Goal: Task Accomplishment & Management: Use online tool/utility

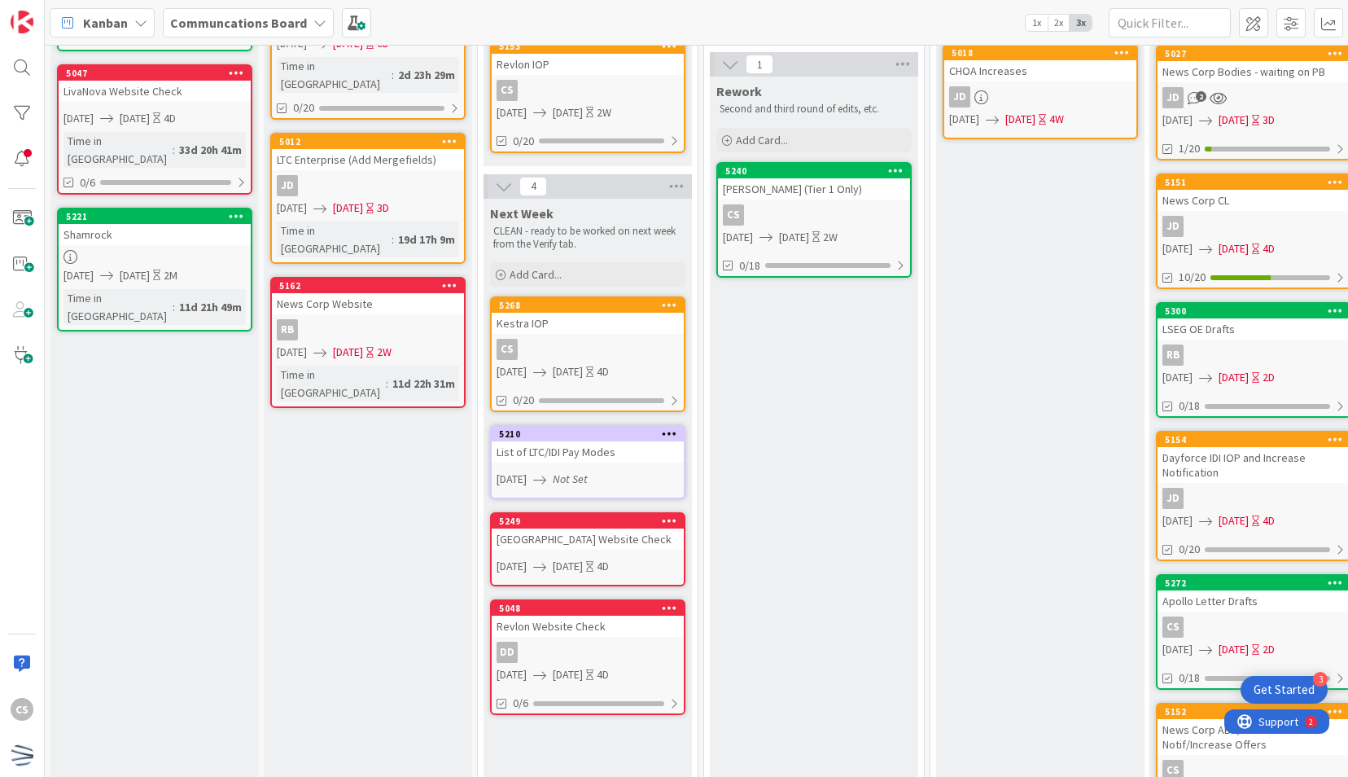
scroll to position [407, 0]
click at [607, 331] on div "Kestra IOP" at bounding box center [588, 323] width 192 height 21
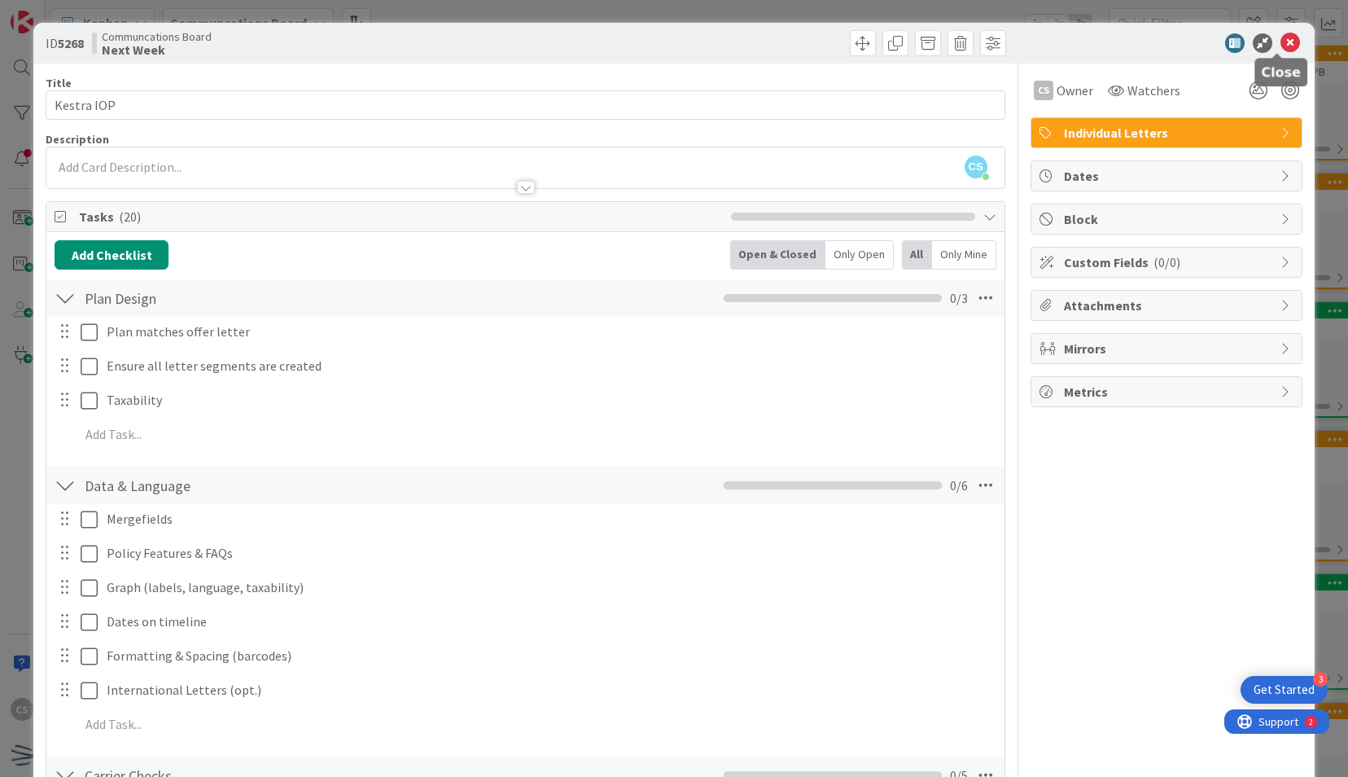
click at [1280, 42] on icon at bounding box center [1290, 43] width 20 height 20
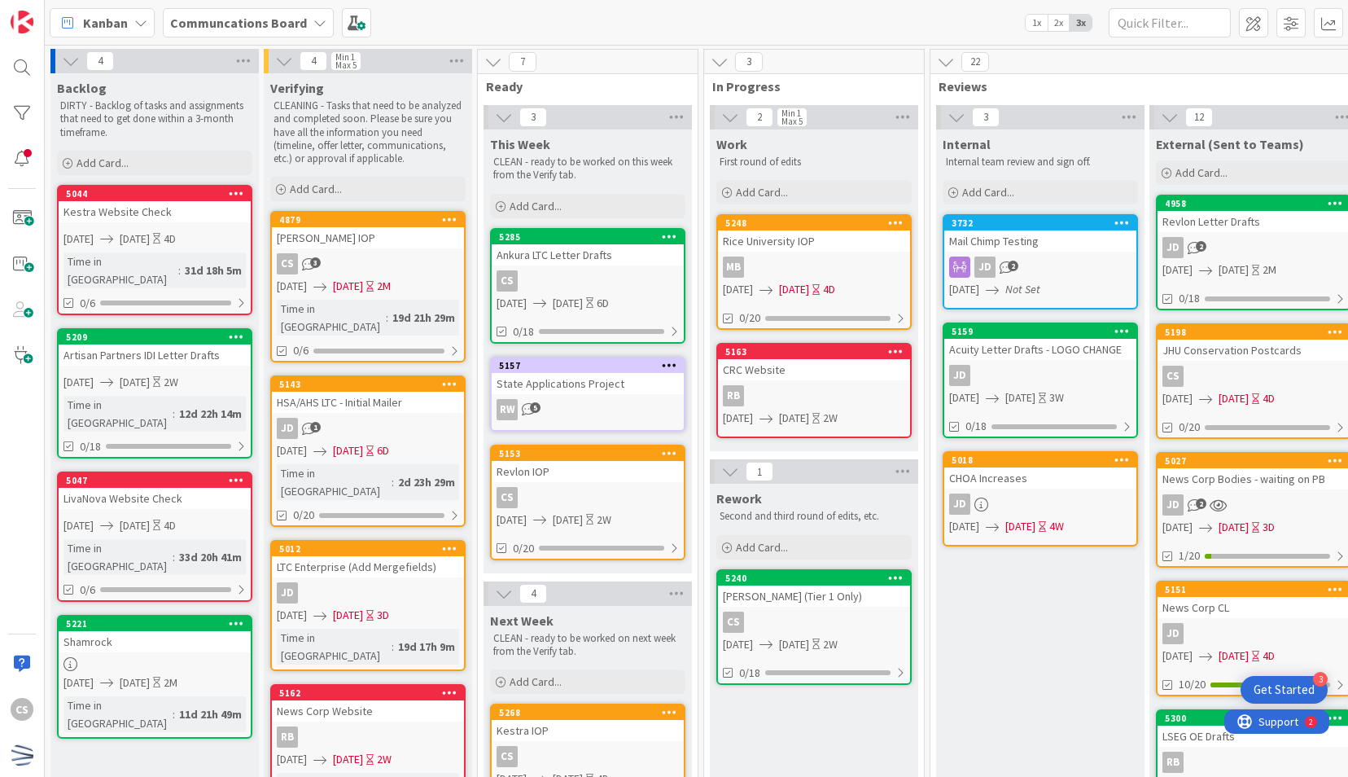
click at [863, 593] on div "[PERSON_NAME] (Tier 1 Only)" at bounding box center [814, 595] width 192 height 21
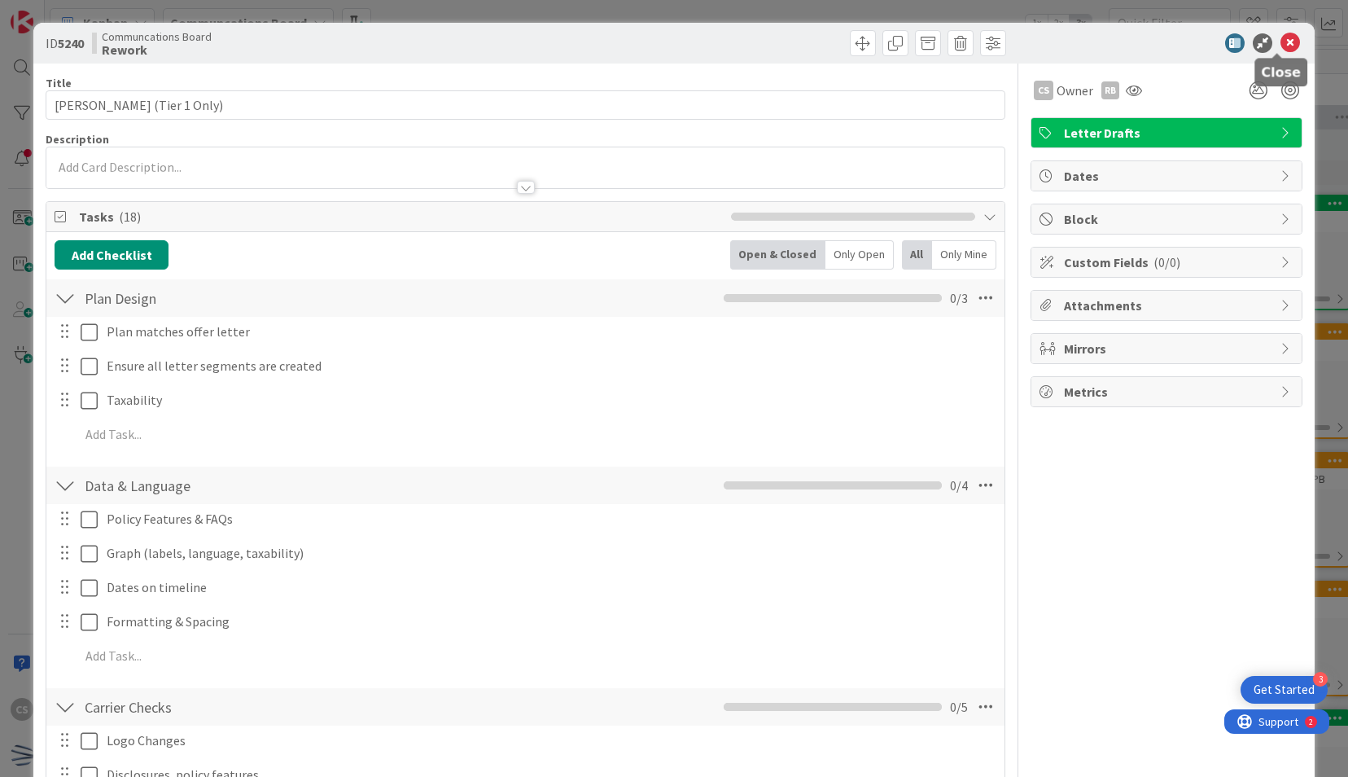
click at [1280, 42] on icon at bounding box center [1290, 43] width 20 height 20
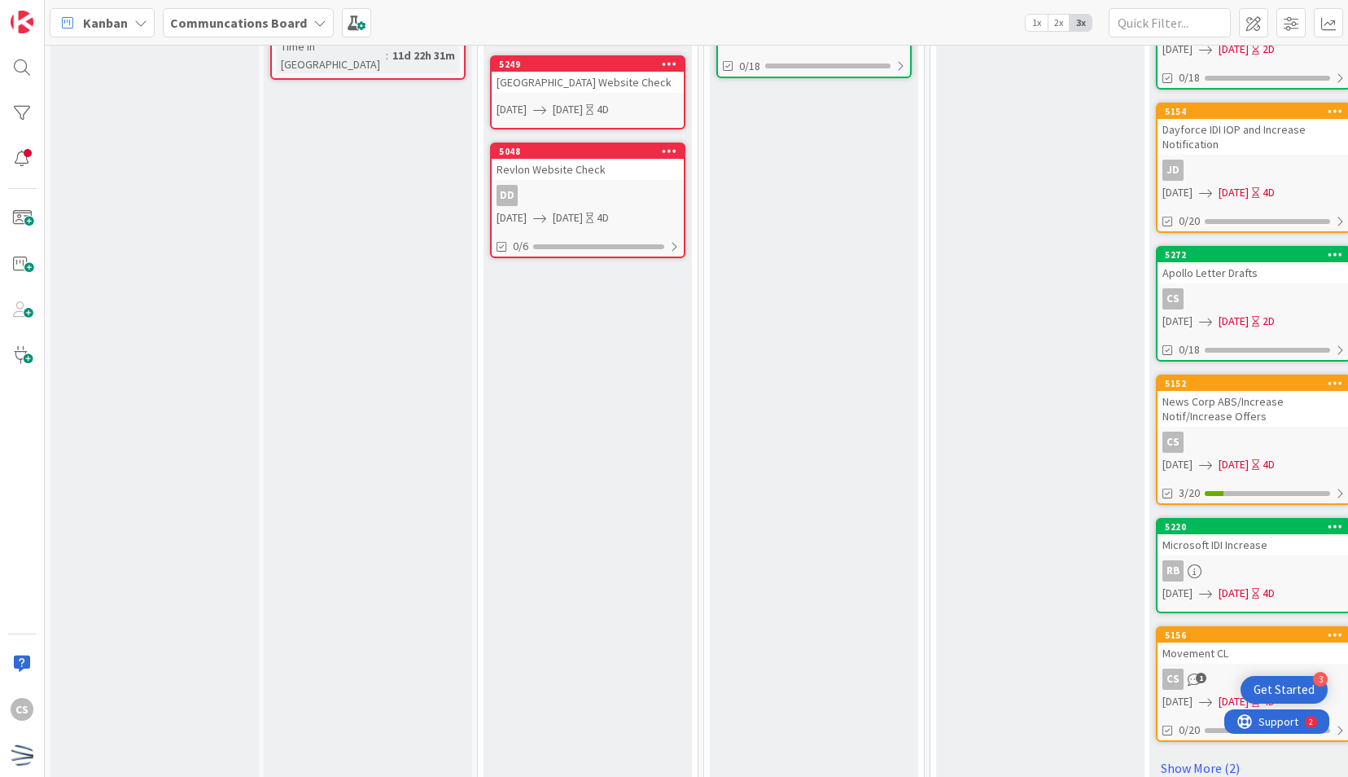
scroll to position [781, 0]
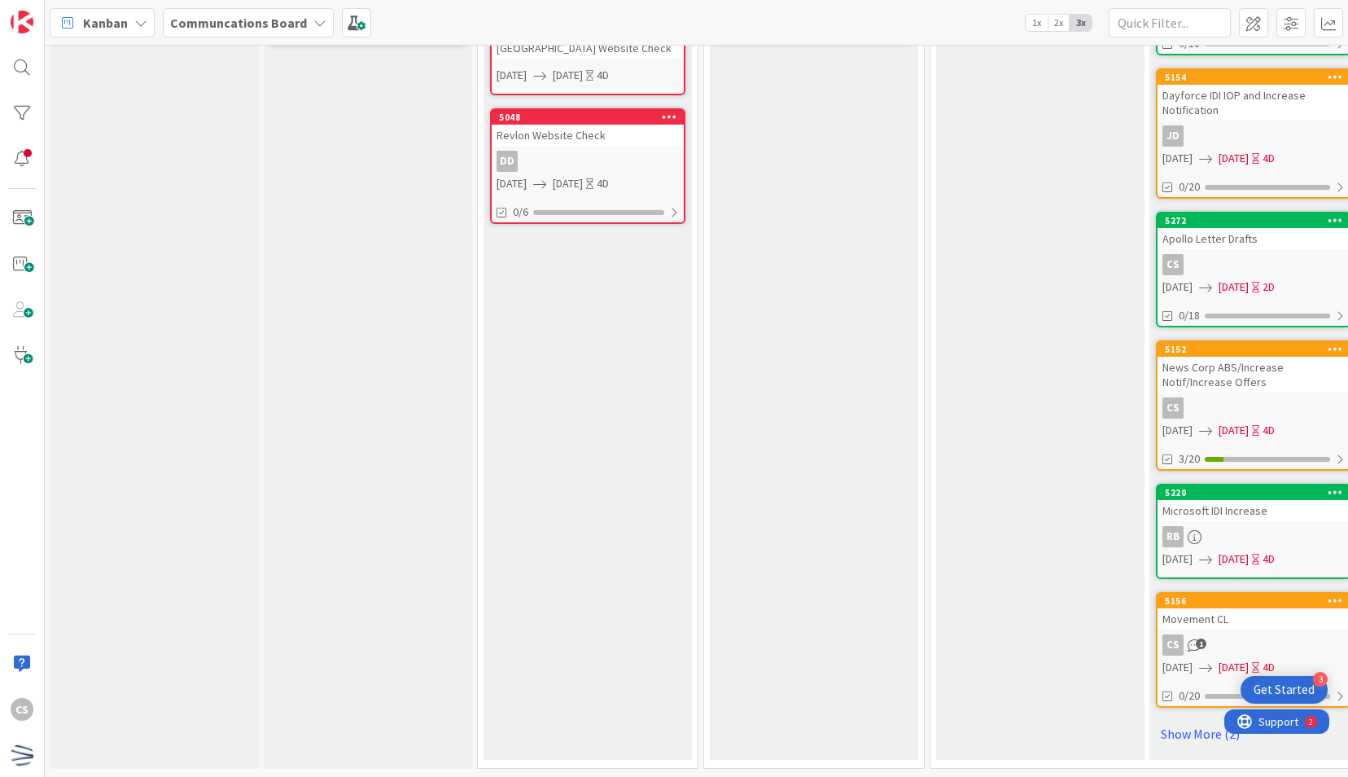
click at [356, 338] on div "Verifying CLEANING - Tasks that need to be analyzed and completed soon. Please …" at bounding box center [368, 36] width 208 height 1464
click at [501, 420] on div "Next Week CLEAN - ready to be worked on next week from the Verify tab. Add Card…" at bounding box center [588, 234] width 208 height 1053
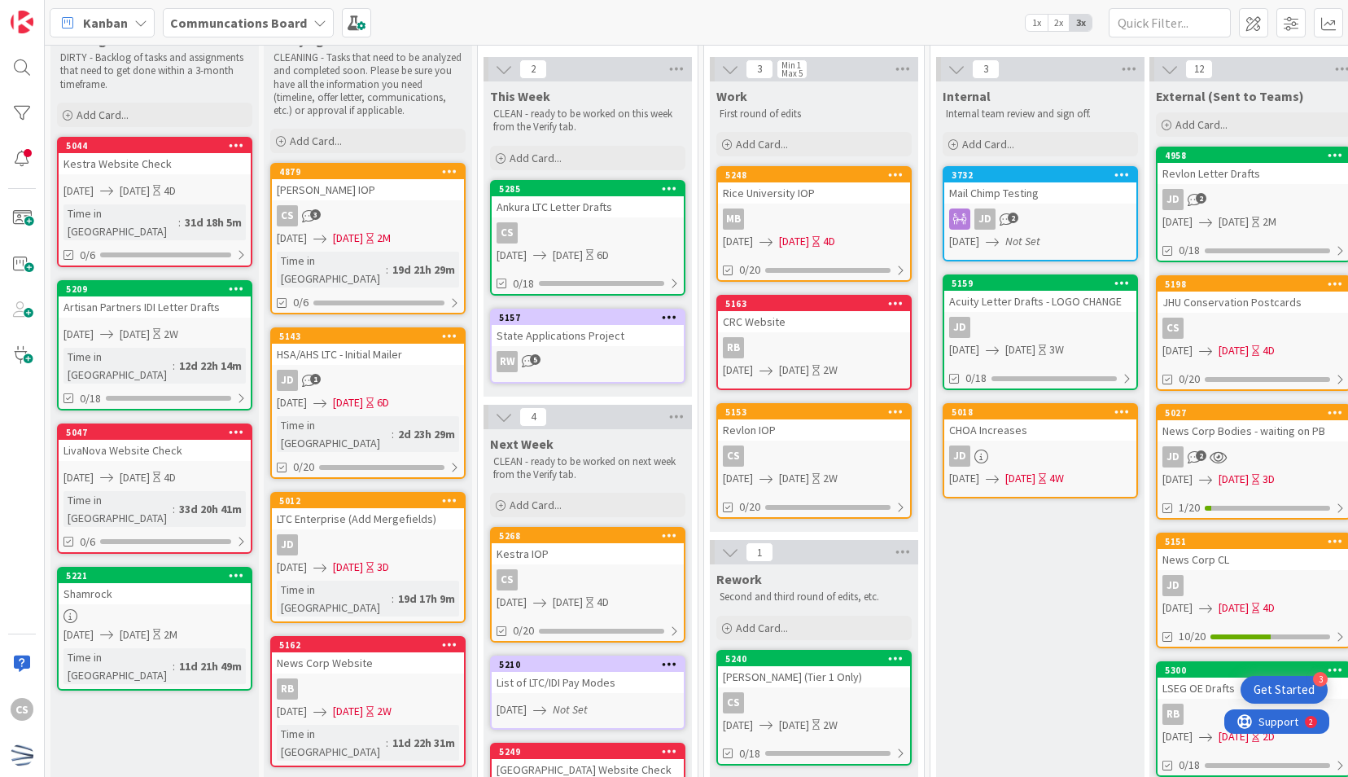
scroll to position [129, 0]
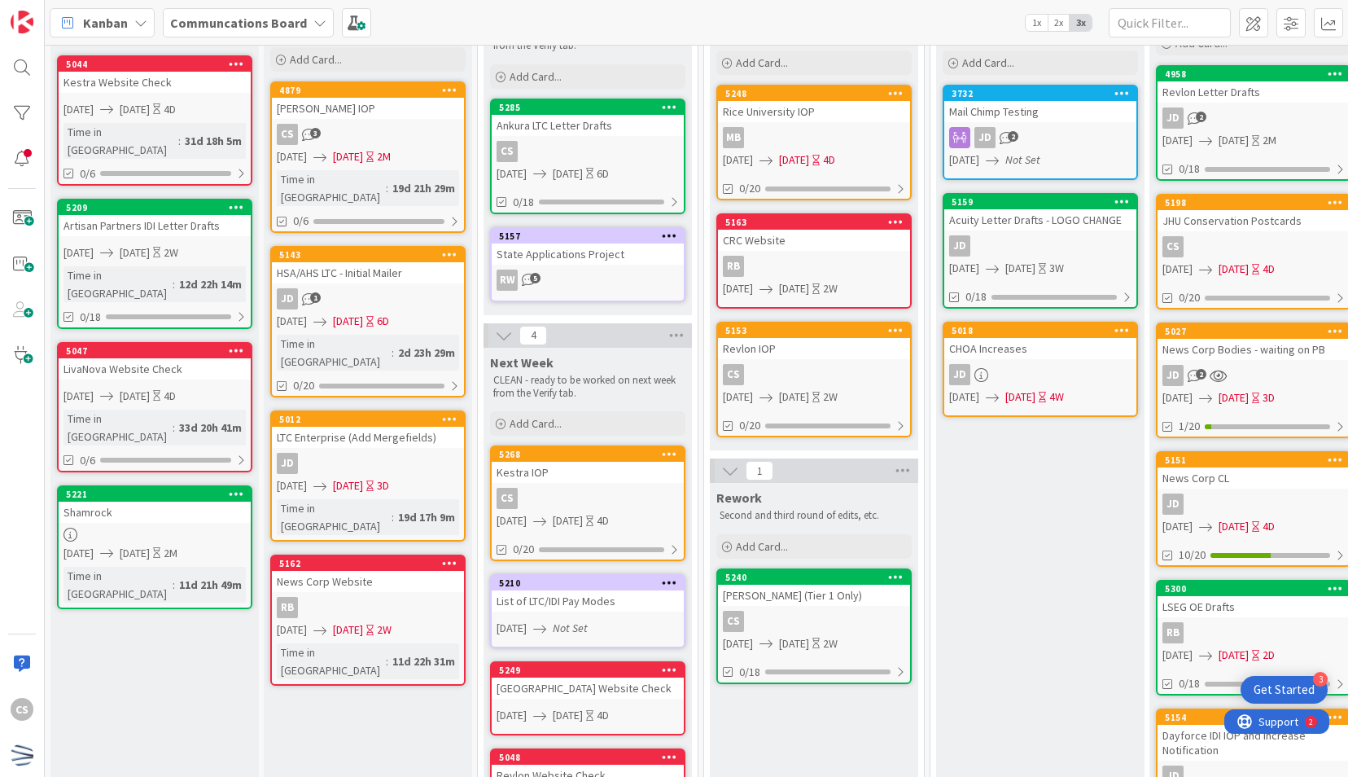
click at [882, 612] on div "CS" at bounding box center [814, 621] width 192 height 21
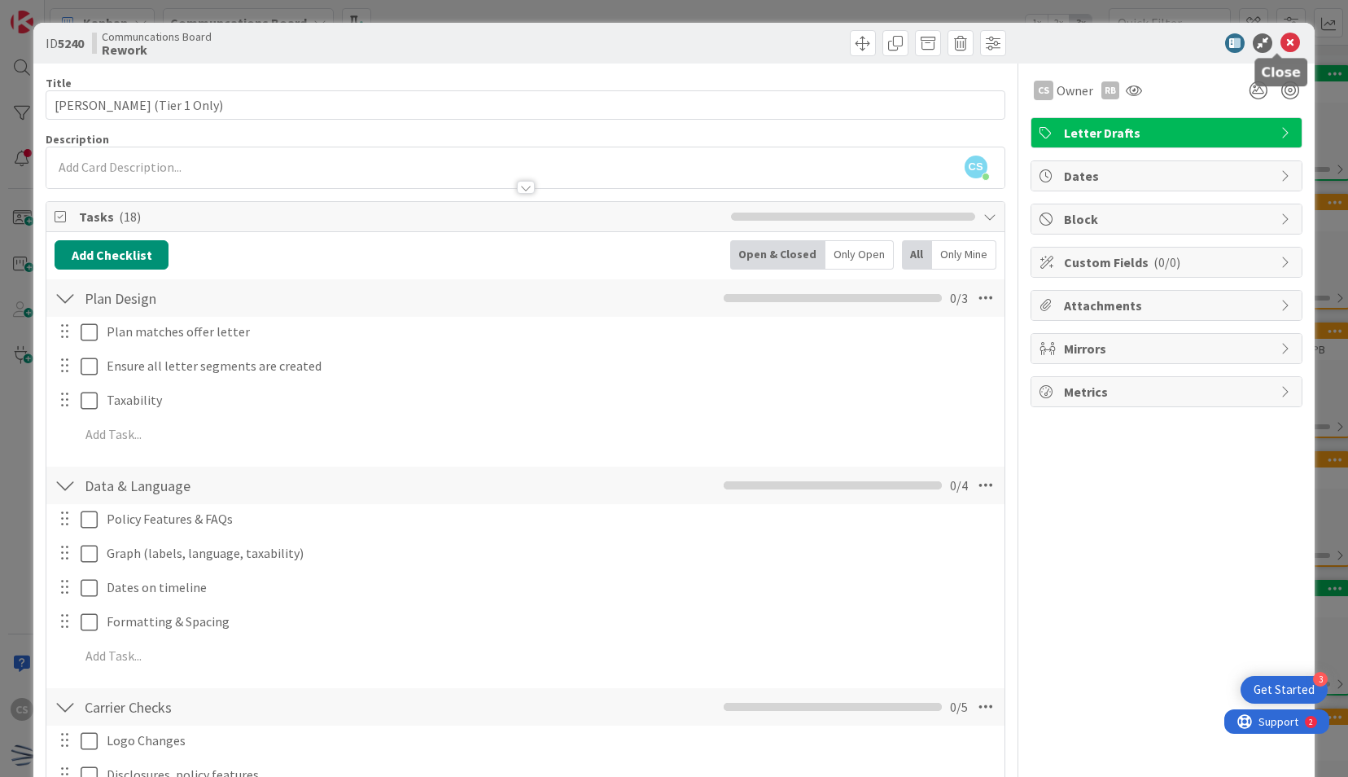
click at [1280, 46] on icon at bounding box center [1290, 43] width 20 height 20
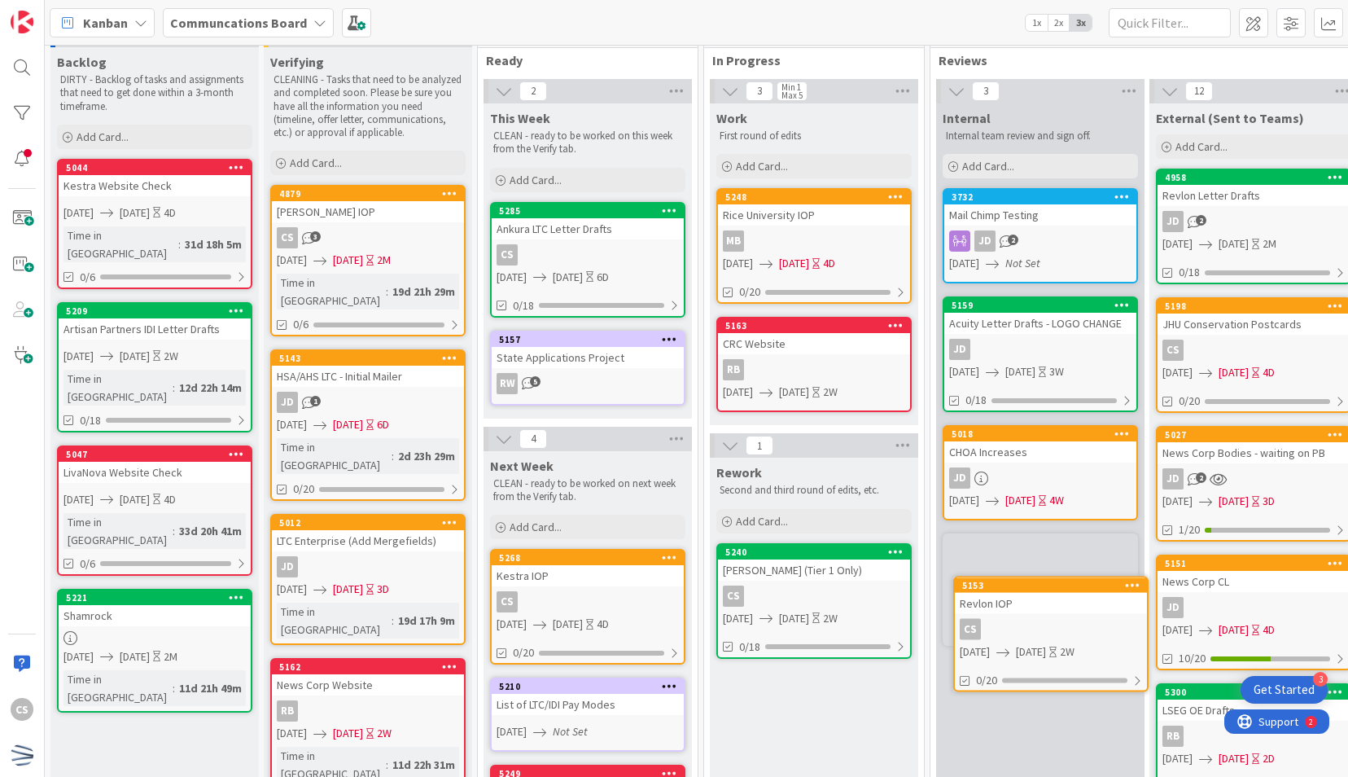
scroll to position [39, 0]
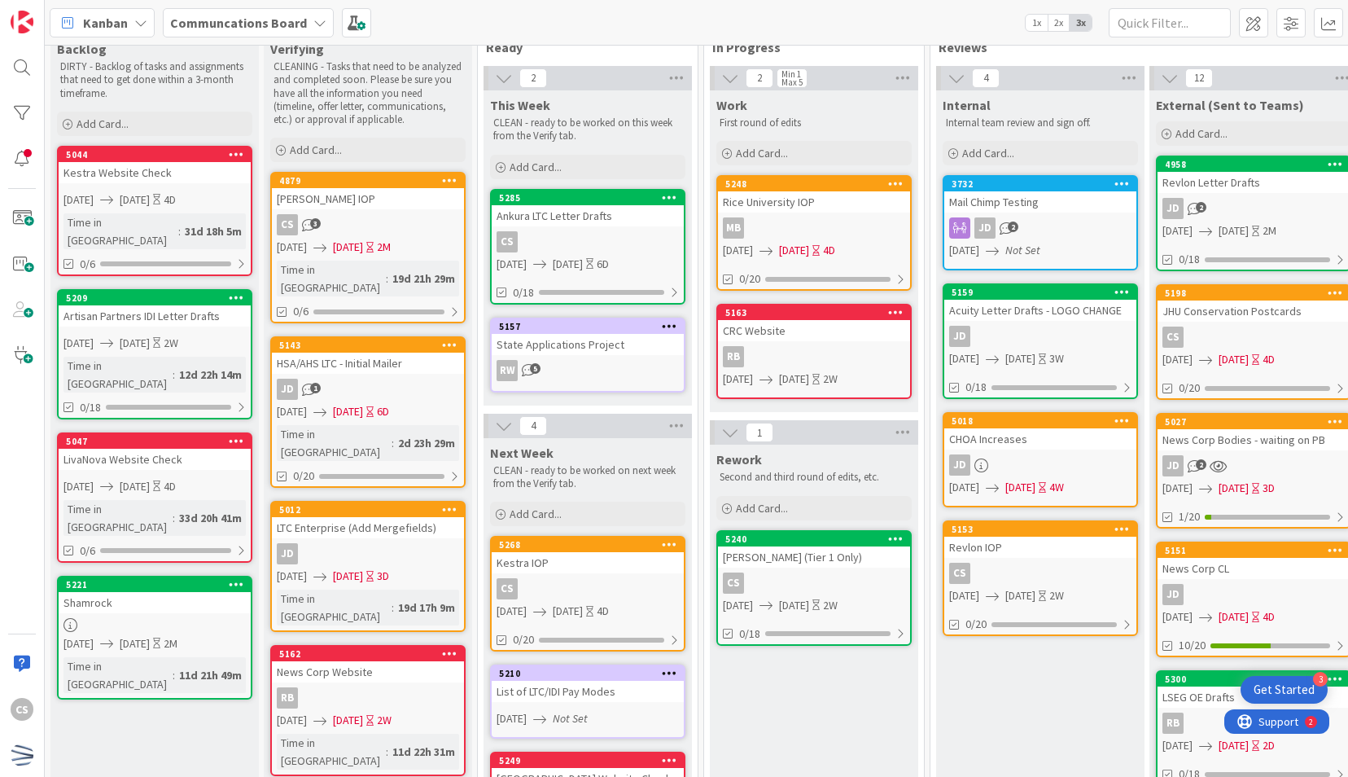
click at [1038, 679] on div "Internal Internal team review and sign off. Add Card... 3732 Mail Chimp Testing…" at bounding box center [1040, 789] width 208 height 1399
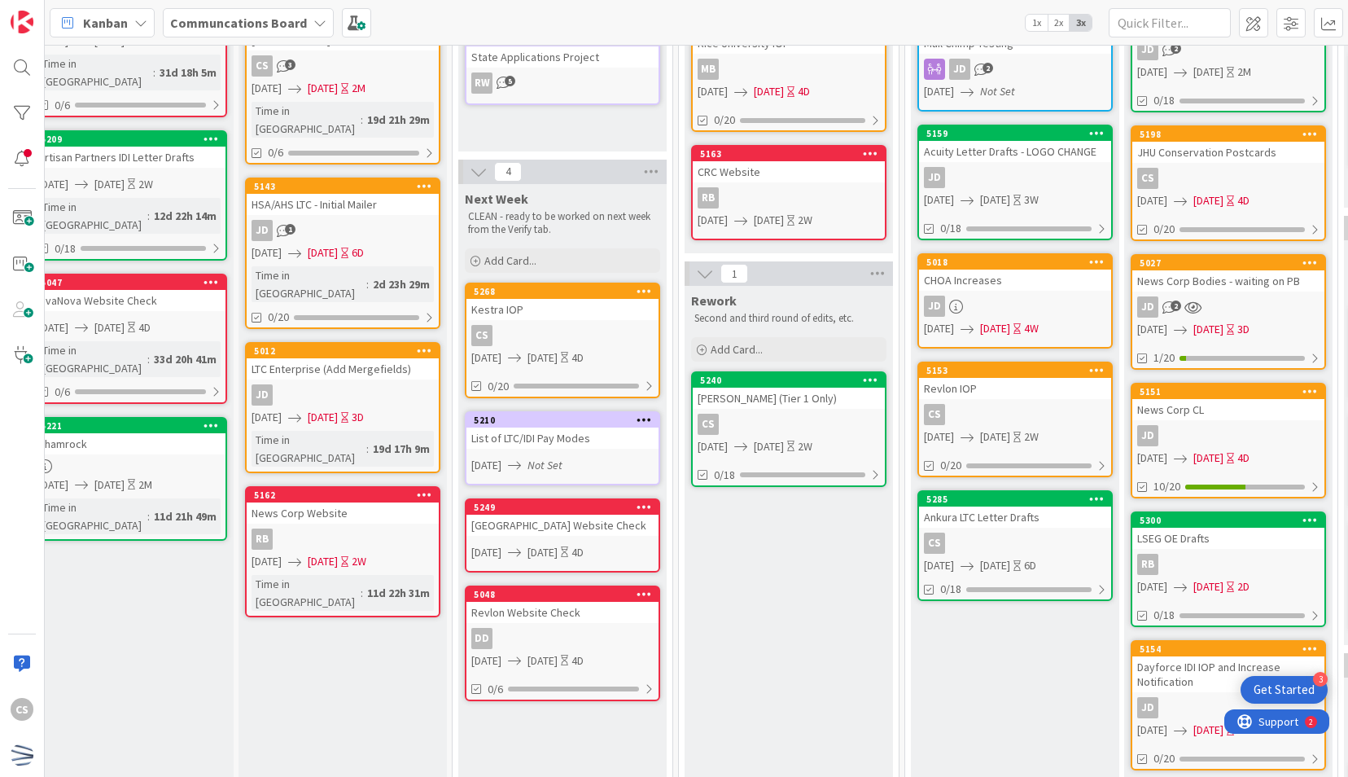
scroll to position [35, 25]
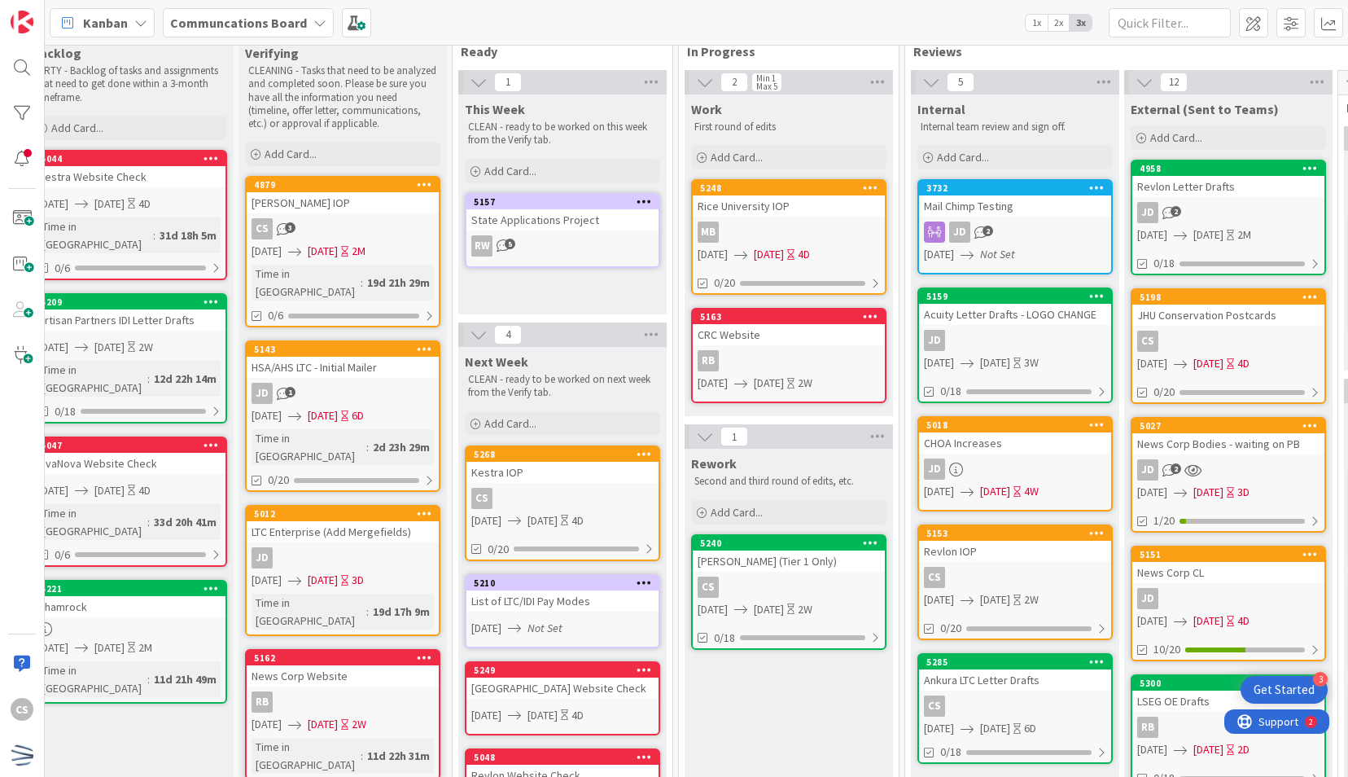
click at [793, 567] on div "[PERSON_NAME] (Tier 1 Only)" at bounding box center [789, 560] width 192 height 21
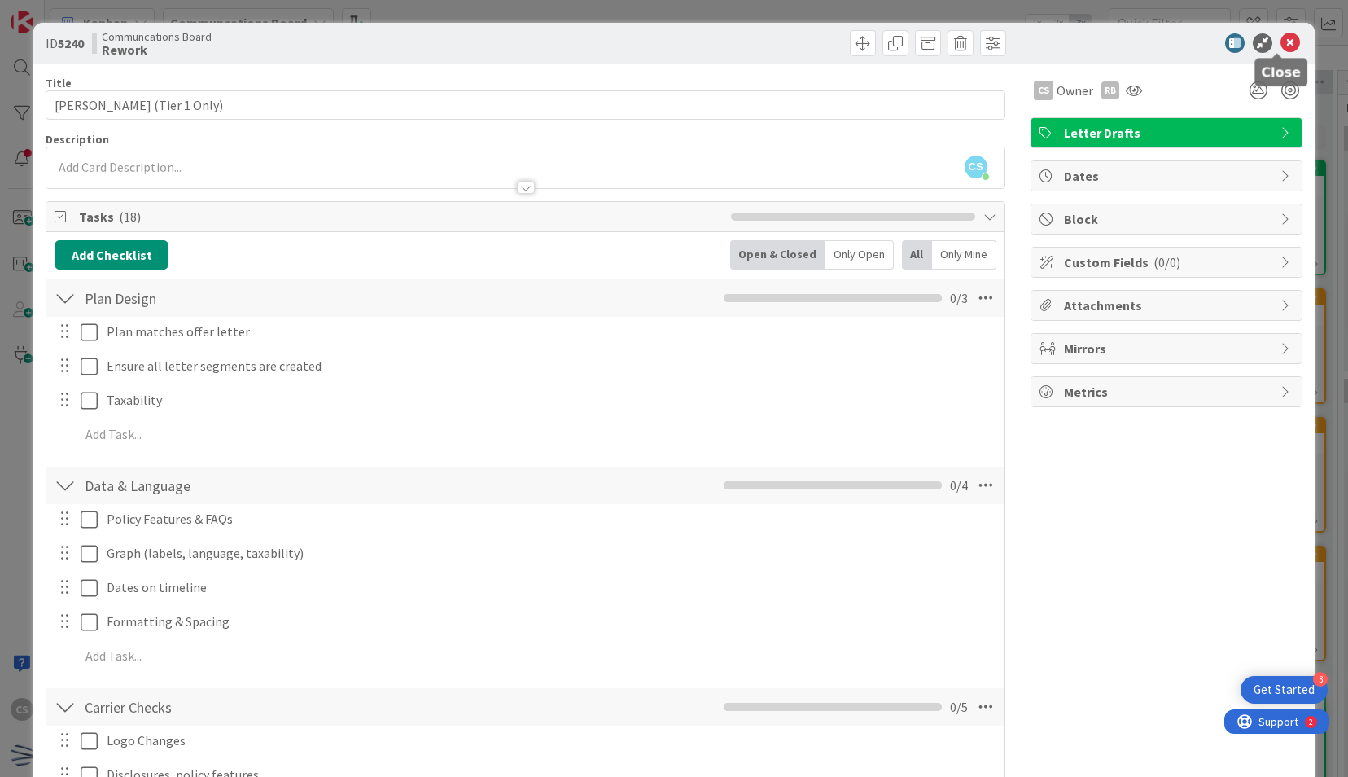
click at [1285, 42] on icon at bounding box center [1290, 43] width 20 height 20
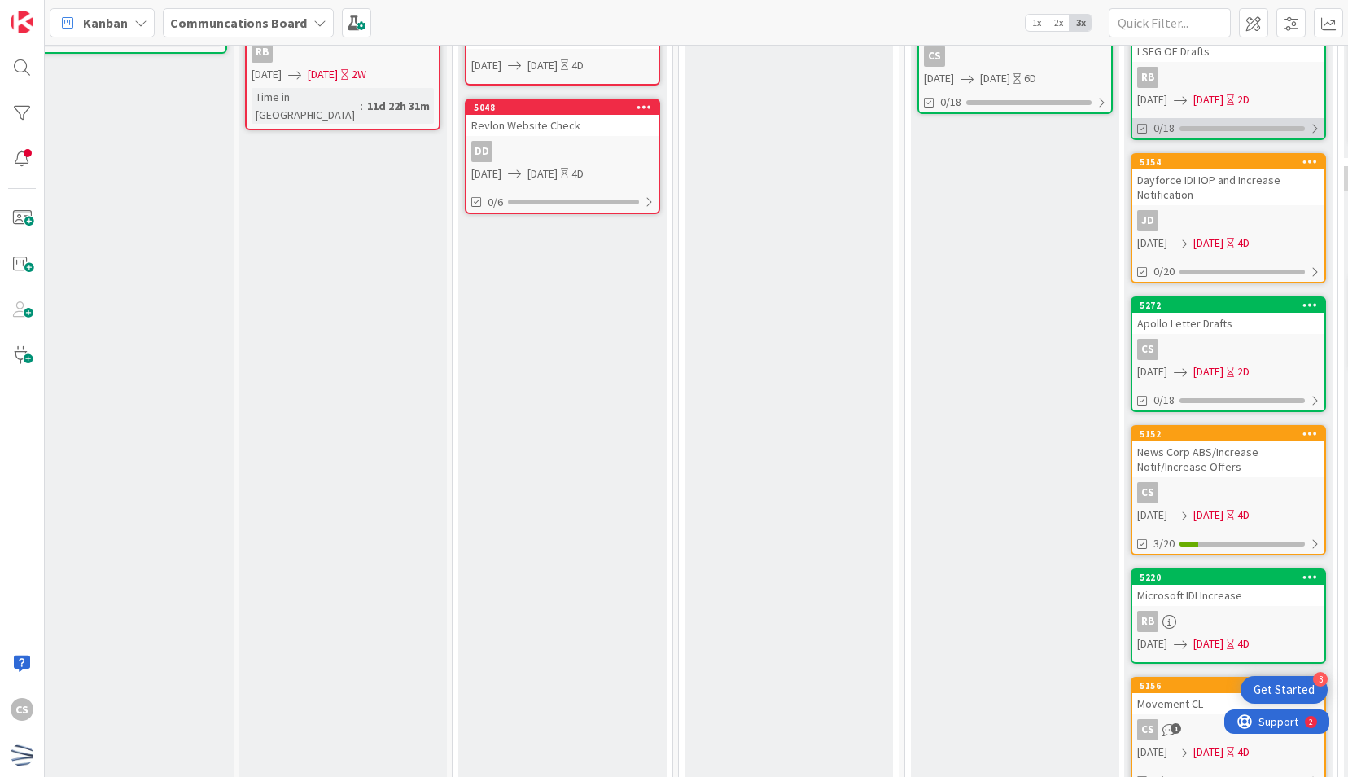
scroll to position [781, 25]
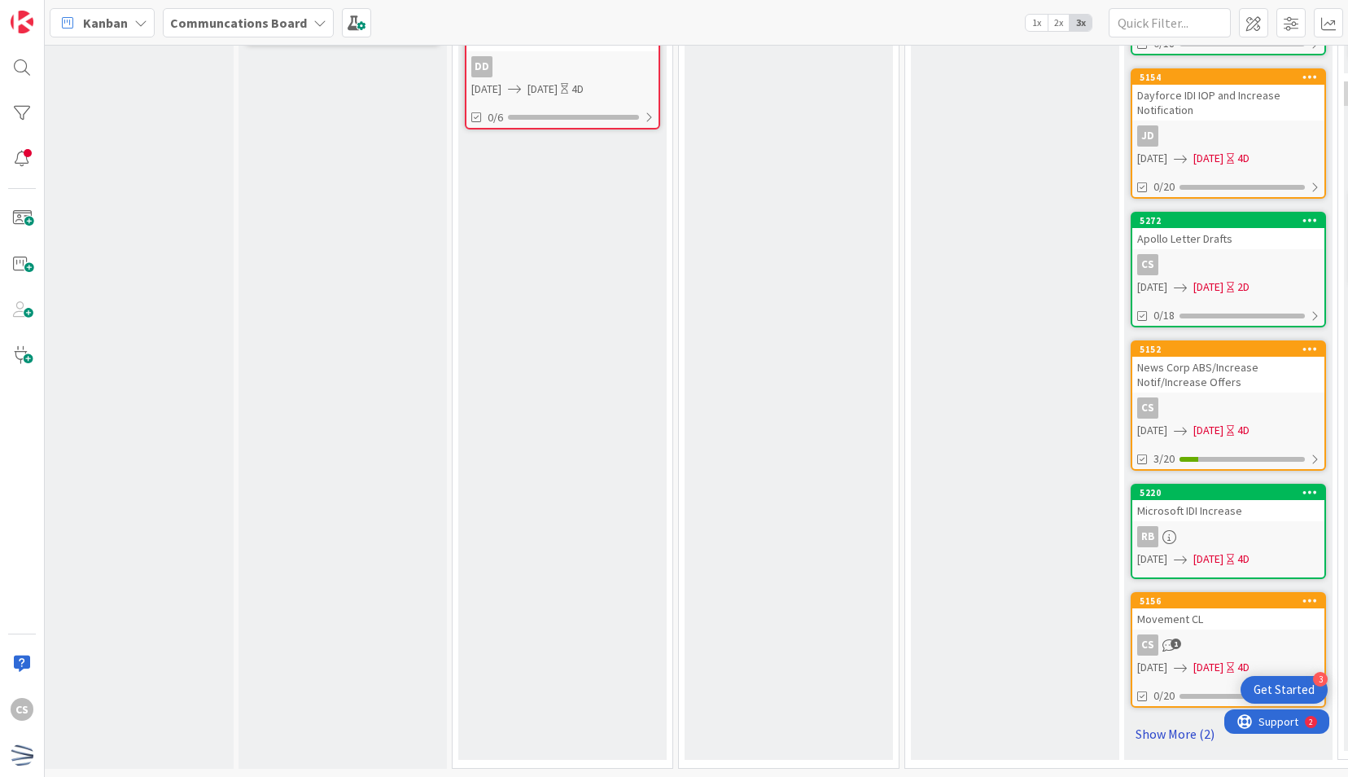
click at [1171, 721] on link "Show More (2)" at bounding box center [1228, 733] width 195 height 26
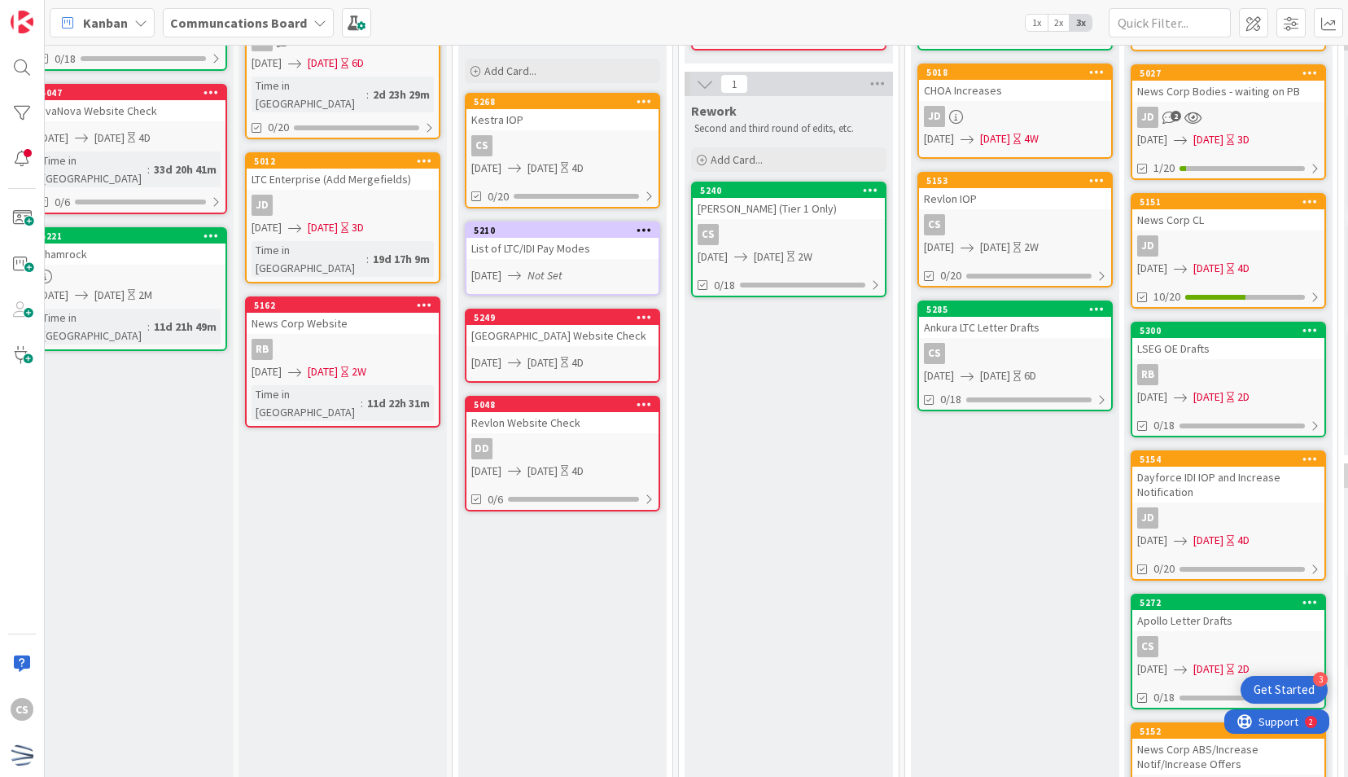
scroll to position [468, 25]
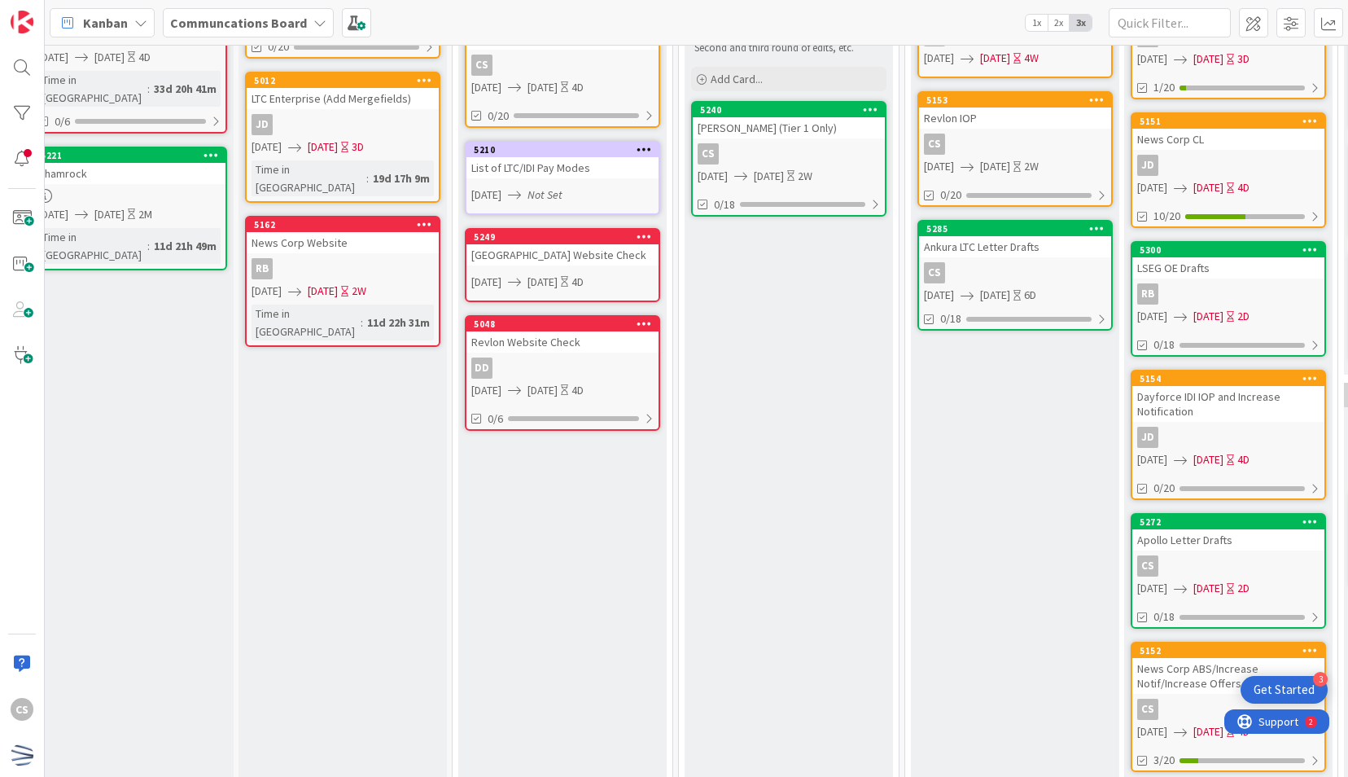
click at [1250, 550] on div "5272 Apollo Letter Drafts CS 09/30/2025 10/02/2025 2D 0/18" at bounding box center [1228, 571] width 195 height 116
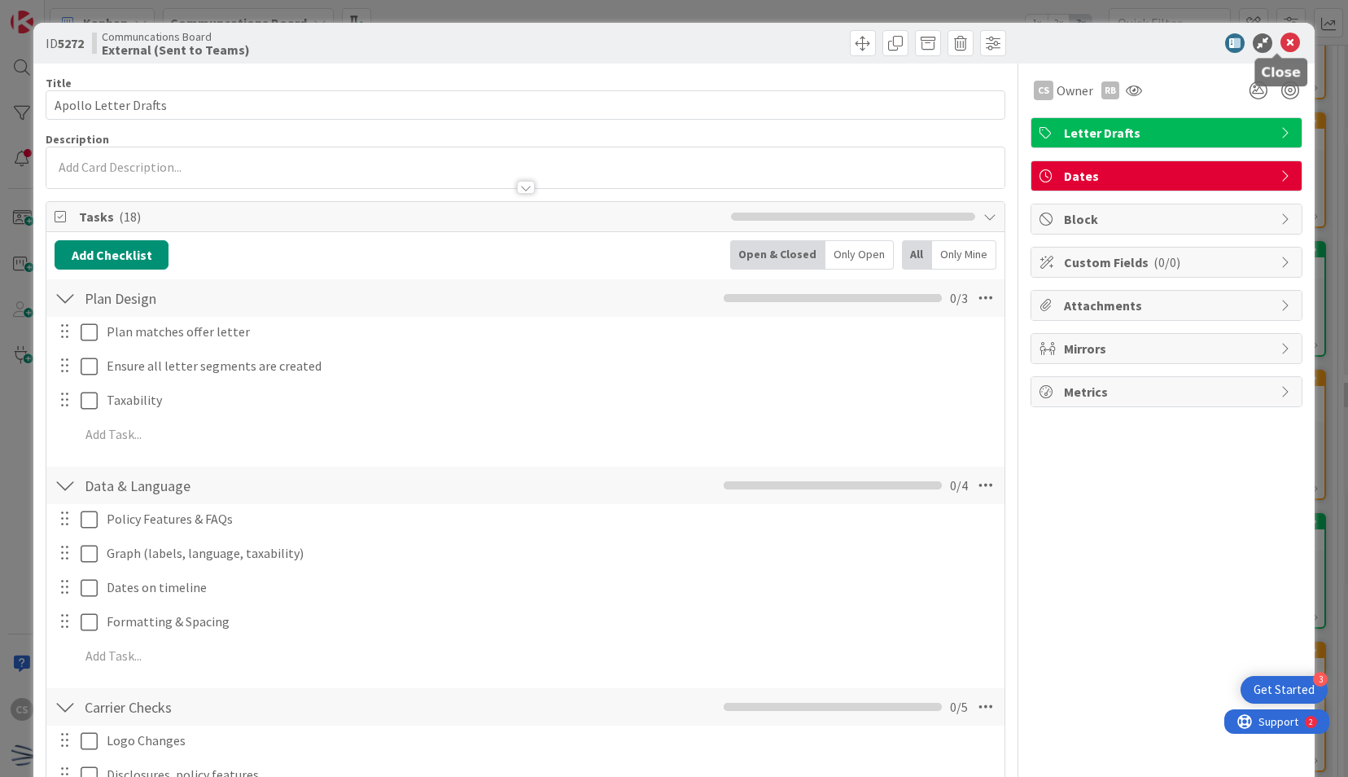
click at [1281, 44] on icon at bounding box center [1290, 43] width 20 height 20
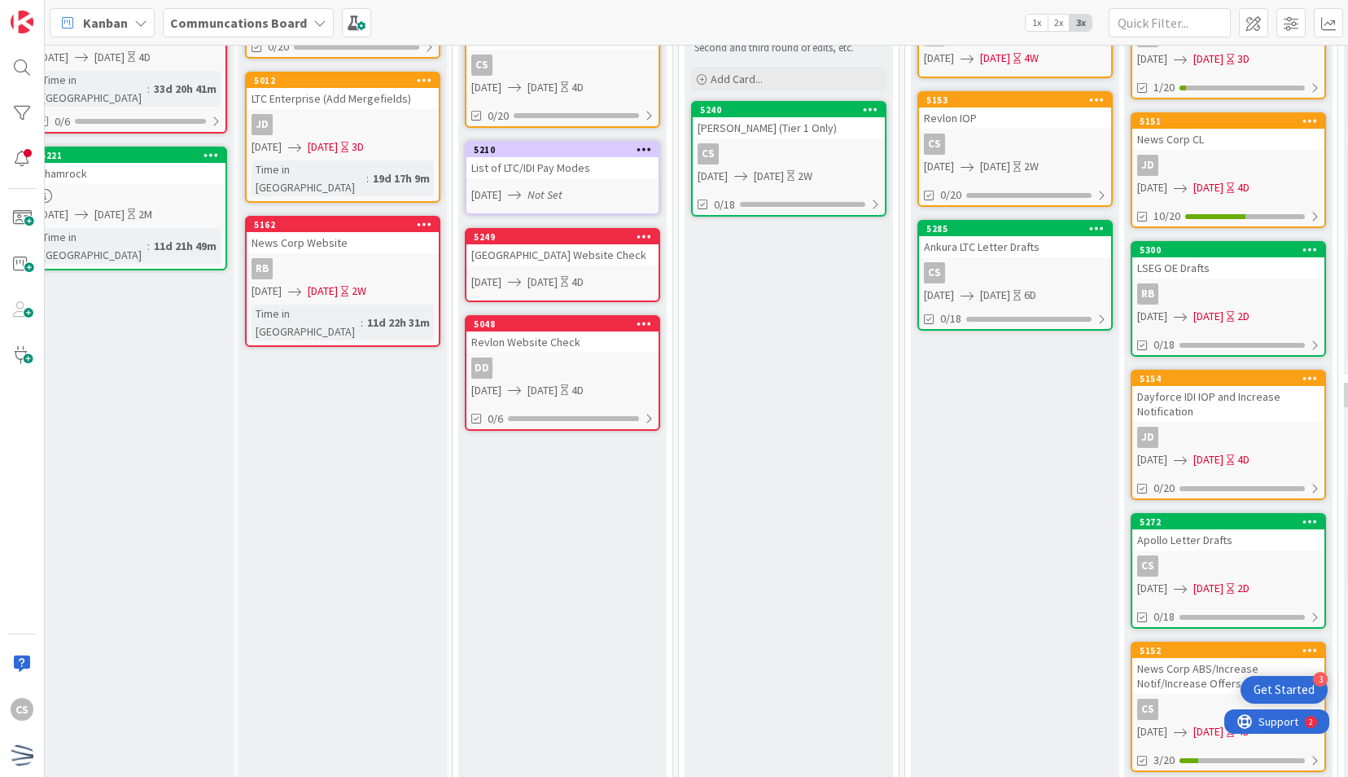
click at [346, 466] on div "Verifying CLEANING - Tasks that need to be analyzed and completed soon. Please …" at bounding box center [343, 466] width 208 height 1722
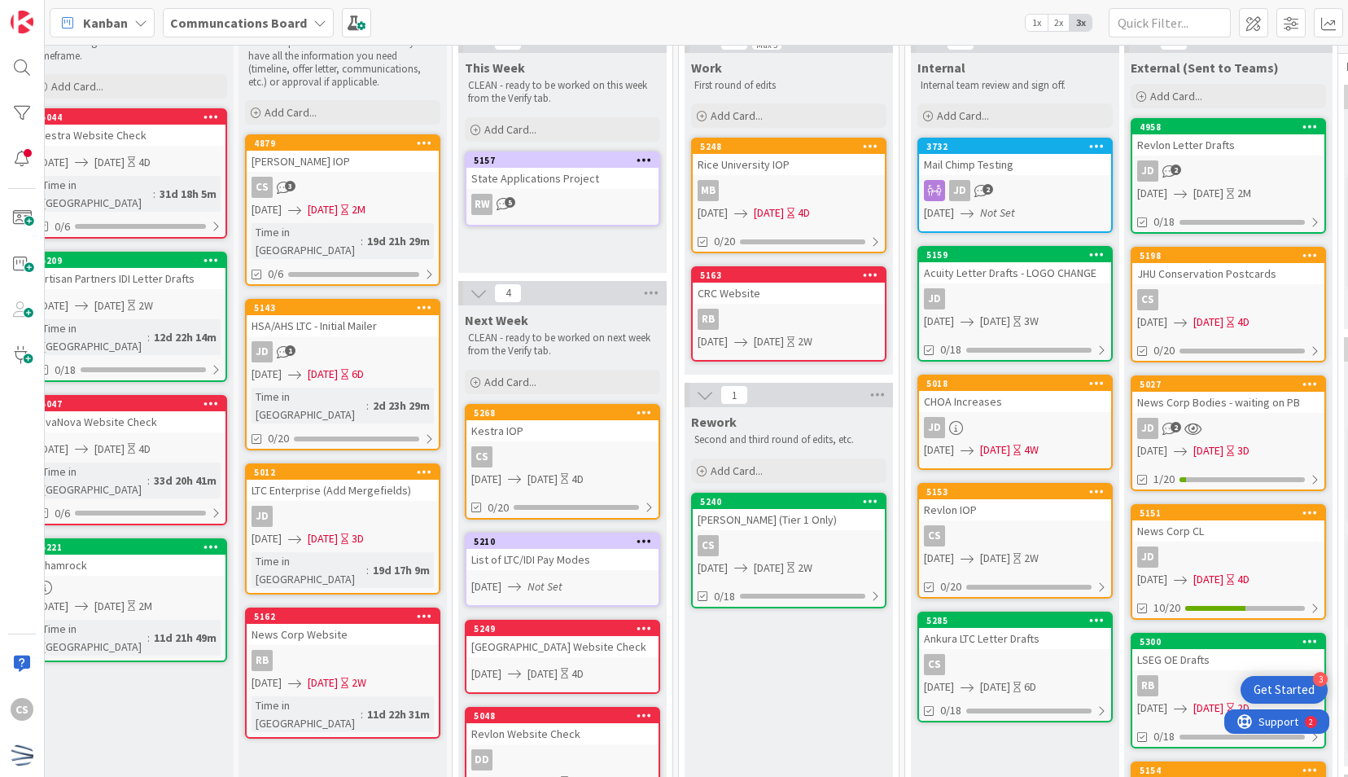
scroll to position [61, 25]
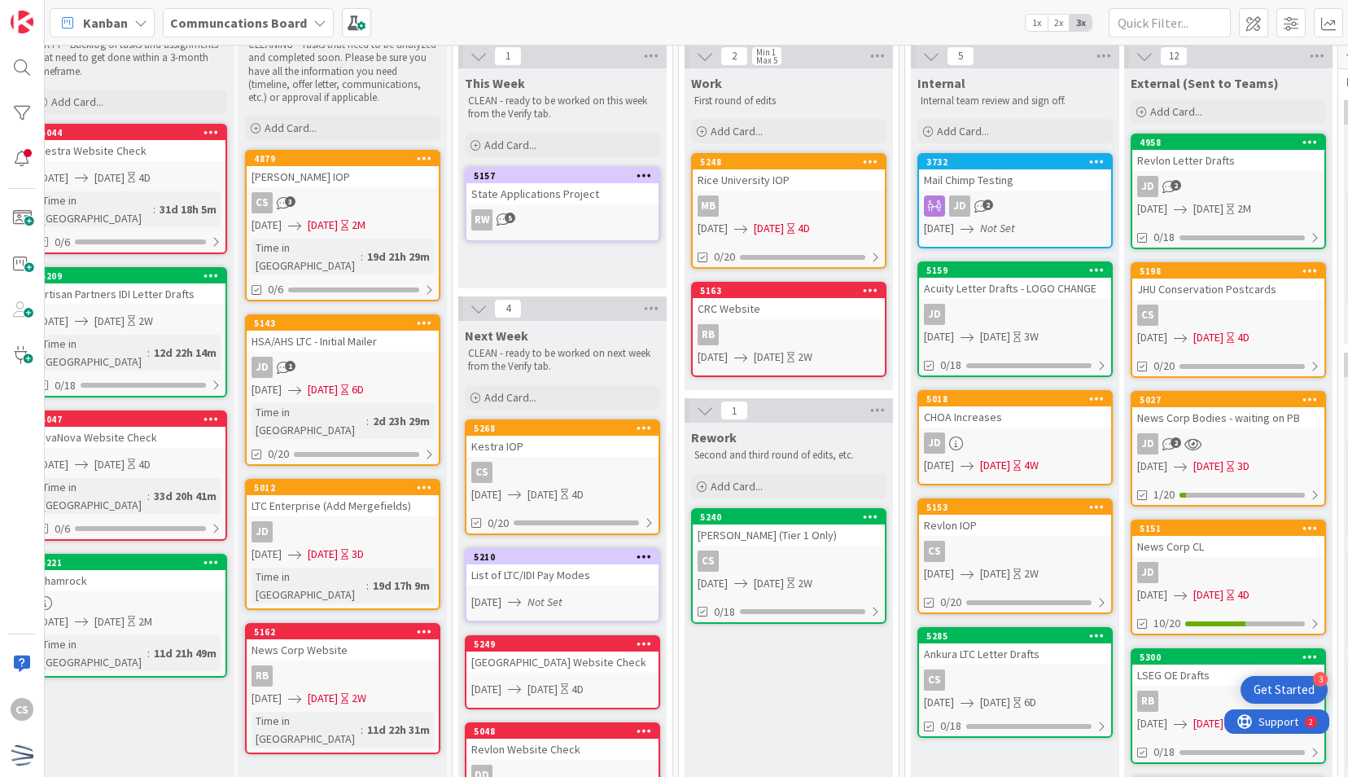
click at [1239, 435] on div "JD 2" at bounding box center [1228, 443] width 192 height 21
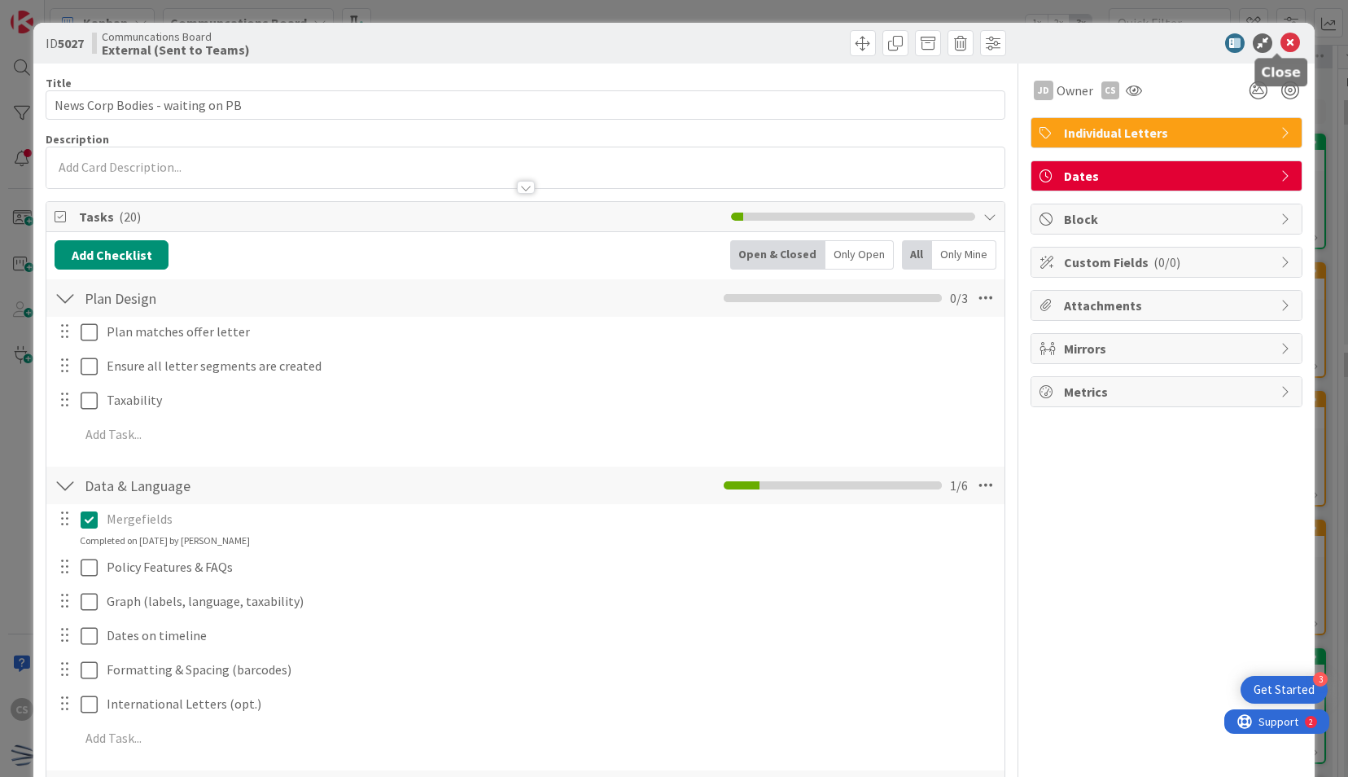
click at [1280, 42] on icon at bounding box center [1290, 43] width 20 height 20
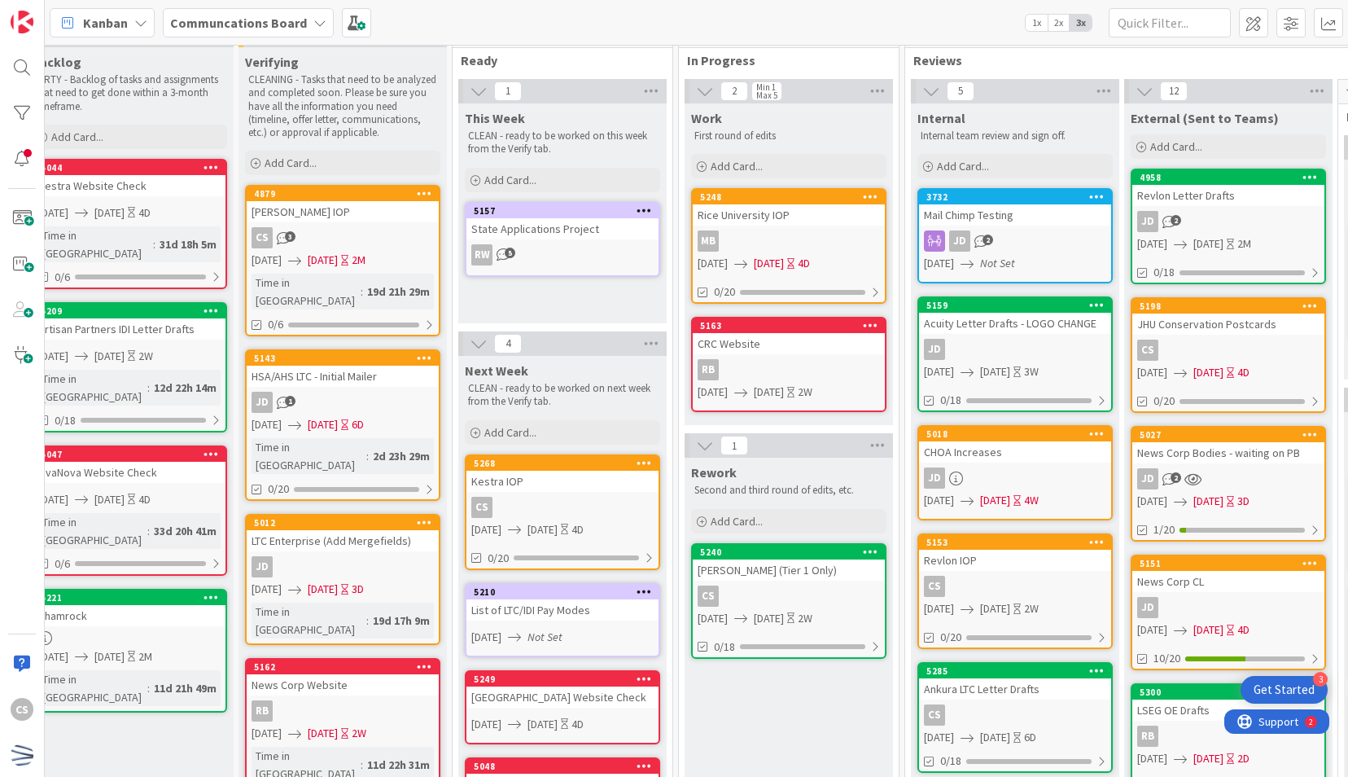
scroll to position [0, 25]
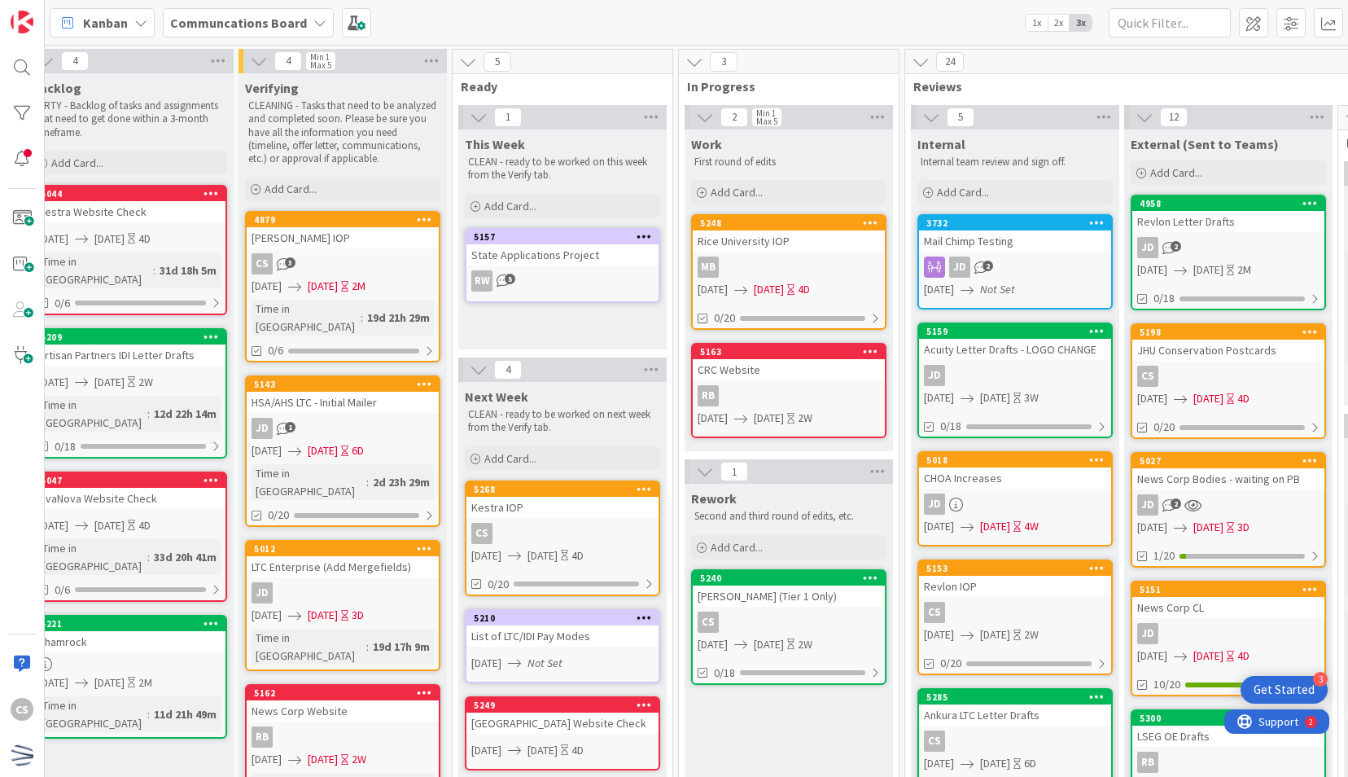
click at [603, 11] on div "Kanban Communcations Board 1x 2x 3x" at bounding box center [696, 22] width 1303 height 45
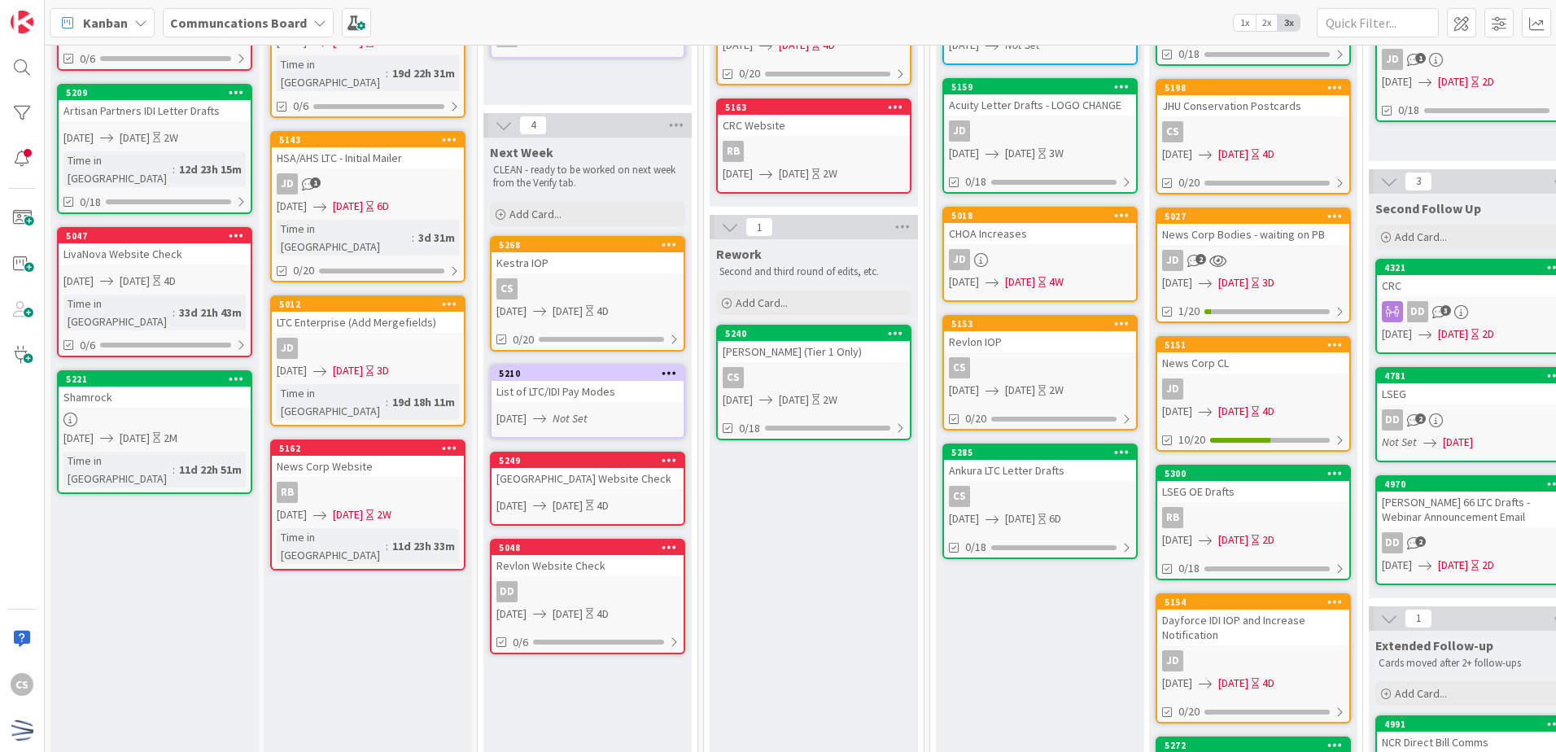
click at [841, 363] on div "5240 LivaNova (Tier 1 Only) CS 09/29/2025 10/10/2025 2W 0/18" at bounding box center [813, 383] width 195 height 116
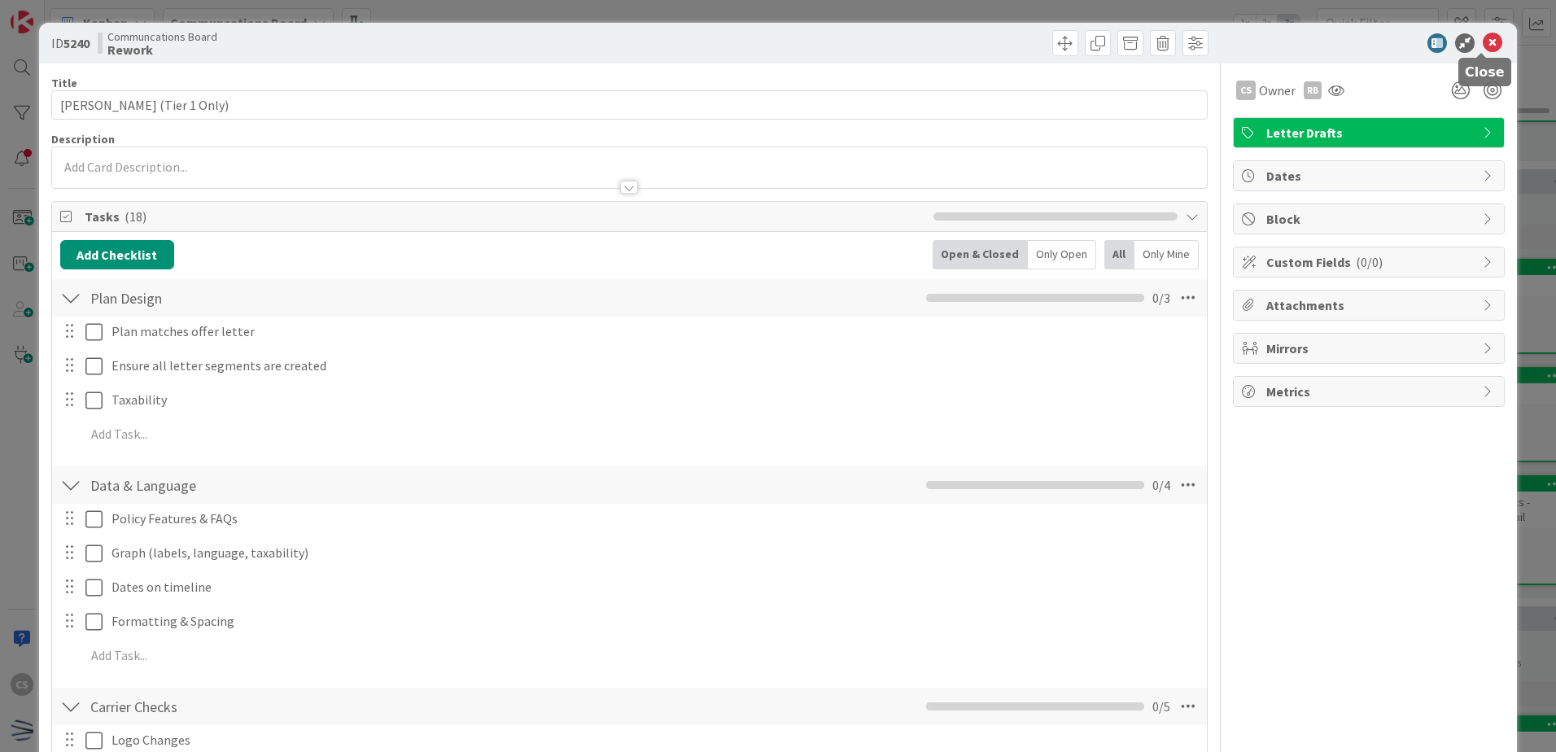
click at [1483, 38] on icon at bounding box center [1493, 43] width 20 height 20
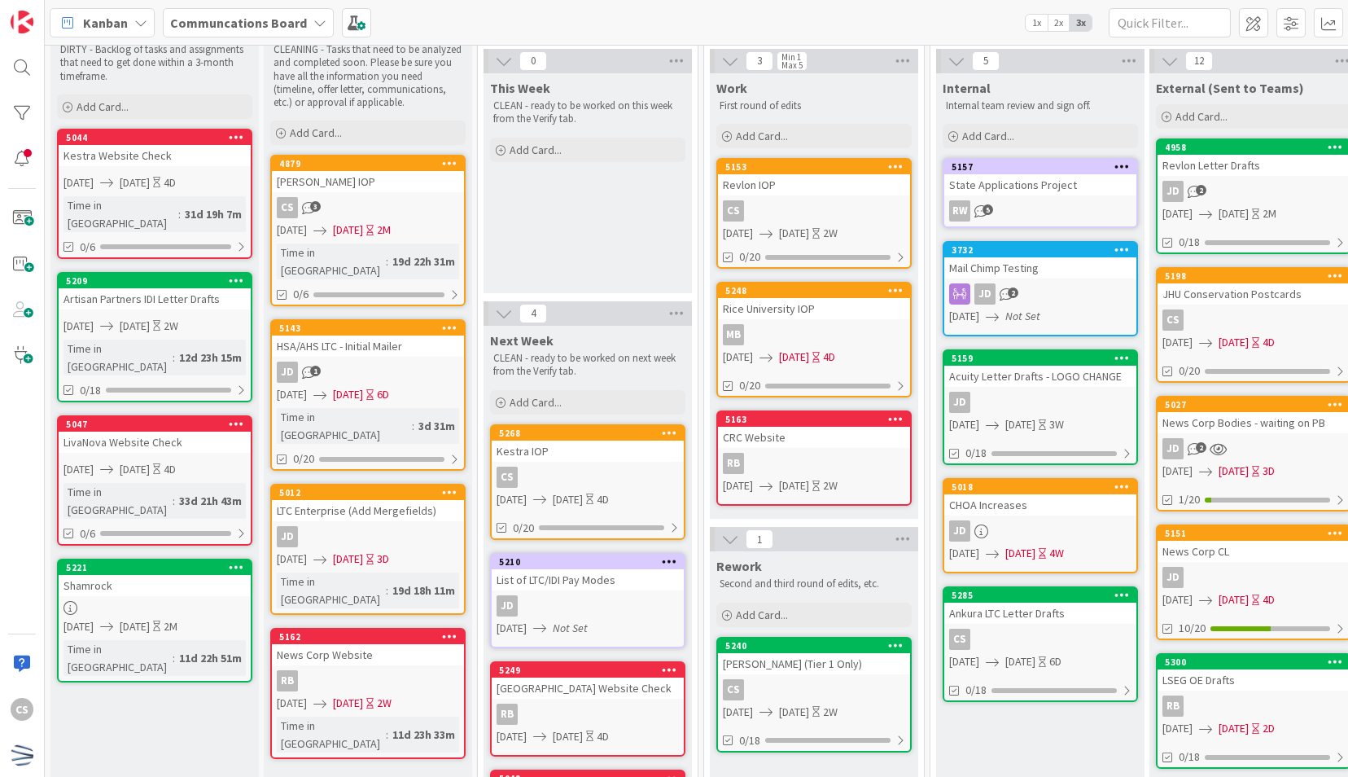
scroll to position [81, 0]
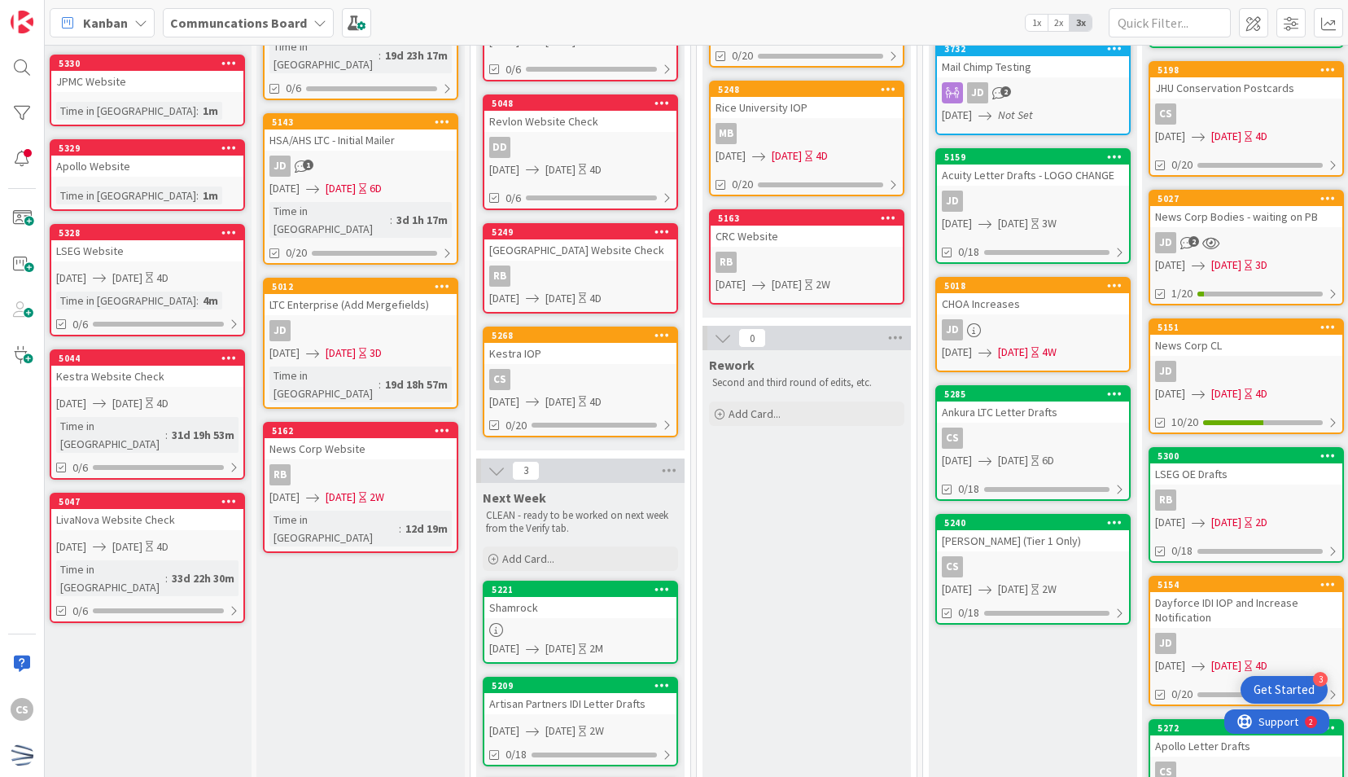
scroll to position [262, 9]
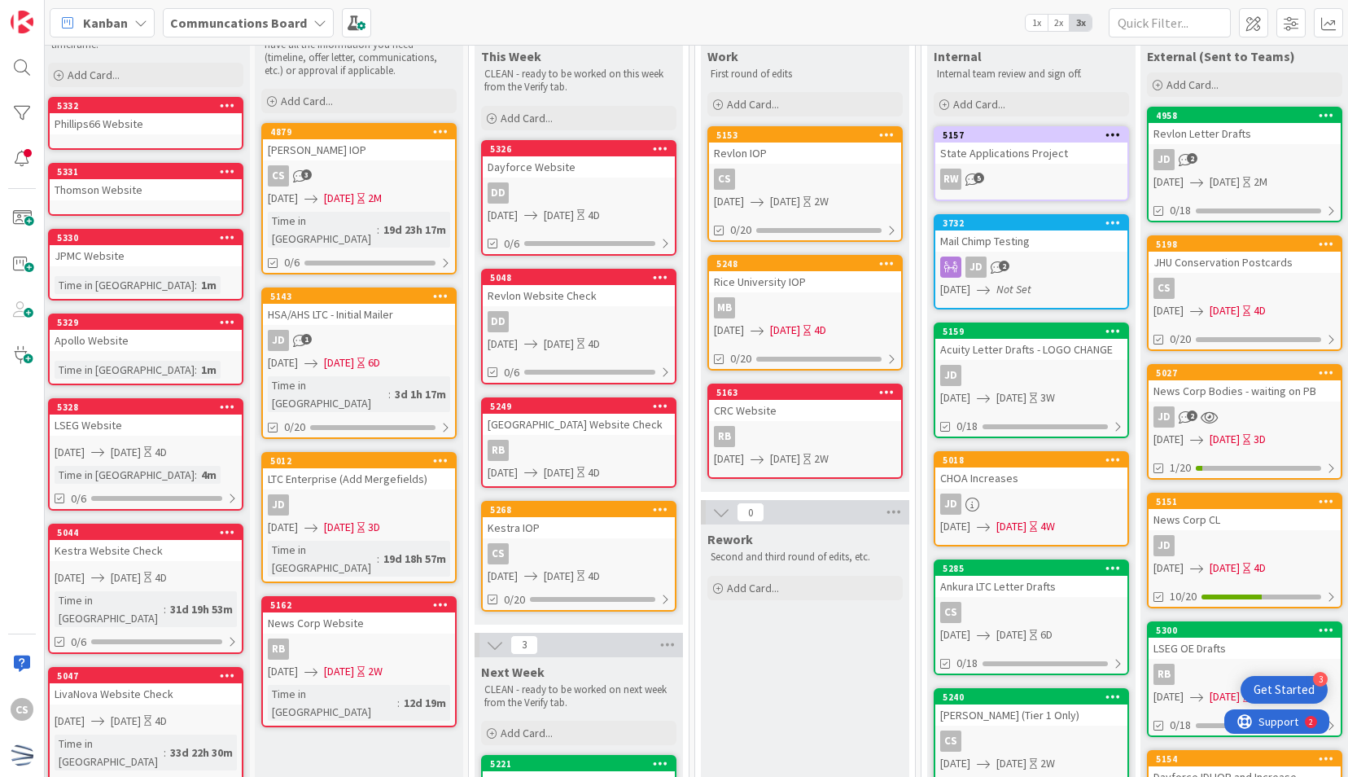
scroll to position [81, 9]
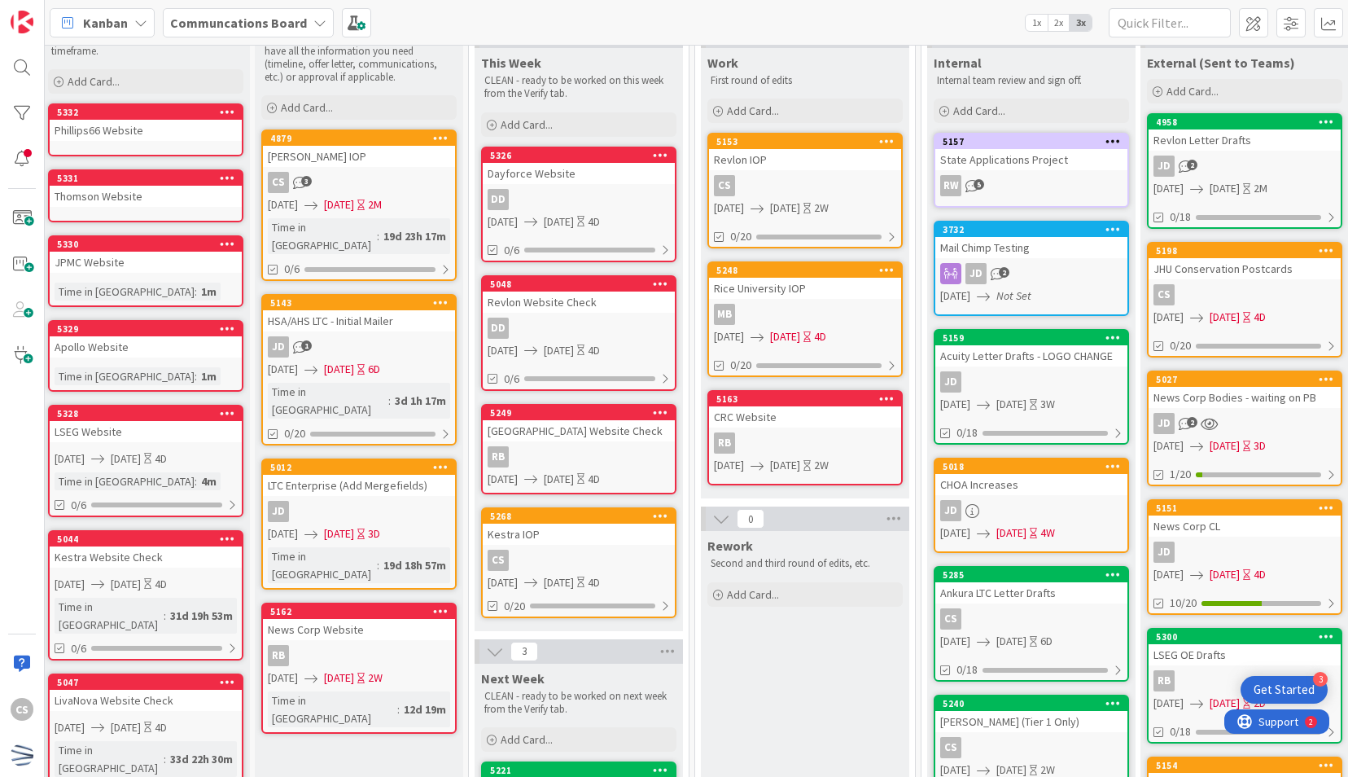
click at [593, 554] on div "CS" at bounding box center [579, 559] width 192 height 21
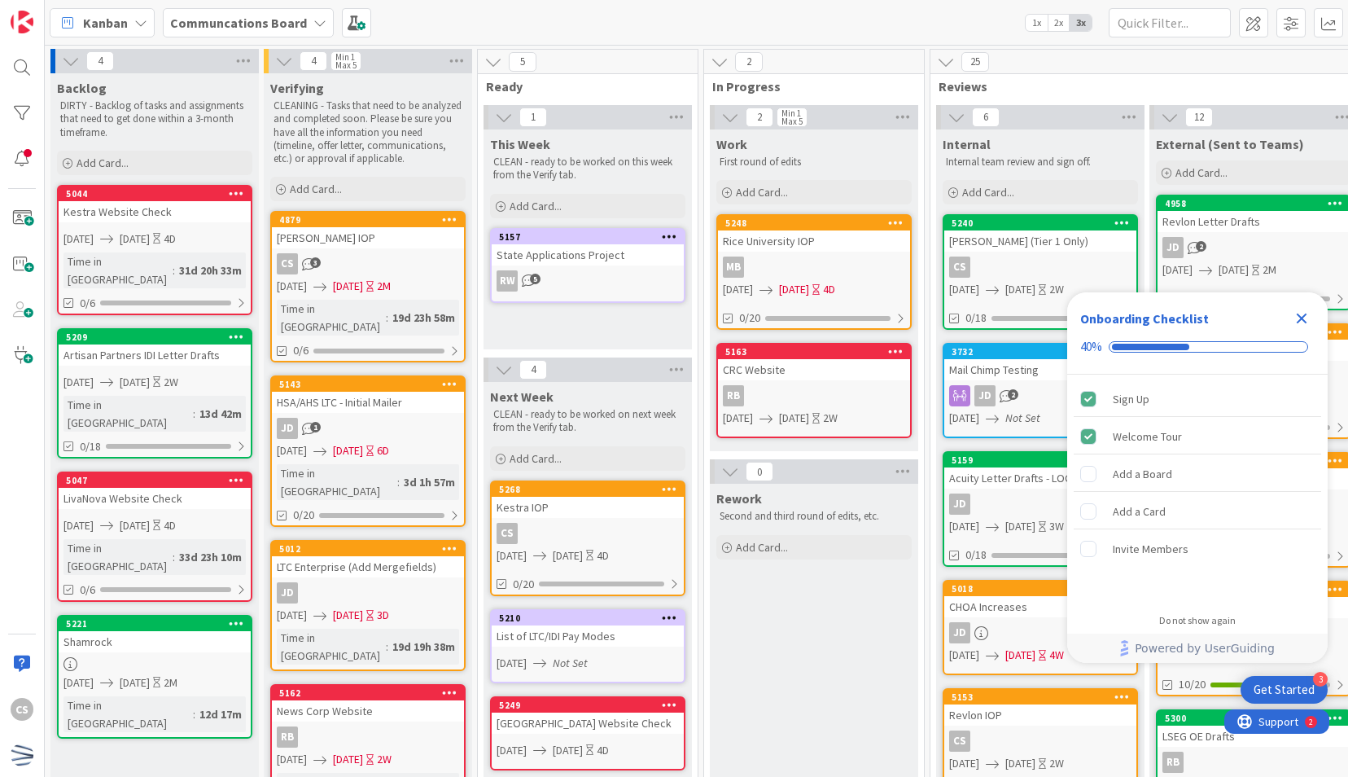
click at [1298, 324] on icon "Close Checklist" at bounding box center [1302, 318] width 11 height 11
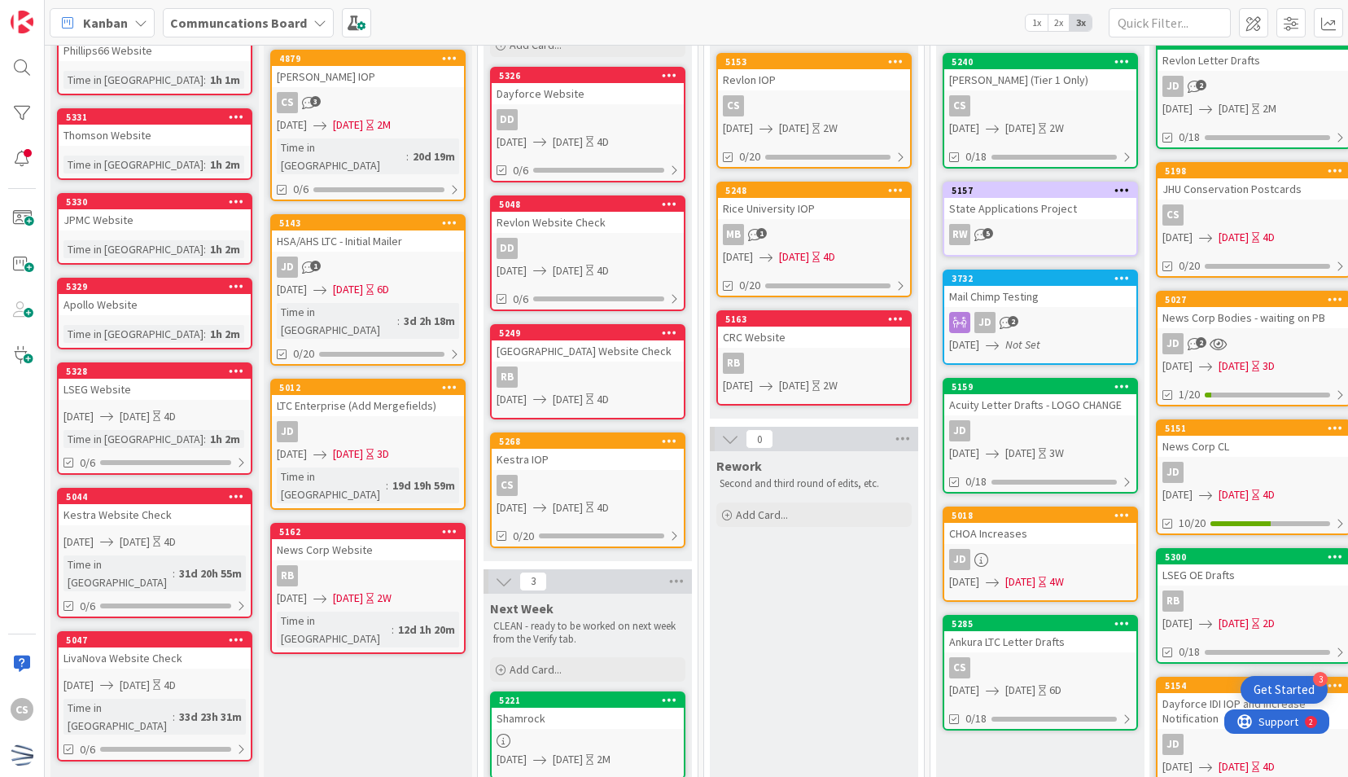
scroll to position [163, 0]
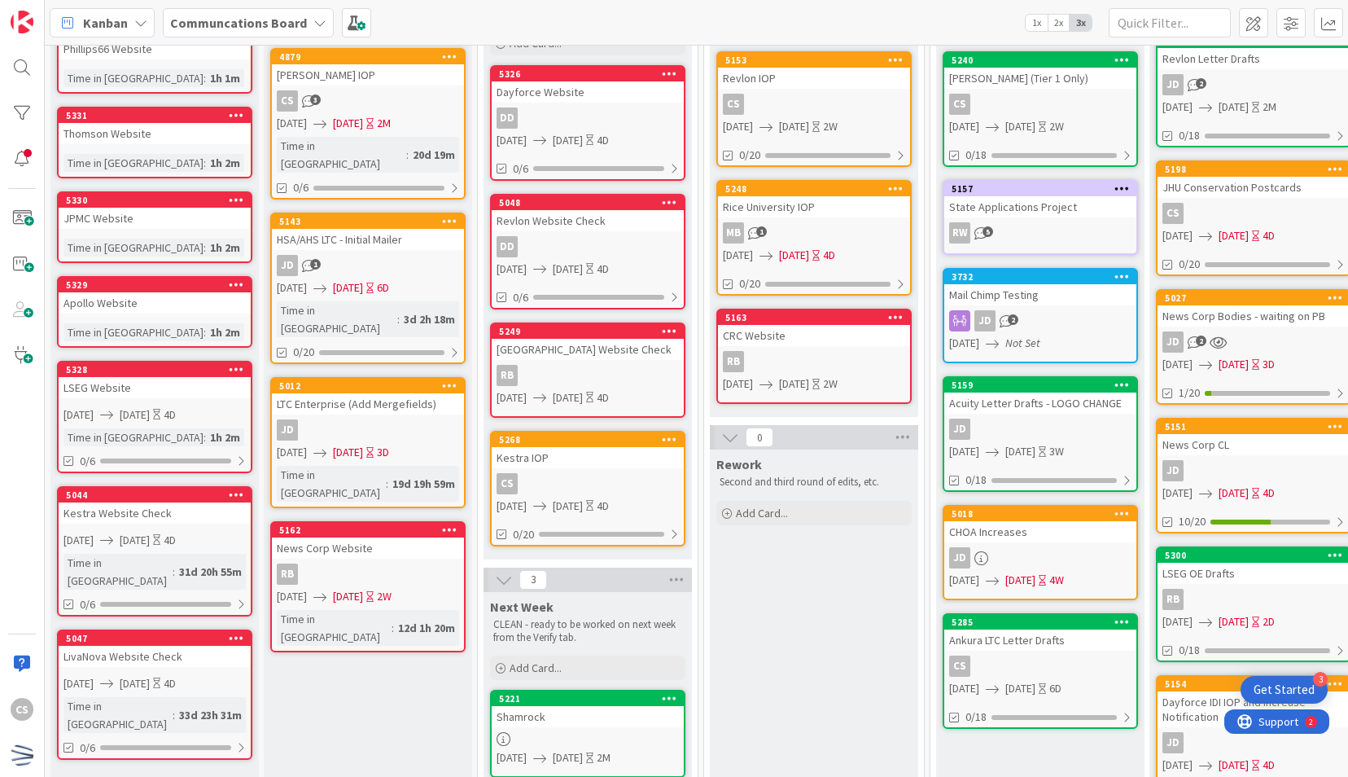
click at [13, 421] on div "CS" at bounding box center [22, 388] width 45 height 777
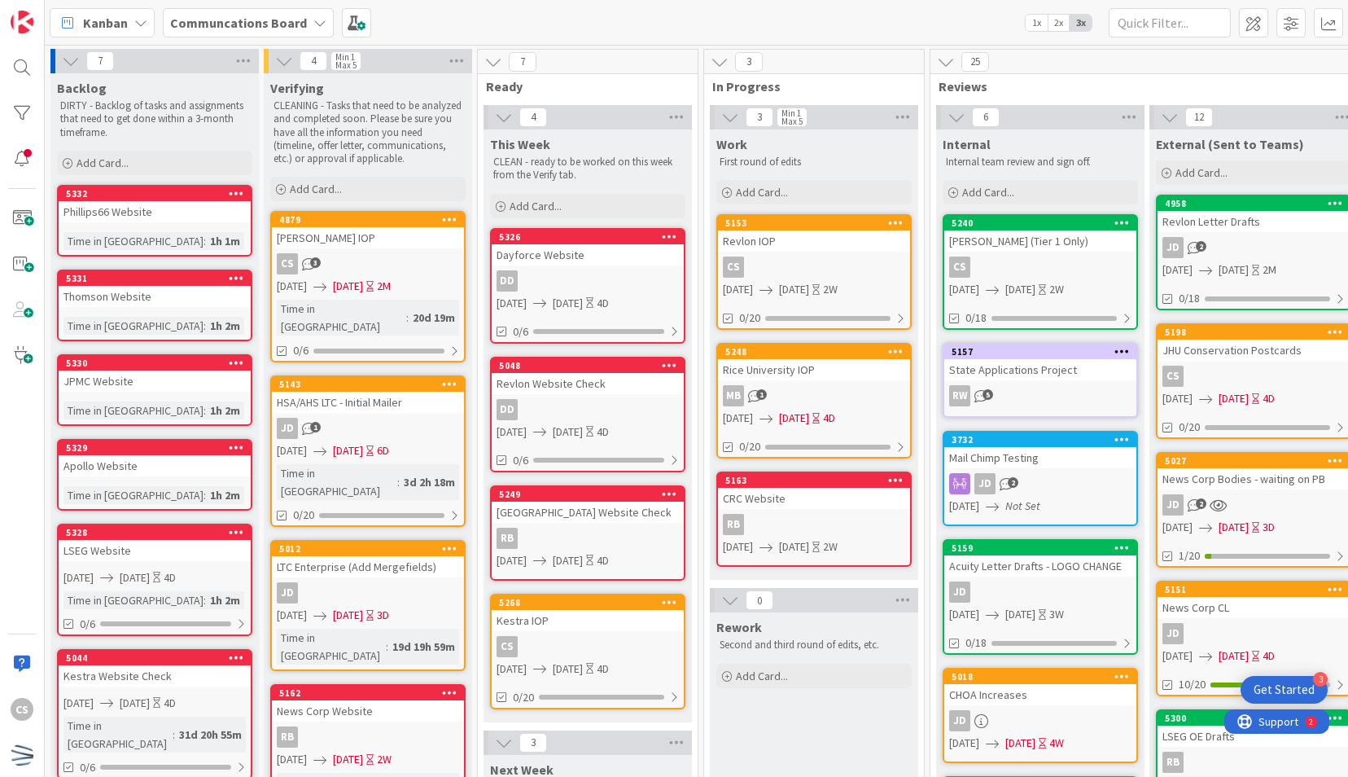
click at [15, 447] on div "CS" at bounding box center [22, 388] width 45 height 777
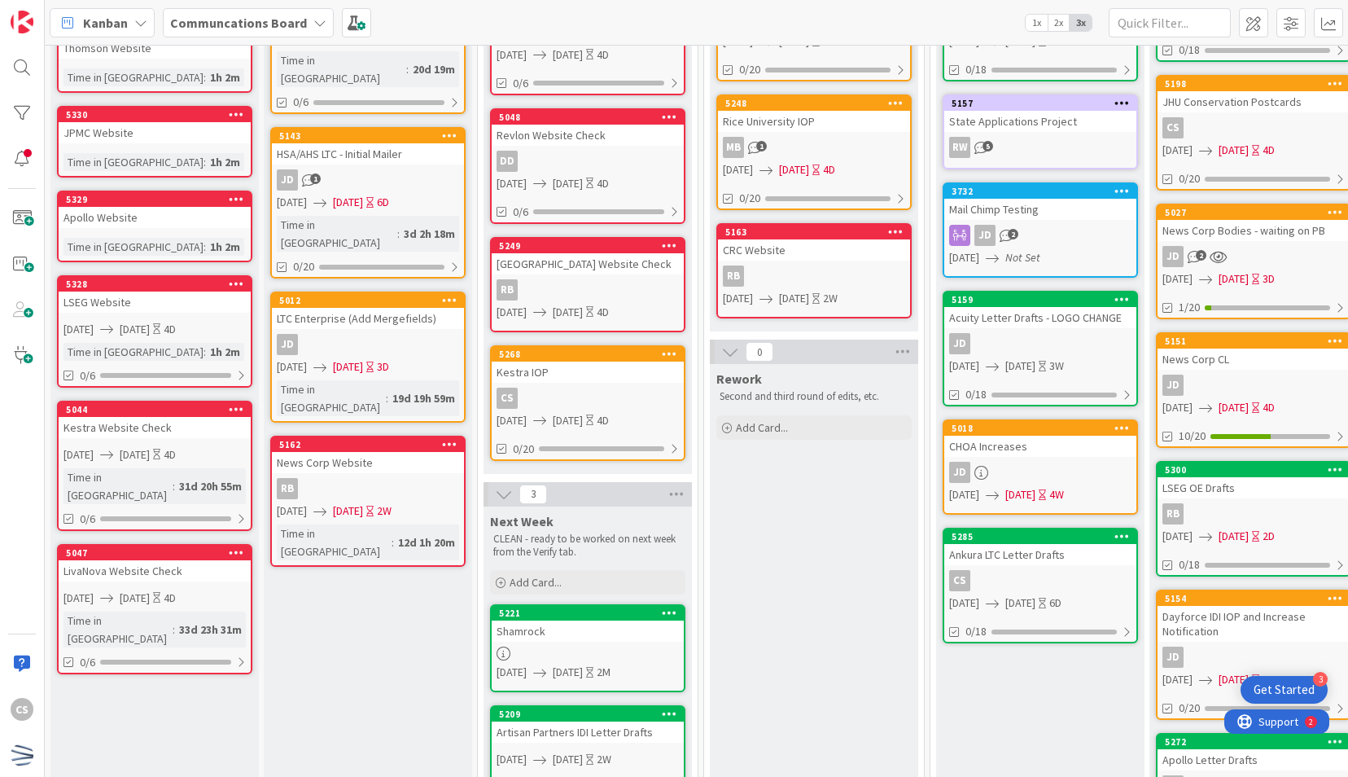
scroll to position [244, 0]
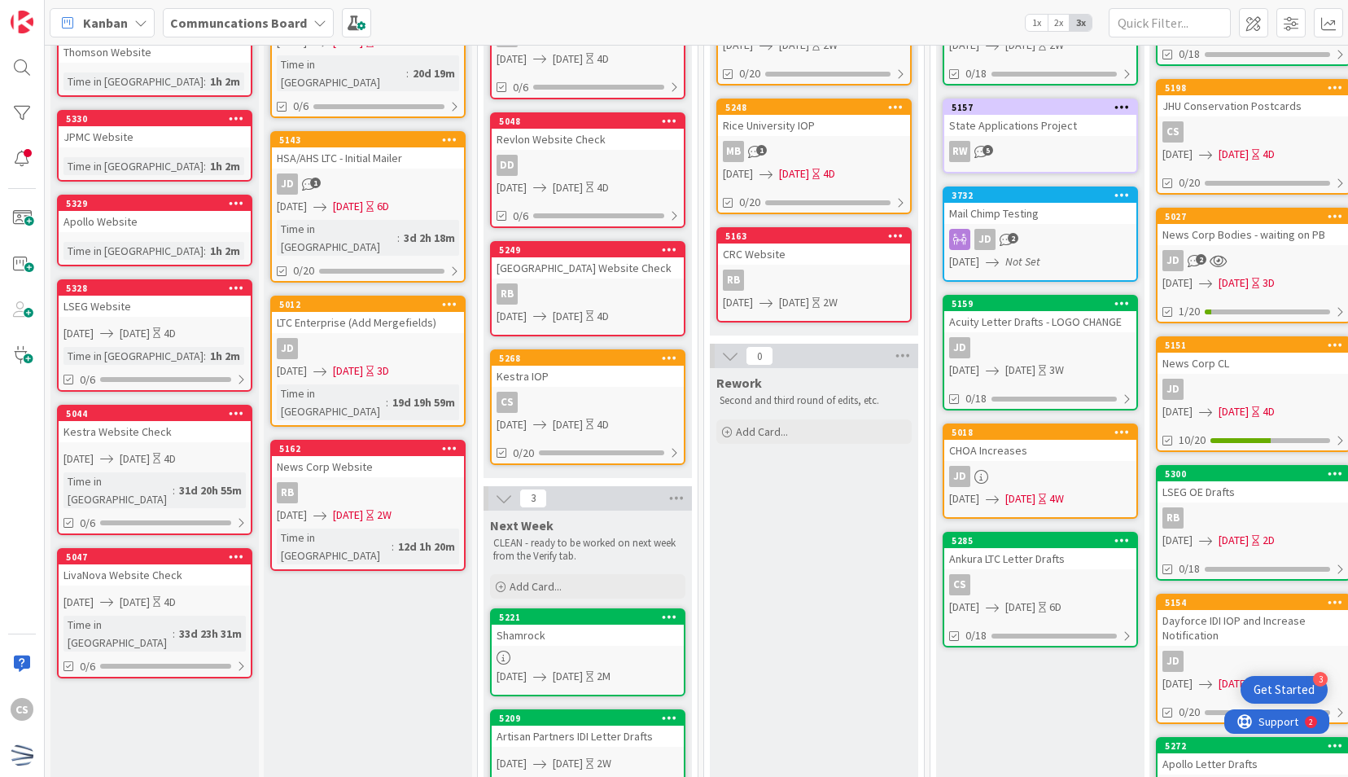
click at [342, 567] on div "Verifying CLEANING - Tasks that need to be analyzed and completed soon. Please …" at bounding box center [368, 561] width 208 height 1464
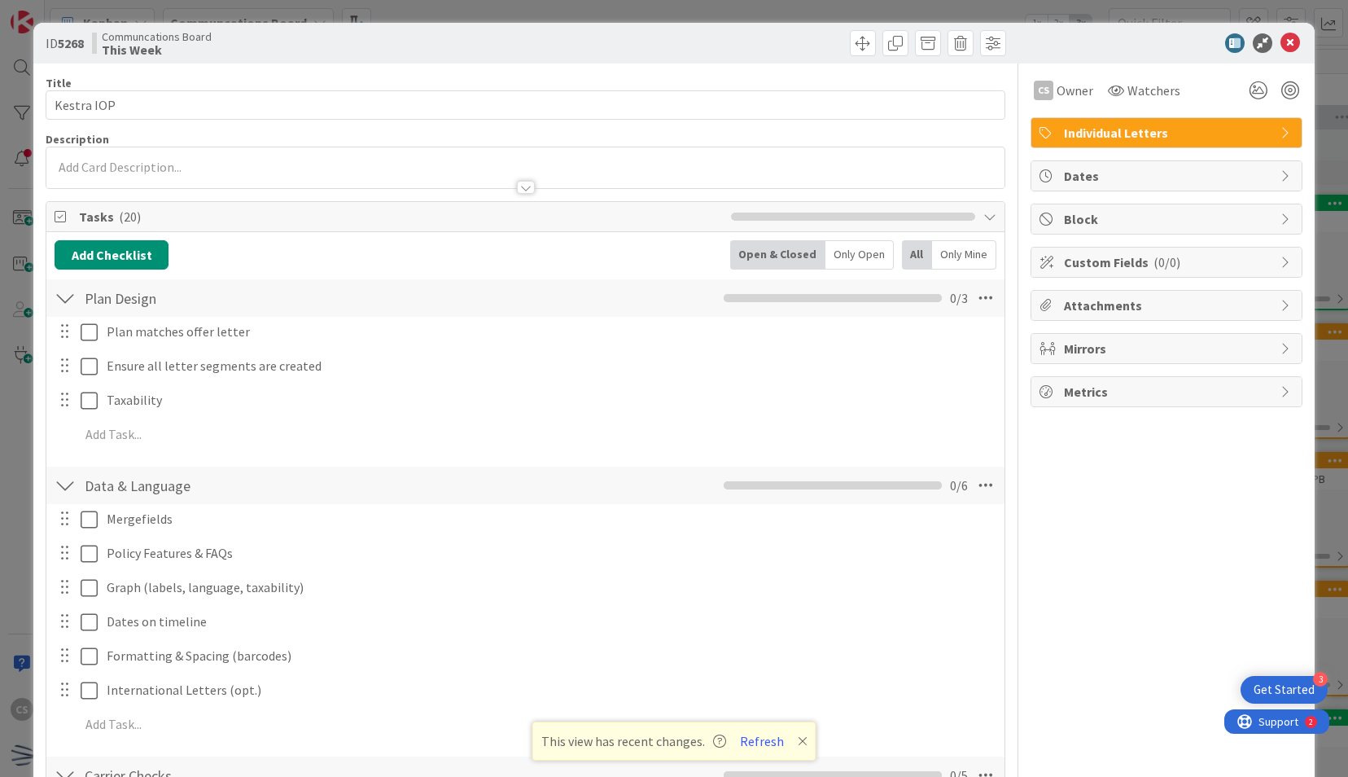
scroll to position [81, 9]
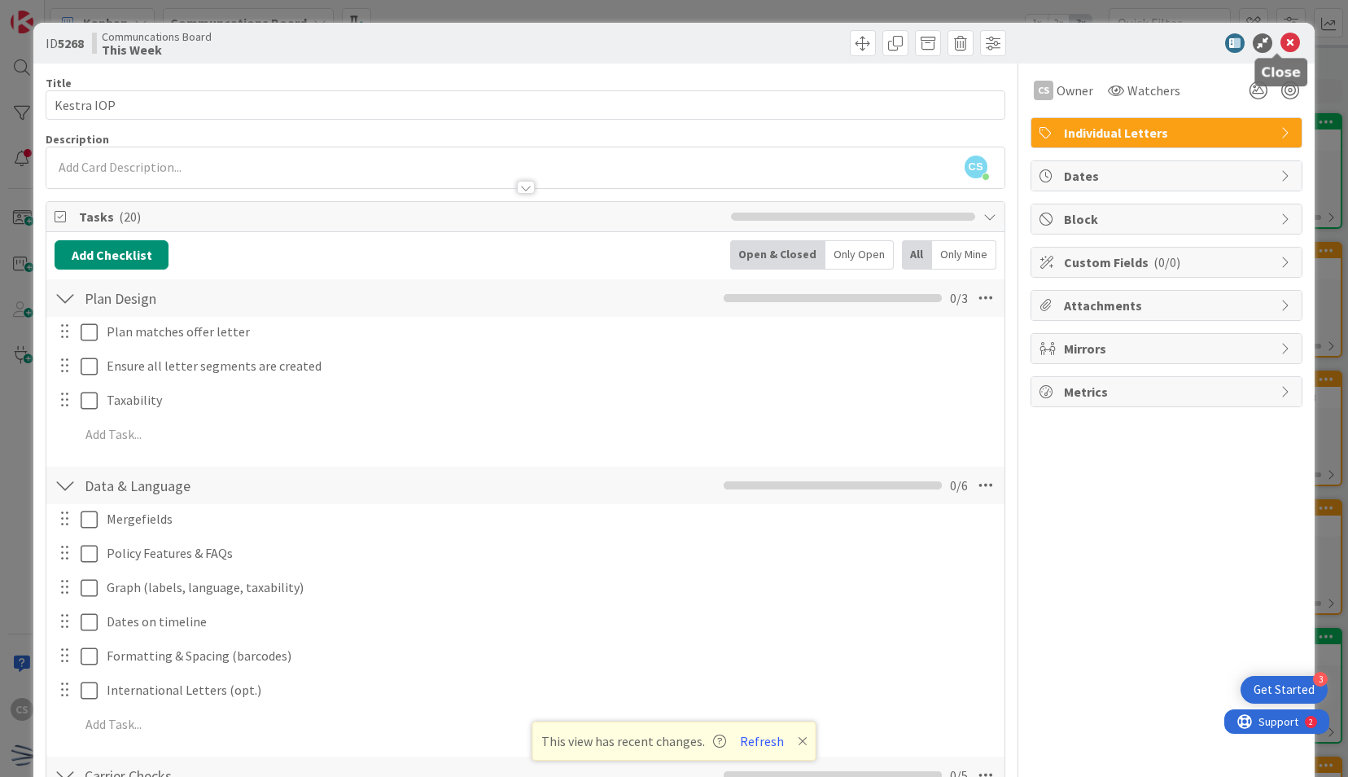
click at [1280, 44] on icon at bounding box center [1290, 43] width 20 height 20
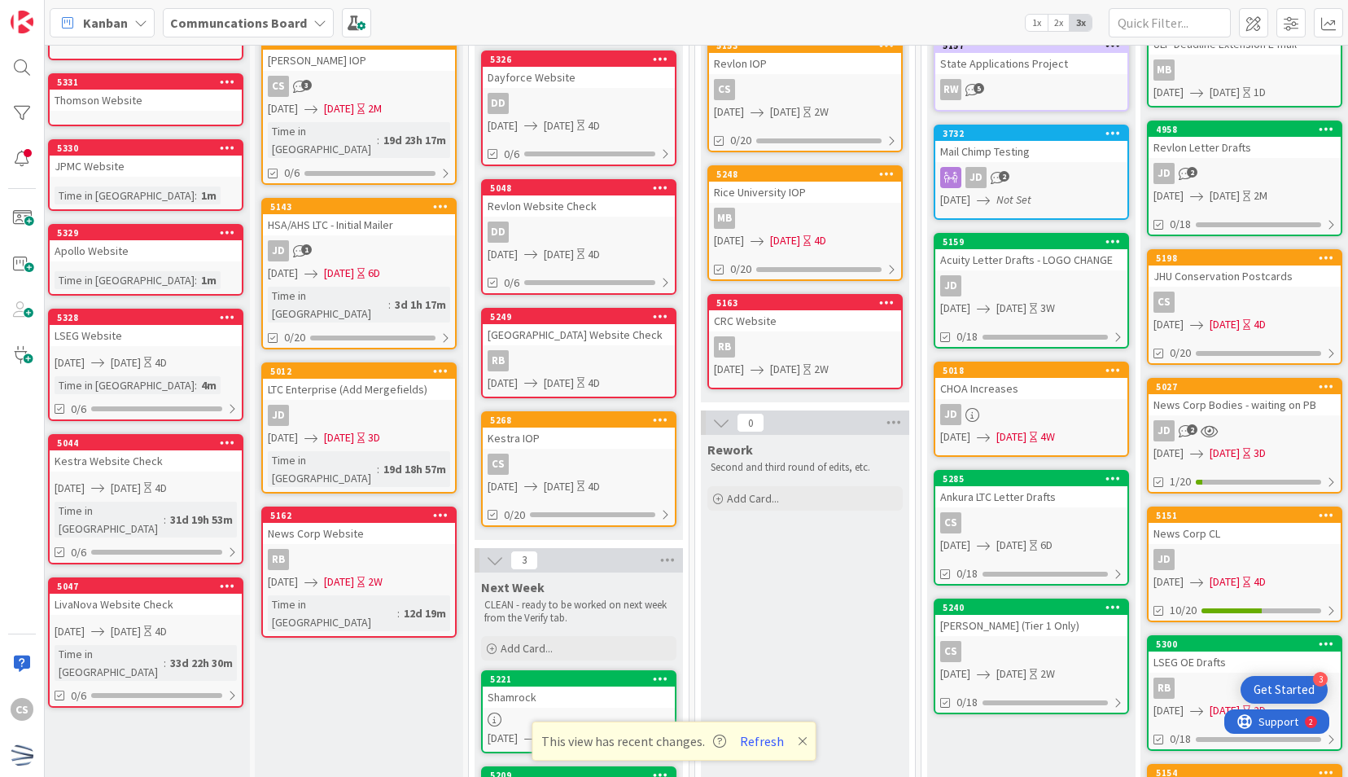
scroll to position [163, 9]
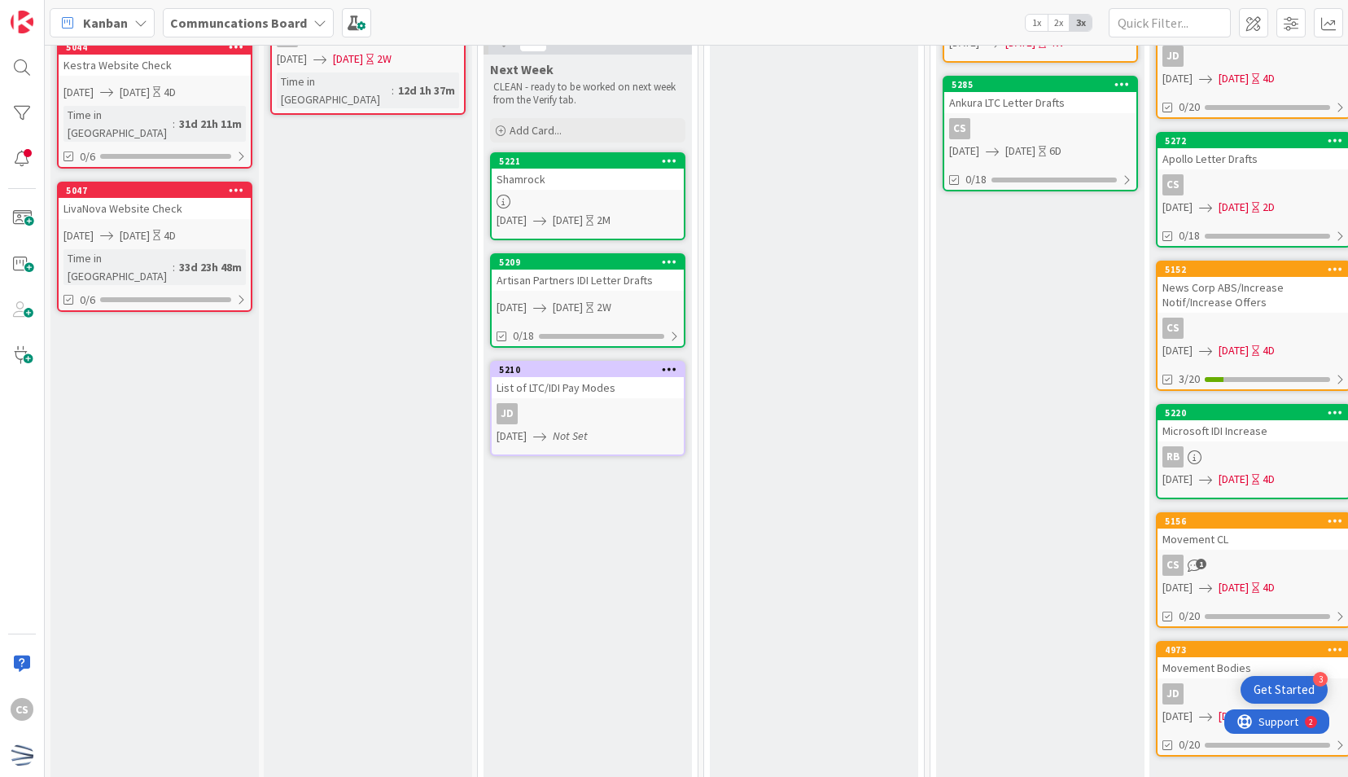
scroll to position [733, 0]
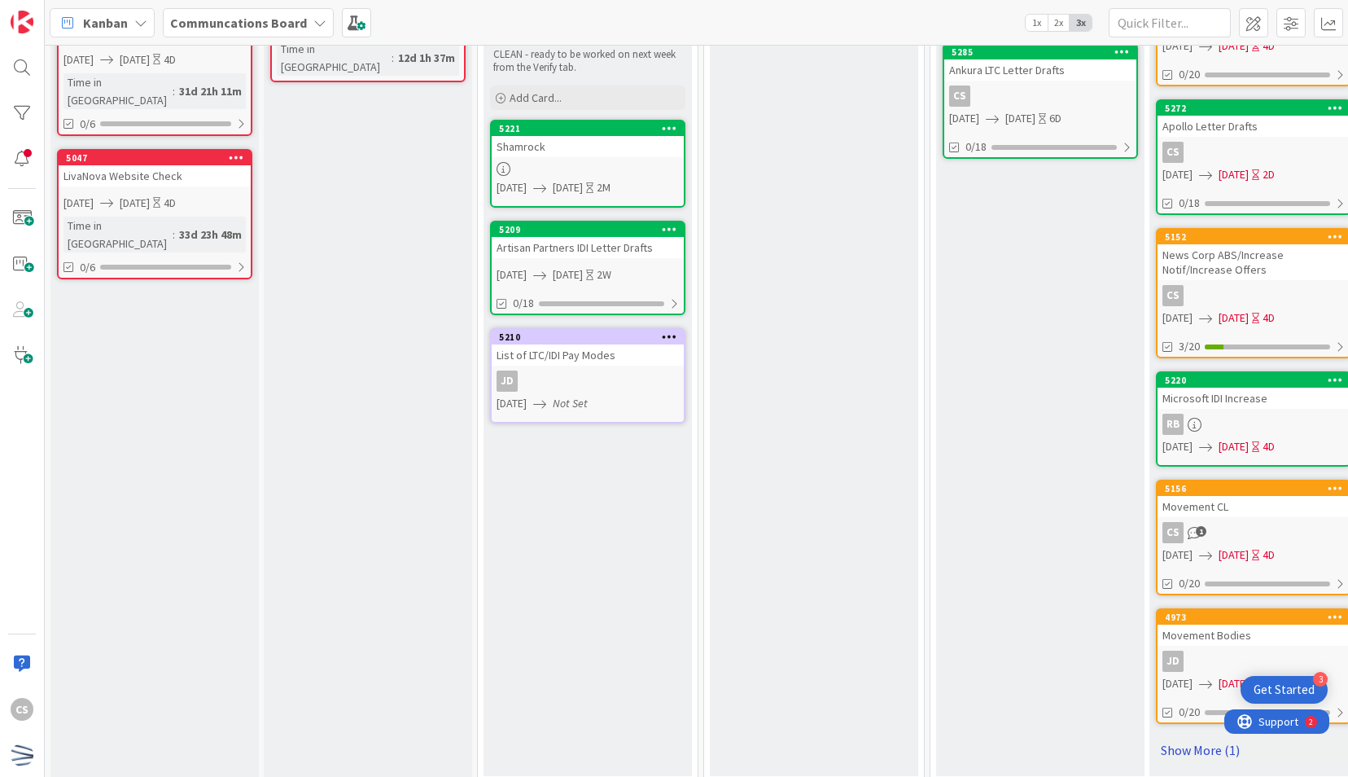
click at [1175, 743] on link "Show More (1)" at bounding box center [1253, 750] width 195 height 26
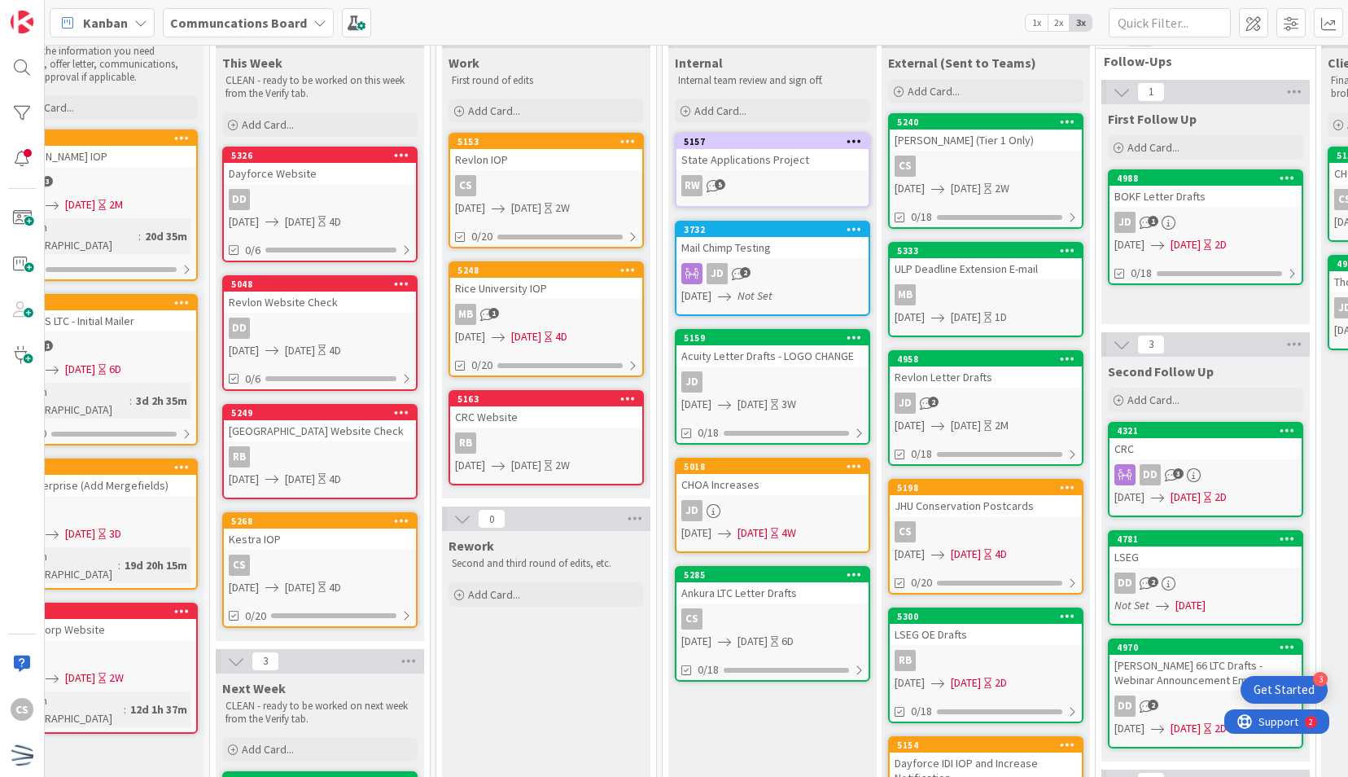
scroll to position [407, 268]
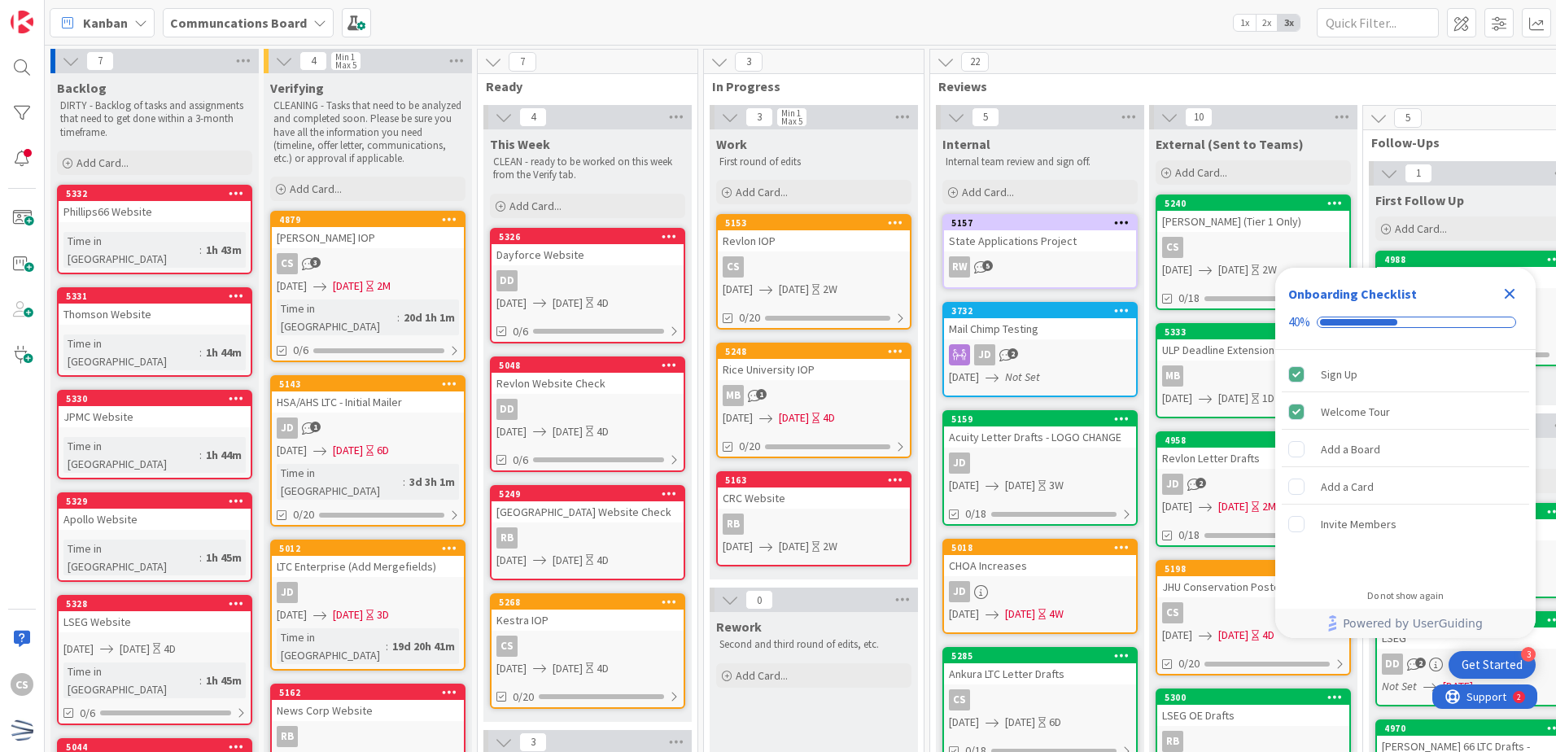
click at [1506, 289] on icon "Close Checklist" at bounding box center [1510, 294] width 11 height 11
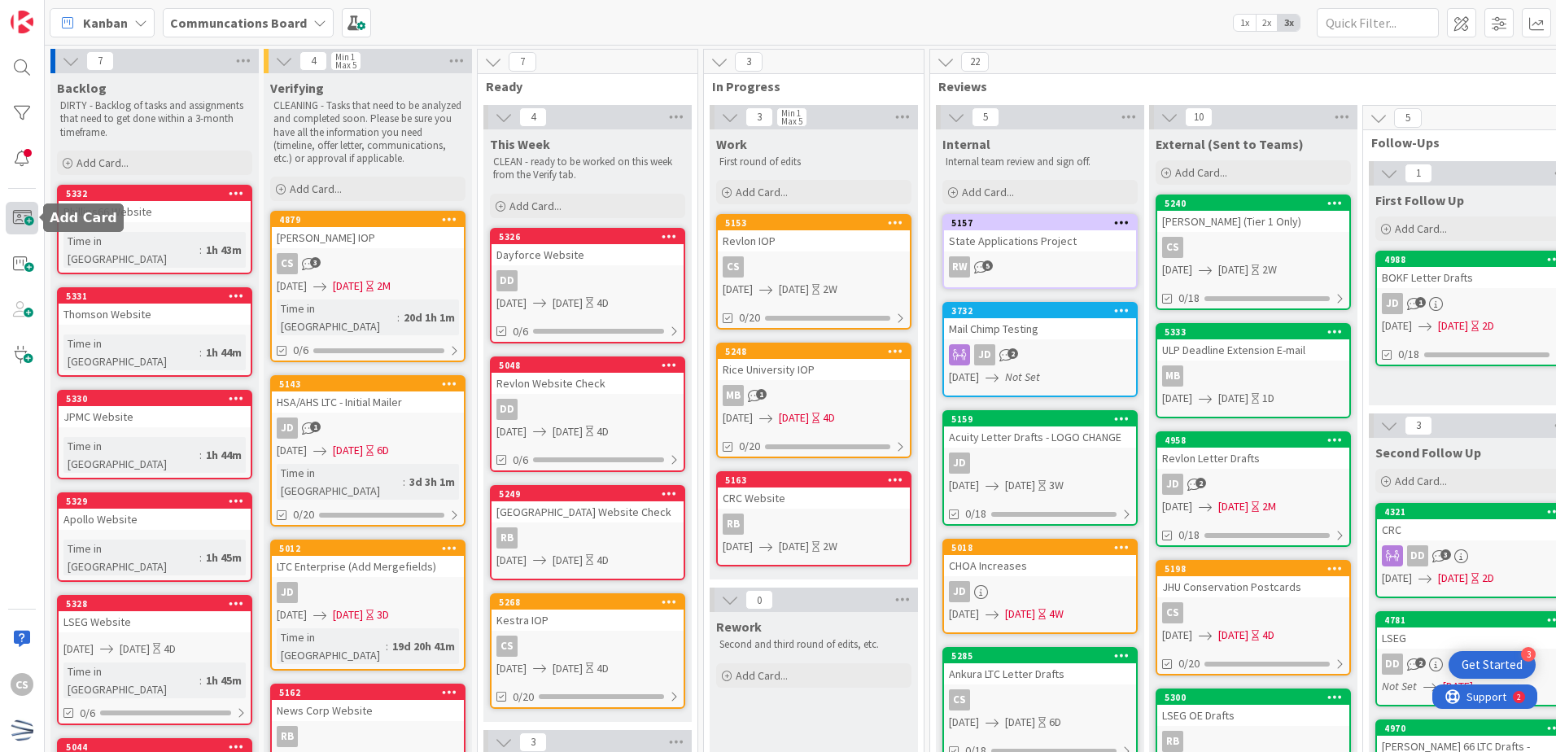
click at [22, 211] on span at bounding box center [22, 218] width 33 height 33
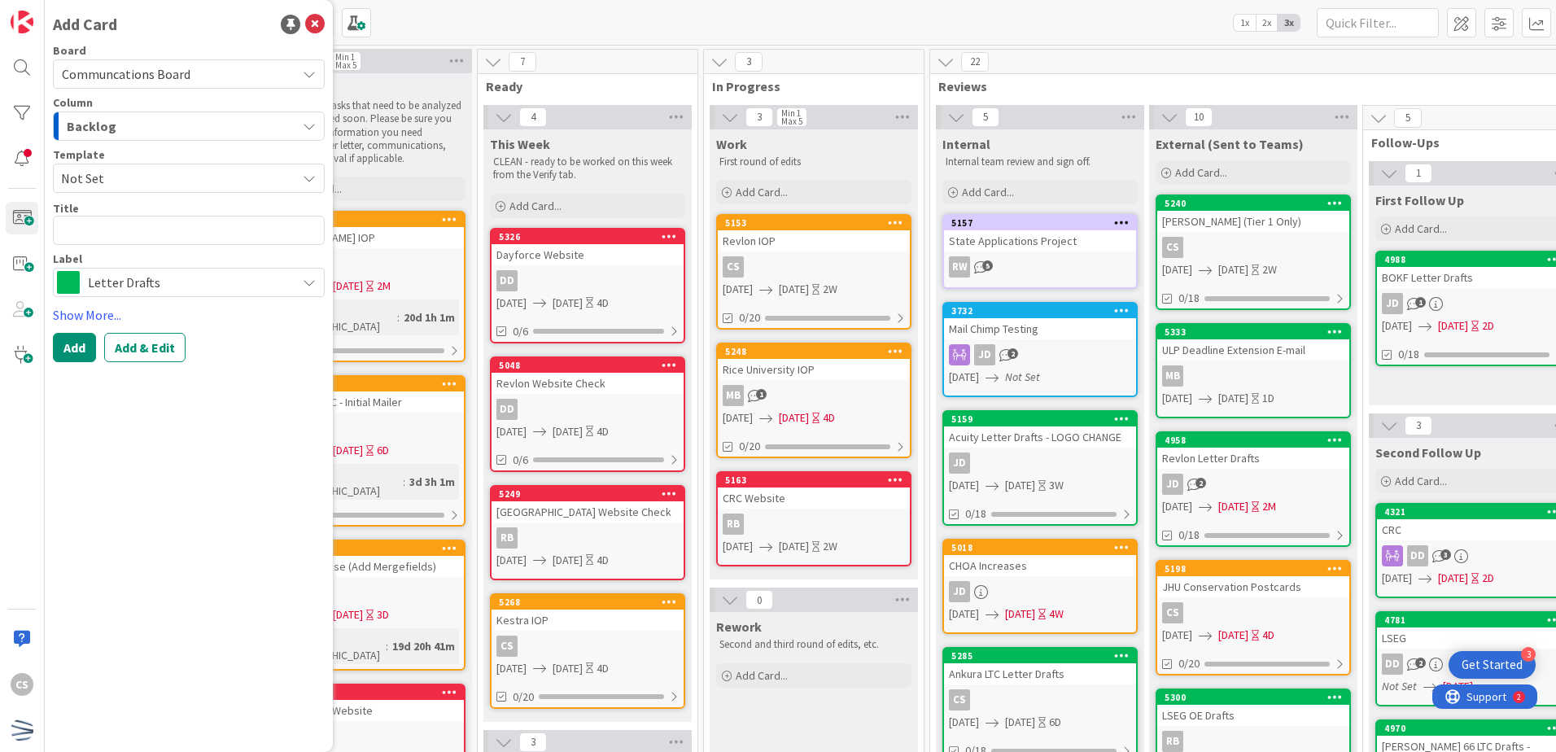
click at [447, 13] on div "Kanban Communcations Board 1x 2x 3x" at bounding box center [801, 22] width 1512 height 45
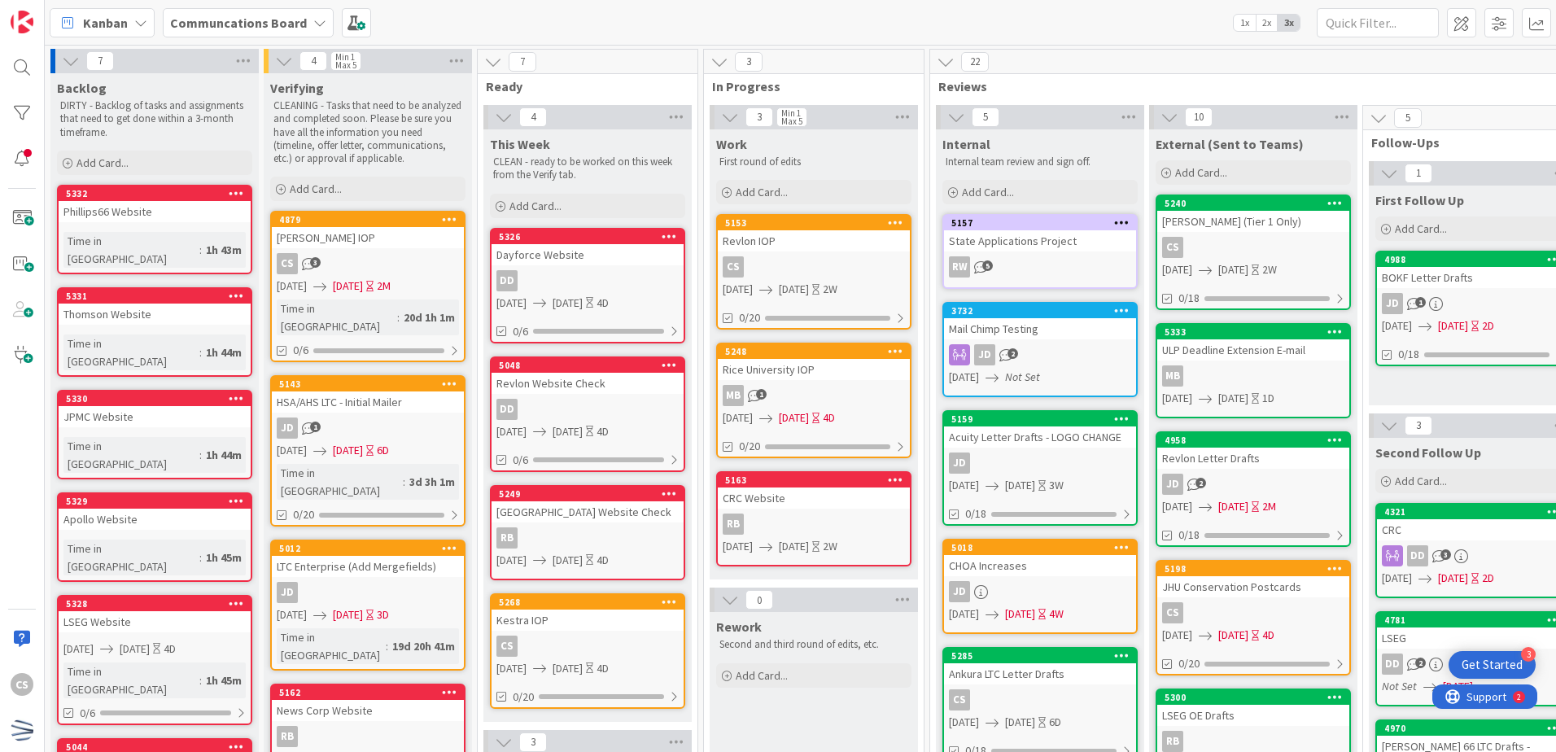
click at [301, 22] on div "Communcations Board" at bounding box center [248, 22] width 171 height 29
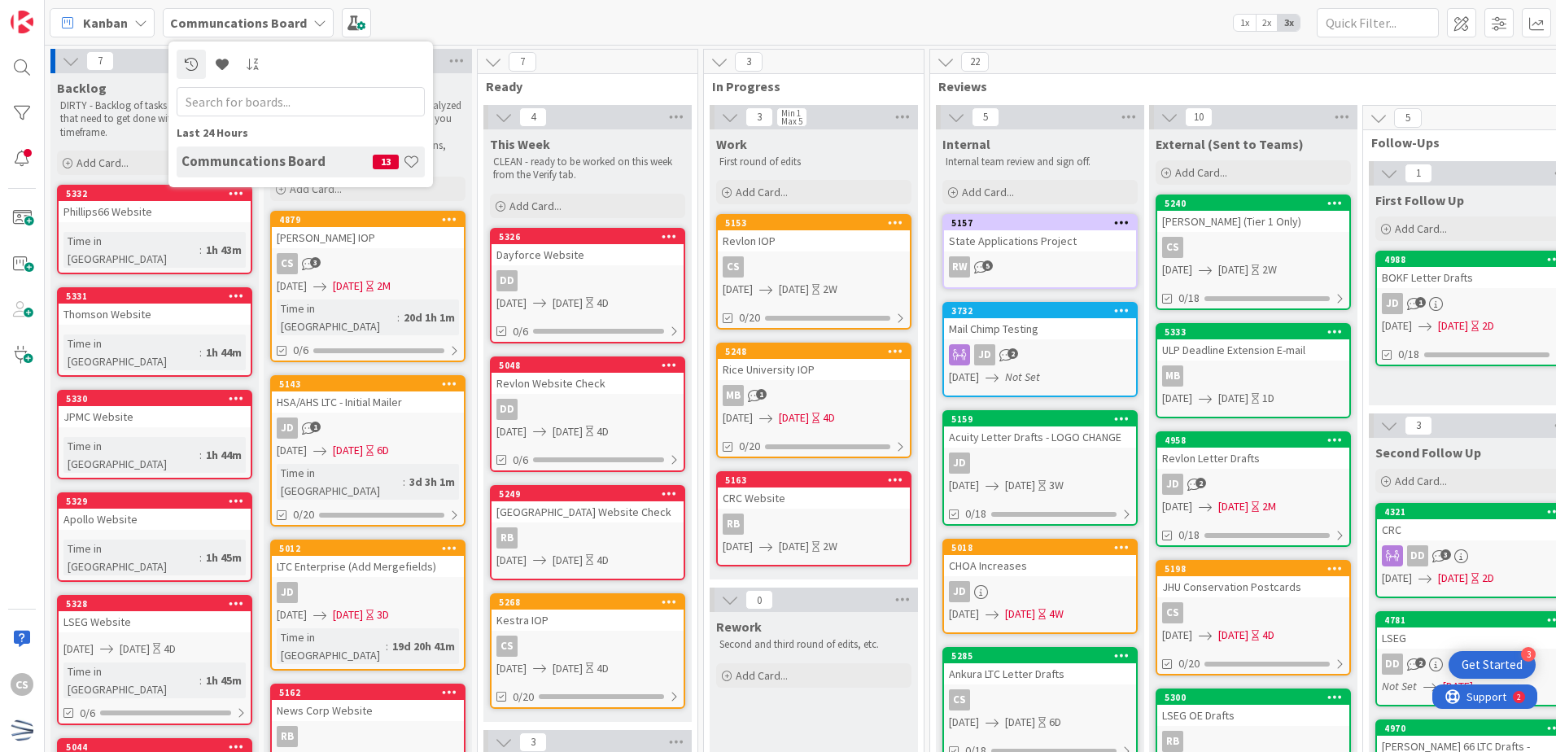
click at [301, 22] on div "Communcations Board" at bounding box center [248, 22] width 171 height 29
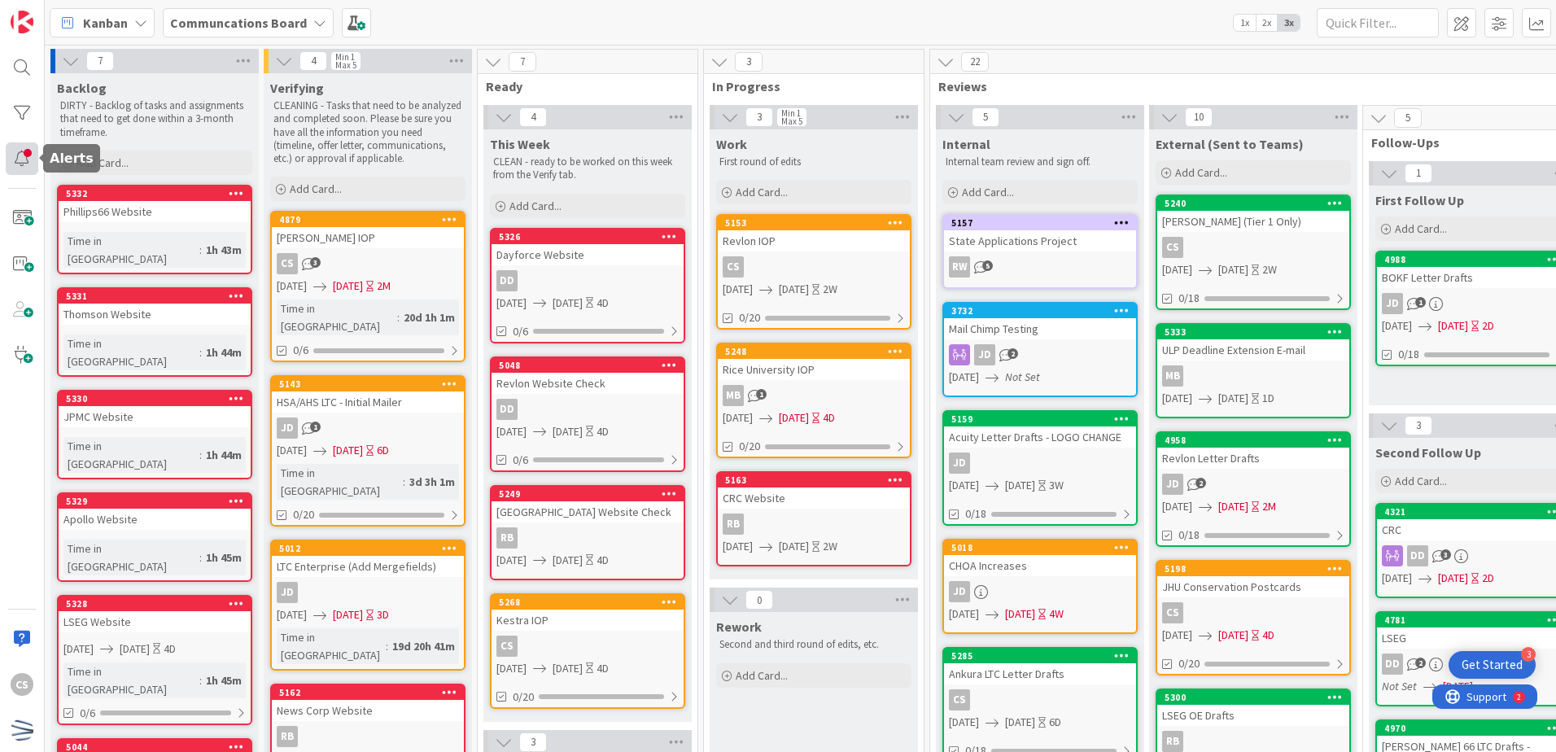
click at [25, 157] on div at bounding box center [22, 158] width 33 height 33
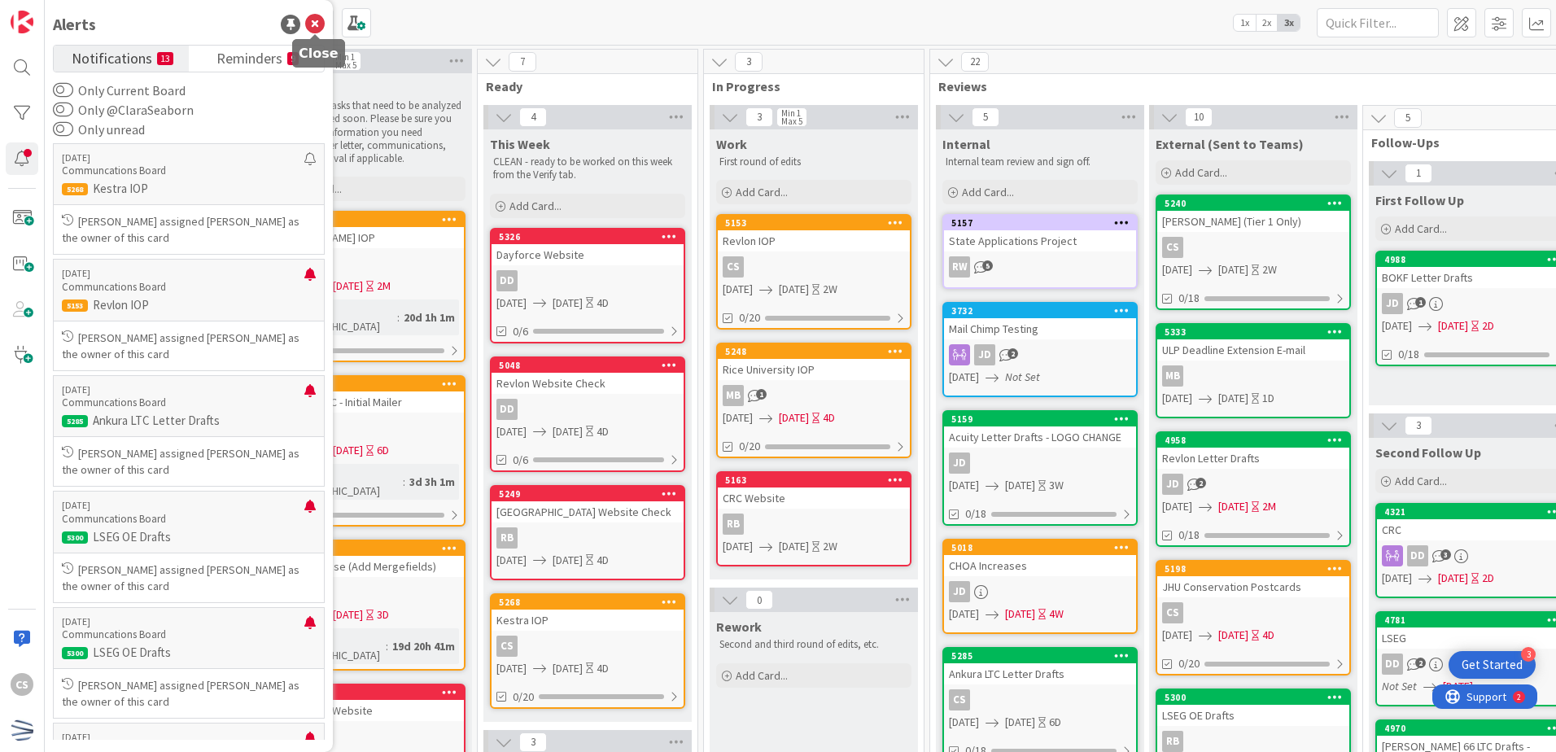
click at [314, 23] on icon at bounding box center [315, 25] width 20 height 20
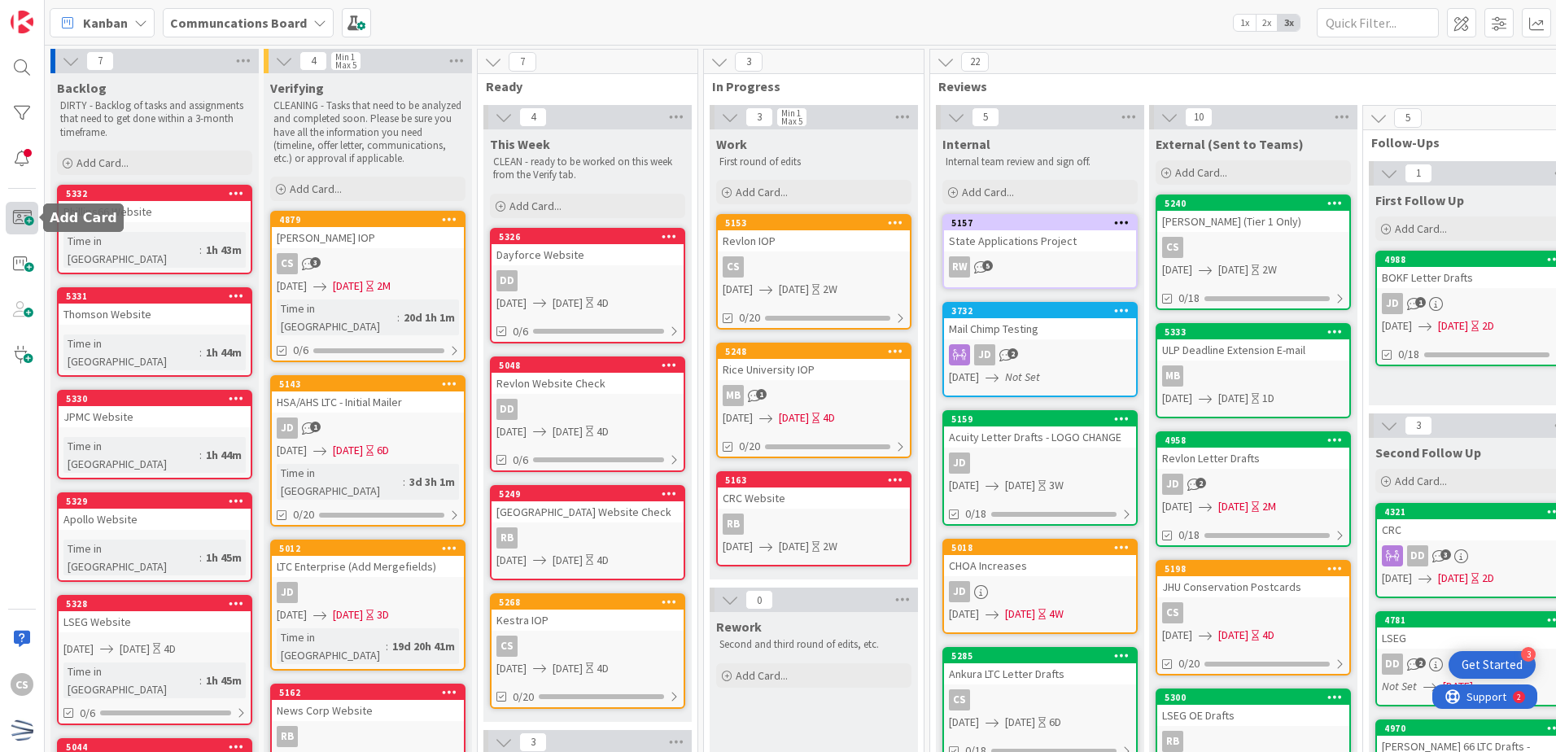
click at [20, 221] on span at bounding box center [22, 218] width 33 height 33
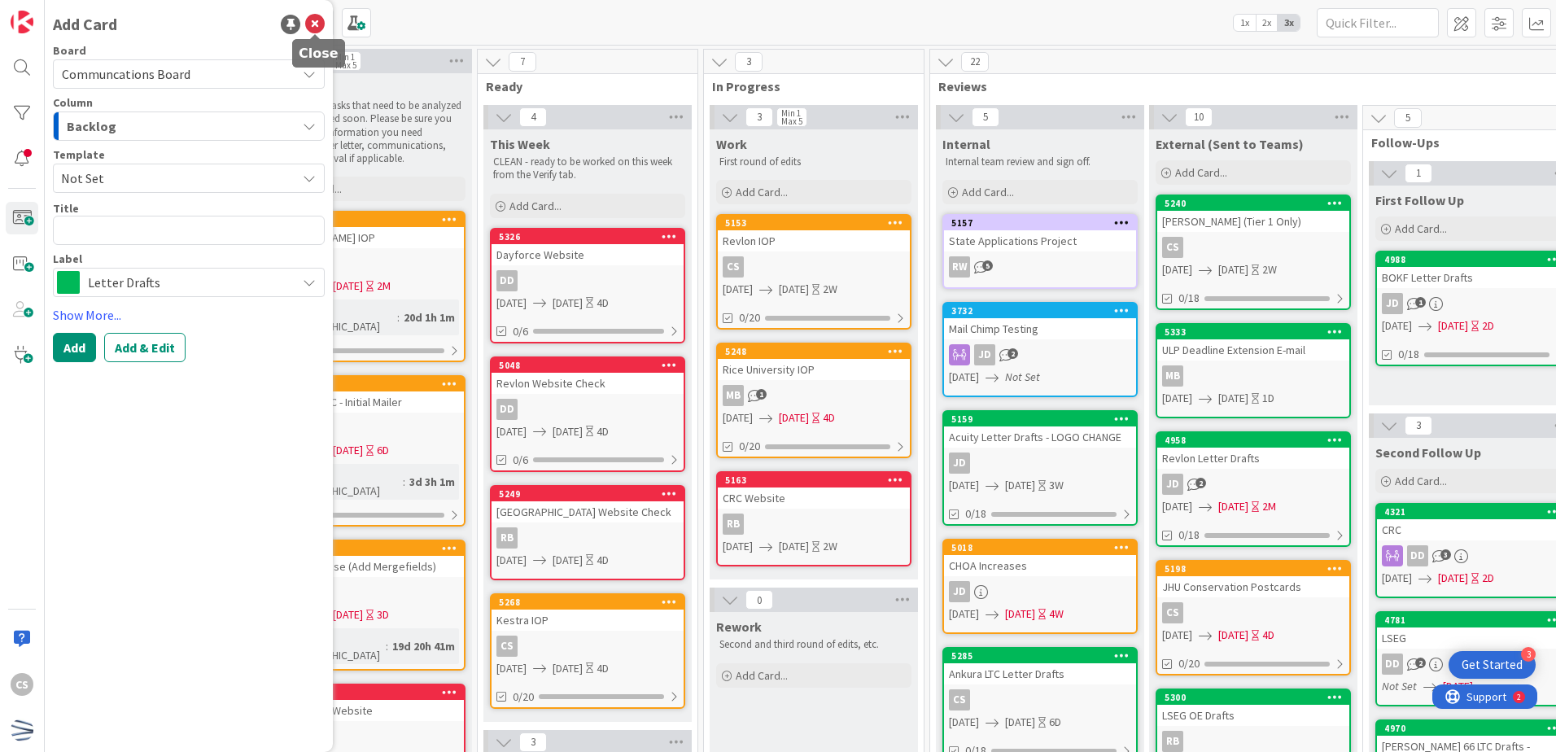
click at [312, 20] on icon at bounding box center [315, 25] width 20 height 20
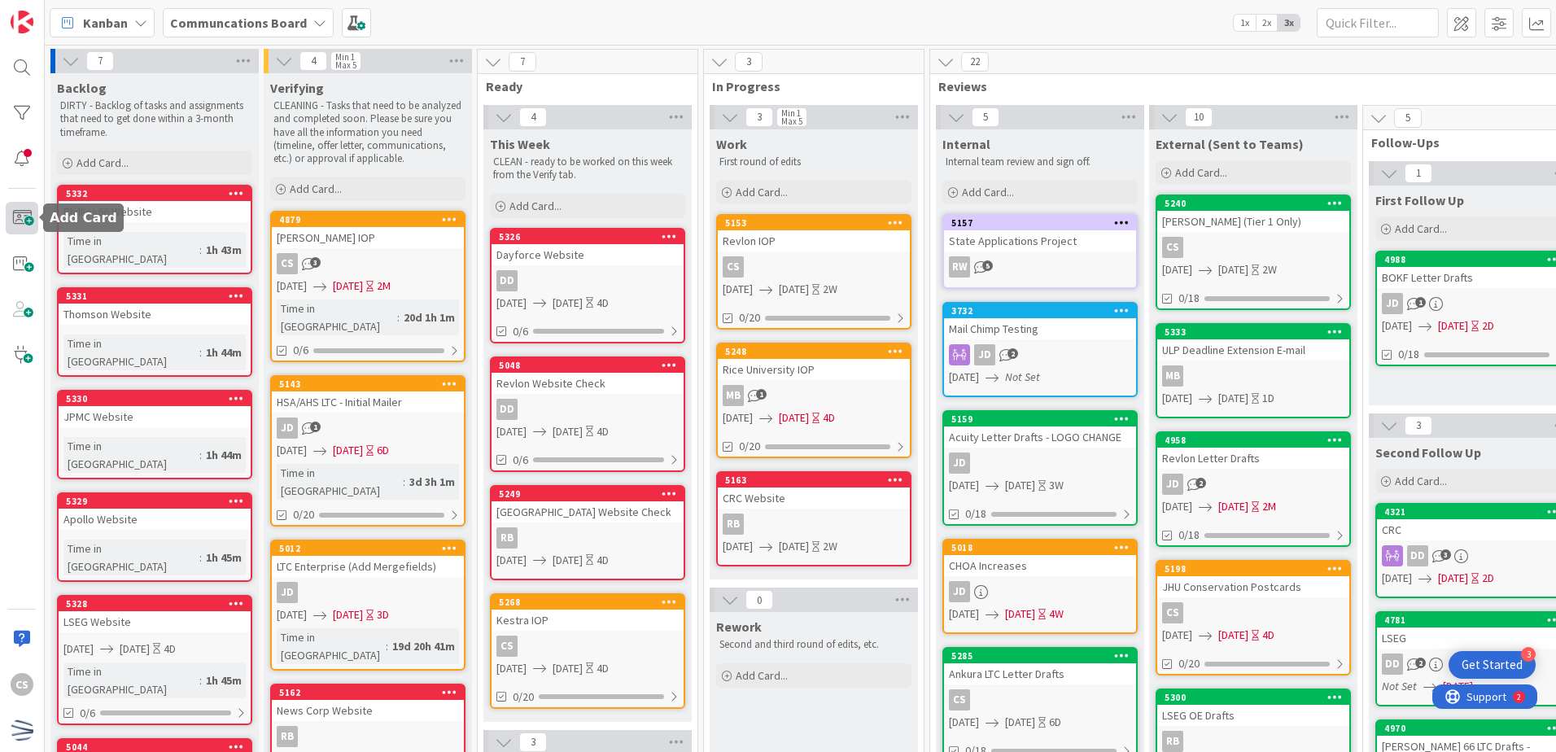
click at [21, 217] on span at bounding box center [22, 218] width 33 height 33
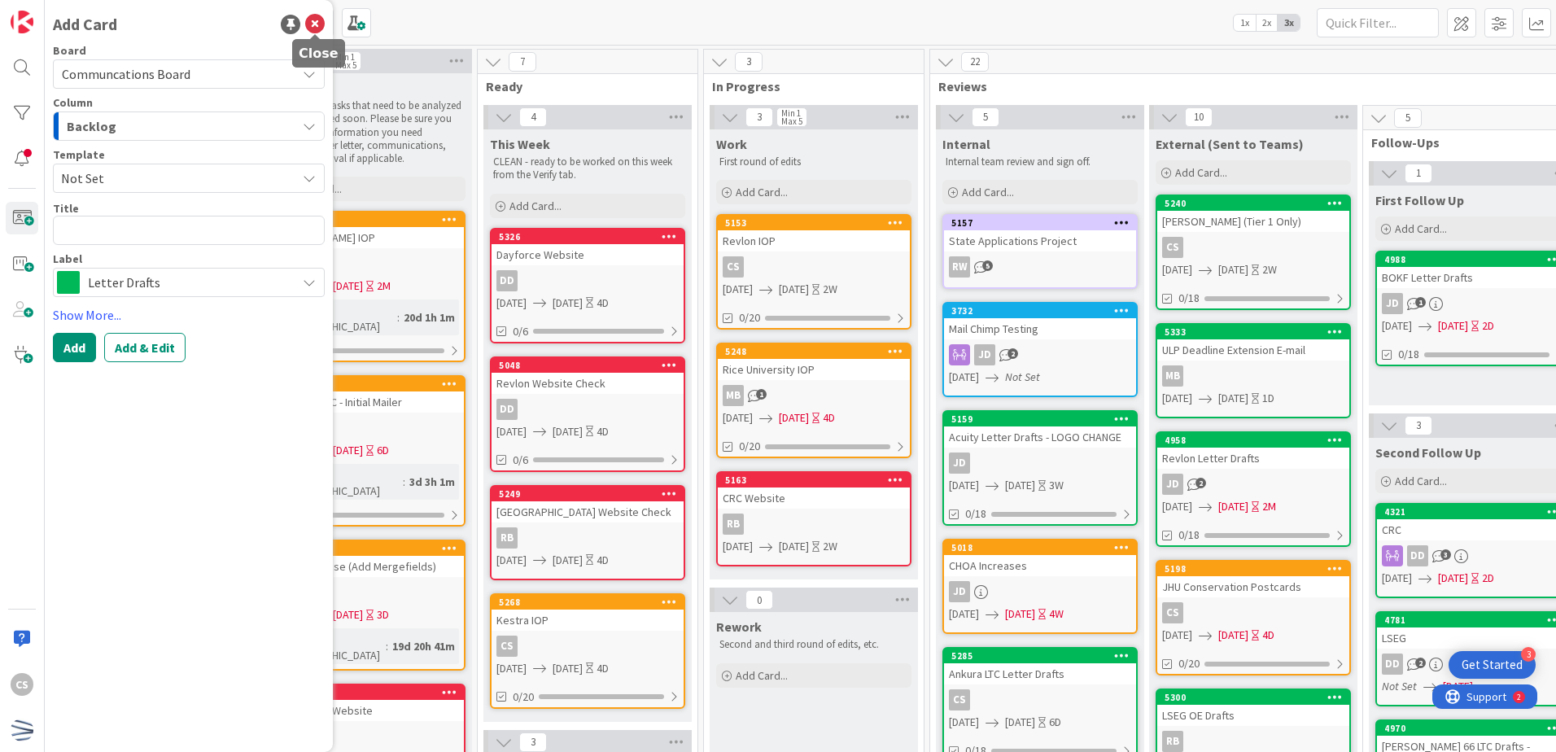
click at [317, 22] on icon at bounding box center [315, 25] width 20 height 20
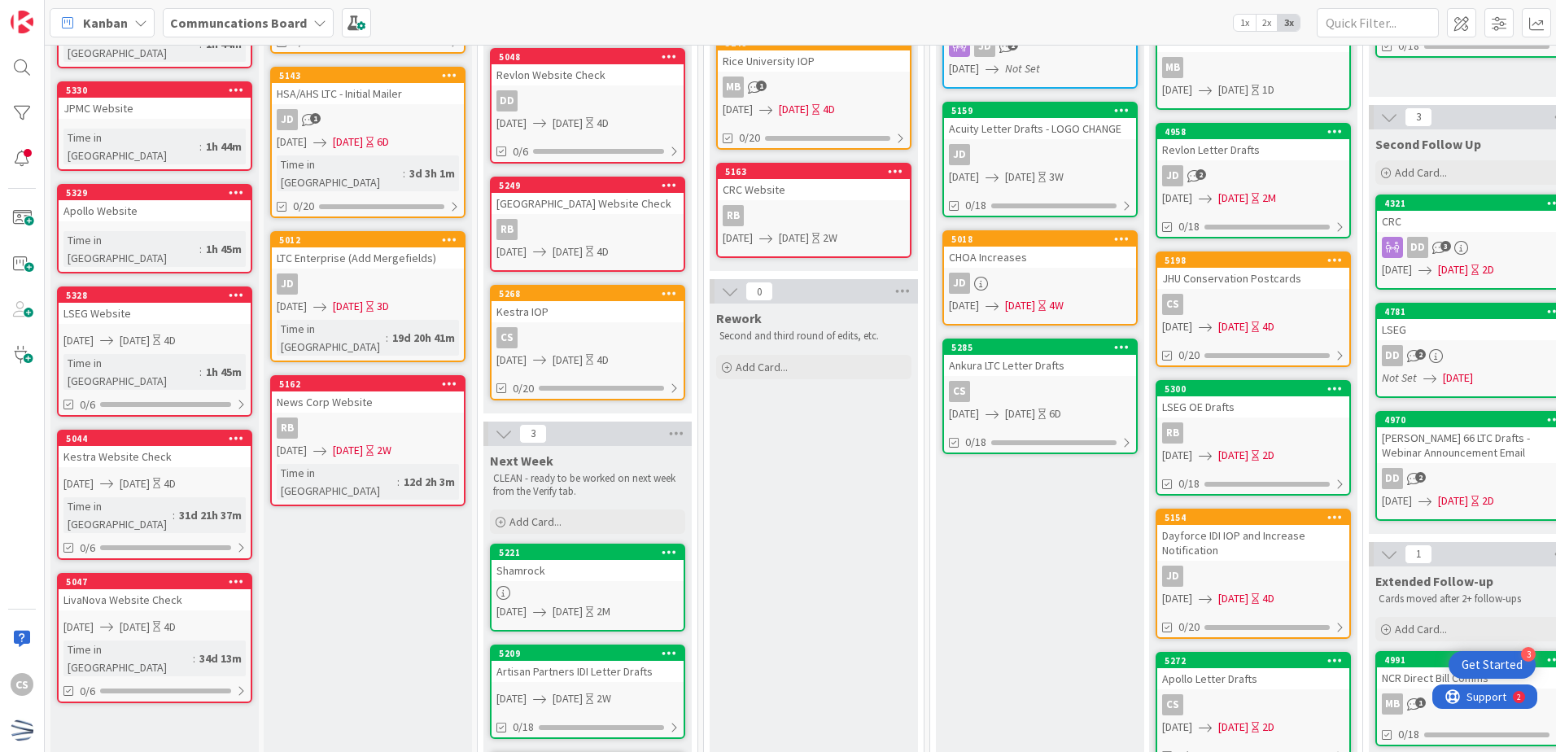
scroll to position [326, 0]
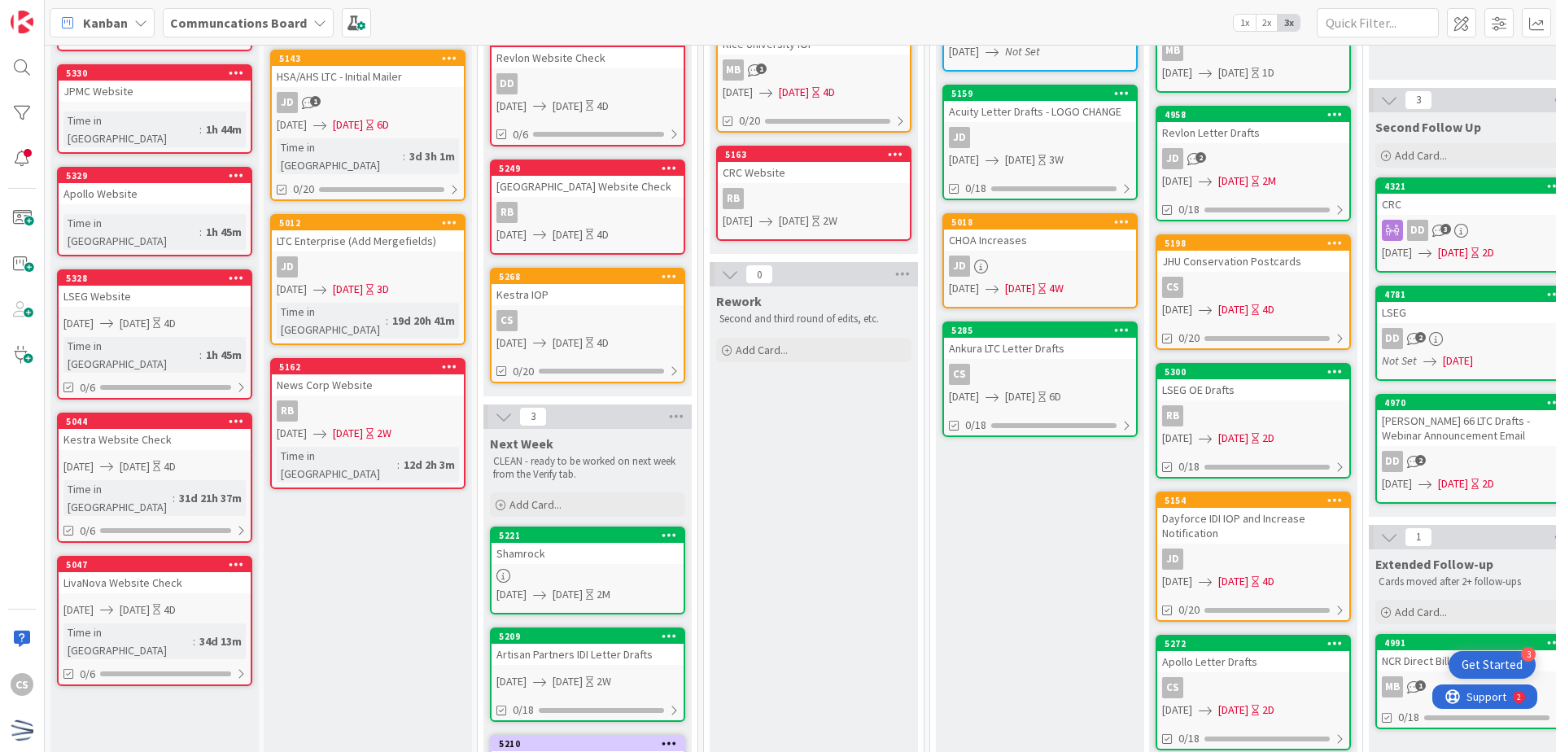
click at [1120, 326] on icon at bounding box center [1121, 329] width 15 height 11
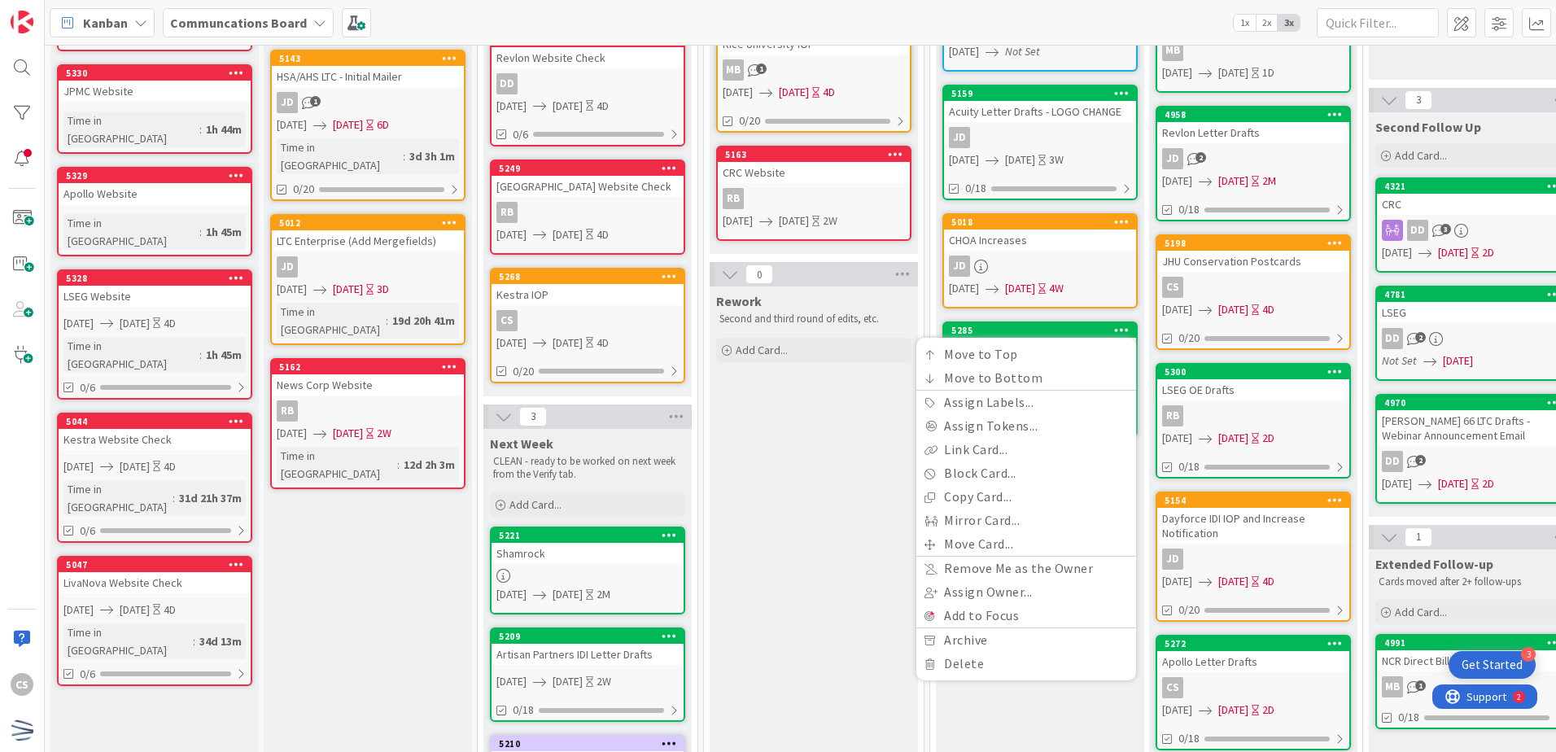
click at [843, 442] on div "Rework Second and third round of edits, etc. Add Card..." at bounding box center [814, 715] width 208 height 857
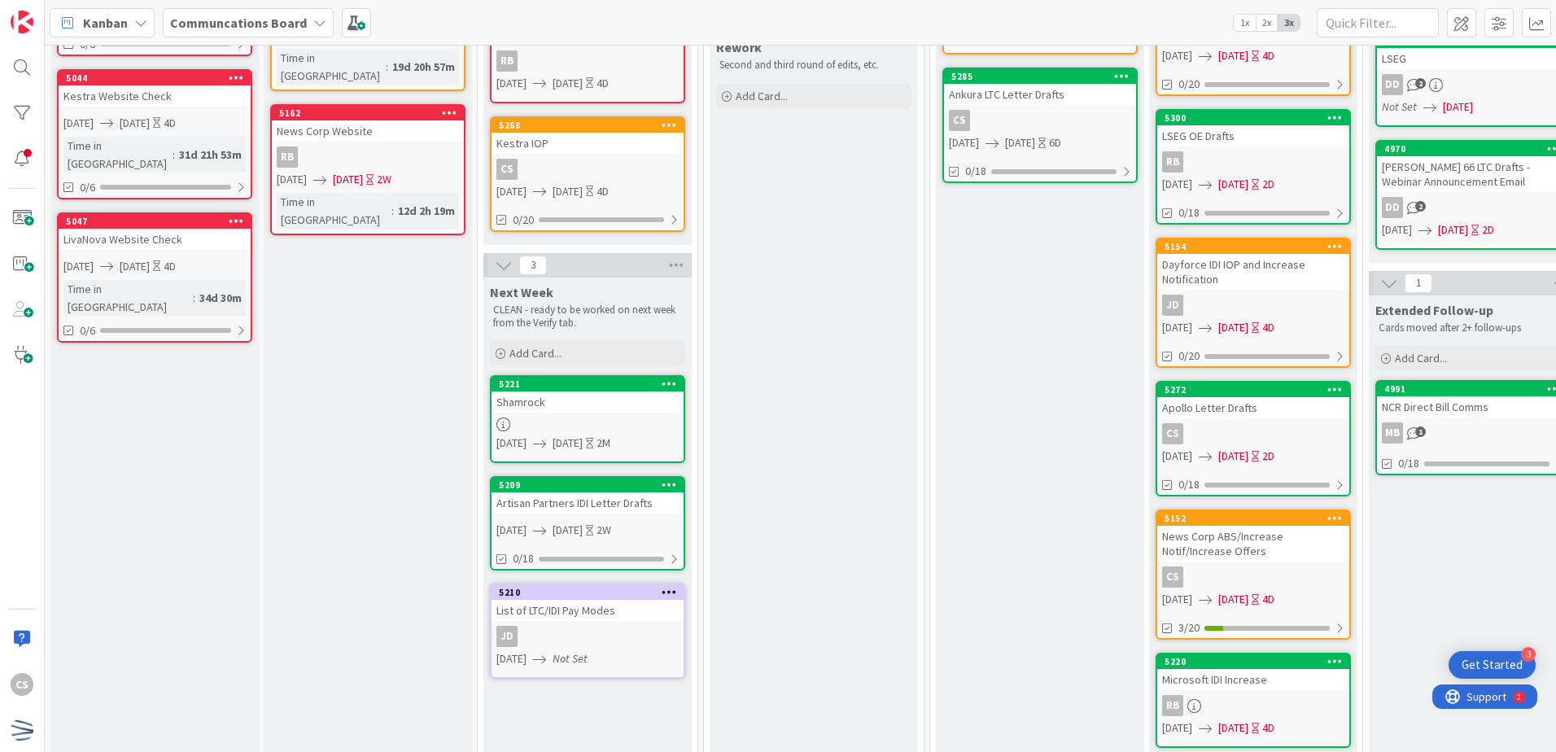
scroll to position [339, 0]
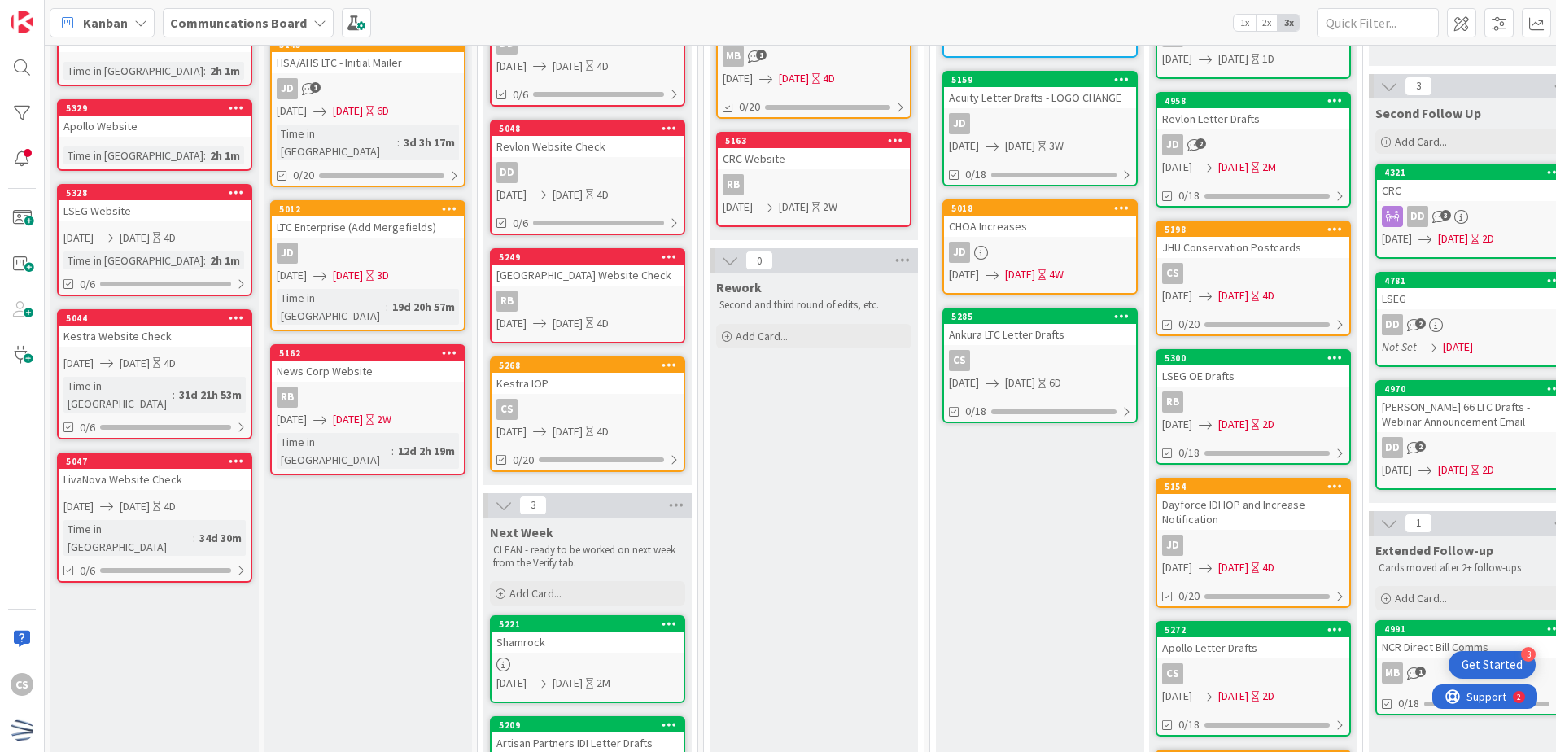
click at [1043, 333] on div "Ankura LTC Letter Drafts" at bounding box center [1040, 334] width 192 height 21
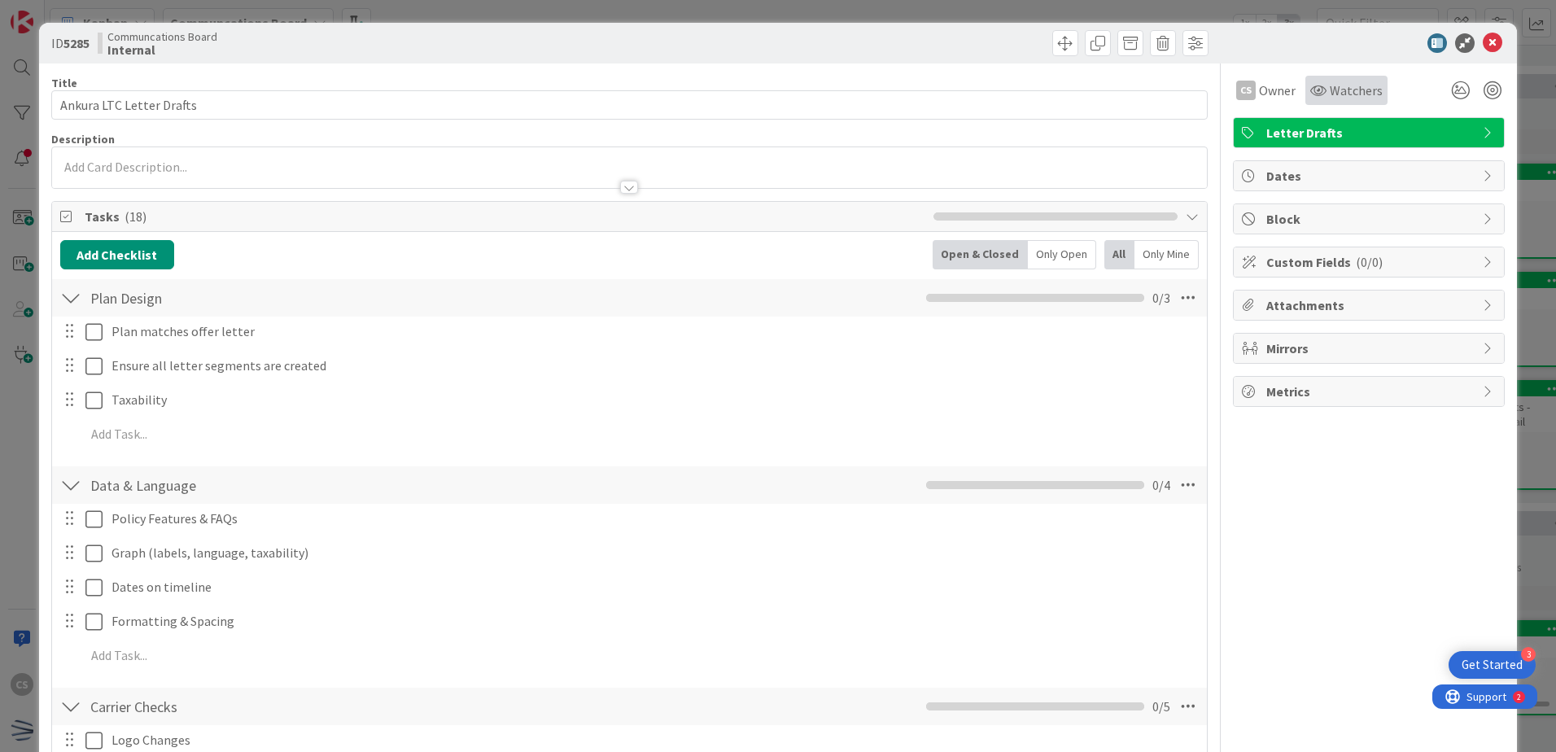
click at [1356, 89] on span "Watchers" at bounding box center [1356, 91] width 53 height 20
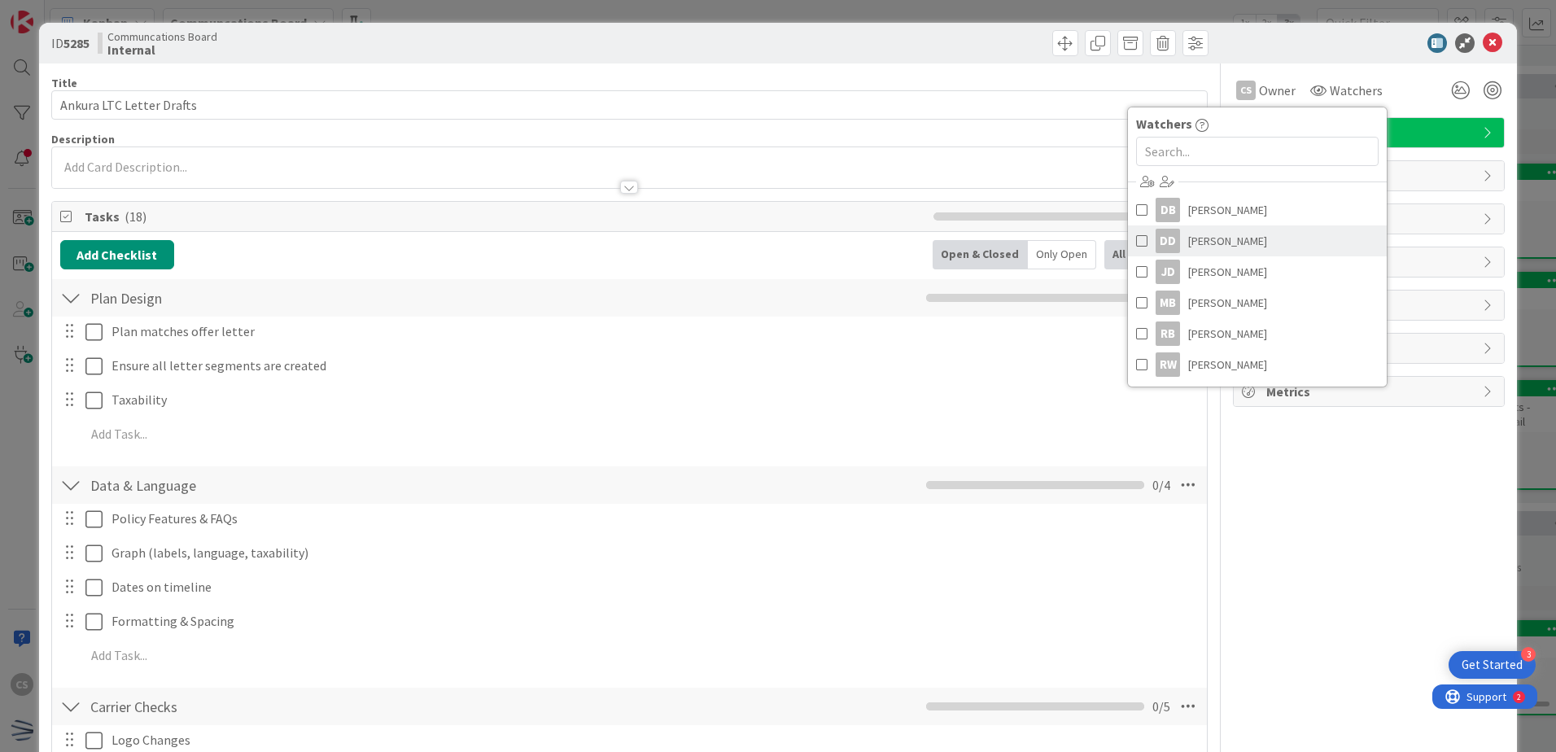
click at [1224, 241] on span "Dayeri Dubon" at bounding box center [1227, 241] width 79 height 24
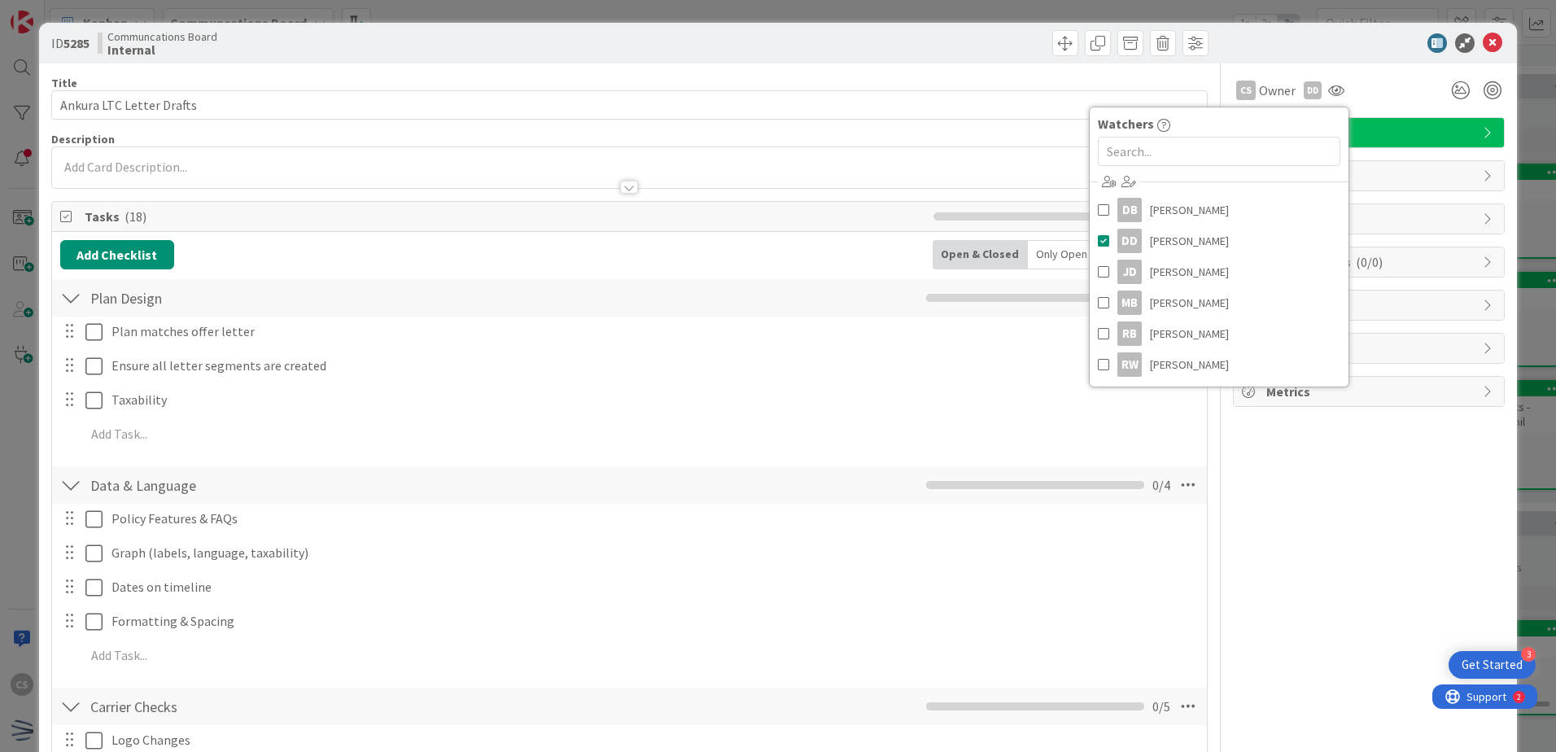
click at [1335, 462] on div "CS Owner DD Watchers DB Daniel Bobadilla DD Dayeri Dubon JD Jessica Dindayal MB…" at bounding box center [1369, 754] width 272 height 1383
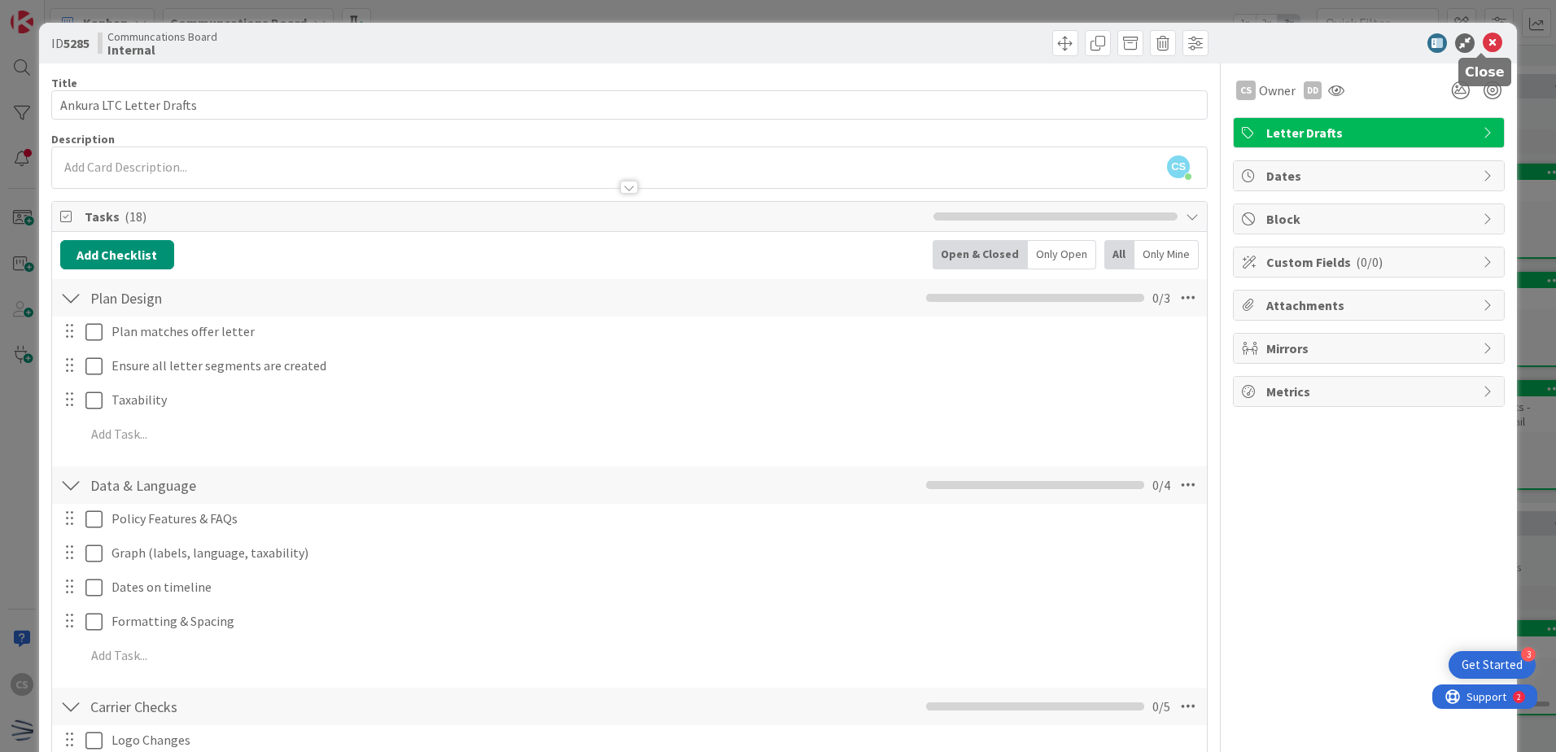
click at [1484, 42] on icon at bounding box center [1493, 43] width 20 height 20
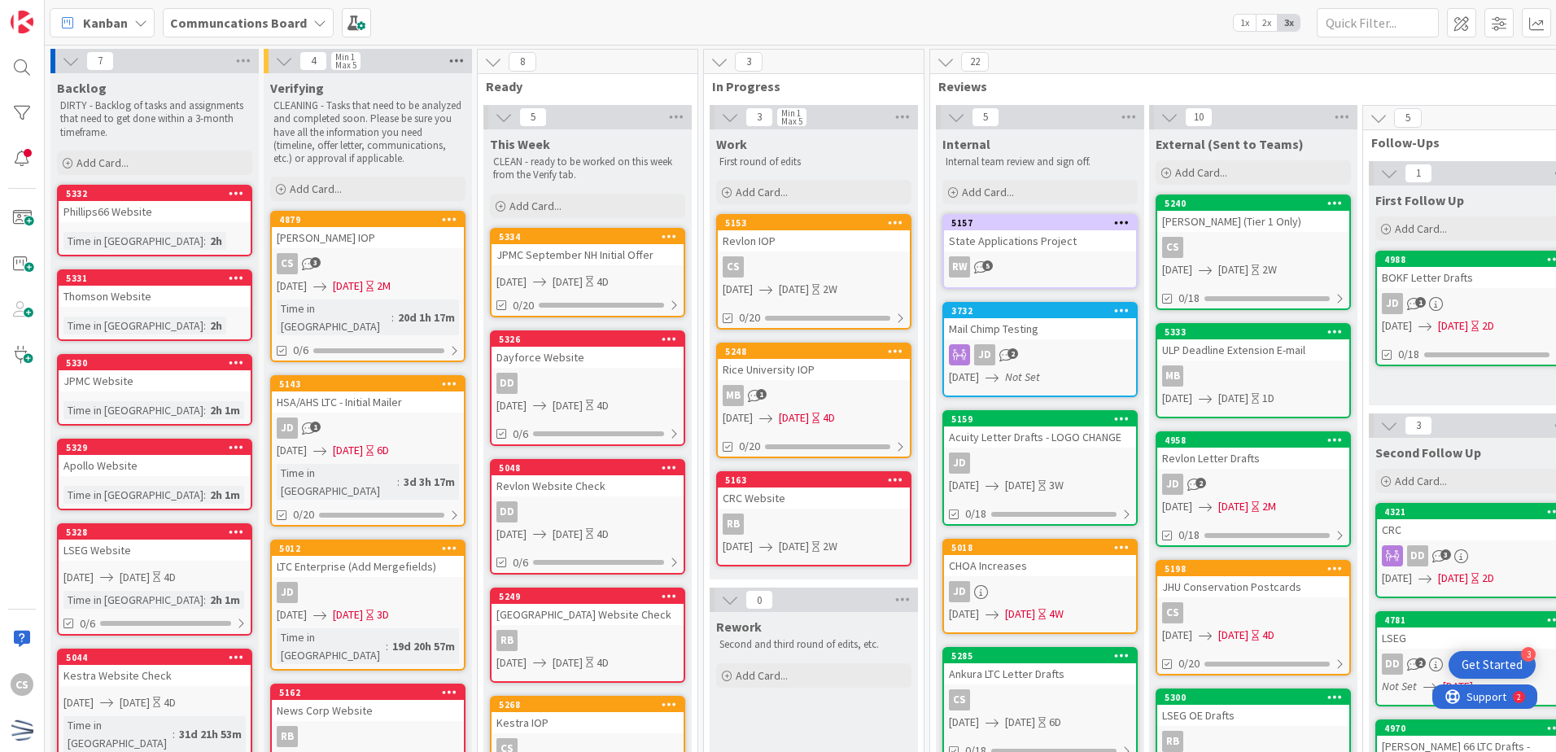
click at [452, 57] on icon at bounding box center [456, 61] width 21 height 24
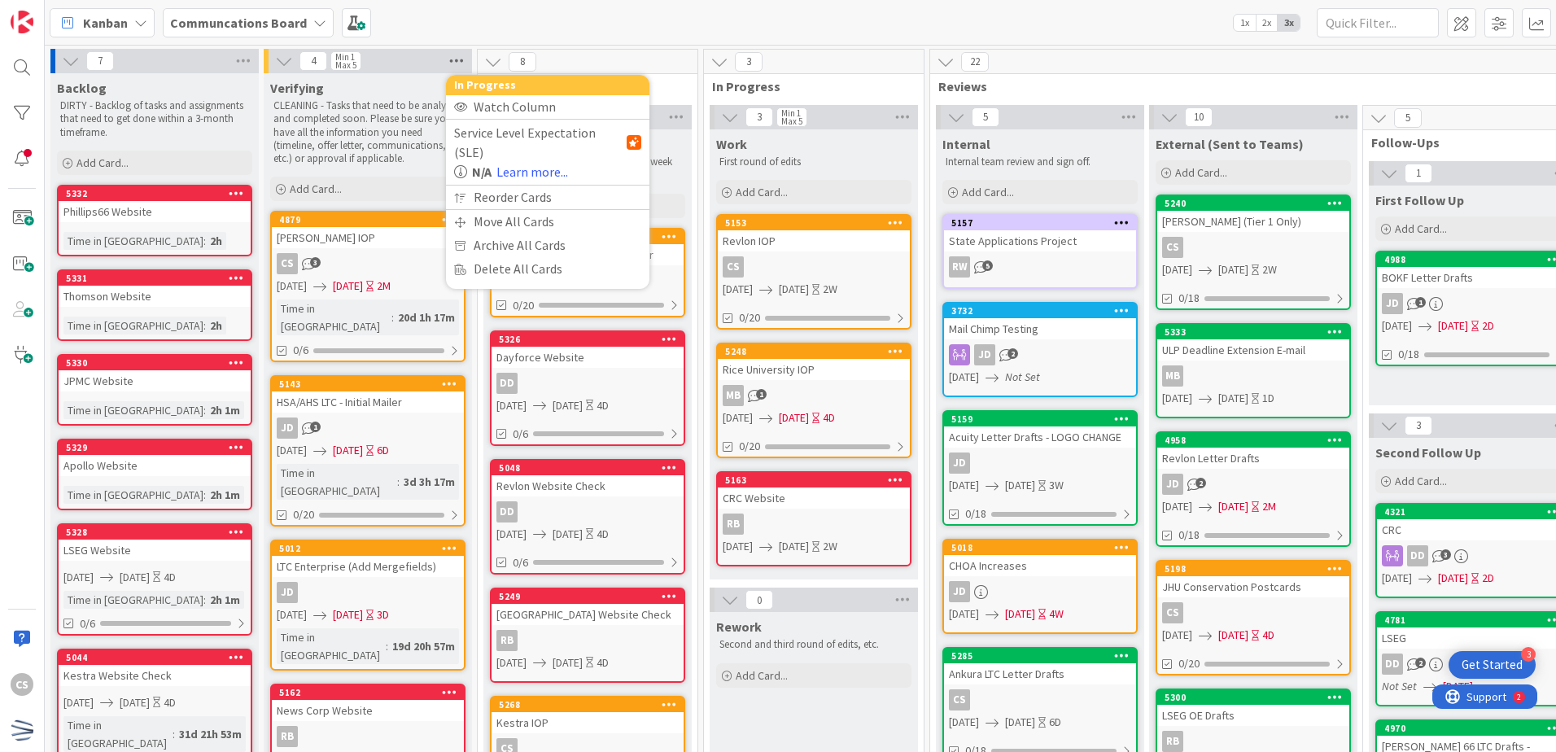
click at [452, 57] on icon at bounding box center [456, 61] width 21 height 24
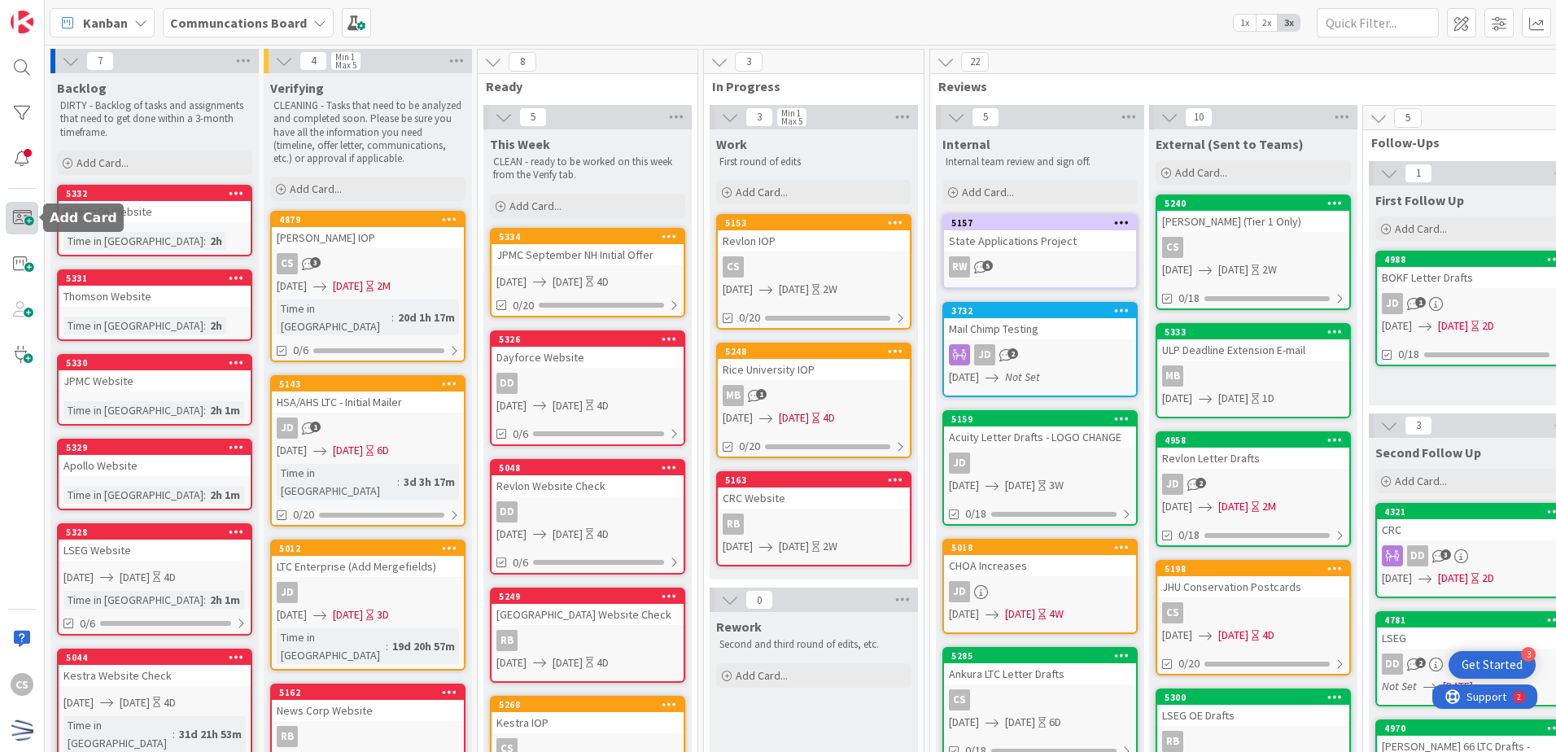
click at [28, 220] on span at bounding box center [22, 218] width 33 height 33
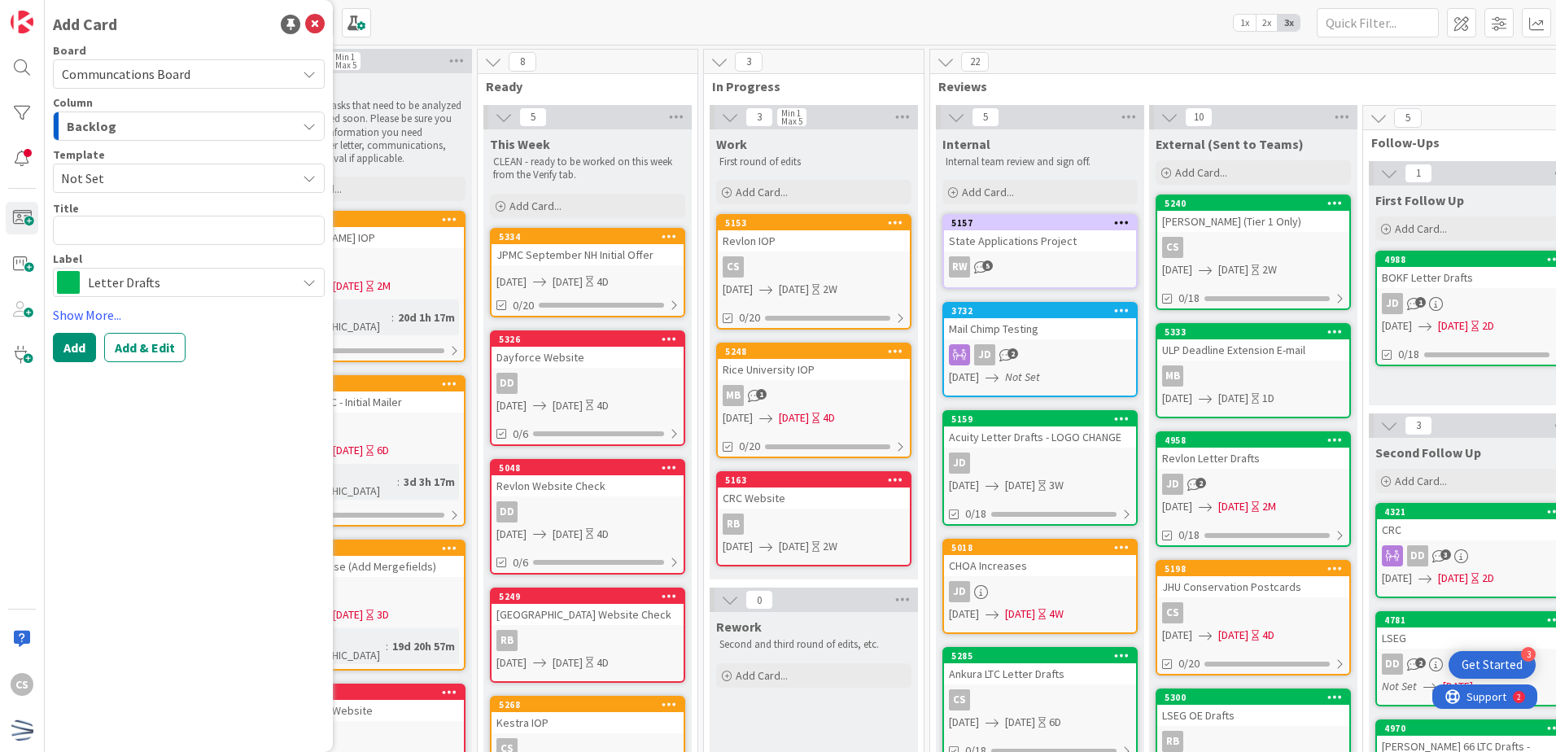
click at [140, 278] on span "Letter Drafts" at bounding box center [188, 282] width 200 height 23
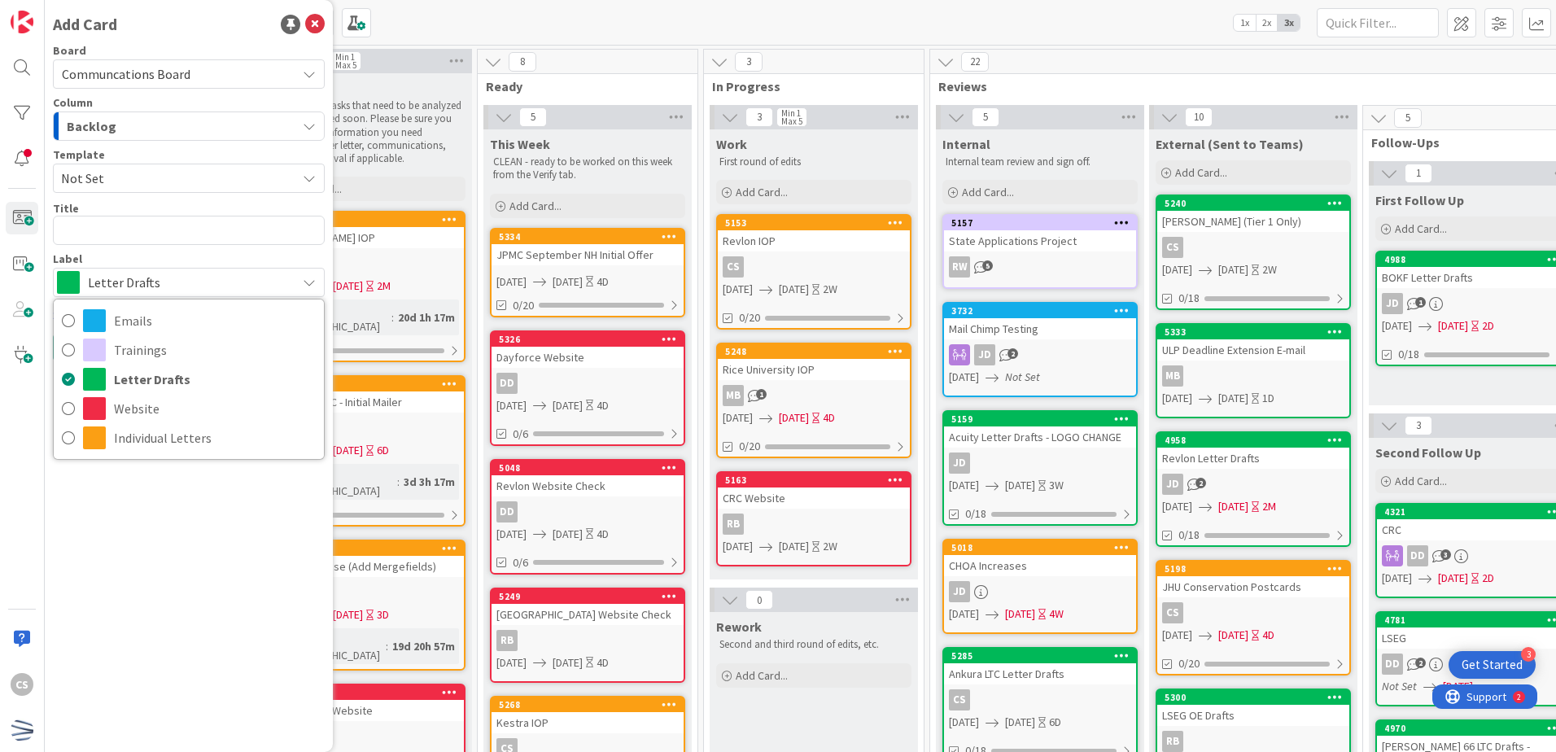
click at [140, 278] on span "Letter Drafts" at bounding box center [188, 282] width 200 height 23
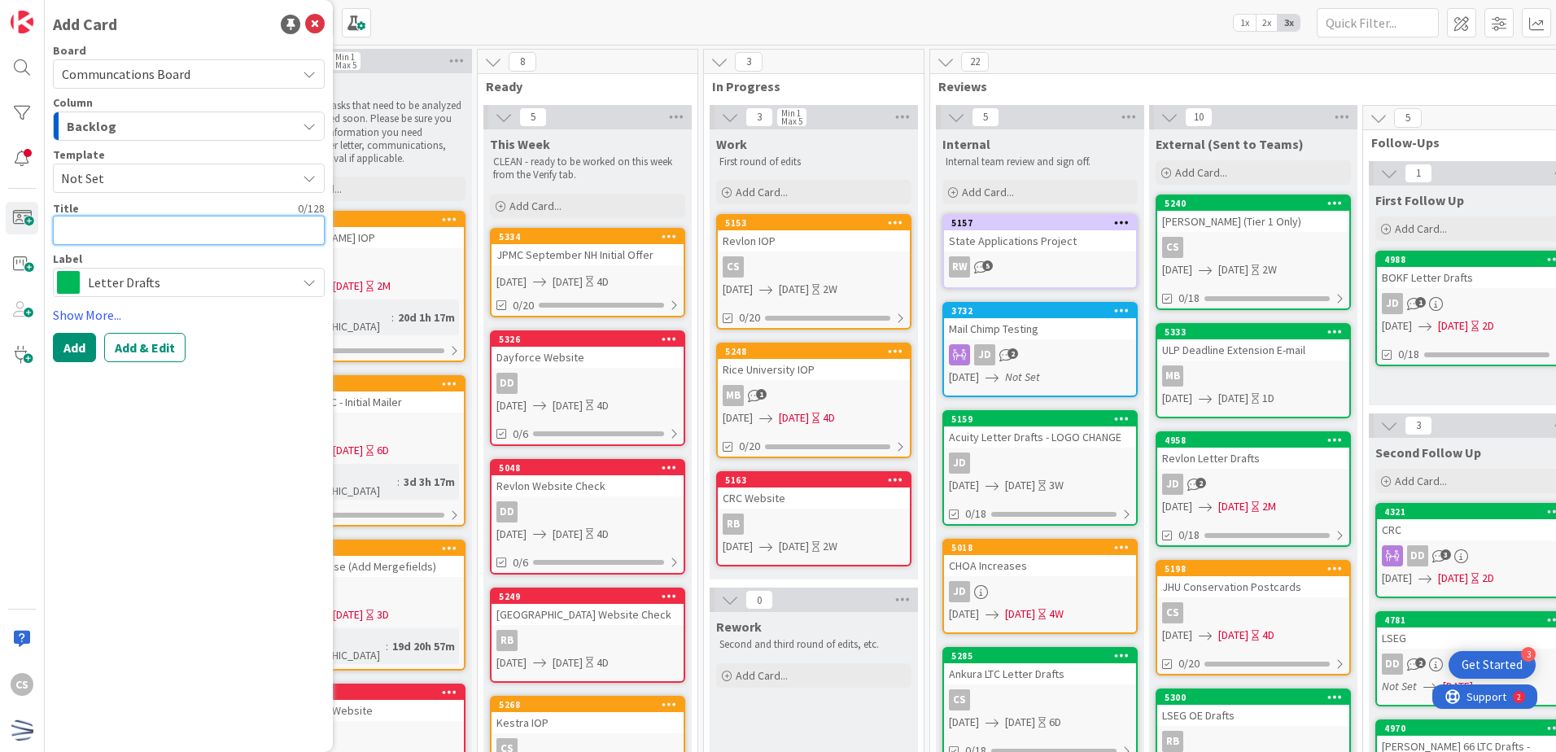
click at [93, 224] on textarea at bounding box center [189, 230] width 272 height 29
type textarea "x"
type textarea "D"
type textarea "x"
type textarea "Da"
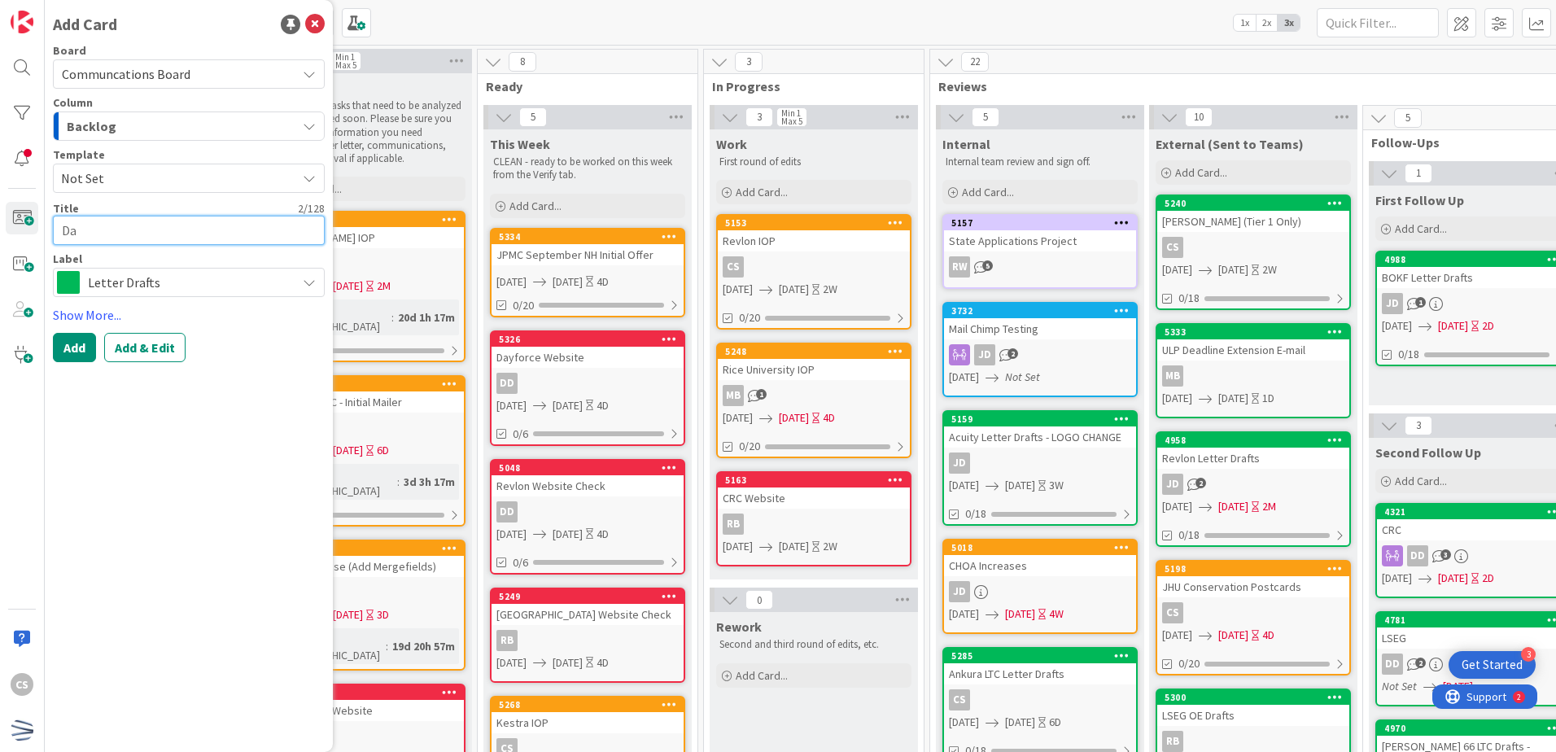
type textarea "x"
type textarea "Day"
type textarea "x"
type textarea "Dayf"
type textarea "x"
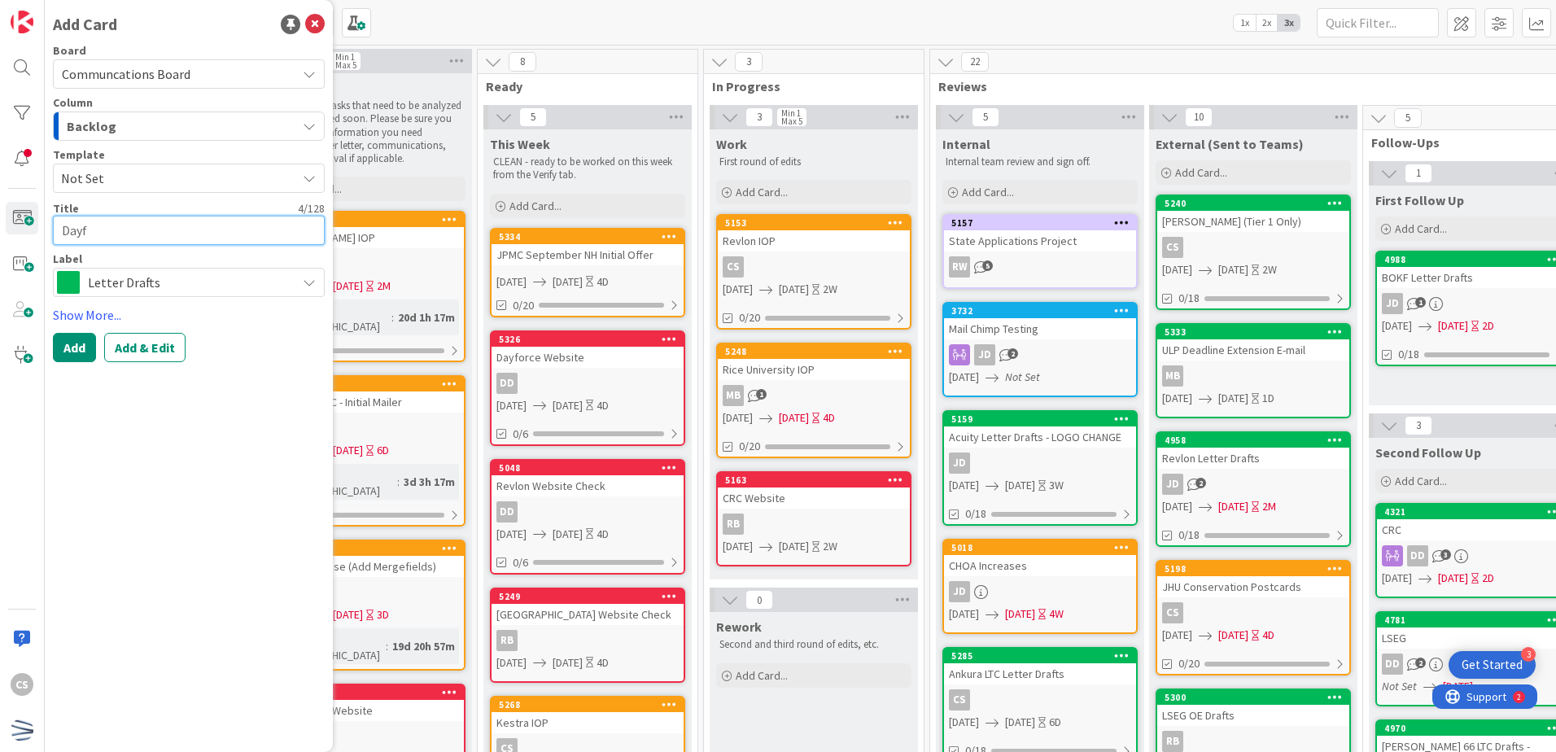
type textarea "Dayfo"
type textarea "x"
type textarea "Dayfor"
type textarea "x"
type textarea "Dayforc"
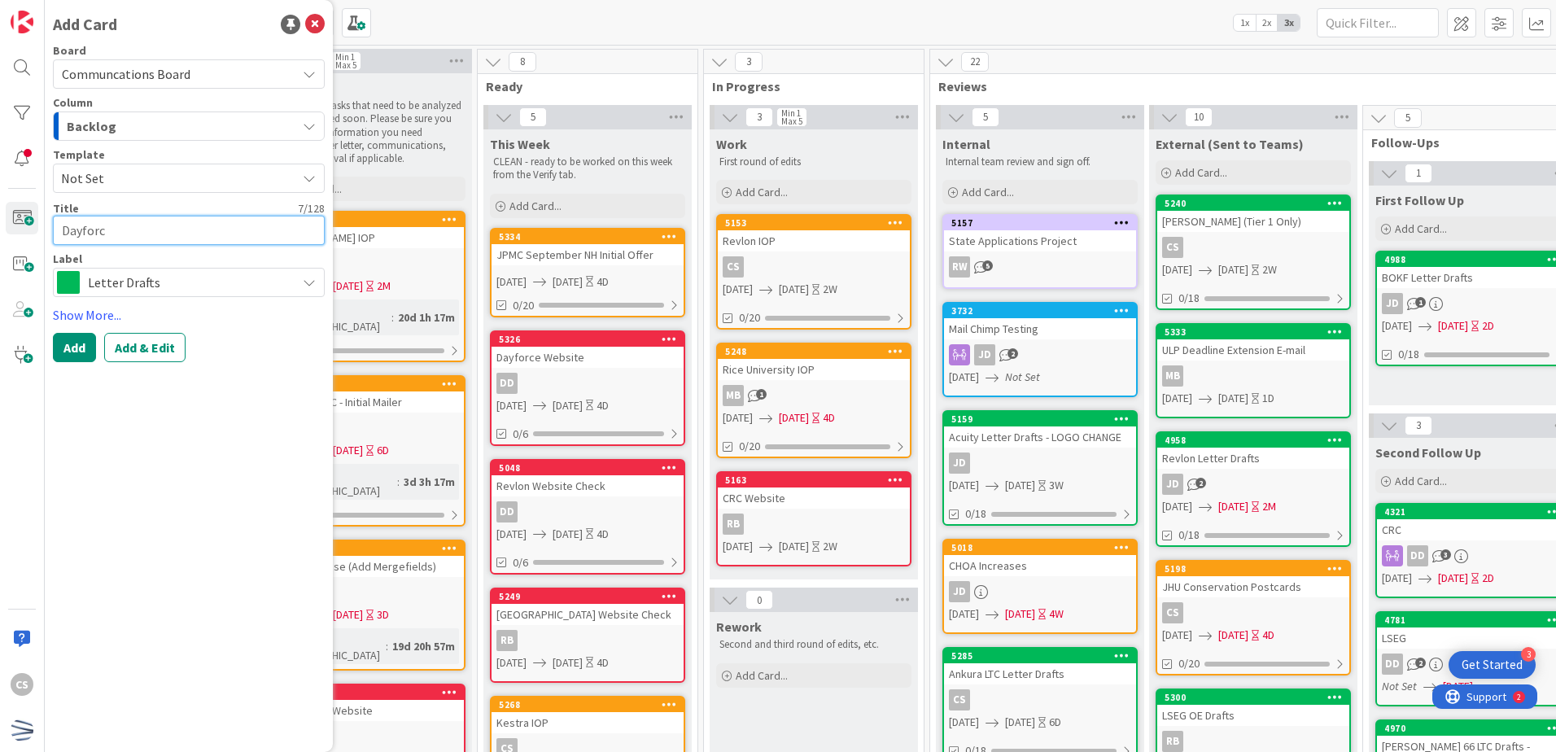
type textarea "x"
type textarea "Dayforce"
type textarea "x"
type textarea "Dayforce"
type textarea "x"
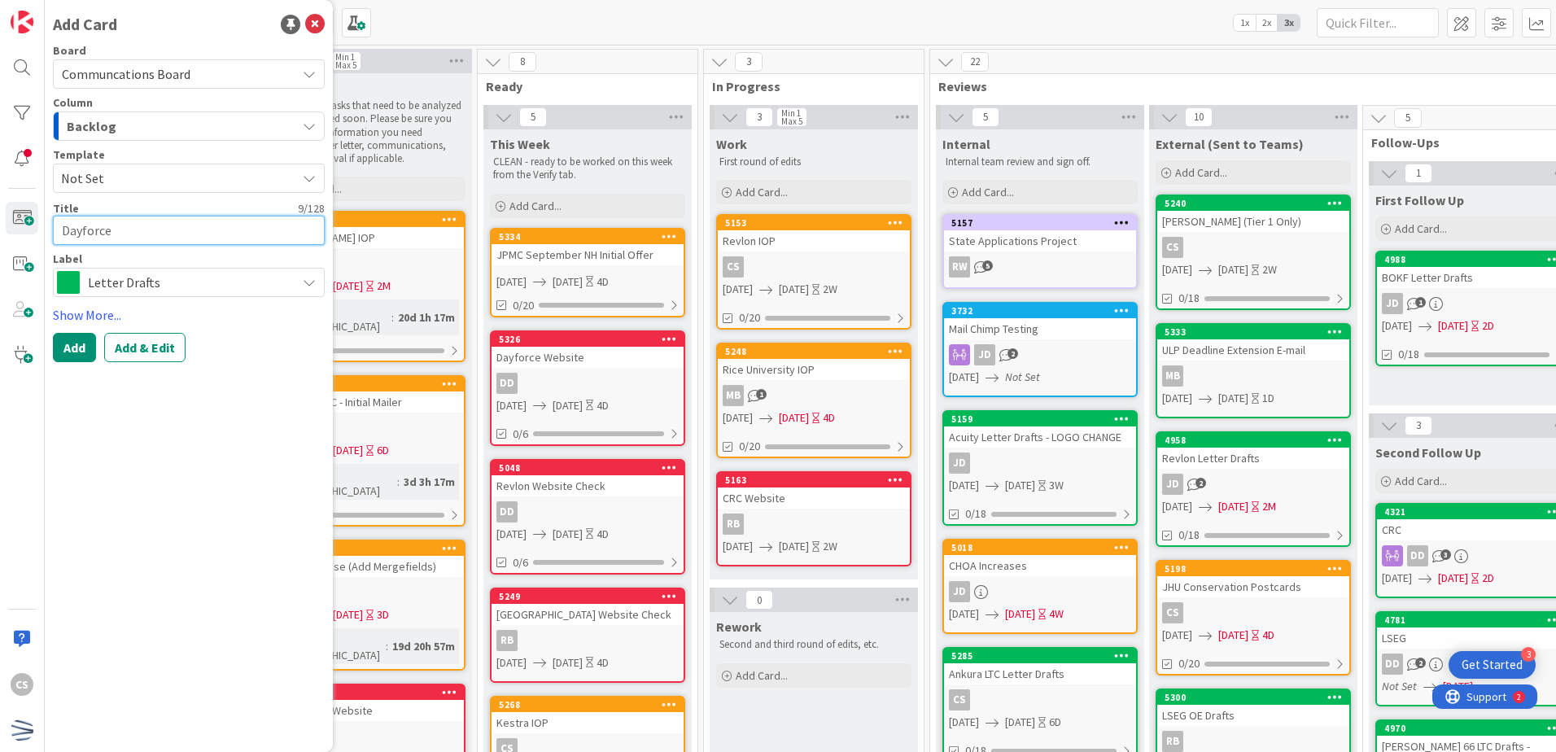
type textarea "Dayforce I"
type textarea "x"
type textarea "Dayforce ID"
type textarea "x"
type textarea "Dayforce IDI"
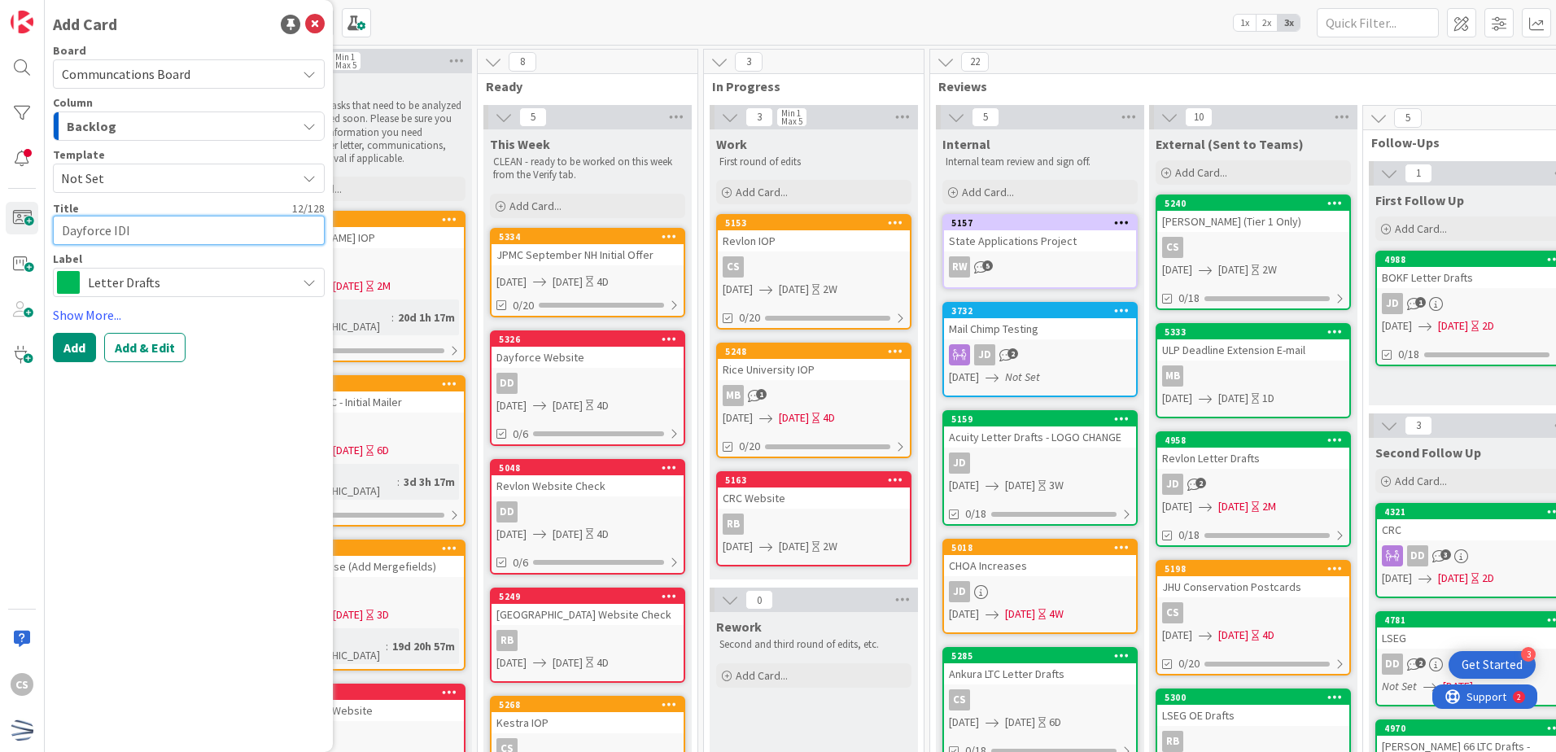
type textarea "x"
type textarea "Dayforce IDI"
type textarea "x"
type textarea "Dayforce IDI F"
type textarea "x"
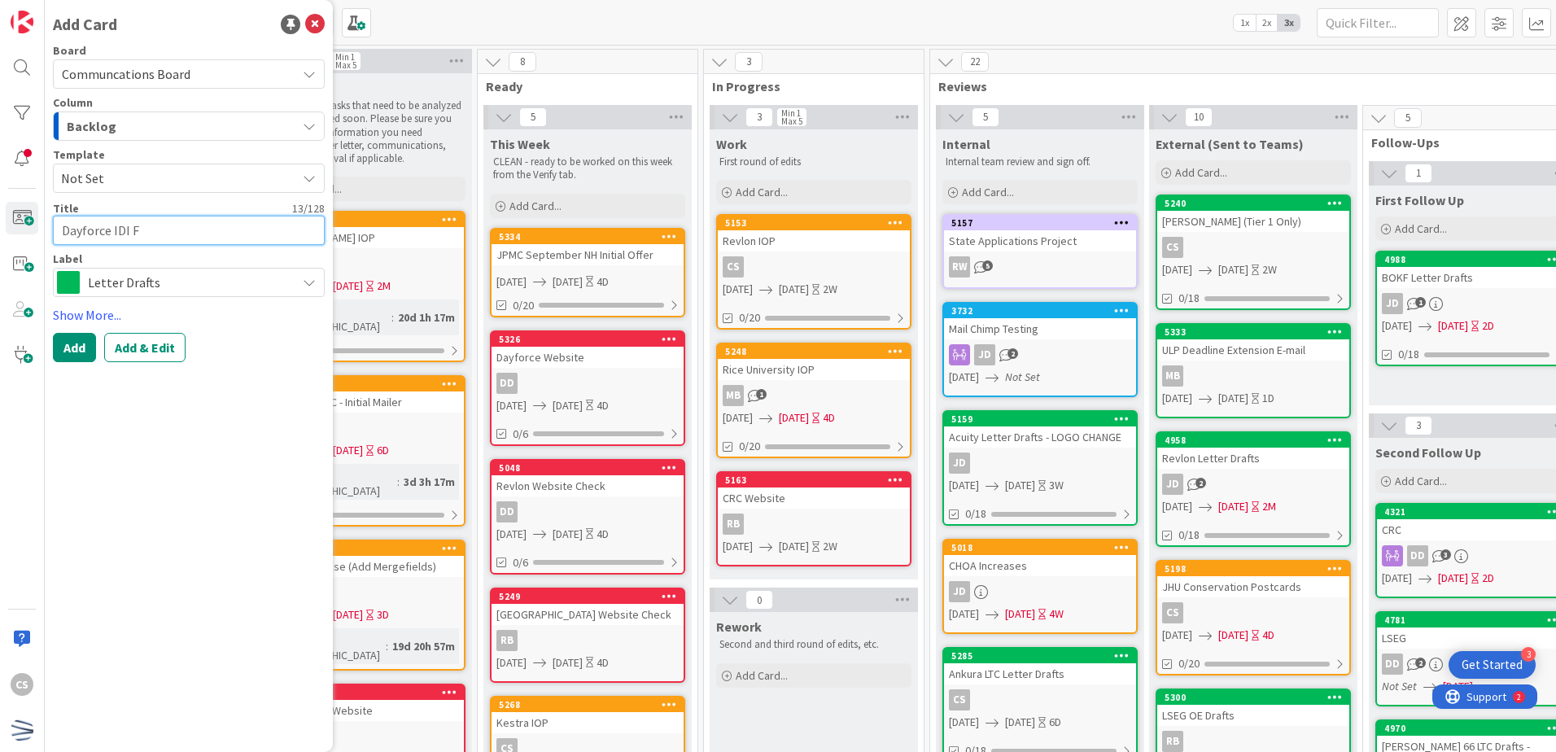
type textarea "Dayforce IDI FN"
type textarea "x"
type textarea "Dayforce IDI FN"
type textarea "x"
type textarea "Dayforce IDI FN L"
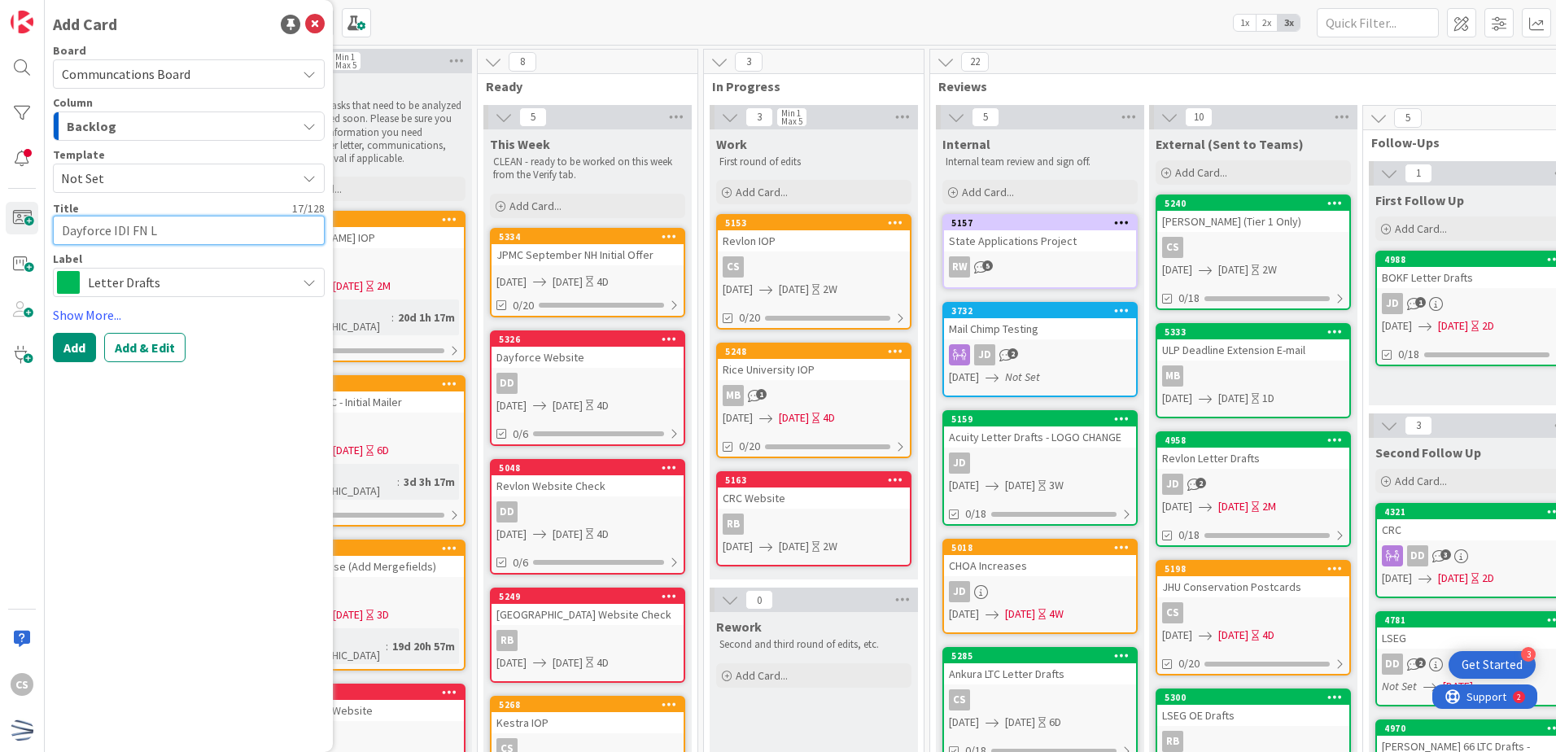
type textarea "x"
type textarea "Dayforce IDI FN Le"
type textarea "x"
type textarea "Dayforce IDI FN Let"
type textarea "x"
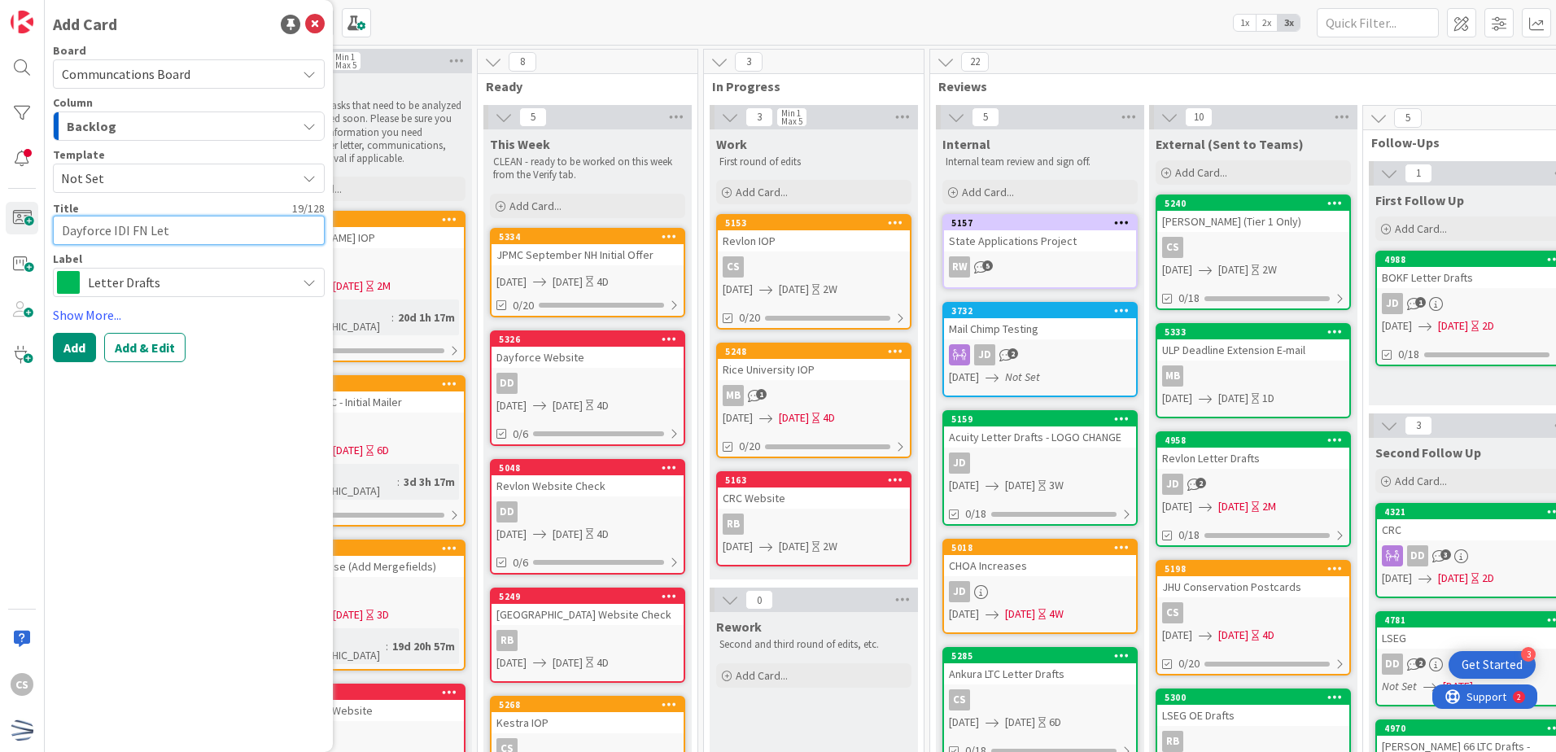
type textarea "Dayforce IDI FN Lett"
type textarea "x"
type textarea "Dayforce IDI FN Lette"
type textarea "x"
type textarea "Dayforce IDI FN Letter"
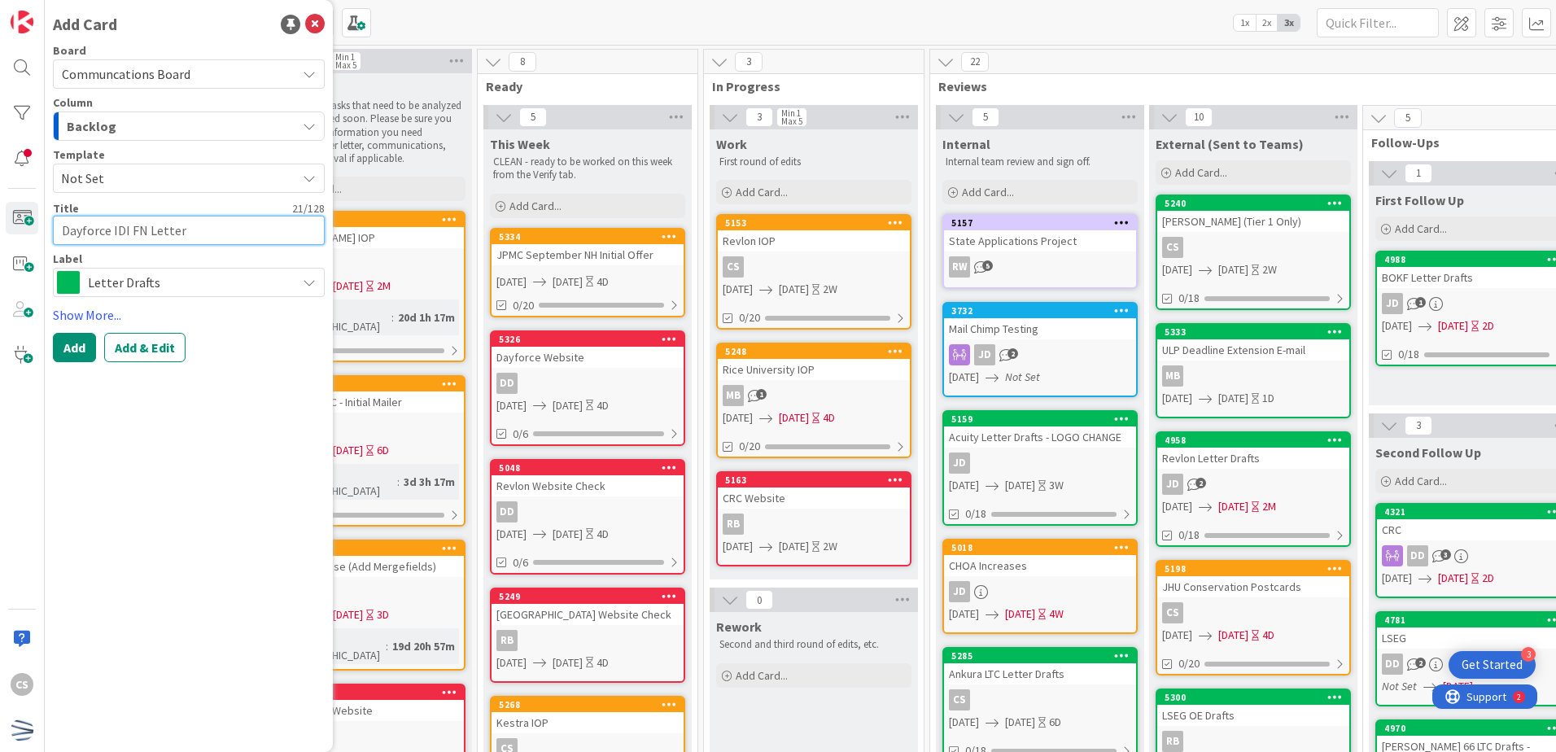
type textarea "x"
type textarea "Dayforce IDI FN Letter"
type textarea "x"
type textarea "Dayforce IDI FN Letter C"
type textarea "x"
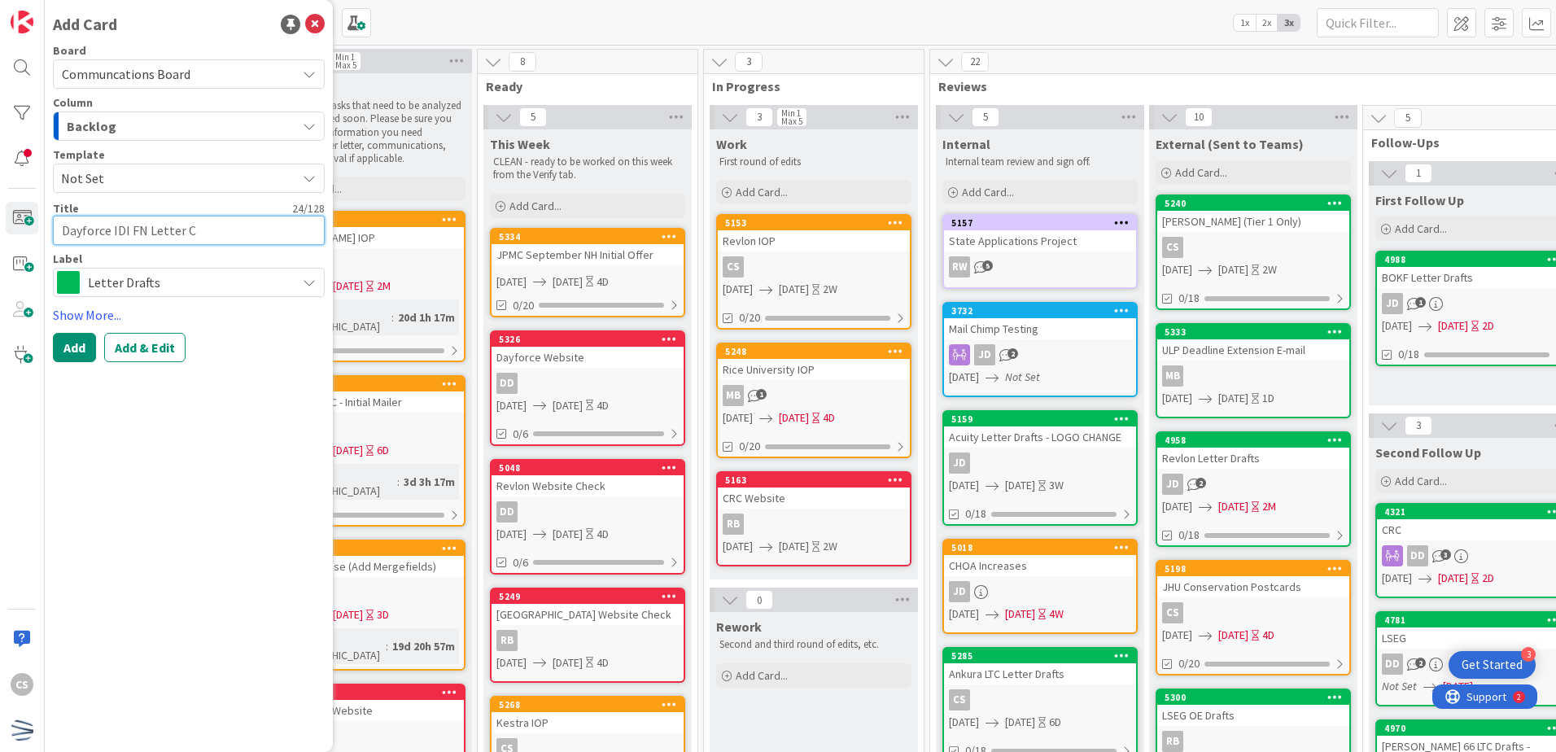
type textarea "Dayforce IDI FN Letter Cr"
type textarea "x"
type textarea "Dayforce IDI FN Letter Cre"
type textarea "x"
type textarea "Dayforce IDI FN Letter Crea"
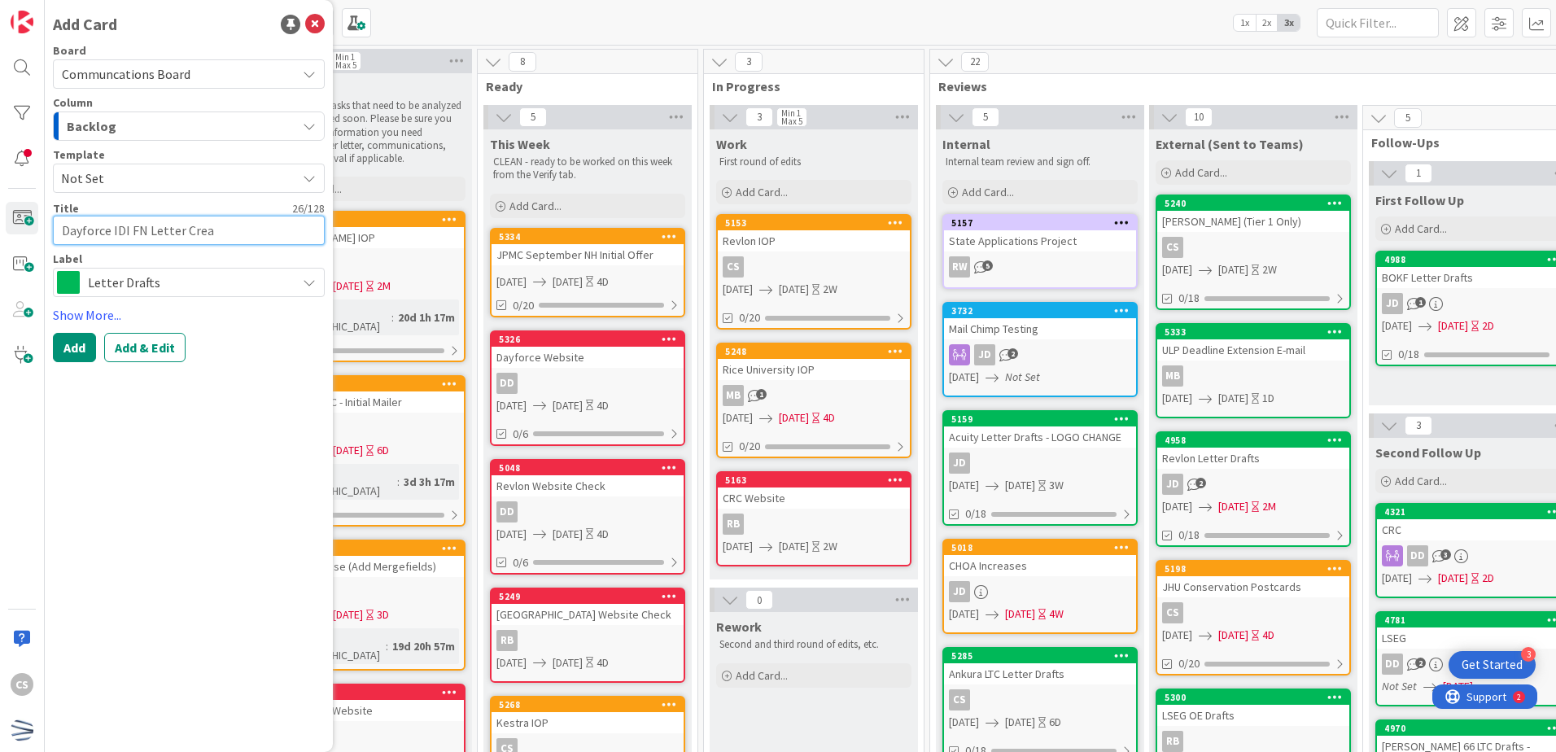
type textarea "x"
type textarea "Dayforce IDI FN Letter Creat"
type textarea "x"
type textarea "Dayforce IDI FN Letter Creati"
type textarea "x"
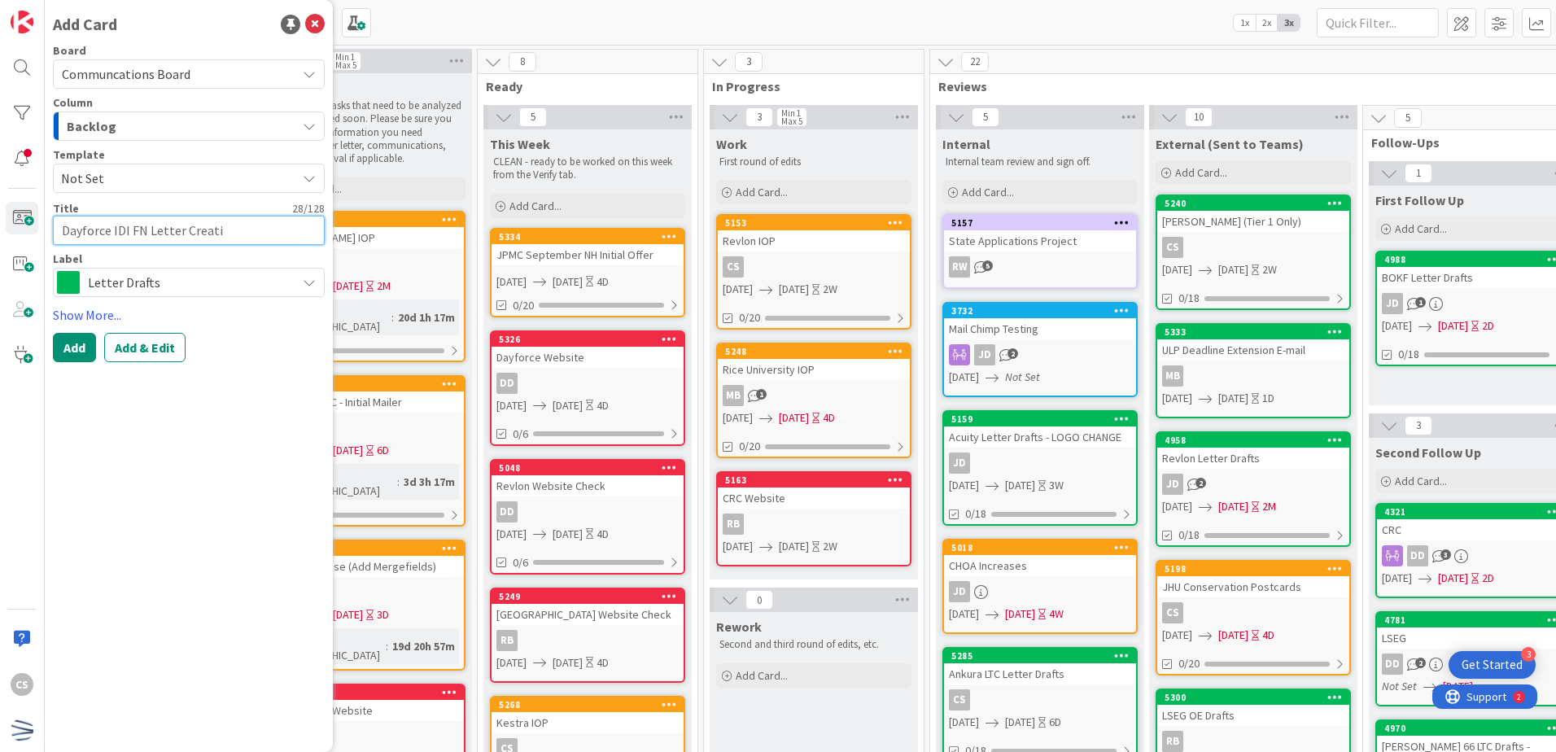
type textarea "Dayforce IDI FN Letter Creatio"
type textarea "x"
type textarea "Dayforce IDI FN Letter Creation"
click at [79, 346] on button "Add" at bounding box center [74, 347] width 43 height 29
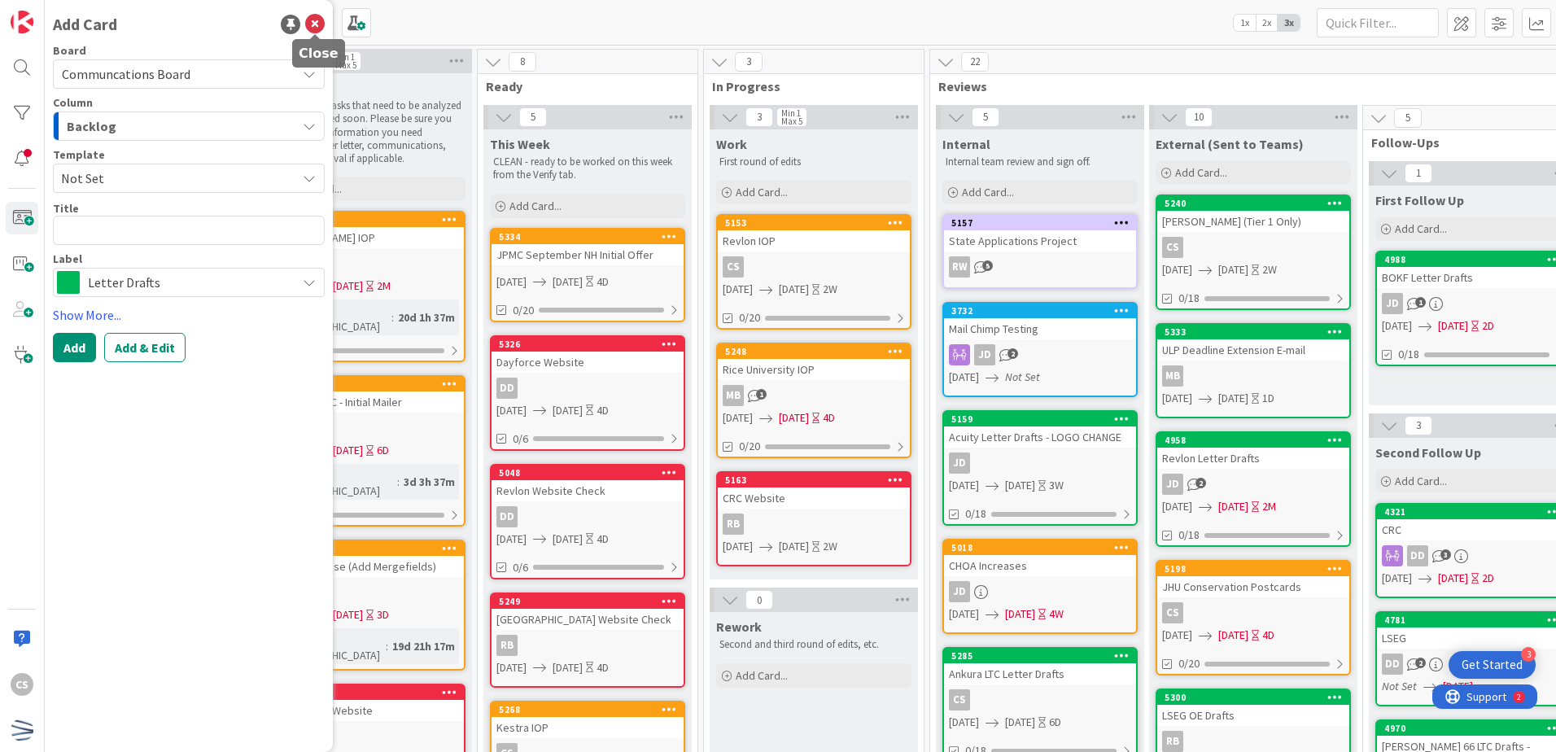
click at [312, 20] on icon at bounding box center [315, 25] width 20 height 20
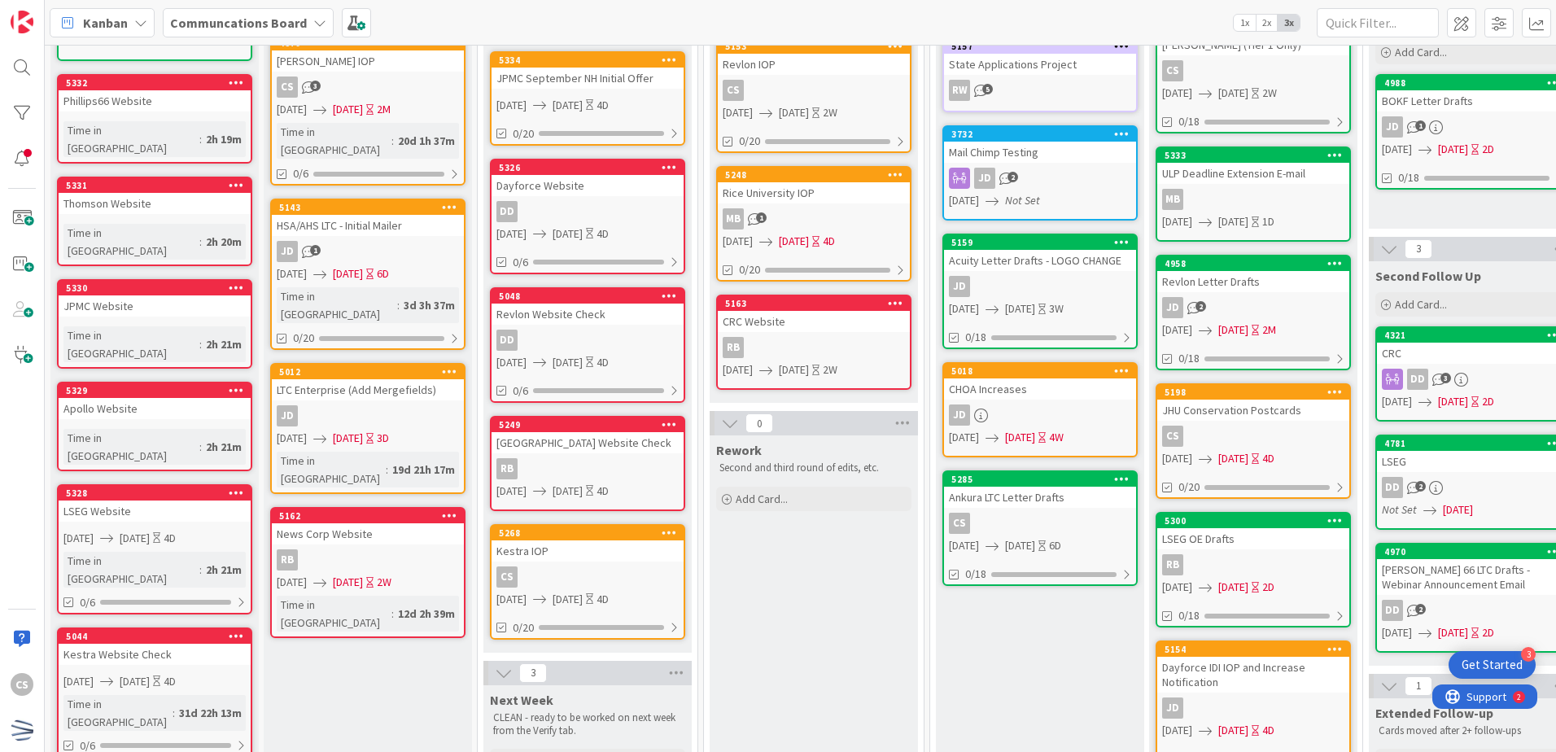
scroll to position [14, 0]
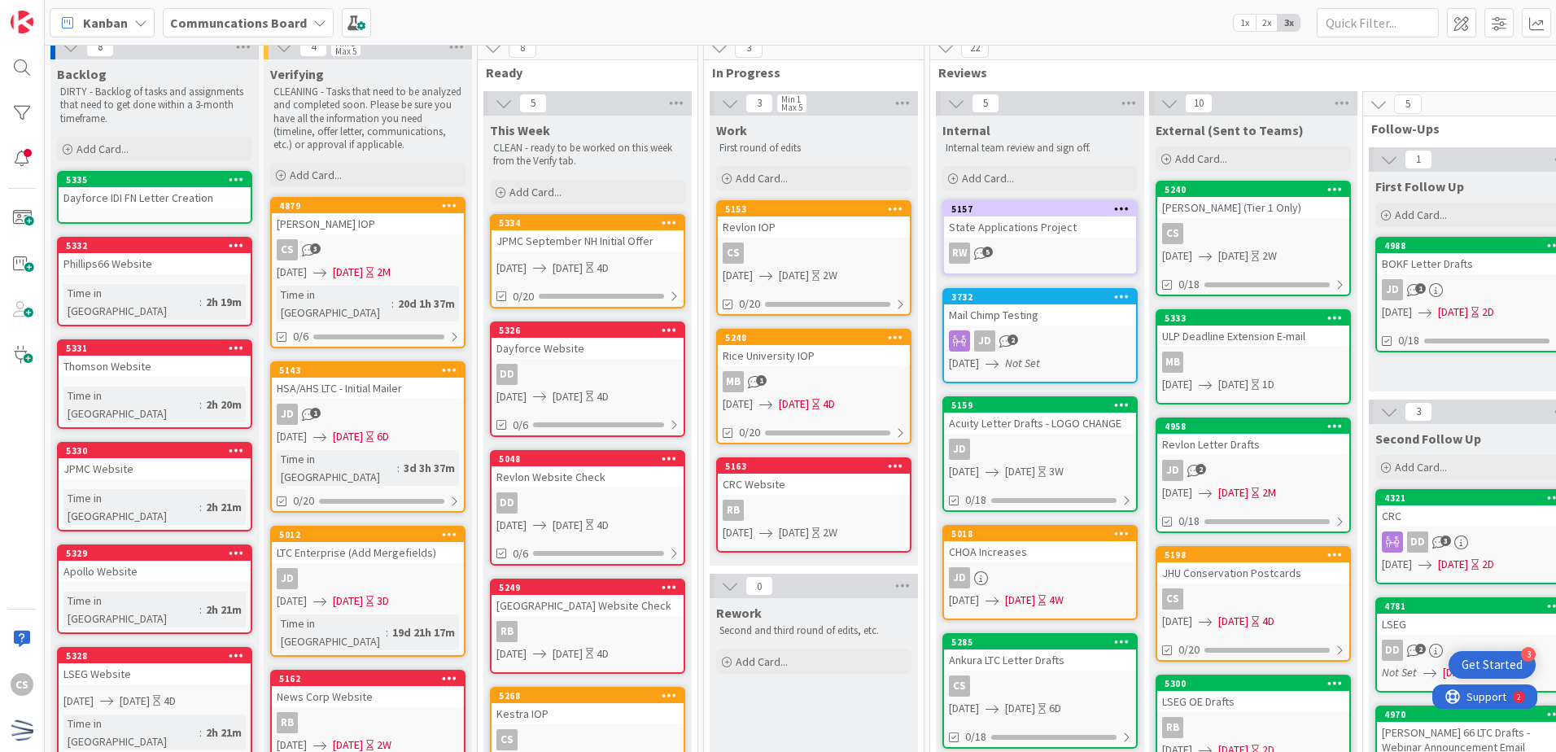
click at [234, 175] on icon at bounding box center [236, 178] width 15 height 11
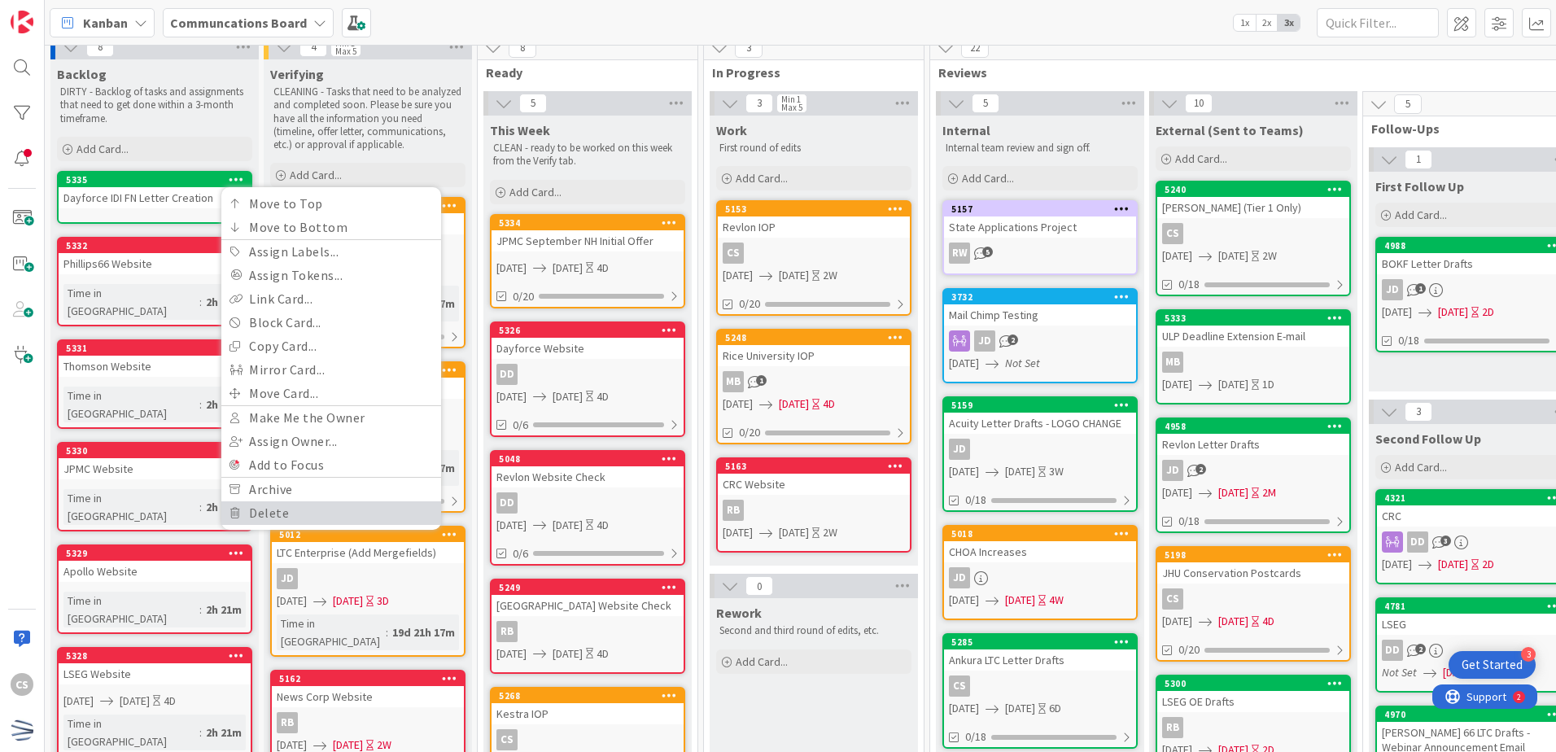
click at [272, 510] on link "Delete" at bounding box center [331, 513] width 220 height 24
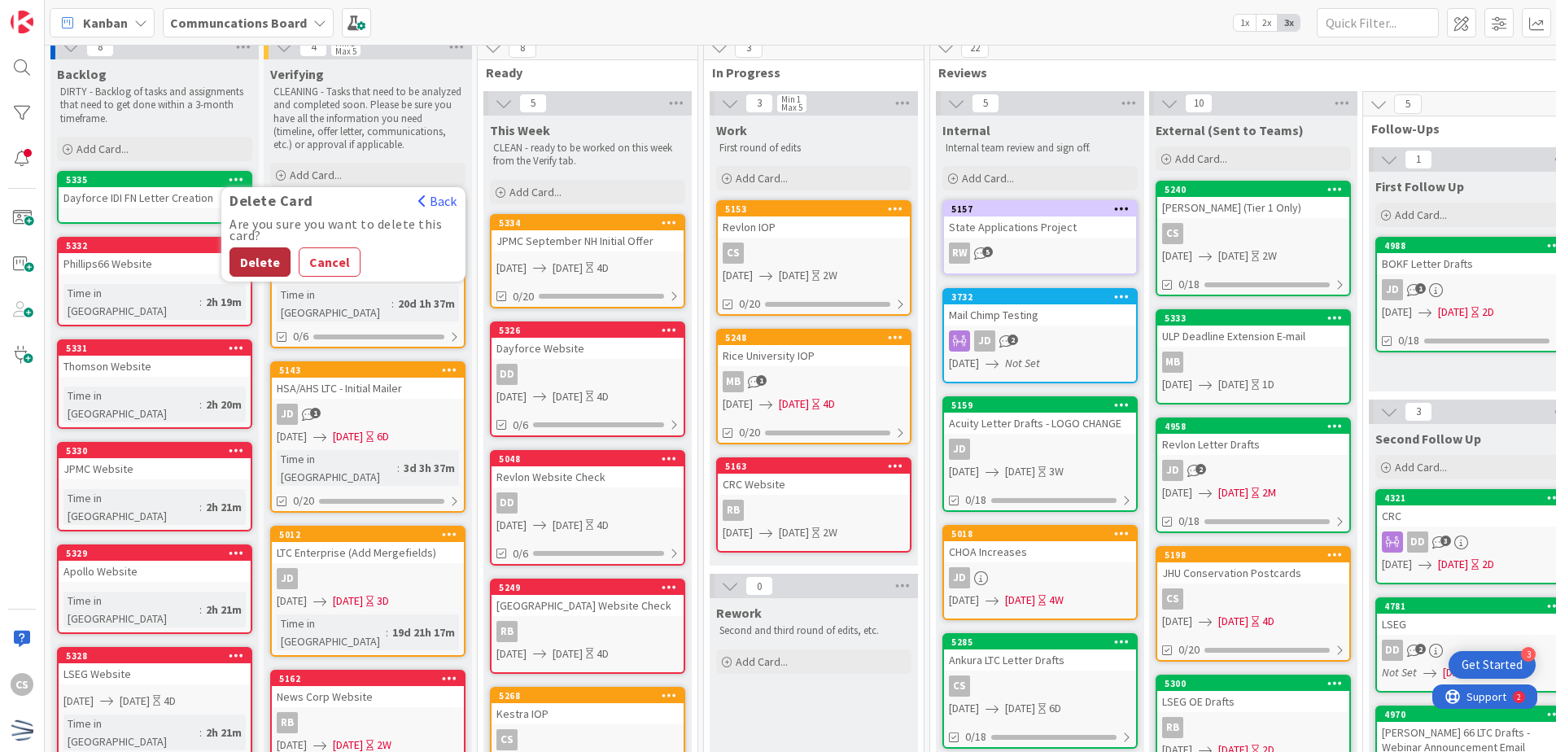
click at [273, 260] on button "Delete" at bounding box center [260, 261] width 61 height 29
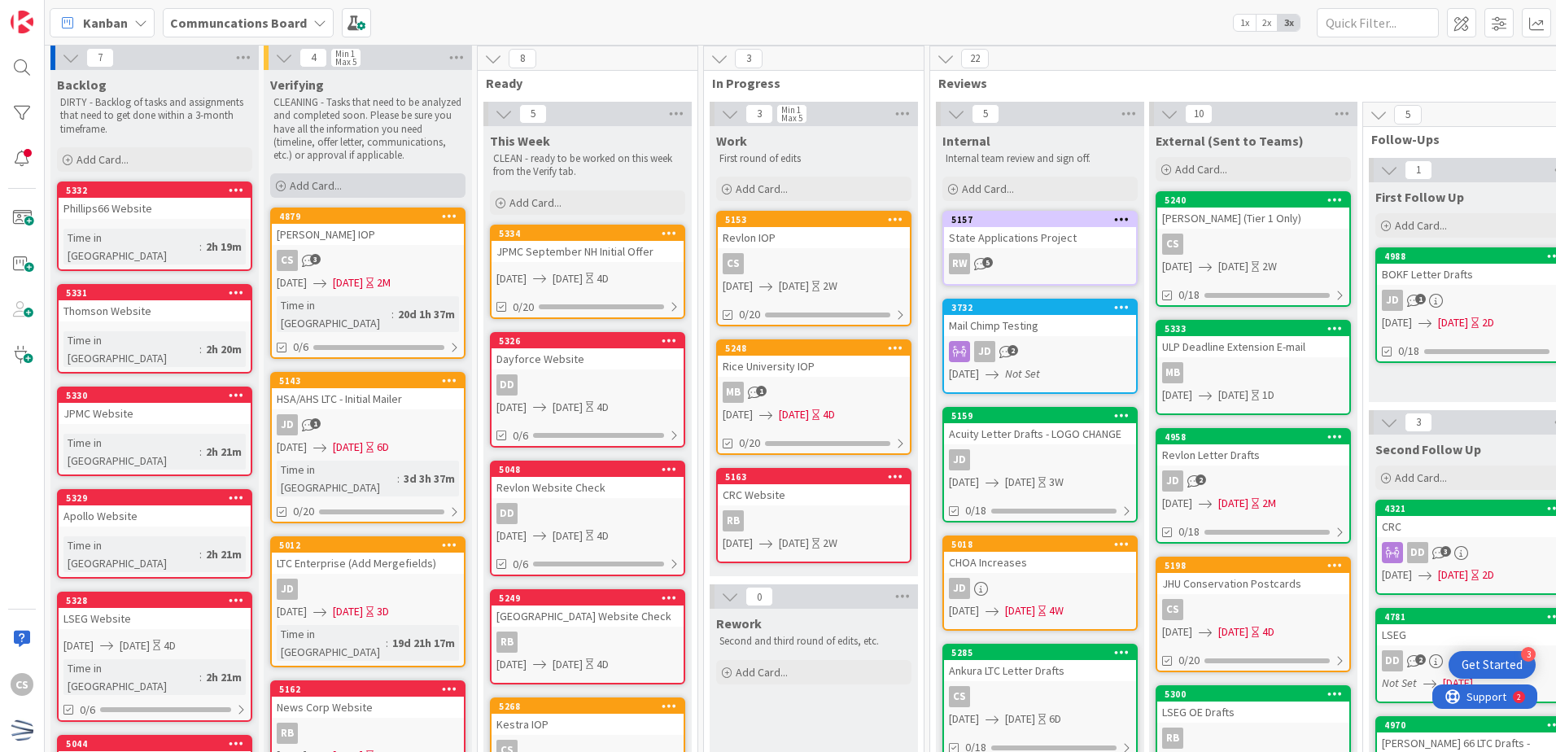
scroll to position [0, 0]
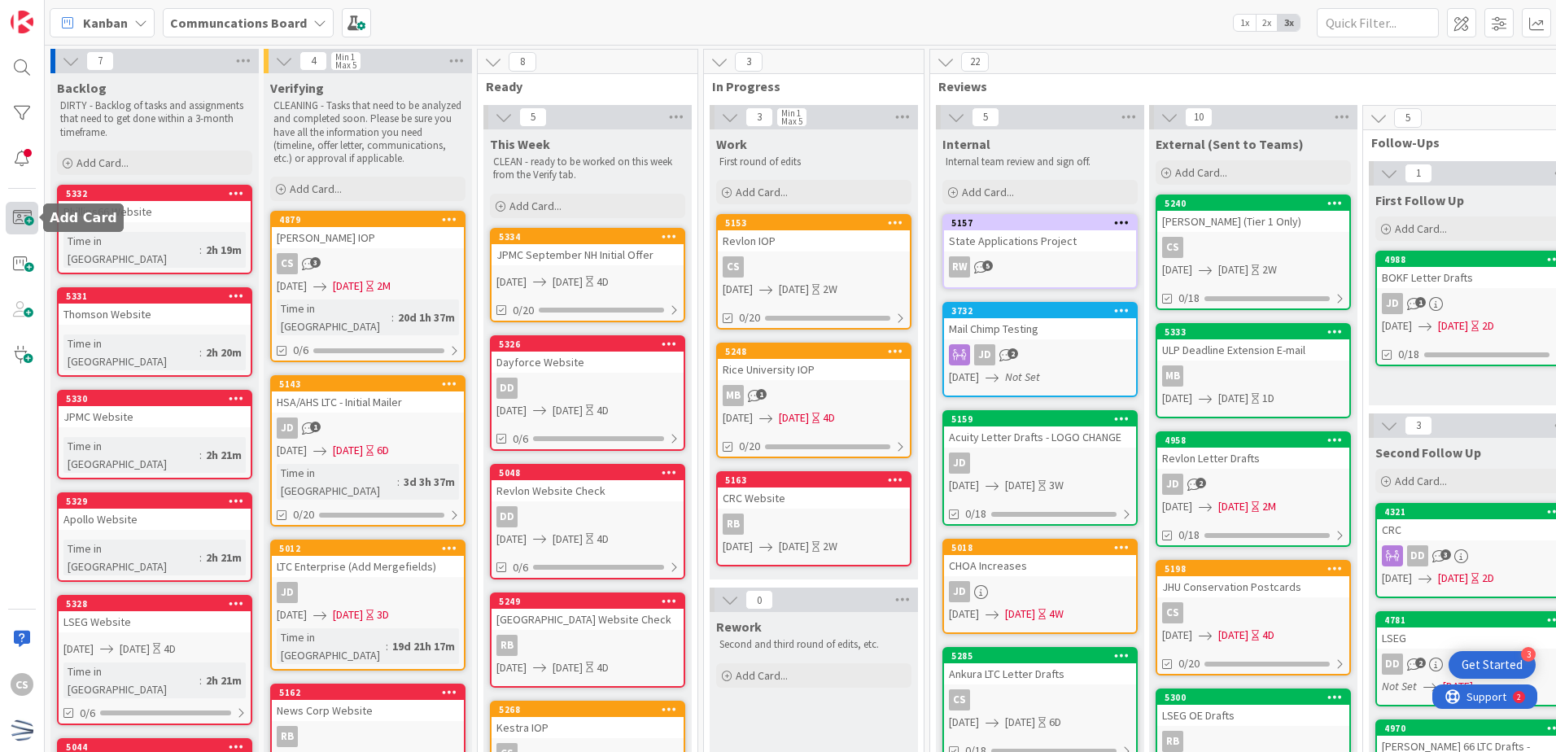
click at [26, 212] on span at bounding box center [22, 218] width 33 height 33
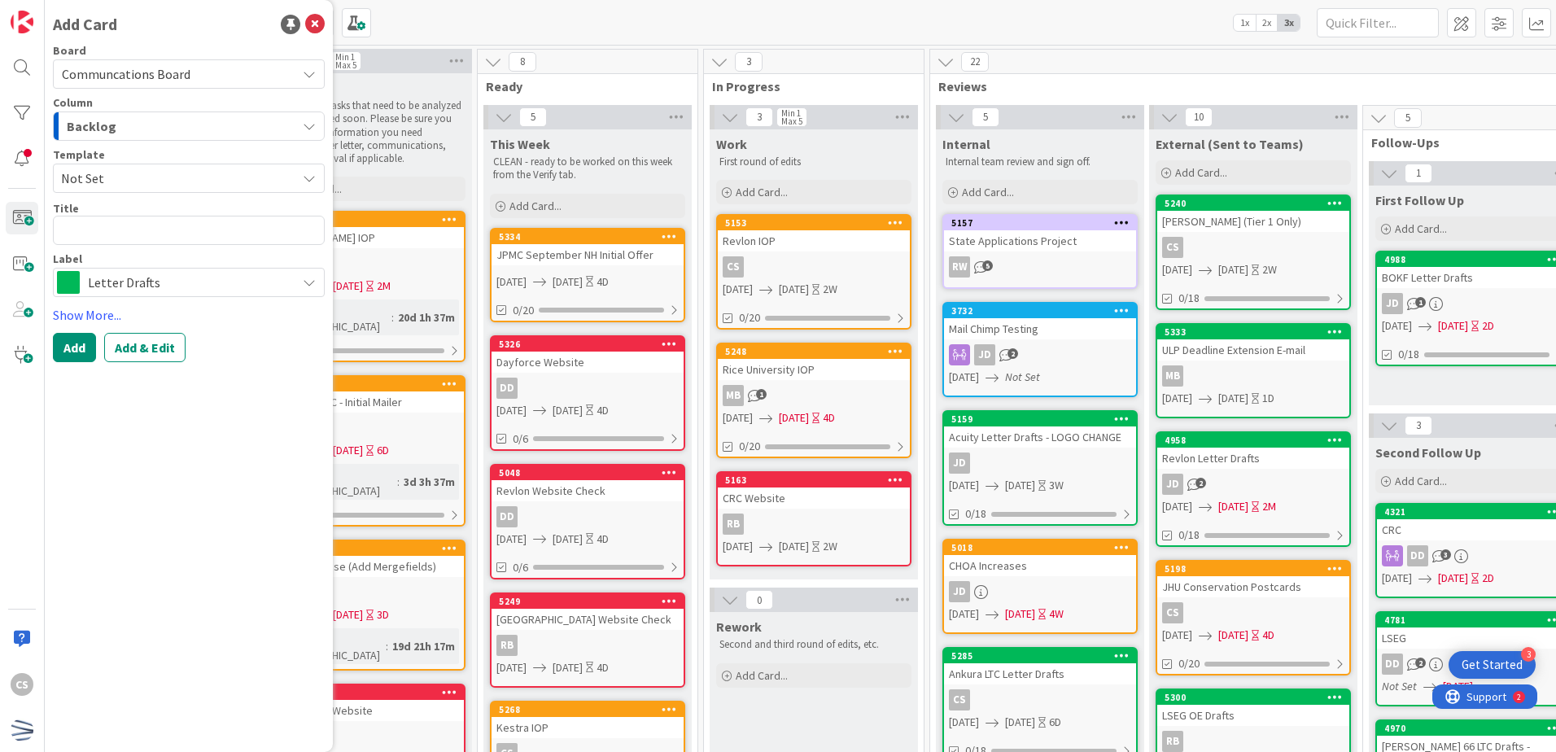
type textarea "x"
type textarea "R"
type textarea "x"
type textarea "Rev"
type textarea "x"
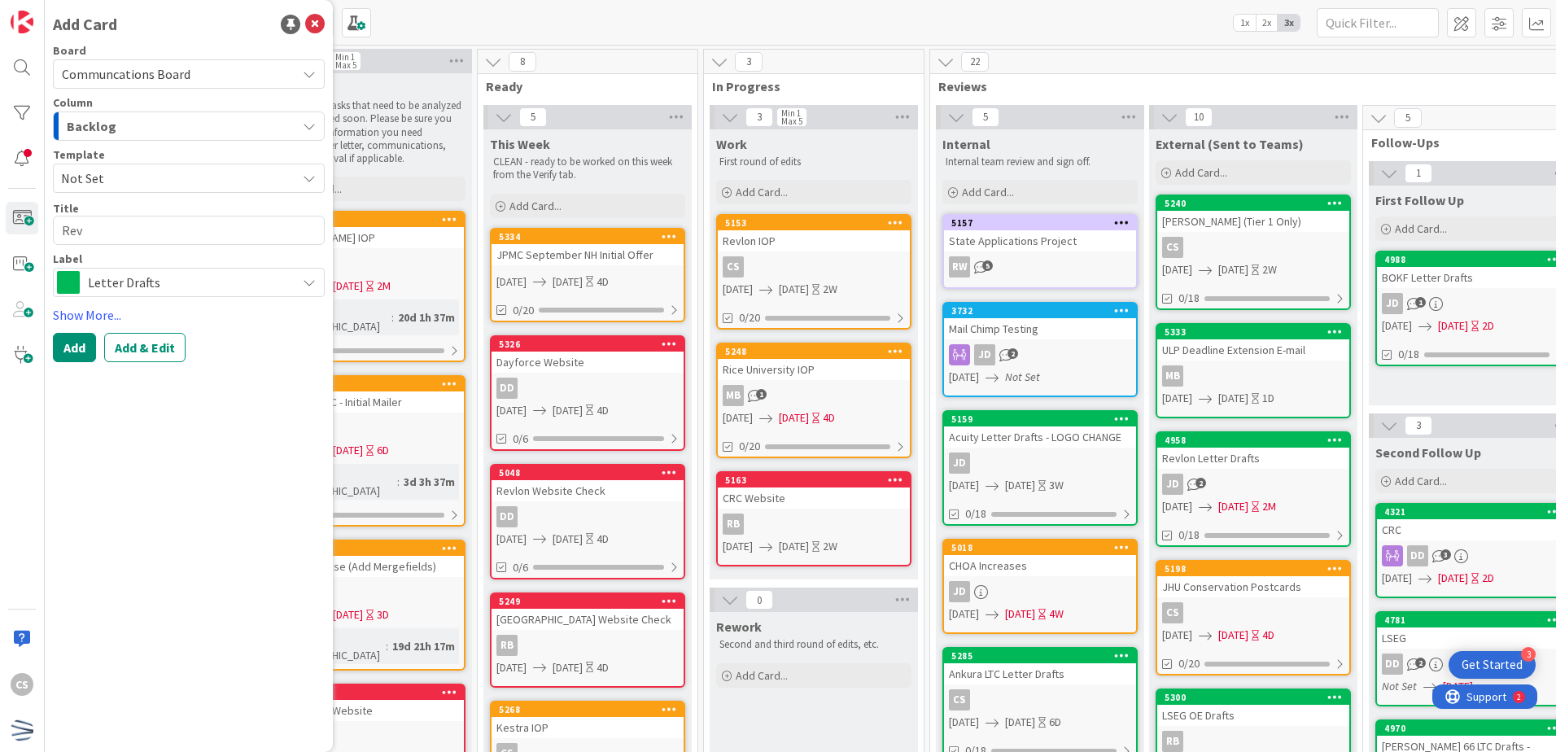
type textarea "Revl"
type textarea "x"
type textarea "Revlo"
type textarea "x"
type textarea "Revlon"
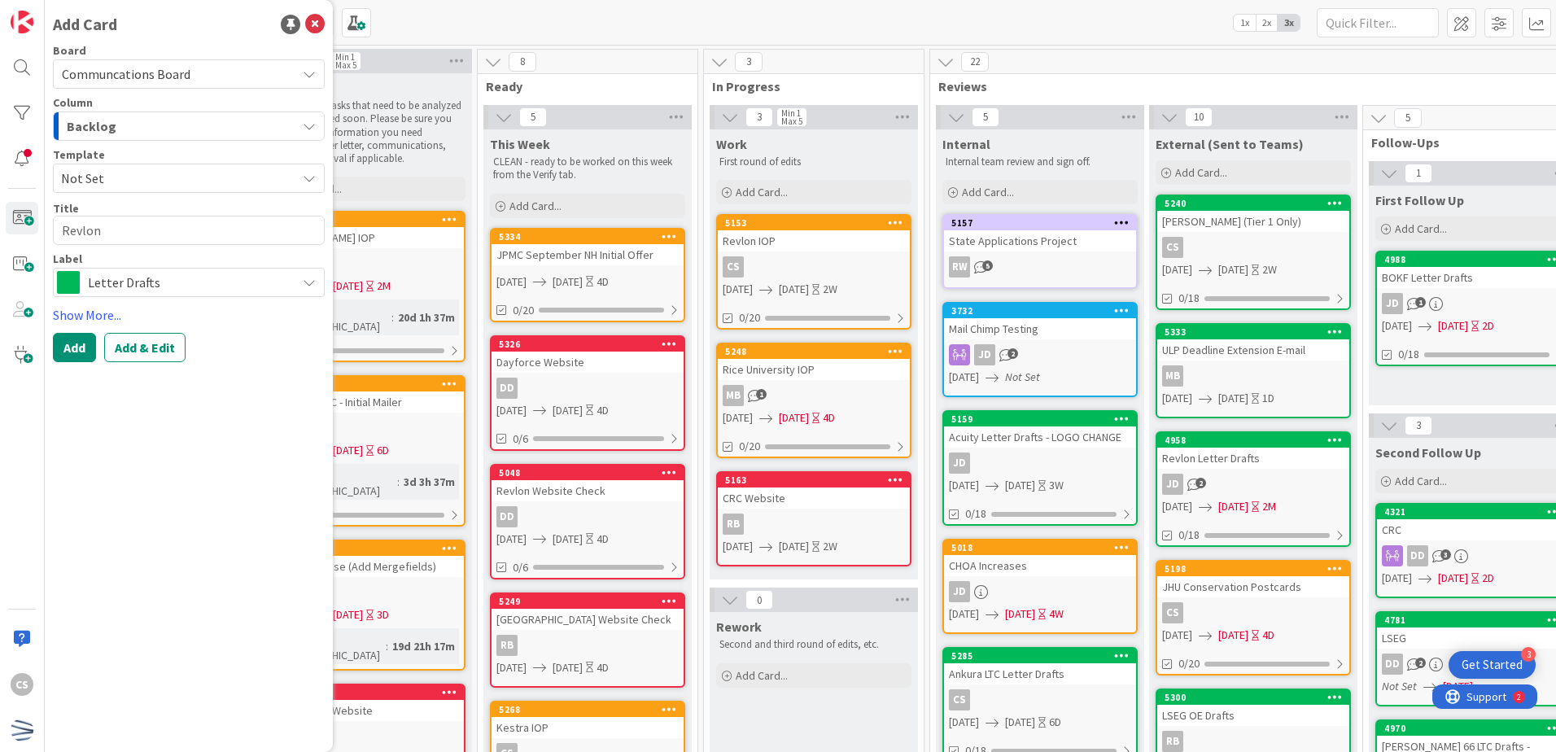
type textarea "x"
type textarea "Revlon"
type textarea "x"
type textarea "Revlon I"
type textarea "x"
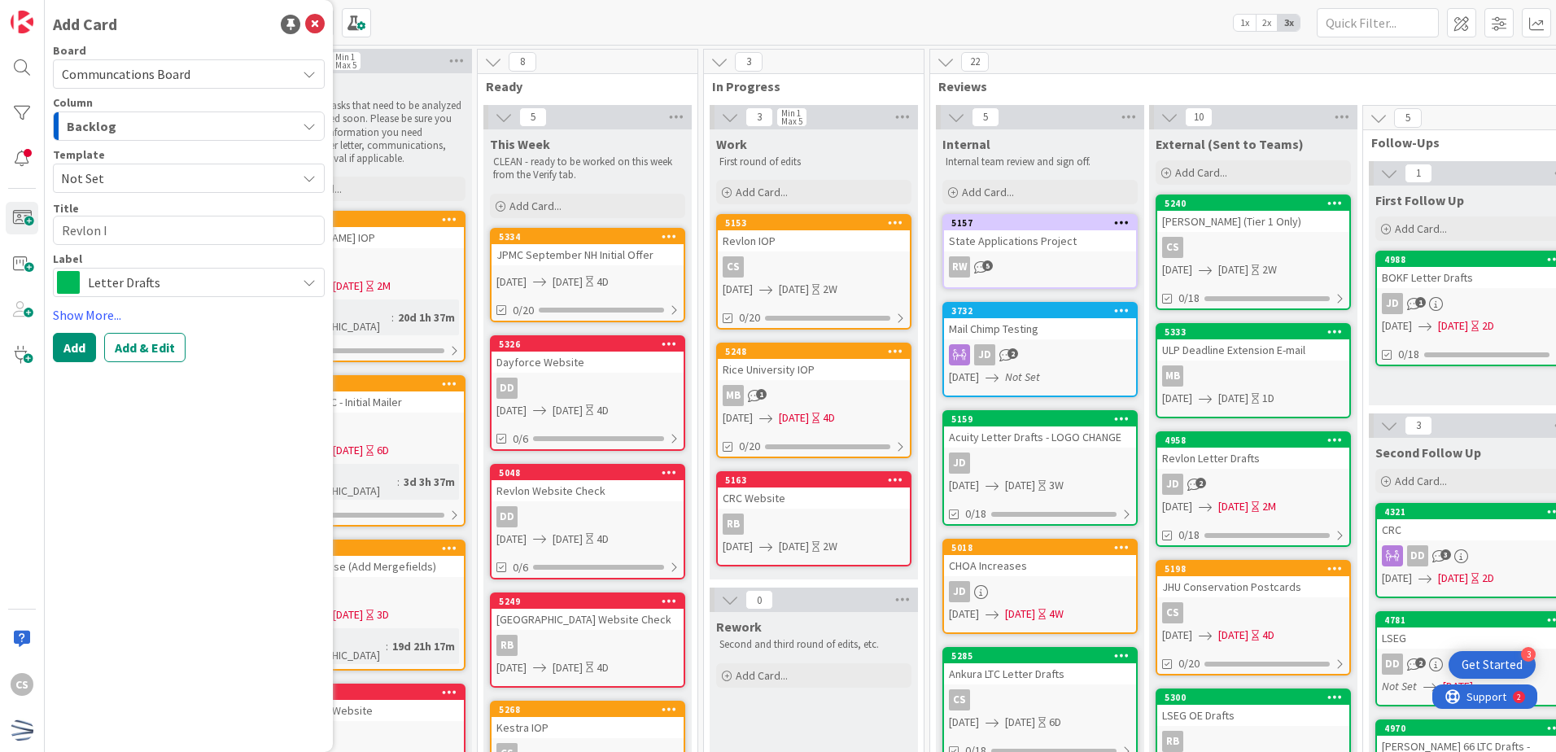
type textarea "Revlon In"
type textarea "x"
type textarea "Revlon Inc"
type textarea "x"
type textarea "Revlon Incr"
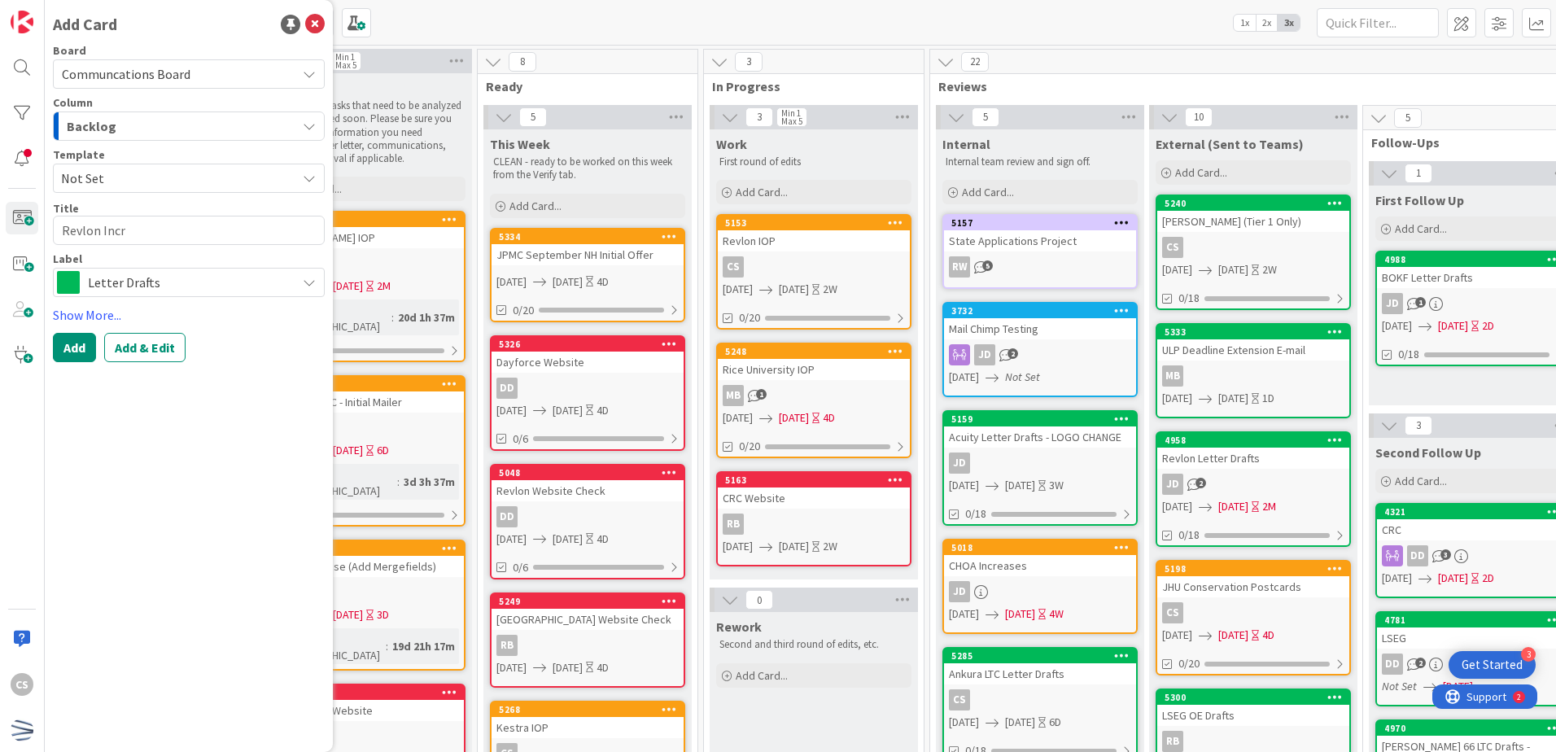
type textarea "x"
type textarea "Revlon Incre"
type textarea "x"
type textarea "Revlon Increa"
type textarea "x"
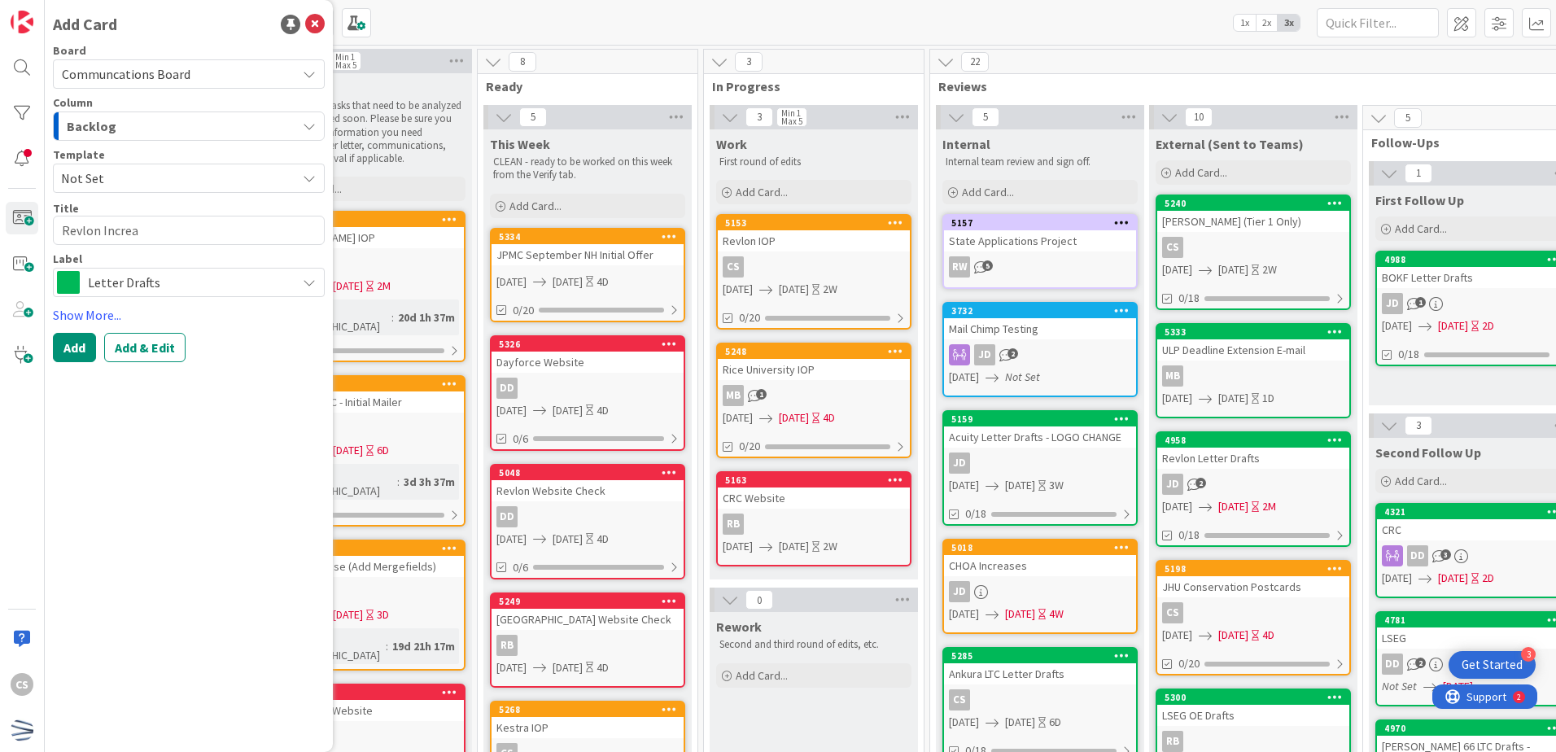
type textarea "Revlon Increas"
type textarea "x"
type textarea "Revlon Increase"
type textarea "x"
type textarea "Revlon Increase"
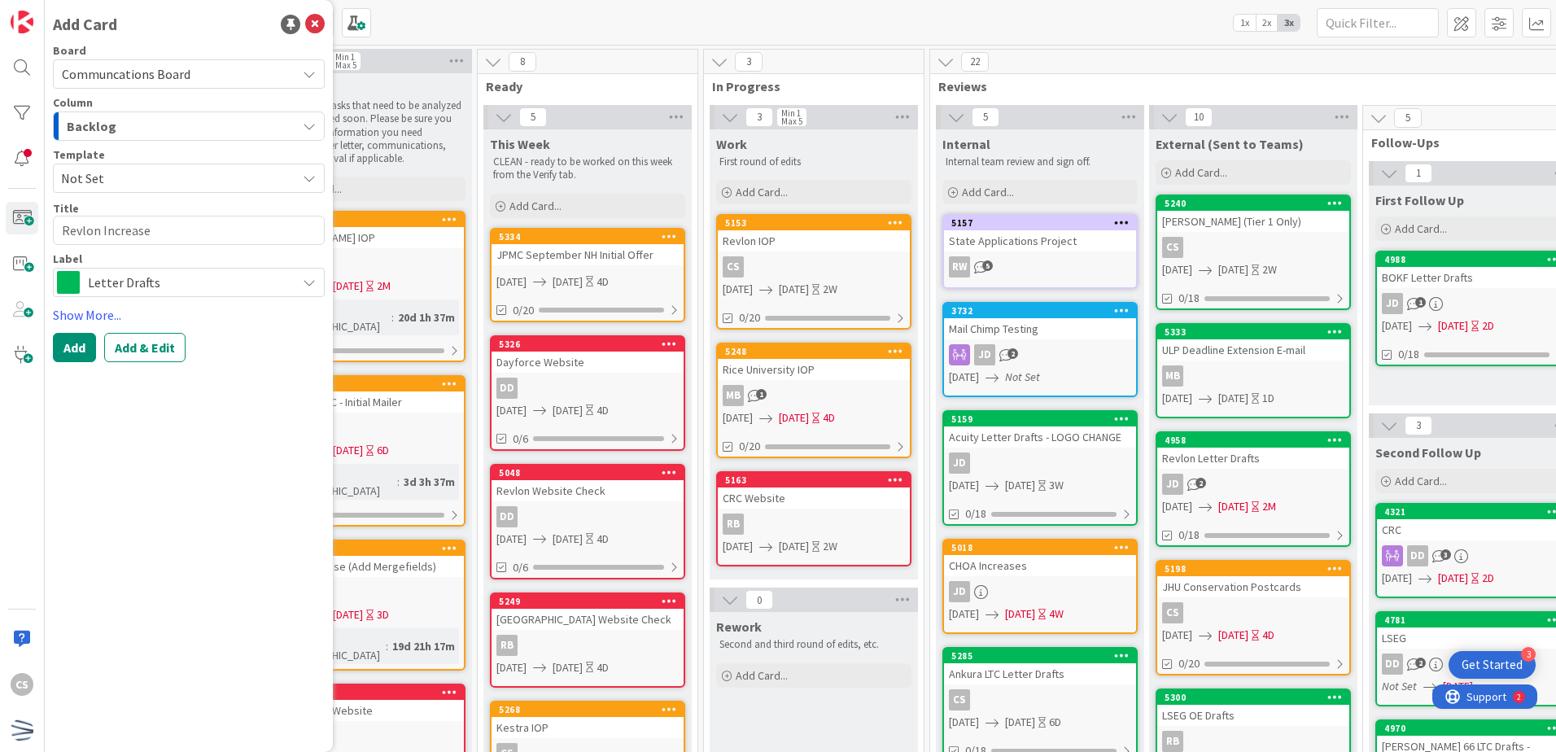
type textarea "x"
type textarea "Revlon Increase N"
type textarea "x"
type textarea "Revlon Increase No"
type textarea "x"
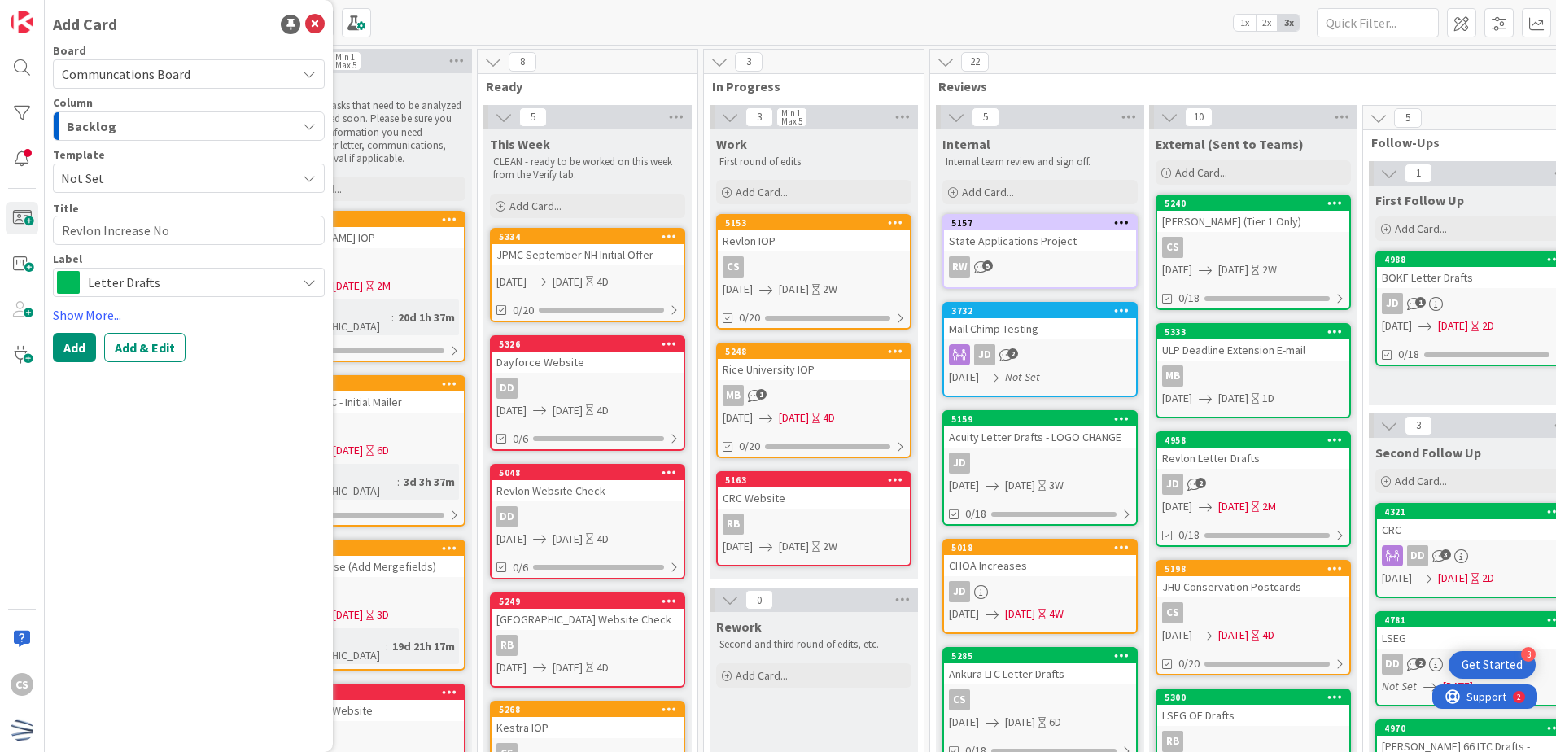
type textarea "Revlon Increase Not"
type textarea "x"
type textarea "Revlon Increase Noti"
type textarea "x"
type textarea "Revlon Increase Notif"
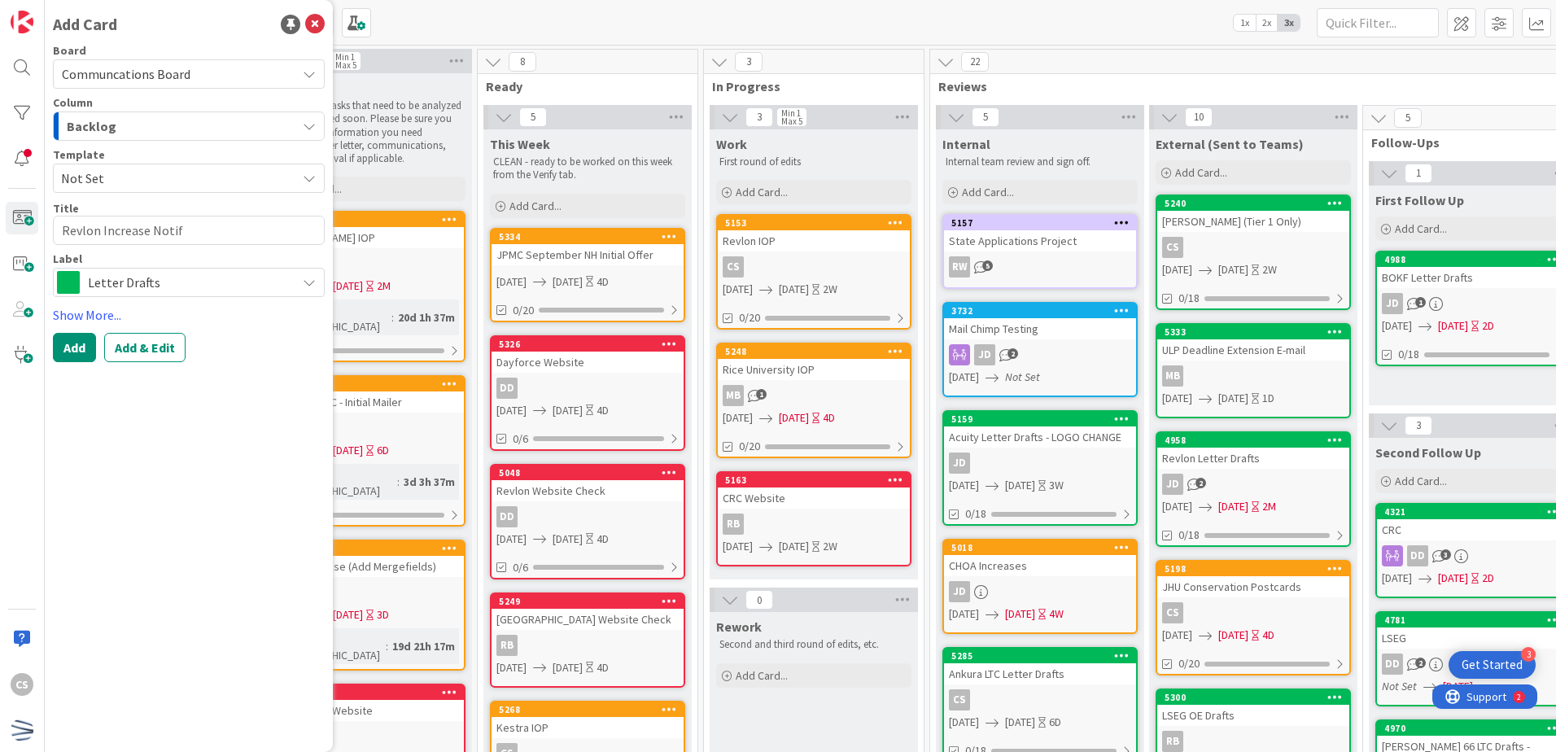
type textarea "x"
type textarea "Revlon Increase Notifi"
type textarea "x"
type textarea "Revlon Increase Notific"
type textarea "x"
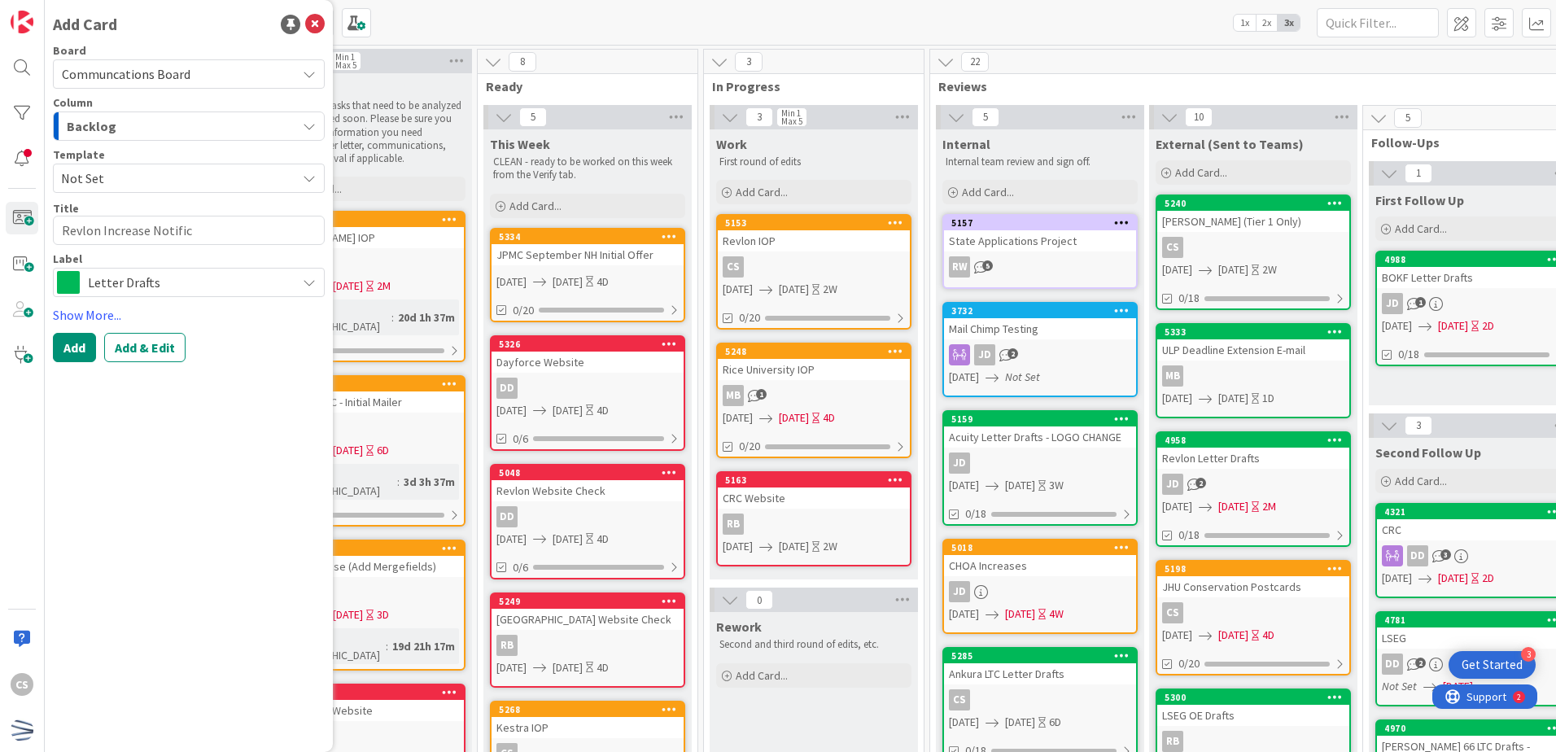
type textarea "Revlon Increase Notifica"
type textarea "x"
type textarea "Revlon Increase Notificat"
type textarea "x"
type textarea "Revlon Increase Notificati"
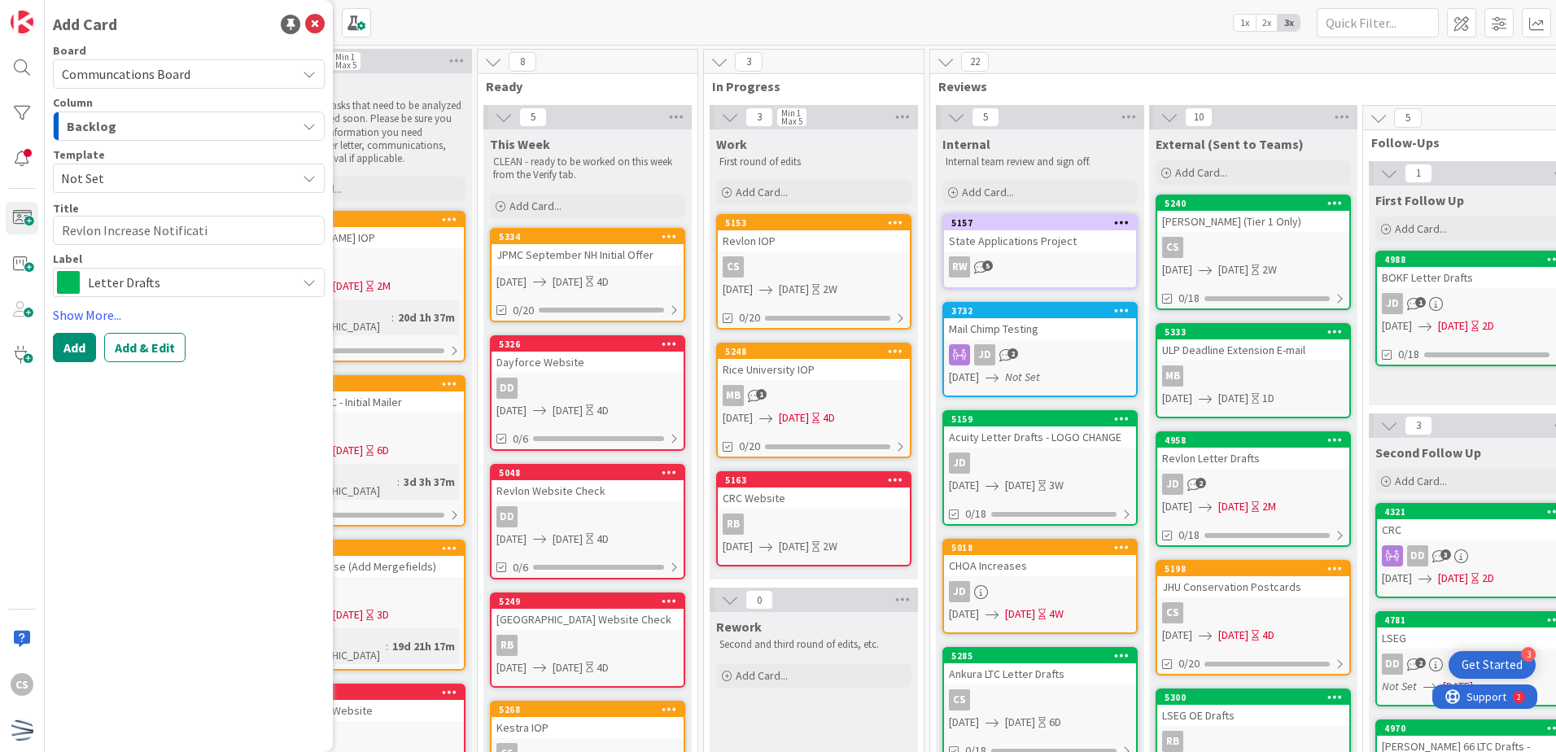
type textarea "x"
type textarea "Revlon Increase Notificatio"
type textarea "x"
type textarea "Revlon Increase Notification"
type textarea "x"
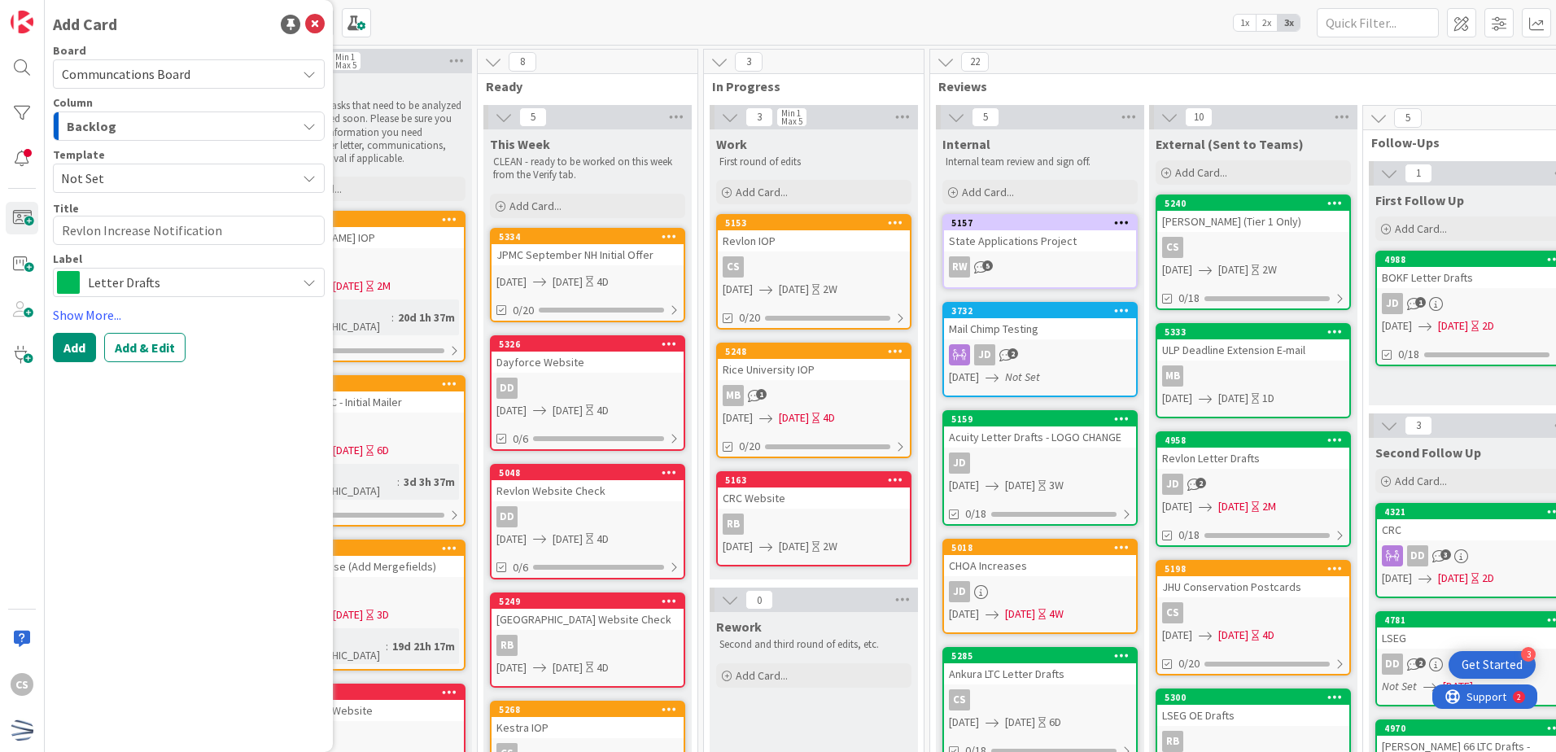
type textarea "Revlon Increase Notification a"
type textarea "x"
type textarea "Revlon Increase Notification and"
type textarea "x"
type textarea "Revlon Increase Notification and"
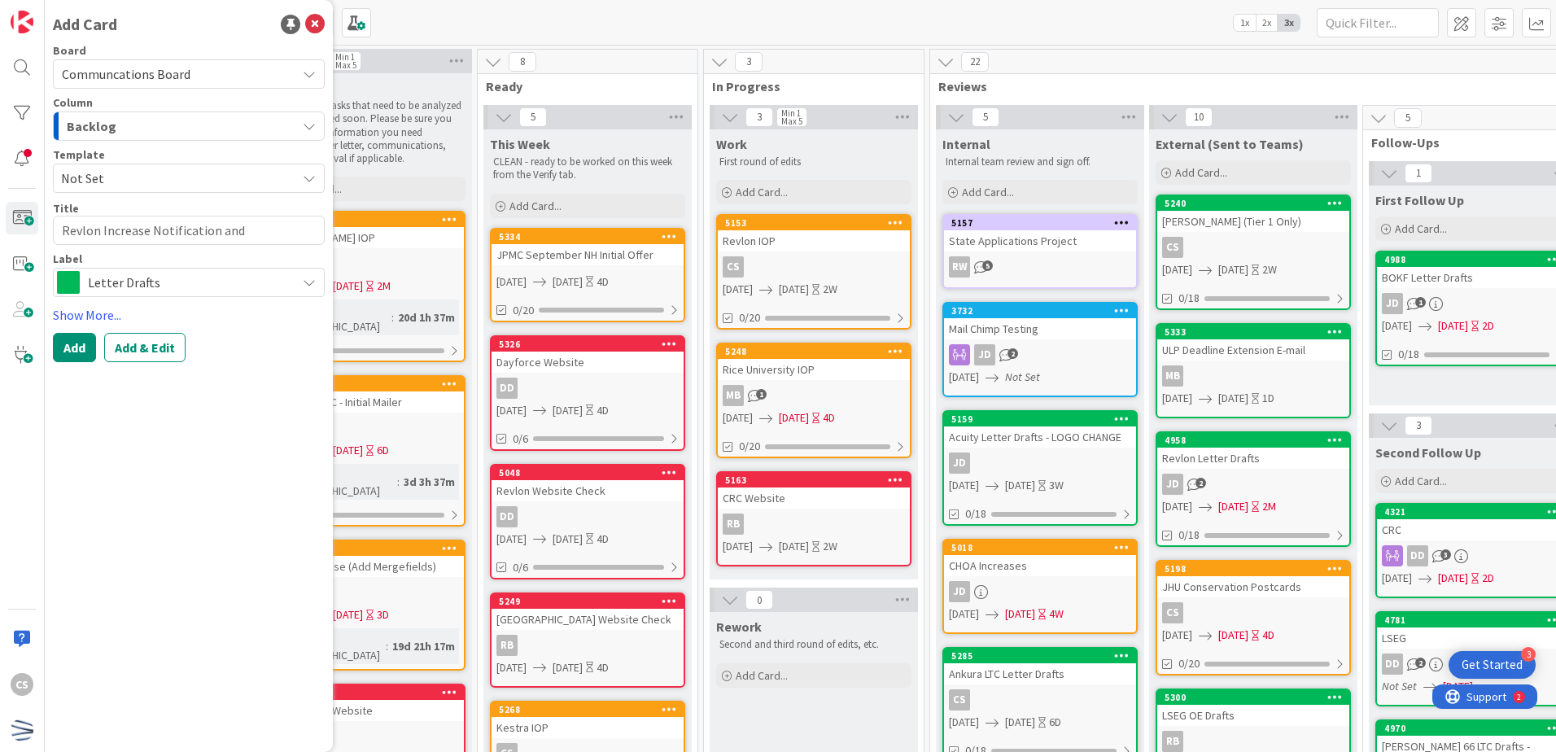
type textarea "x"
type textarea "Revlon Increase Notification and O"
type textarea "x"
type textarea "Revlon Increase Notification and Of"
type textarea "x"
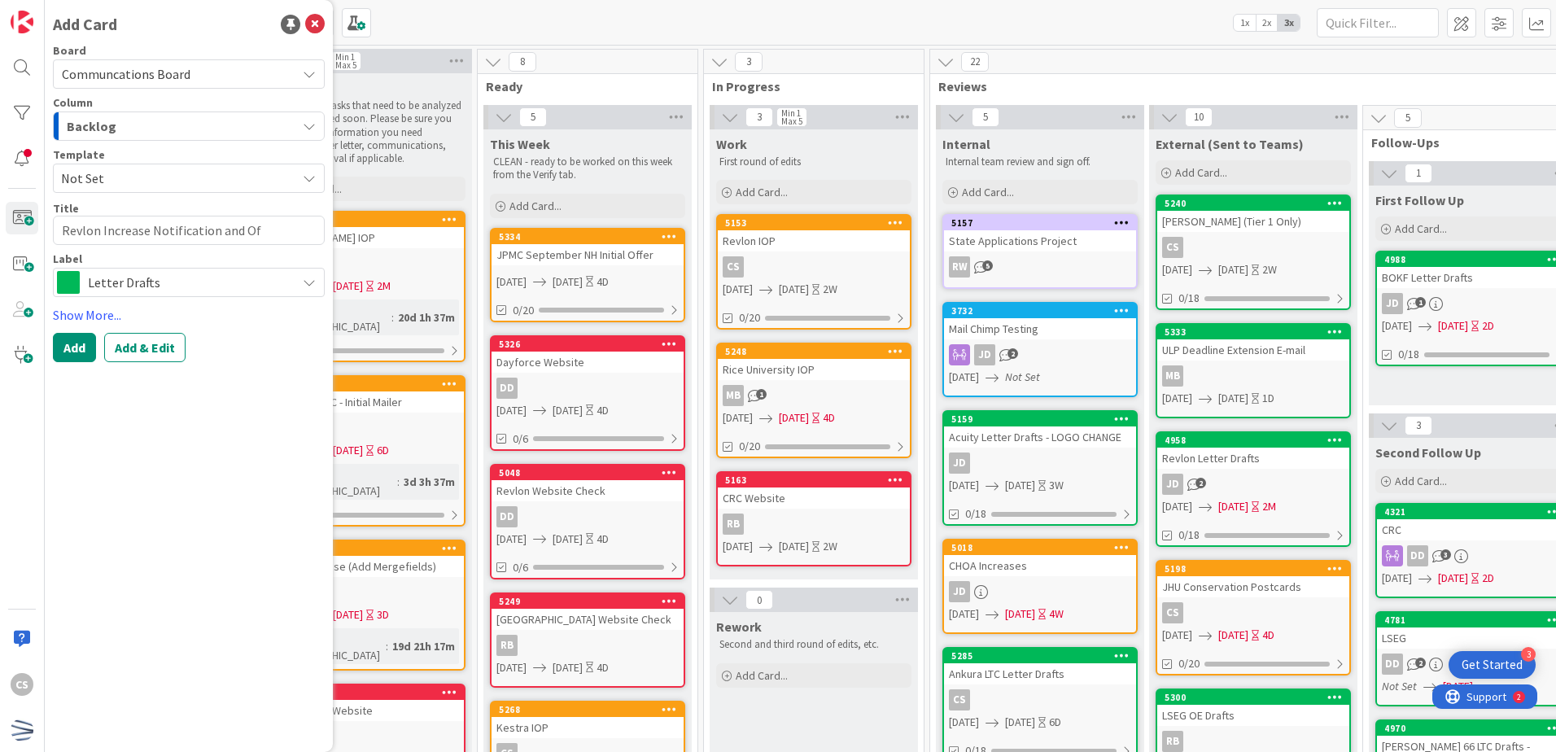
type textarea "Revlon Increase Notification and Off"
type textarea "x"
type textarea "Revlon Increase Notification and Offe"
type textarea "x"
type textarea "Revlon Increase Notification and Offer"
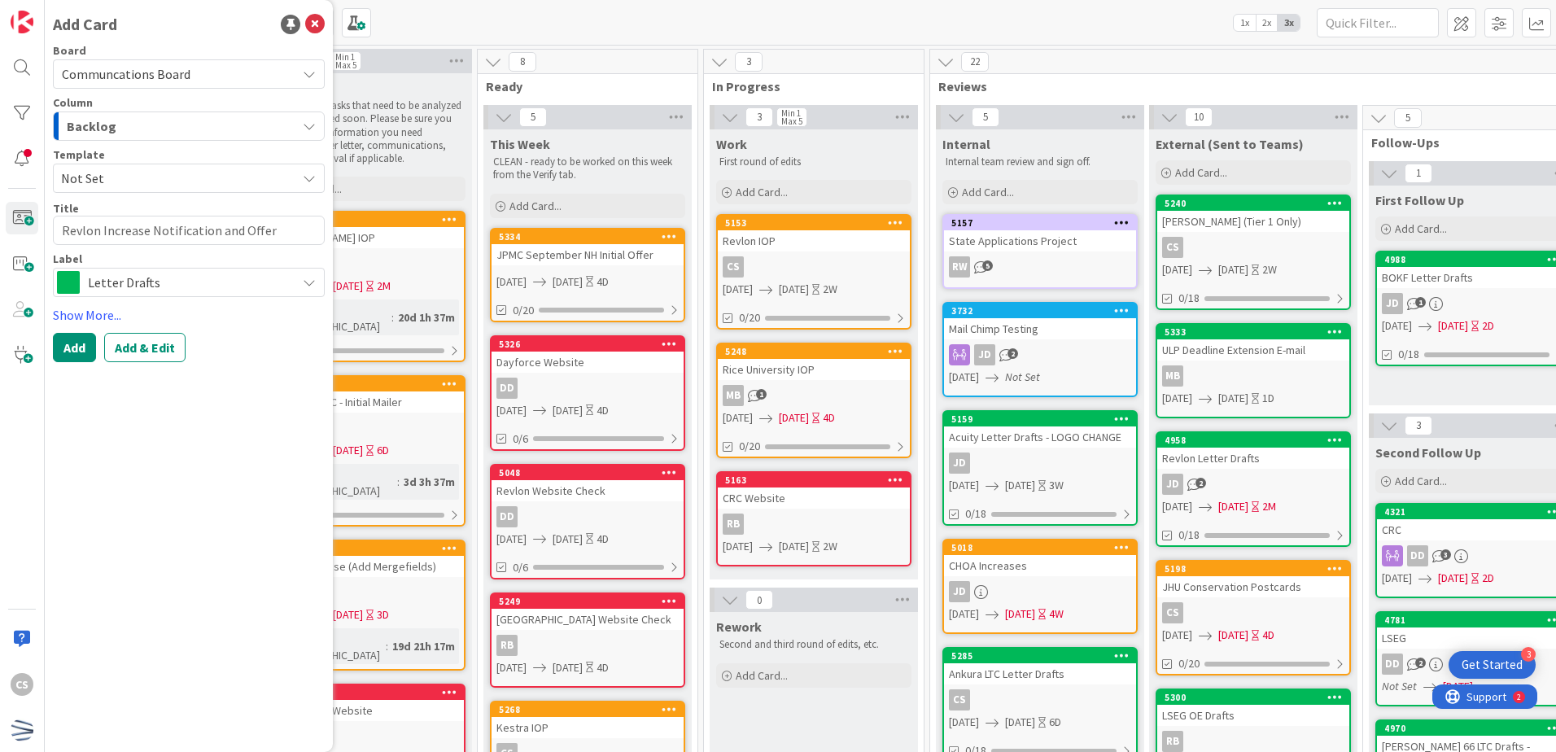
click at [168, 123] on div "Backlog" at bounding box center [180, 126] width 234 height 26
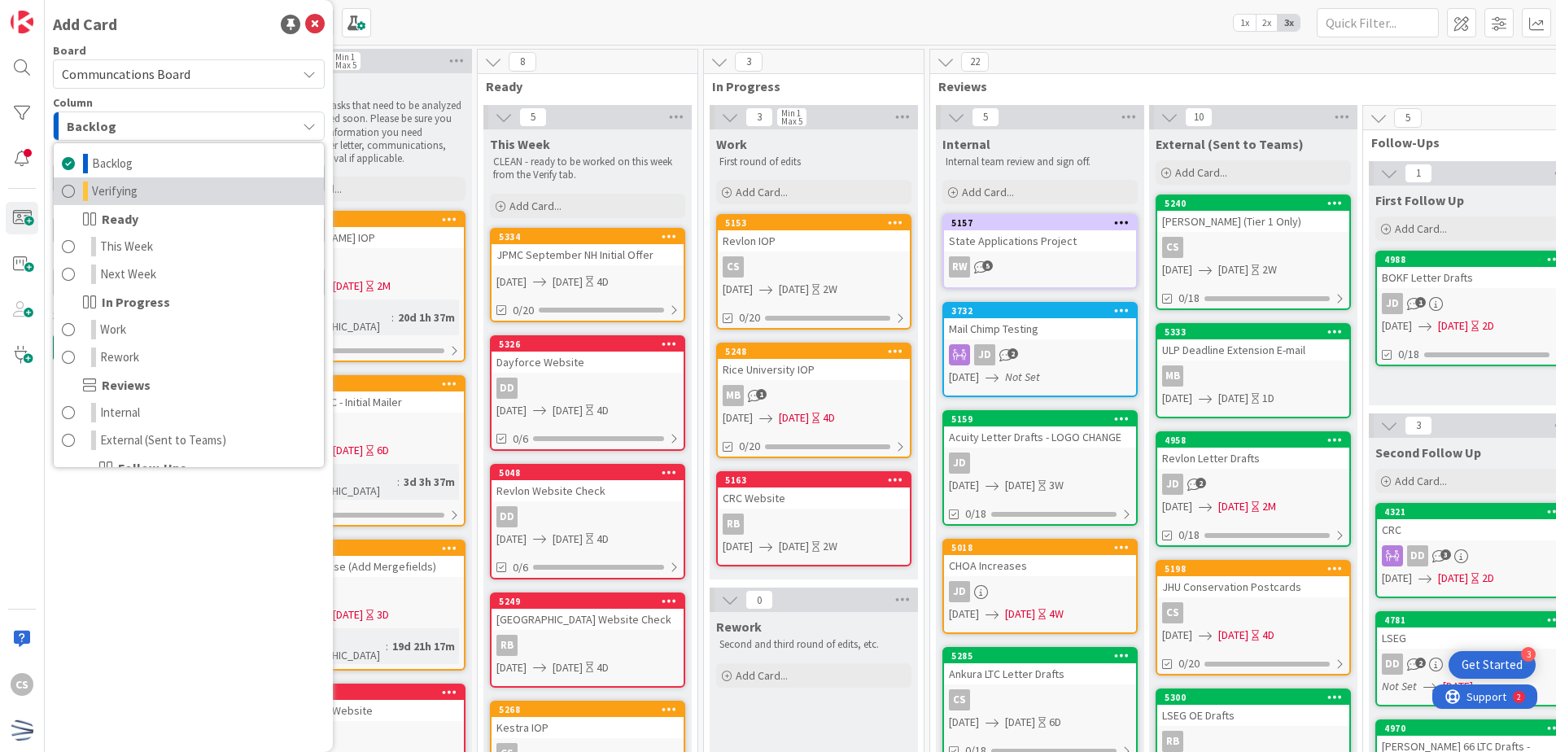
click at [142, 189] on link "Verifying" at bounding box center [189, 191] width 270 height 28
type textarea "x"
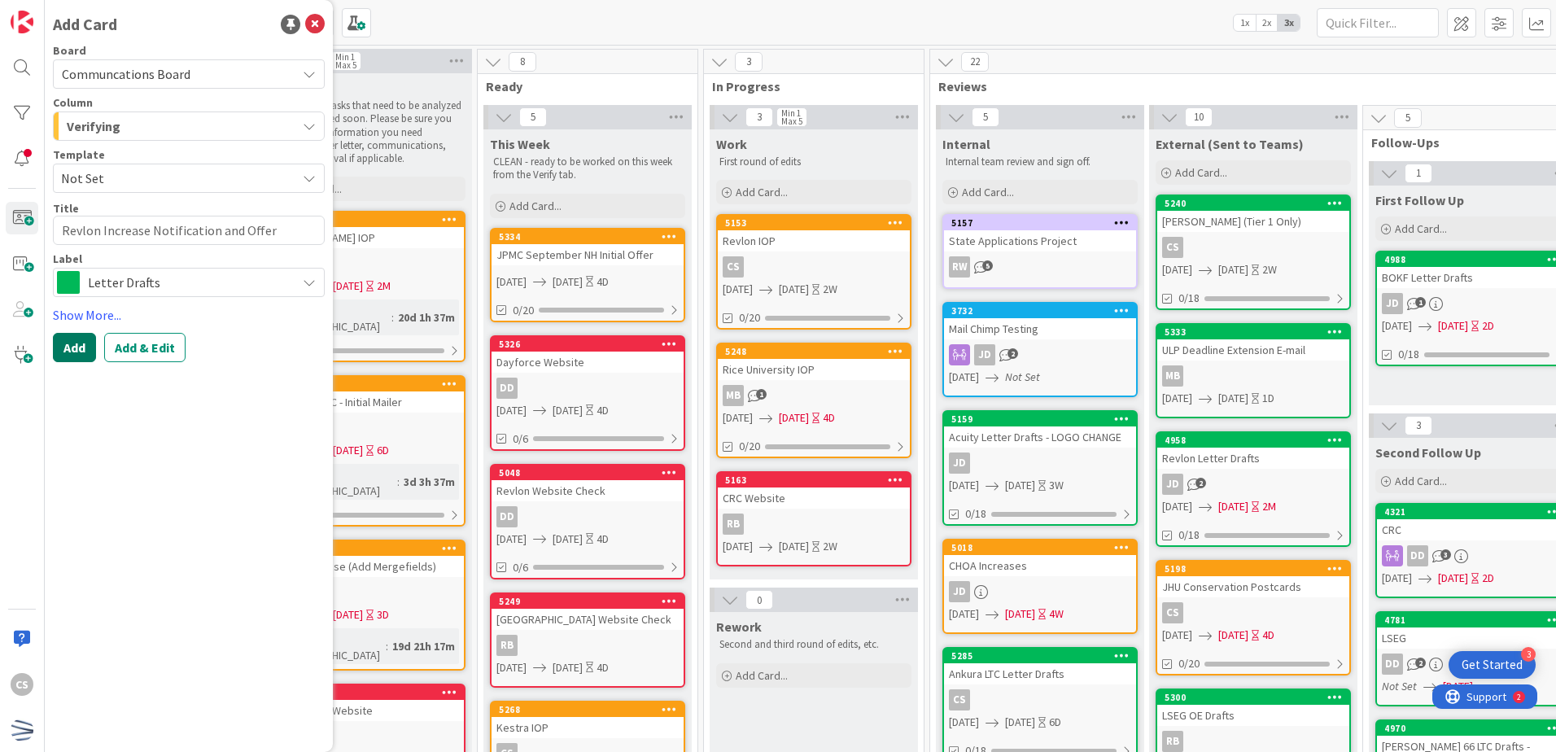
click at [73, 345] on button "Add" at bounding box center [74, 347] width 43 height 29
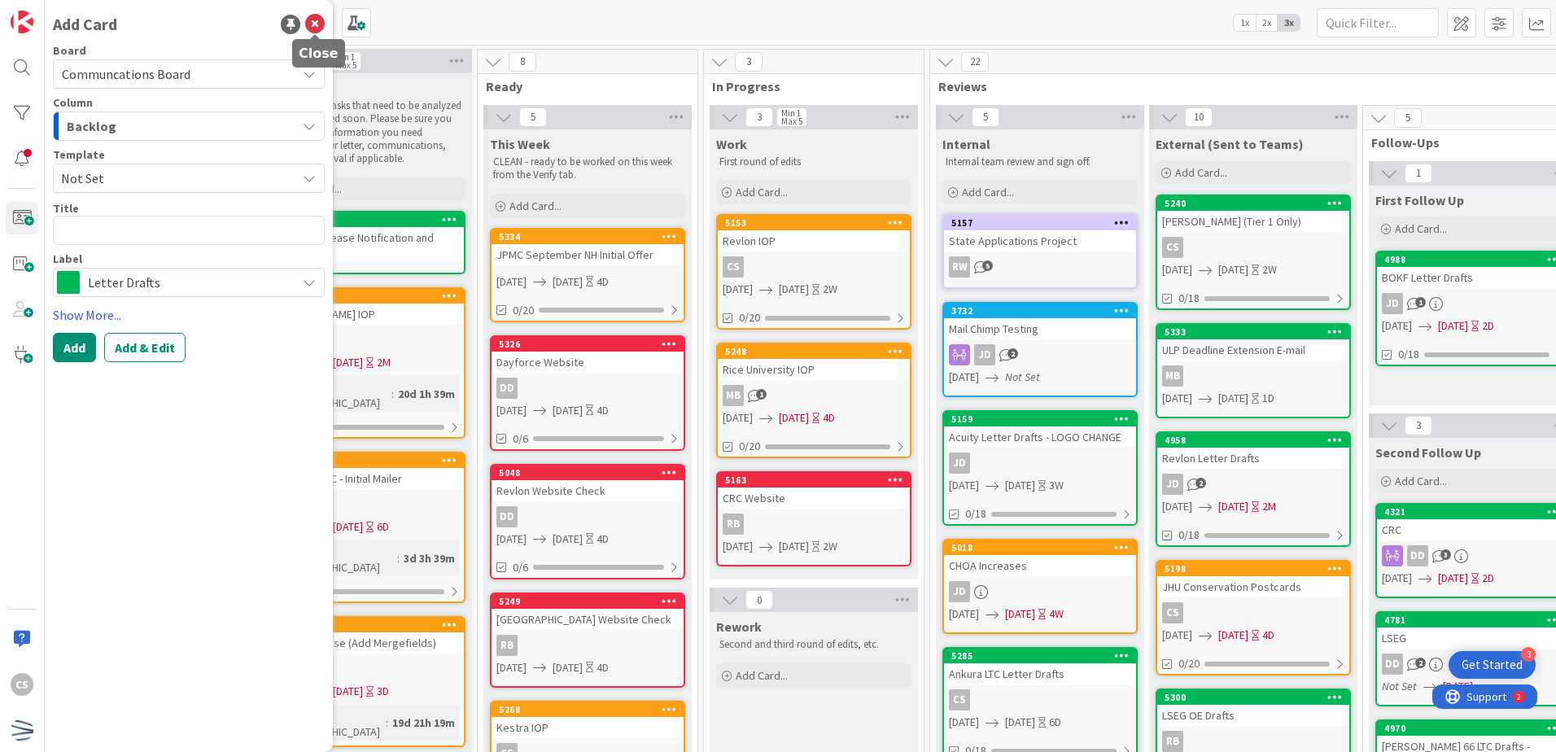
click at [313, 25] on icon at bounding box center [315, 25] width 20 height 20
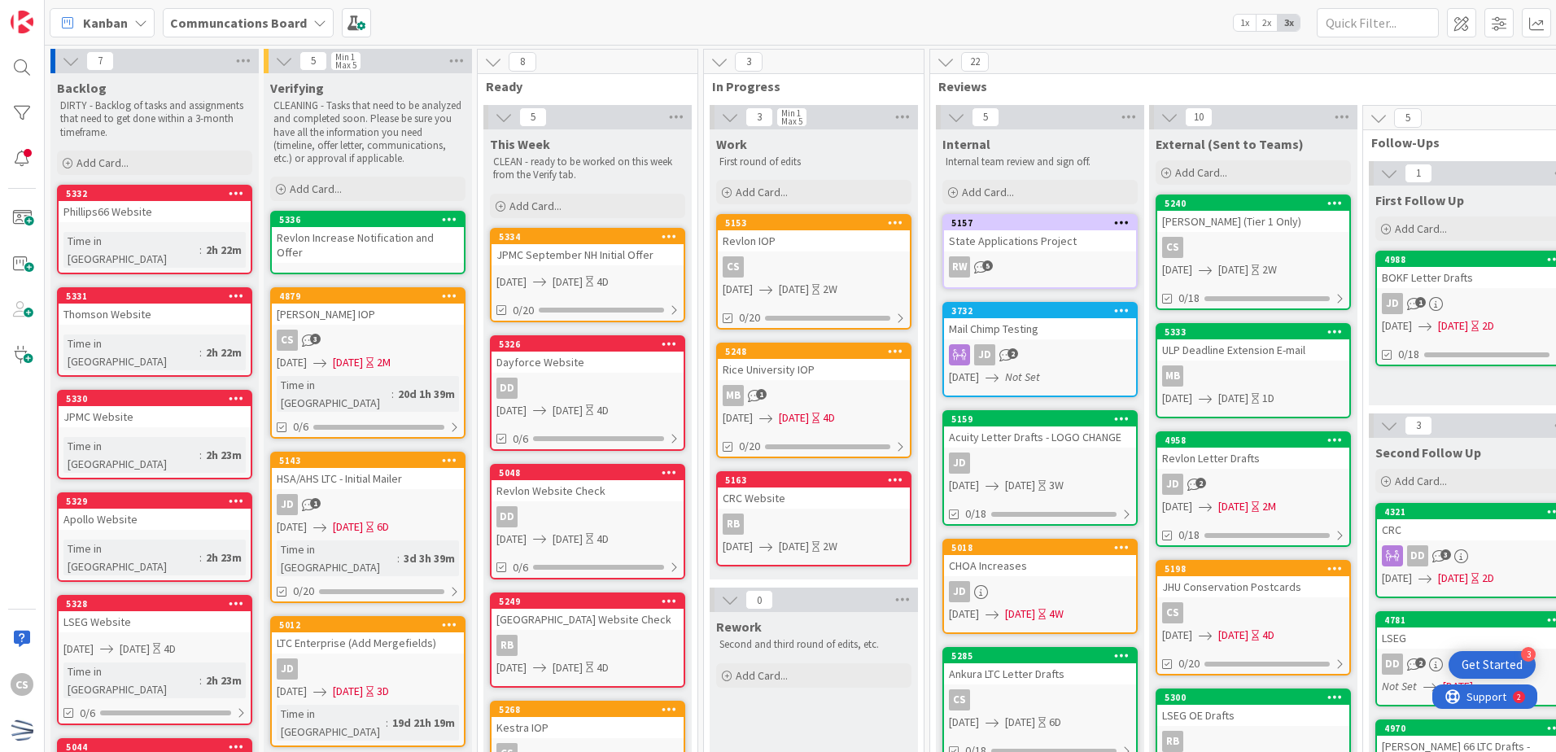
click at [405, 239] on div "Revlon Increase Notification and Offer" at bounding box center [368, 245] width 192 height 36
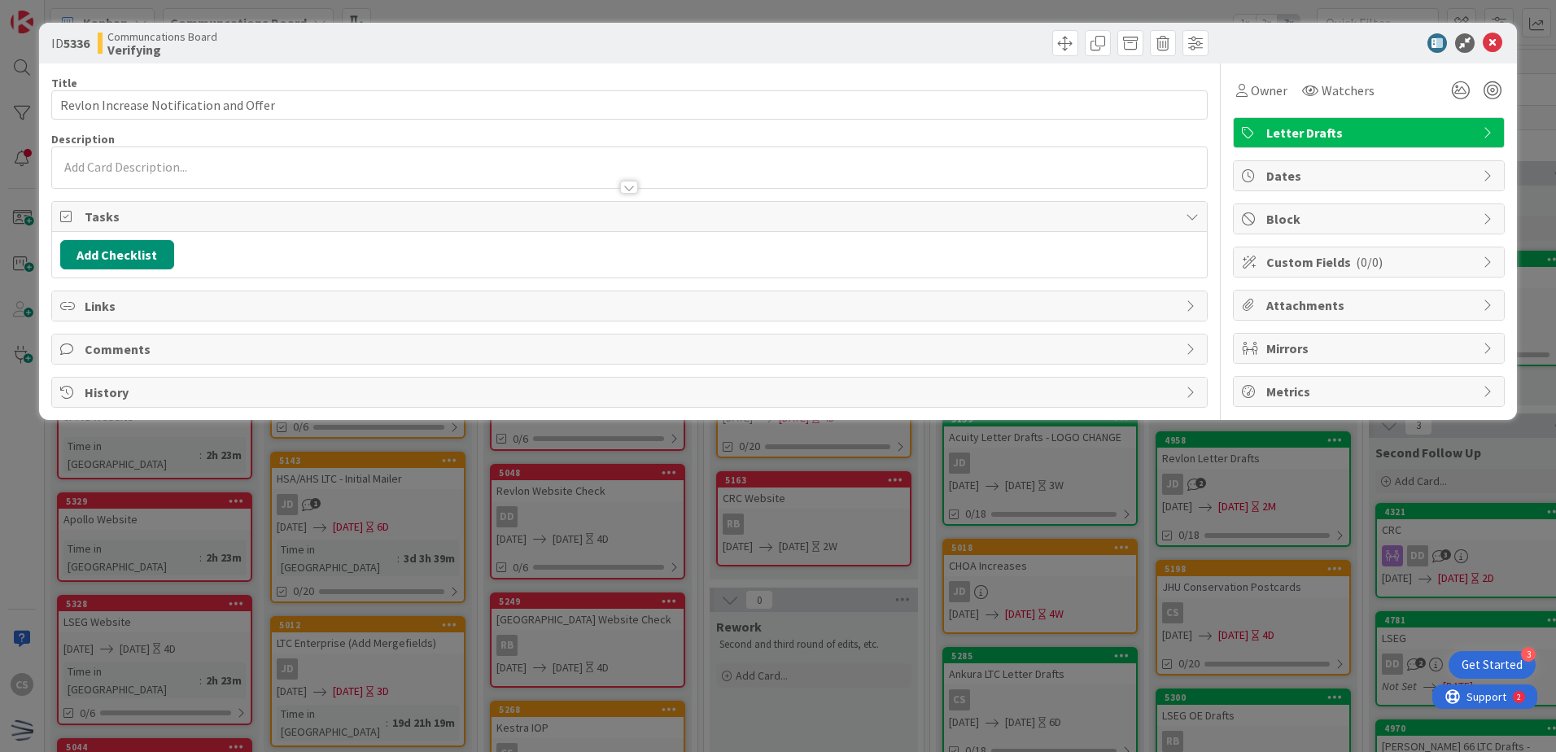
click at [1333, 173] on span "Dates" at bounding box center [1371, 176] width 208 height 20
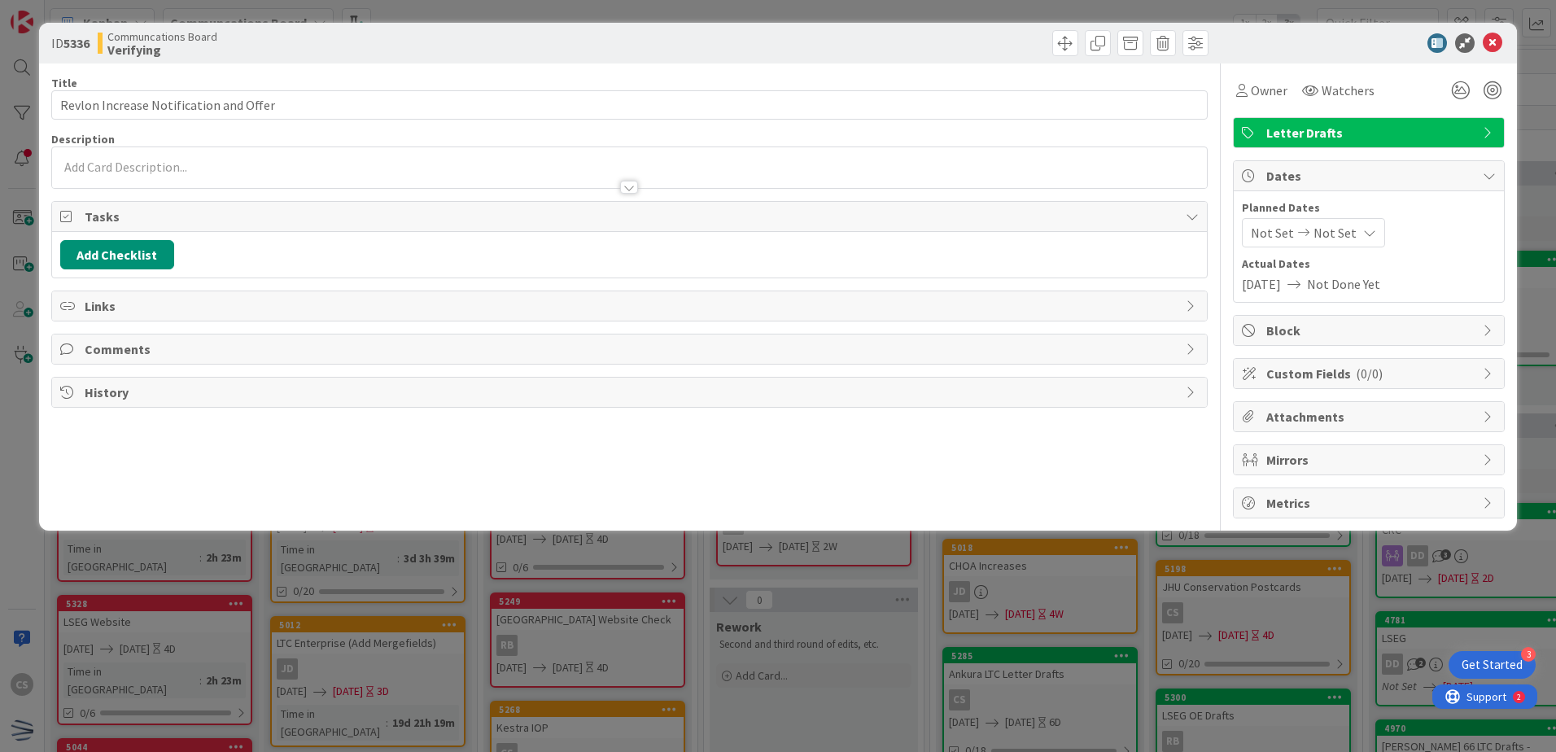
click at [1336, 231] on span "Not Set" at bounding box center [1335, 233] width 43 height 20
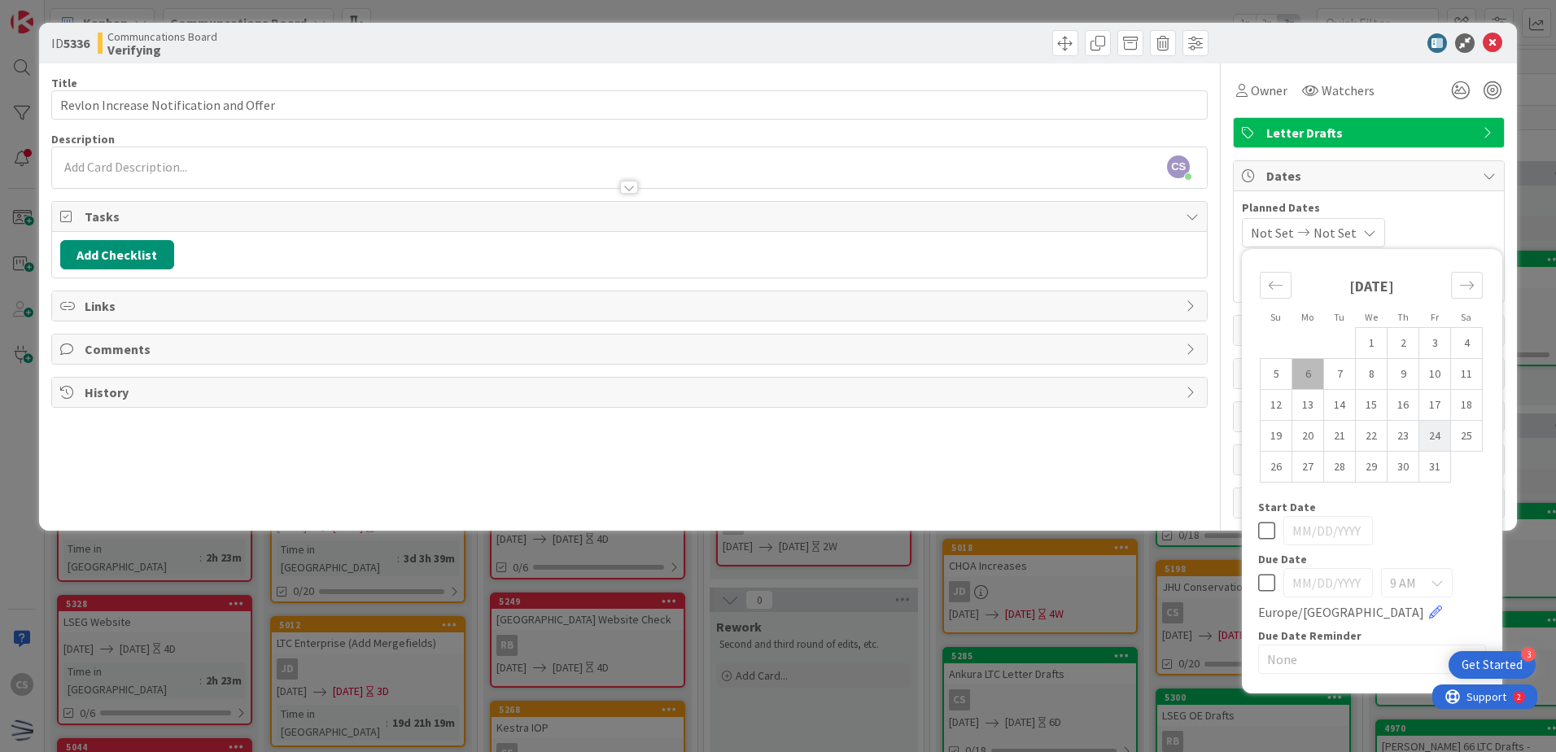
click at [1441, 434] on td "24" at bounding box center [1436, 436] width 32 height 31
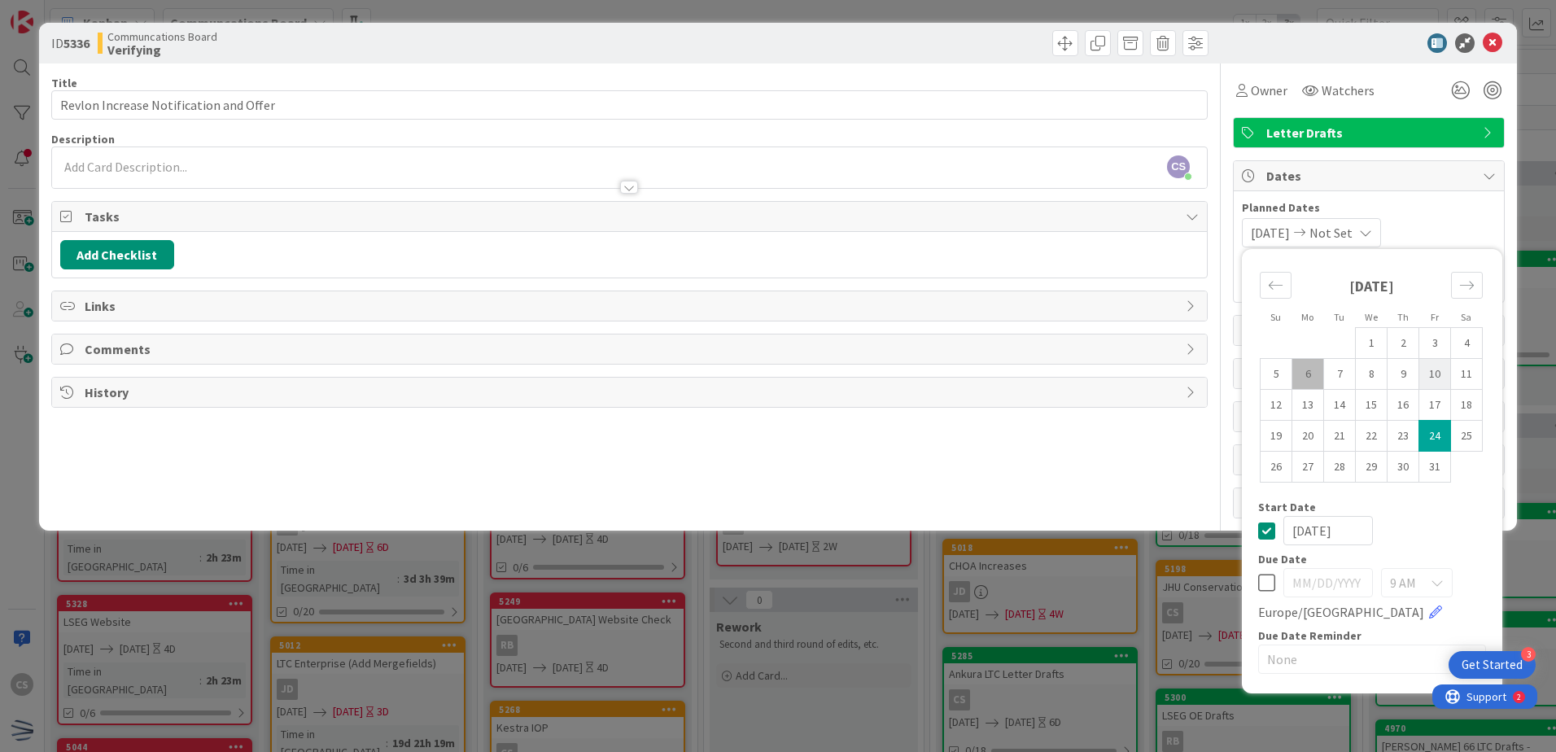
click at [1438, 374] on td "10" at bounding box center [1436, 374] width 32 height 31
type input "[DATE]"
click at [1440, 438] on td "24" at bounding box center [1436, 436] width 32 height 31
type input "[DATE]"
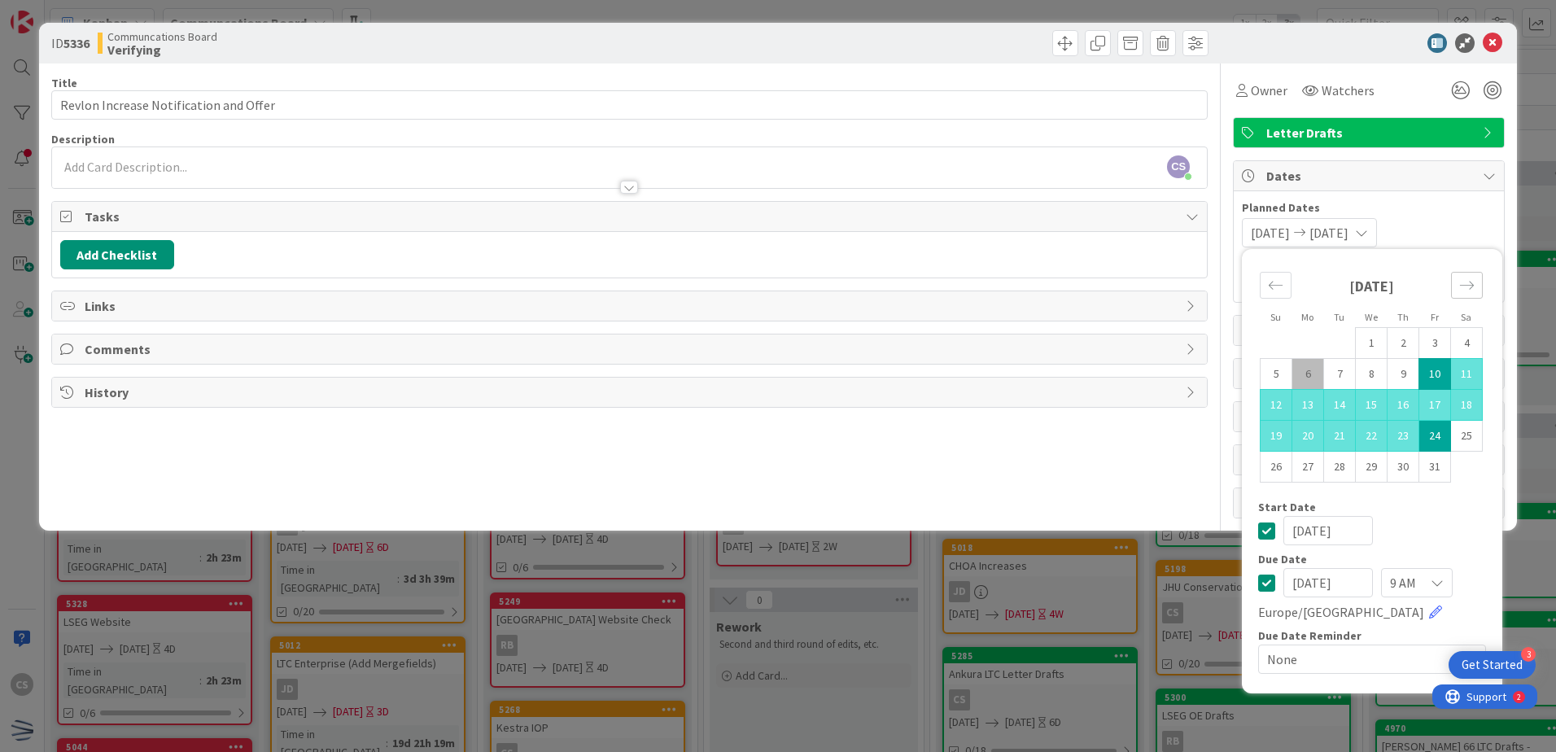
click at [1471, 279] on icon "Move forward to switch to the next month." at bounding box center [1467, 285] width 15 height 15
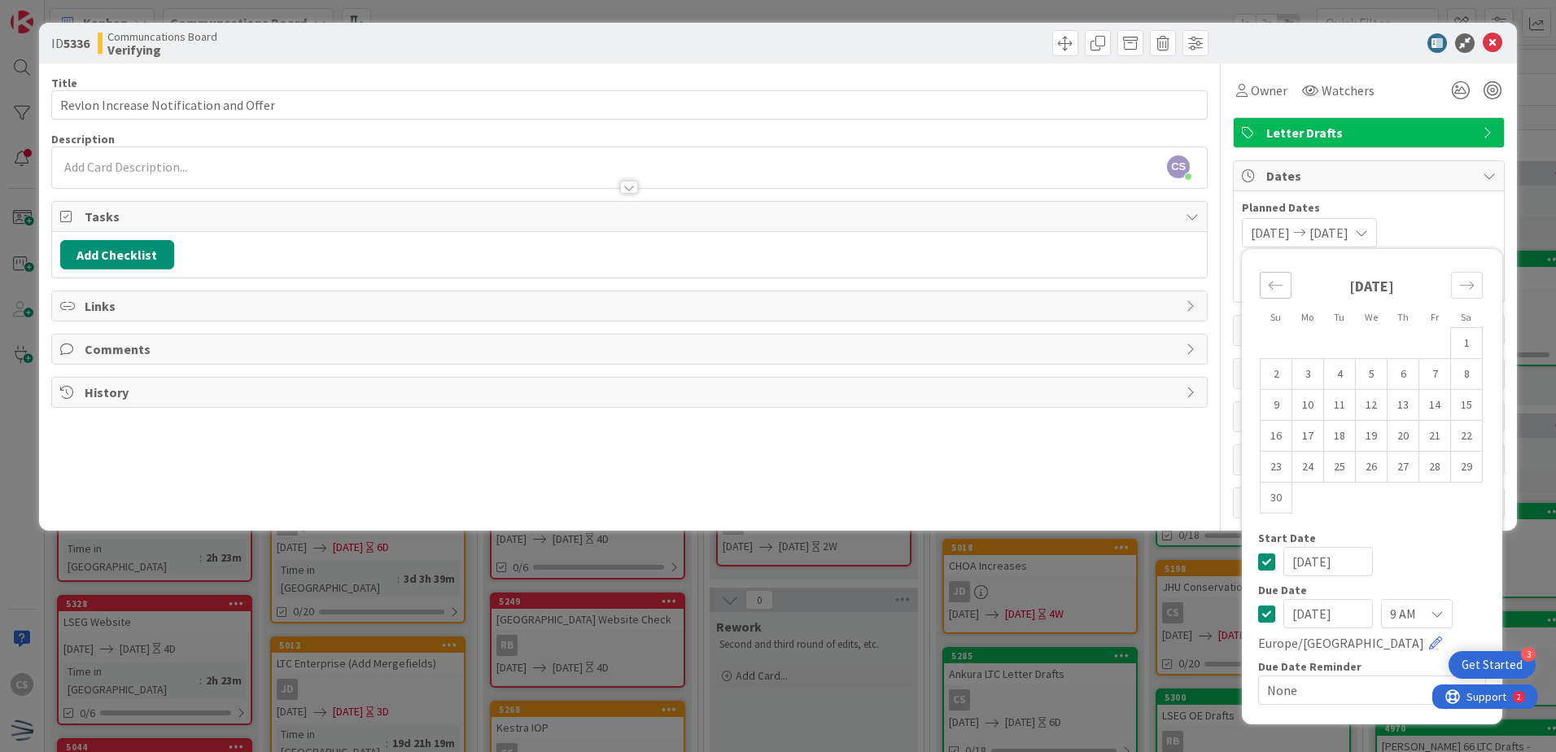
click at [1278, 279] on icon "Move backward to switch to the previous month." at bounding box center [1275, 285] width 15 height 15
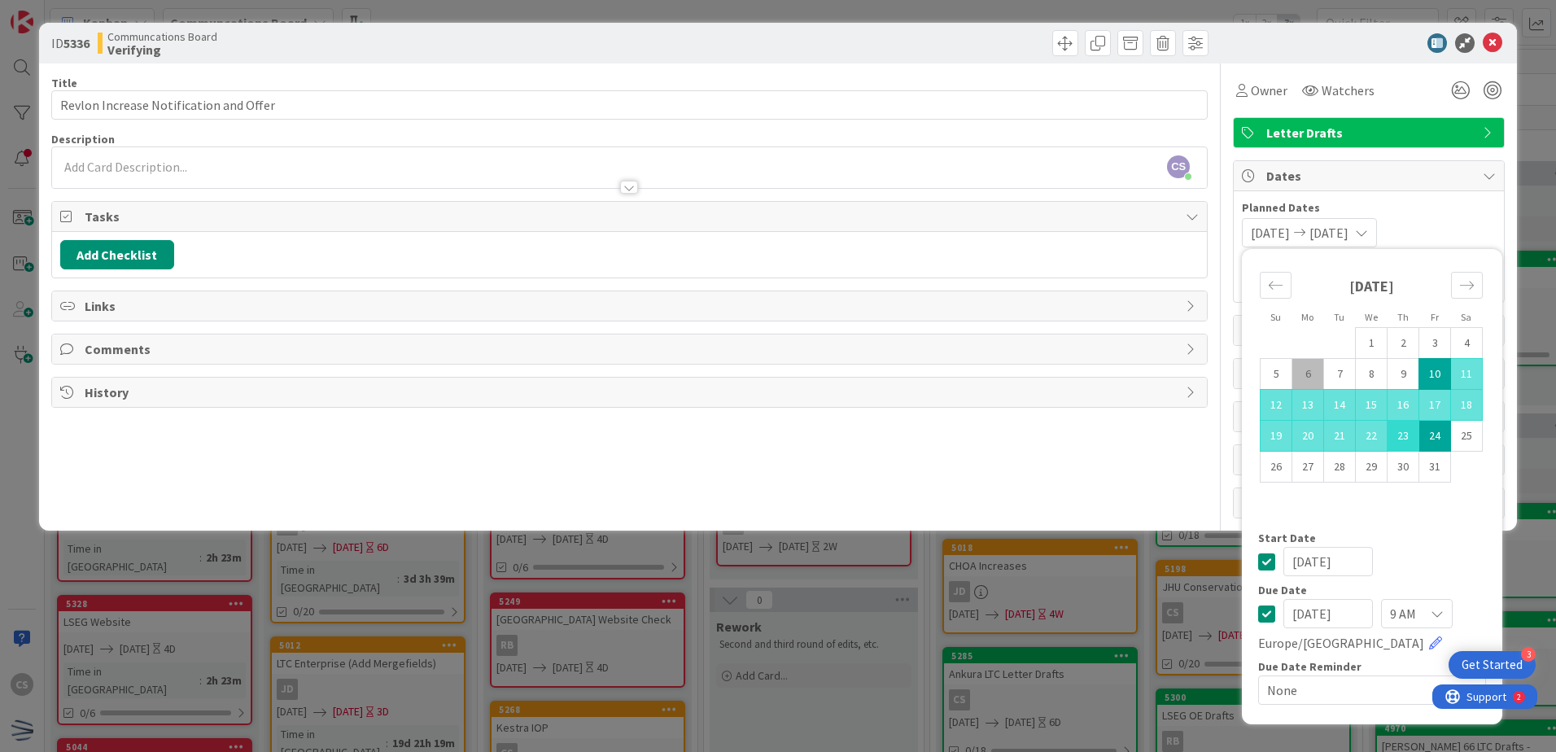
click at [1403, 435] on td "23" at bounding box center [1404, 436] width 32 height 31
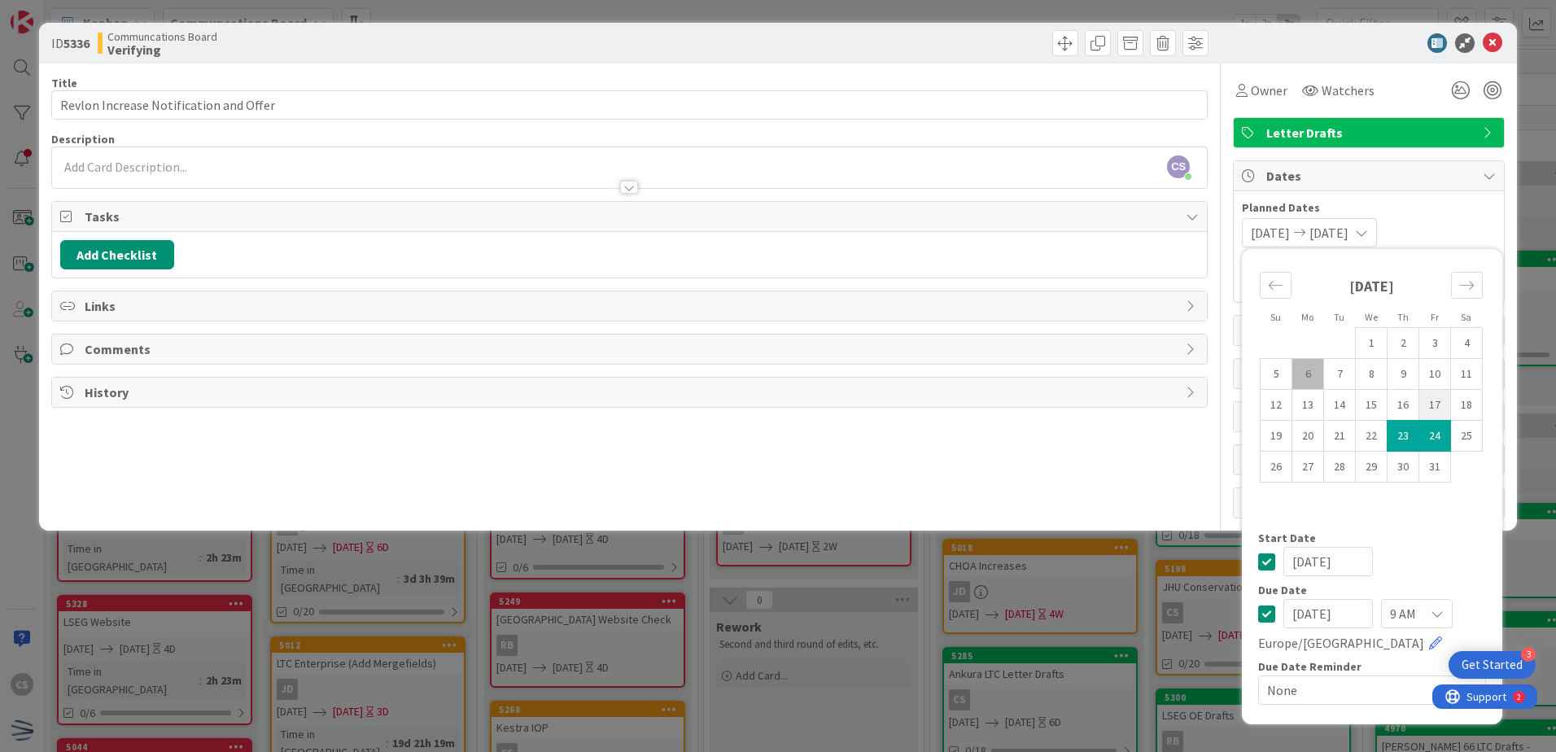
click at [1438, 405] on td "17" at bounding box center [1436, 405] width 32 height 31
type input "10/17/2025"
click at [1401, 427] on td "23" at bounding box center [1404, 436] width 32 height 31
type input "[DATE]"
click at [1311, 401] on td "13" at bounding box center [1309, 405] width 32 height 31
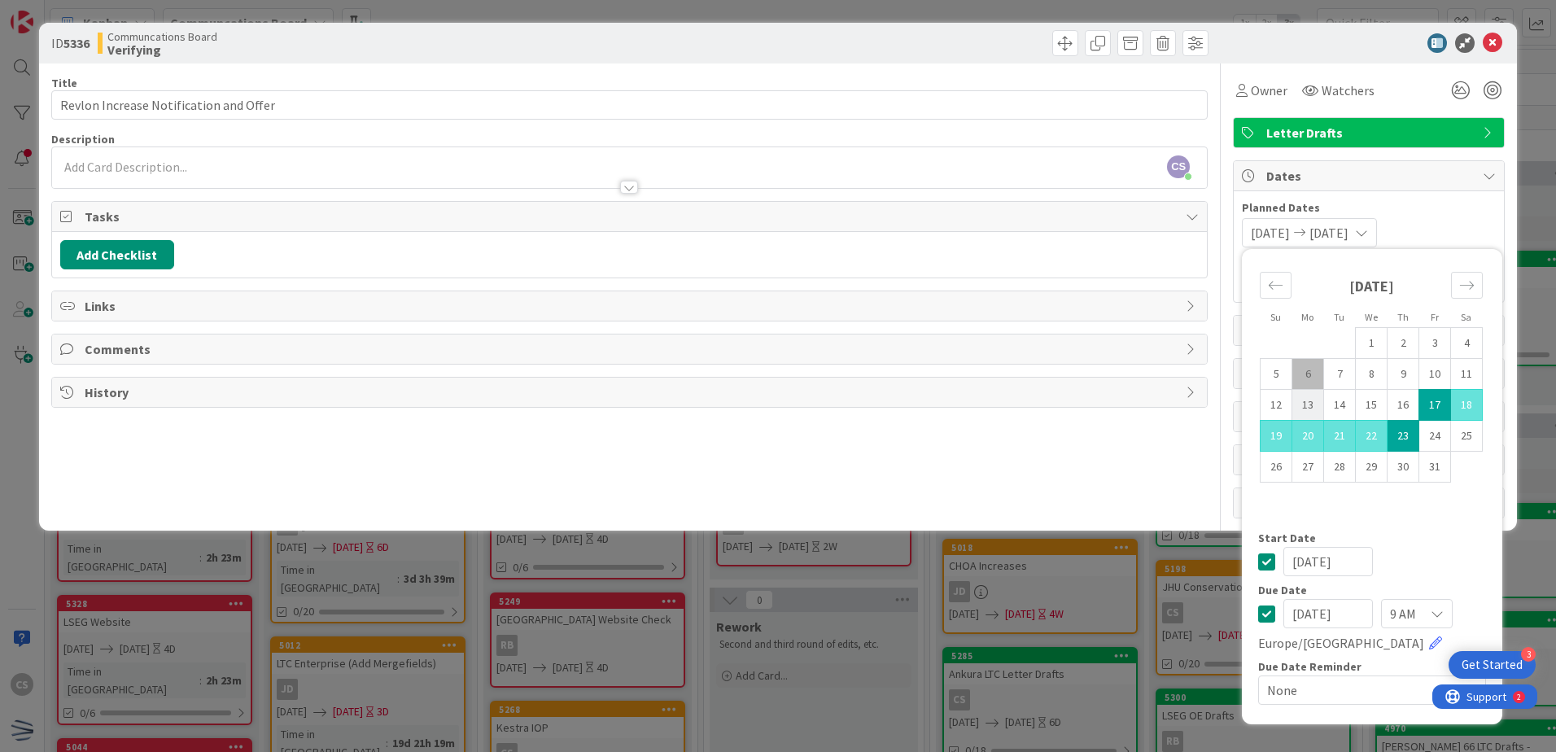
type input "[DATE]"
click at [1482, 225] on div "10/13/2025 10/23/2025 Su Mo Tu We Th Fr Sa September 2025 1 2 3 4 5 6 7 8 9 10 …" at bounding box center [1369, 232] width 254 height 29
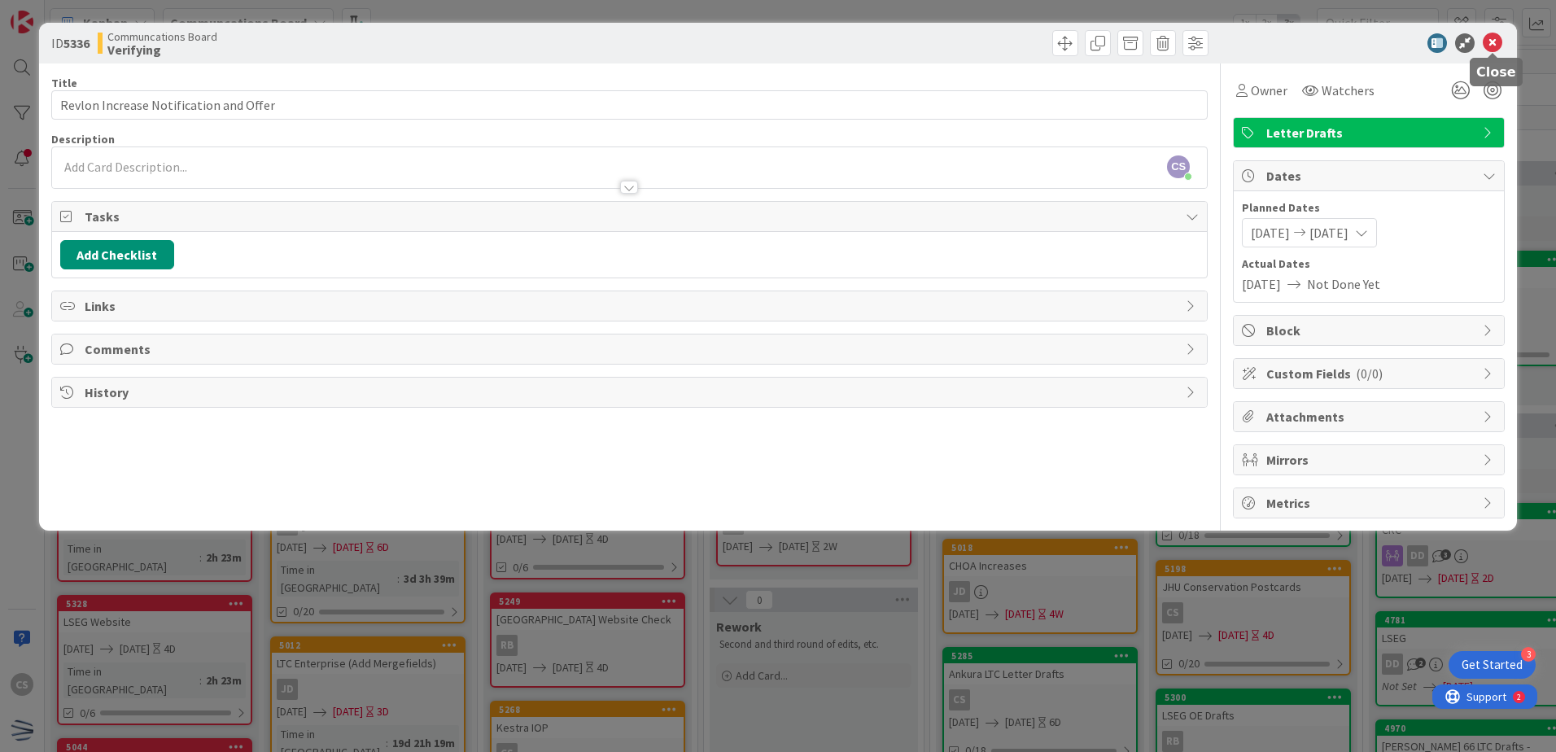
click at [1493, 38] on icon at bounding box center [1493, 43] width 20 height 20
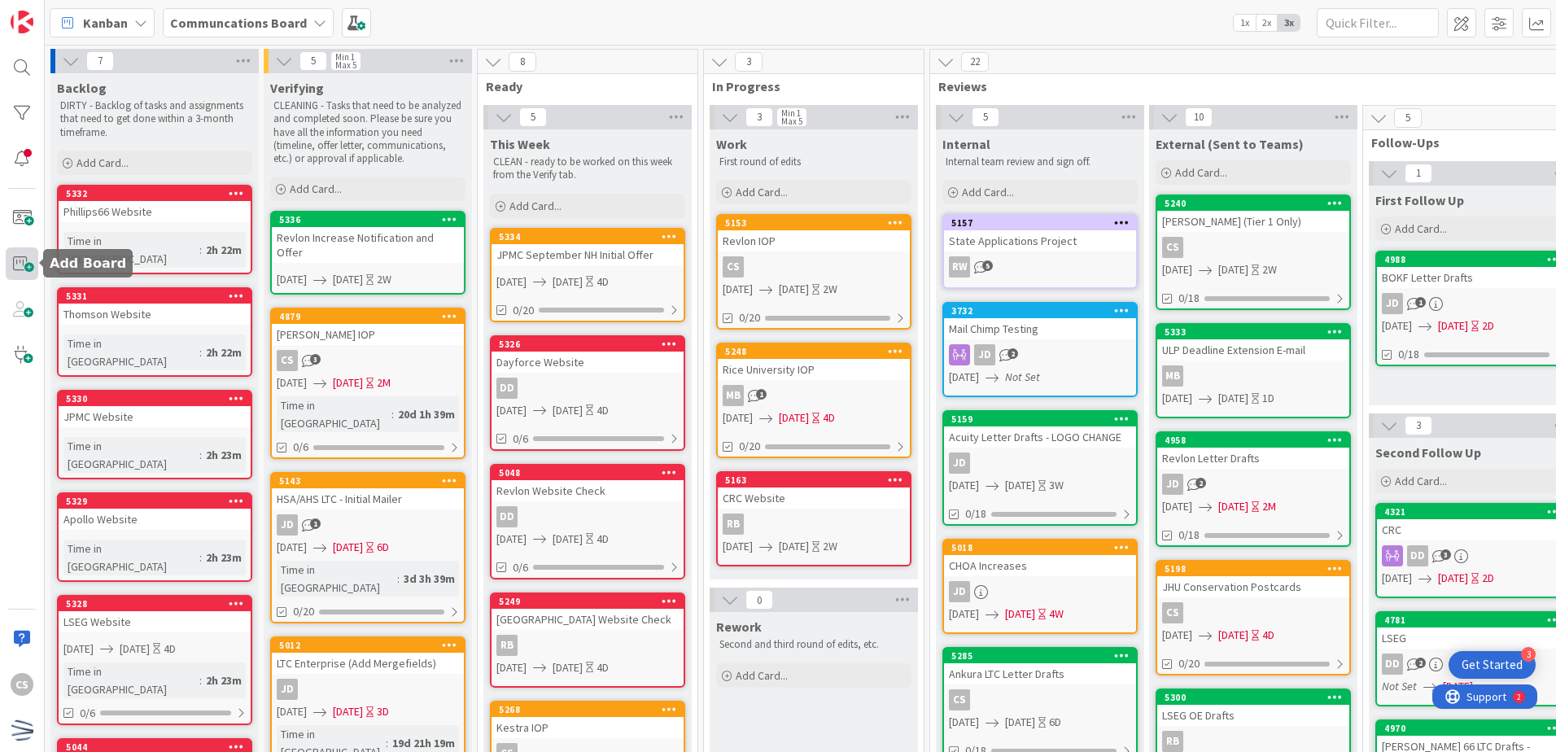
click at [24, 260] on span at bounding box center [22, 263] width 33 height 33
click at [20, 225] on span at bounding box center [22, 218] width 33 height 33
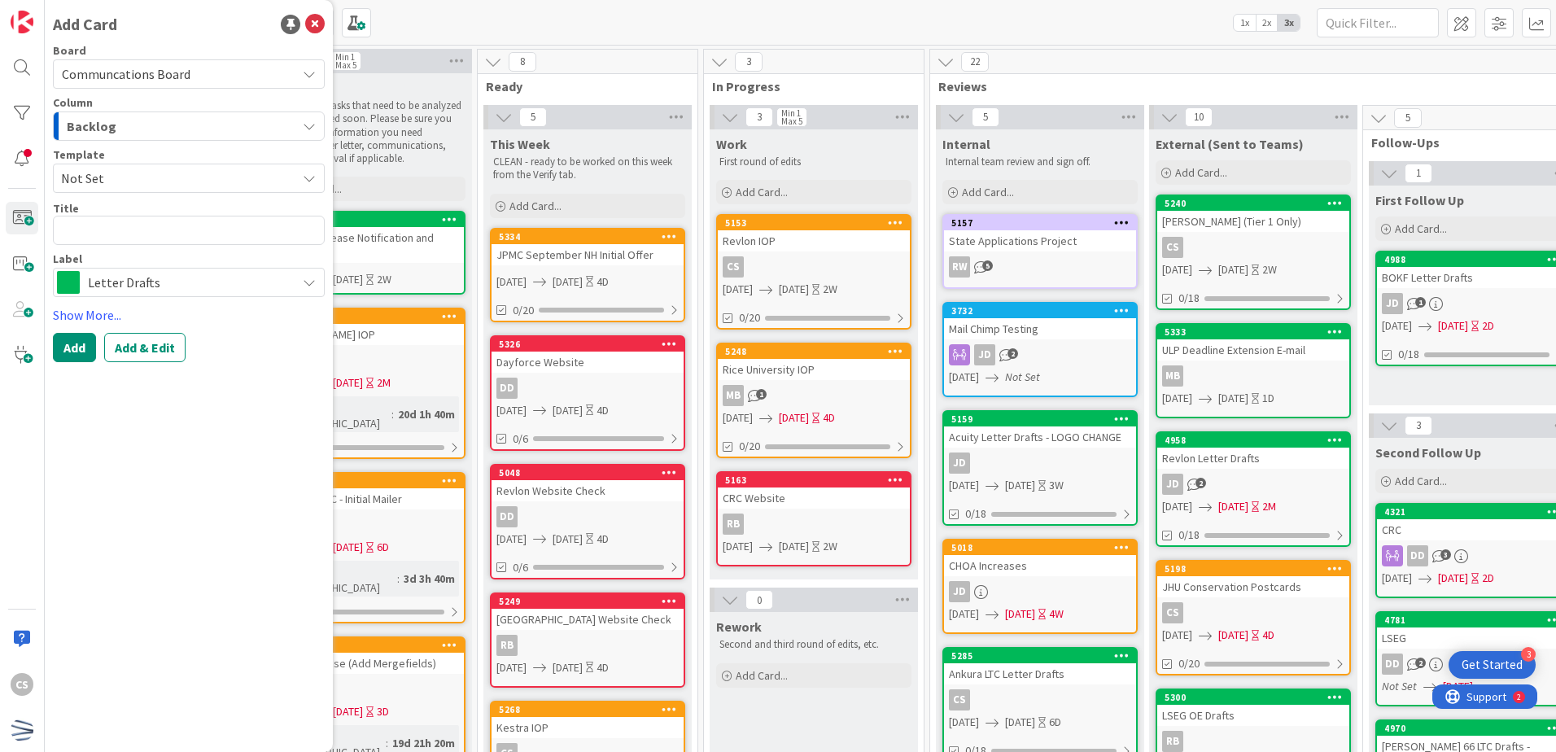
type textarea "x"
type textarea "K"
type textarea "x"
type textarea "KE"
type textarea "x"
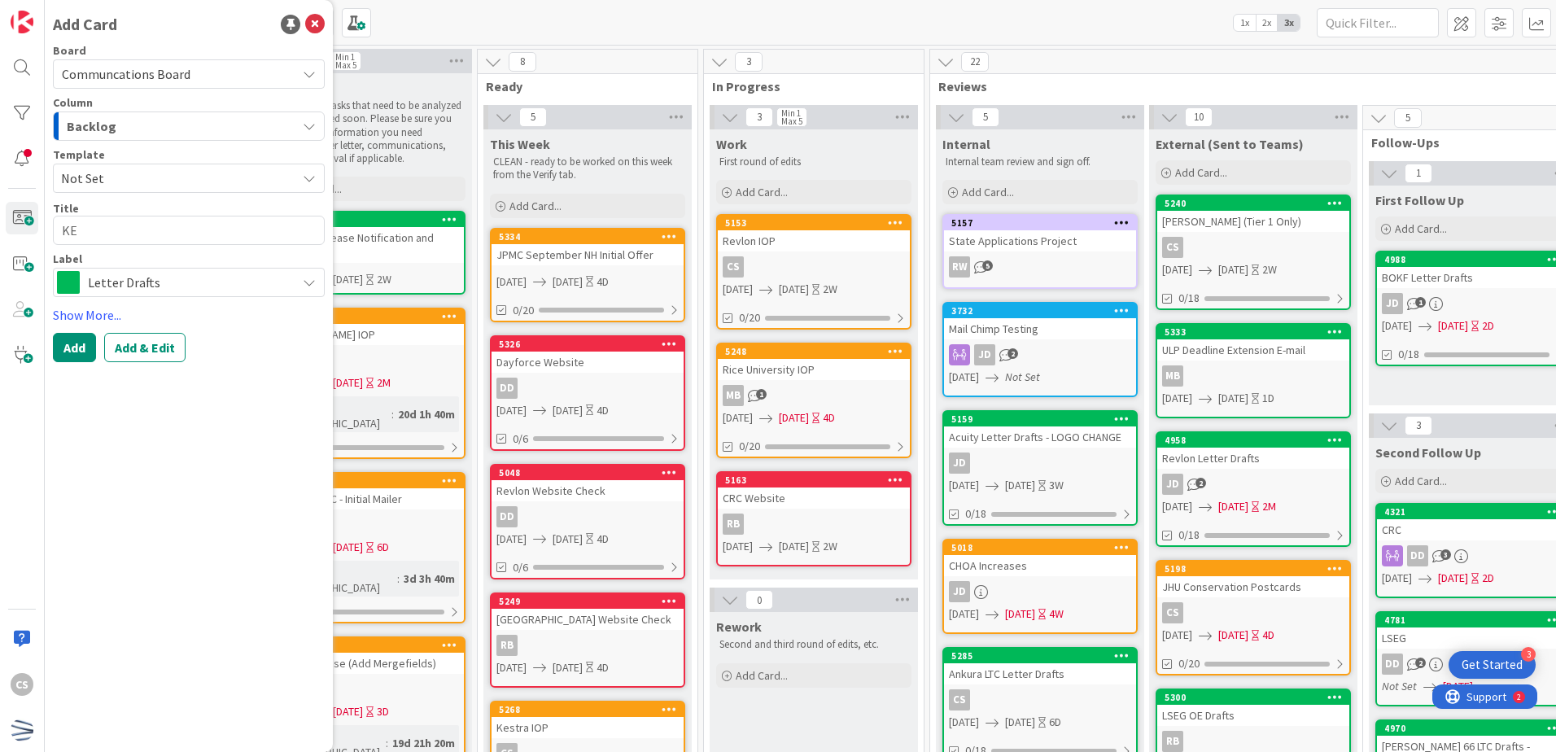
type textarea "KES"
type textarea "x"
type textarea "KEST"
type textarea "x"
type textarea "KESTR"
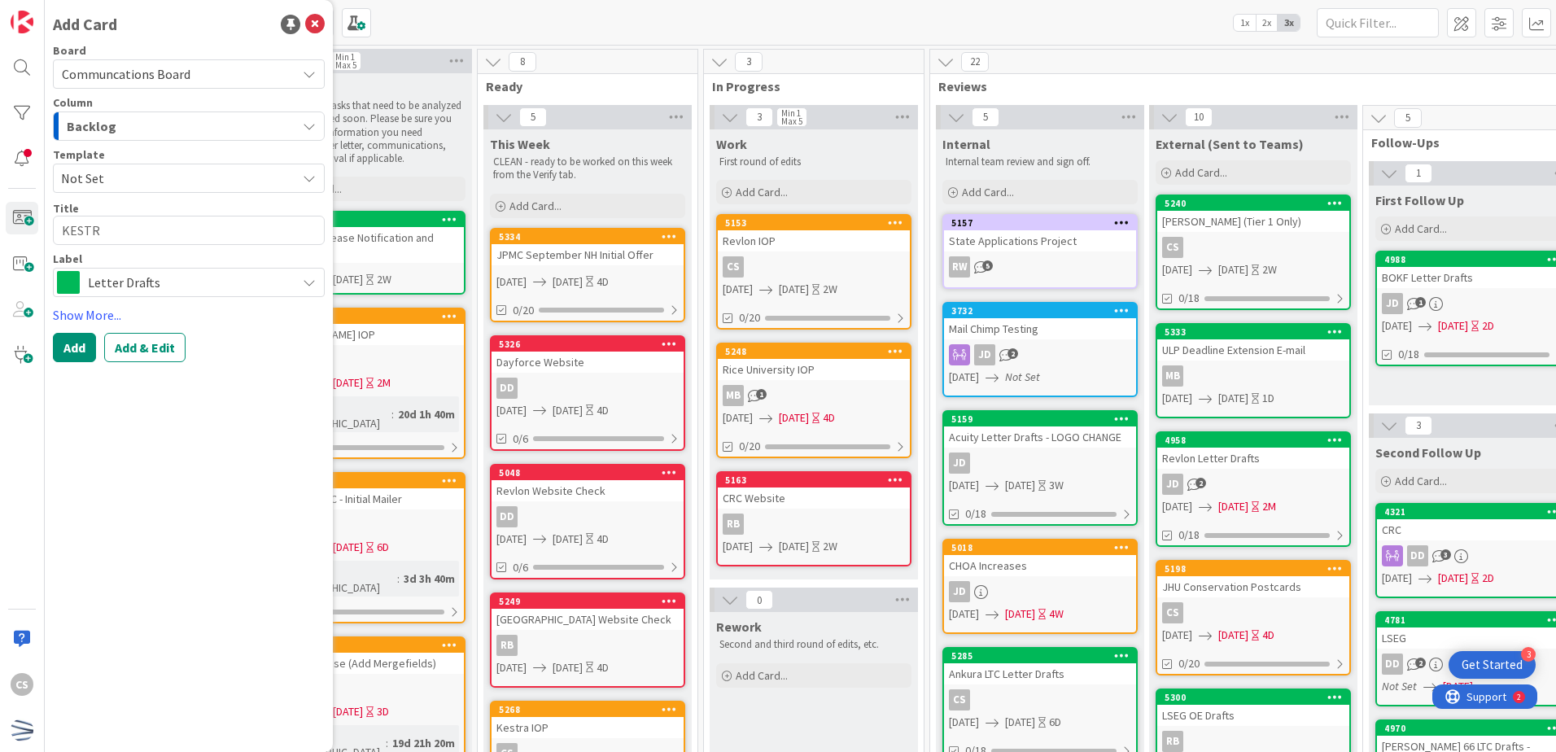
type textarea "x"
type textarea "KESTRA"
type textarea "x"
type textarea "KESTRA"
type textarea "x"
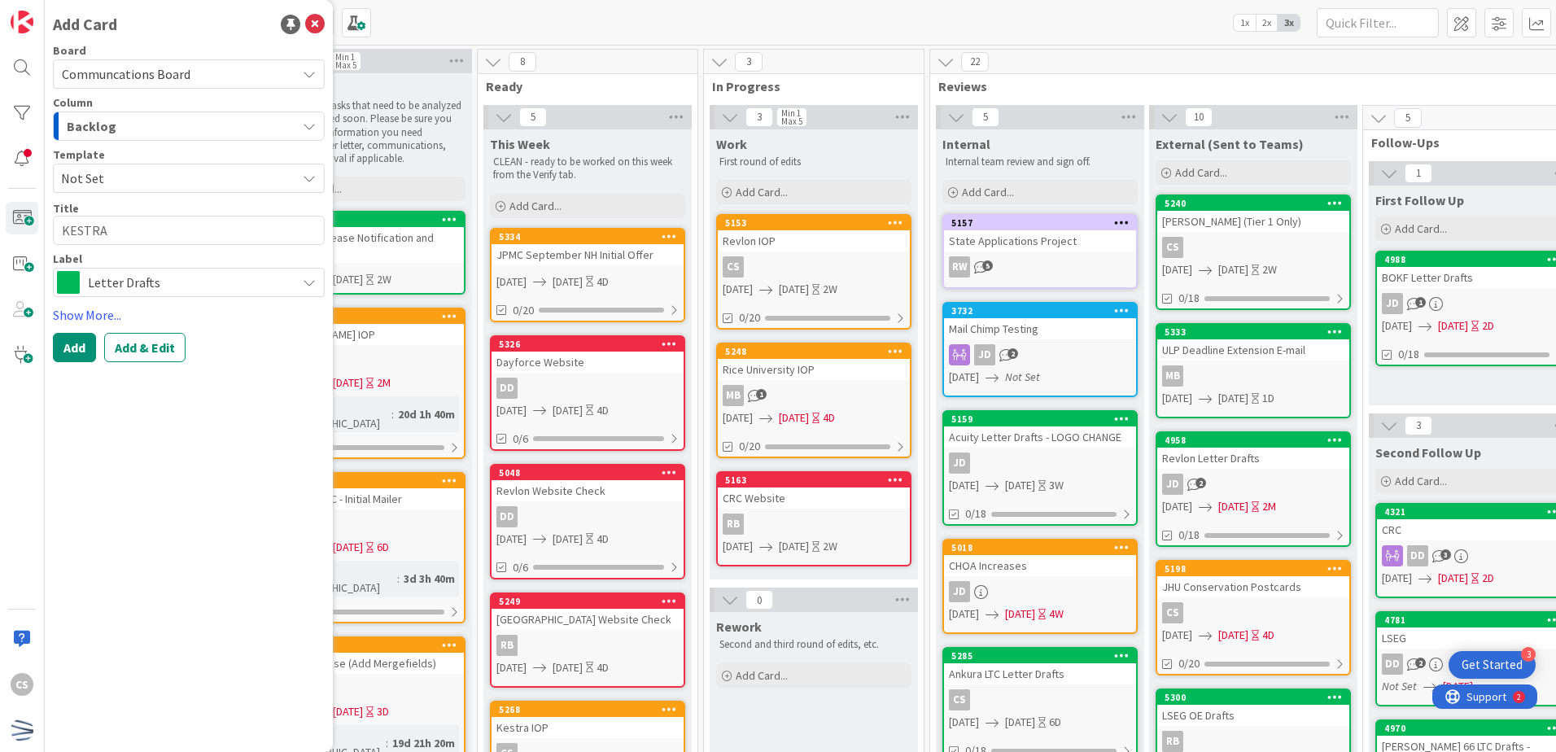
type textarea "KESTRA I"
type textarea "x"
type textarea "KESTRA In"
type textarea "x"
type textarea "KESTRA Inc"
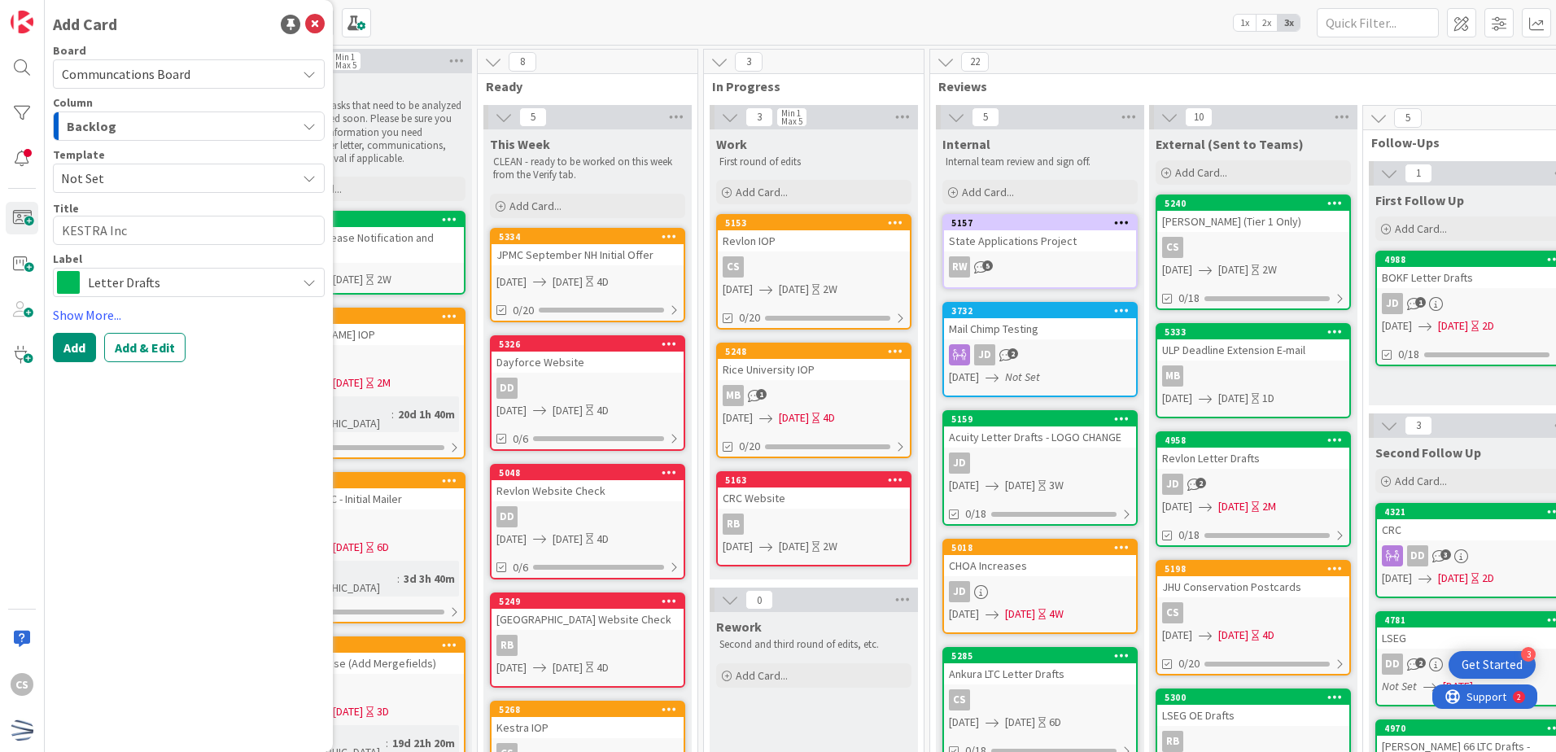
type textarea "x"
type textarea "KESTRA Incr"
type textarea "x"
type textarea "KESTRA Incre"
type textarea "x"
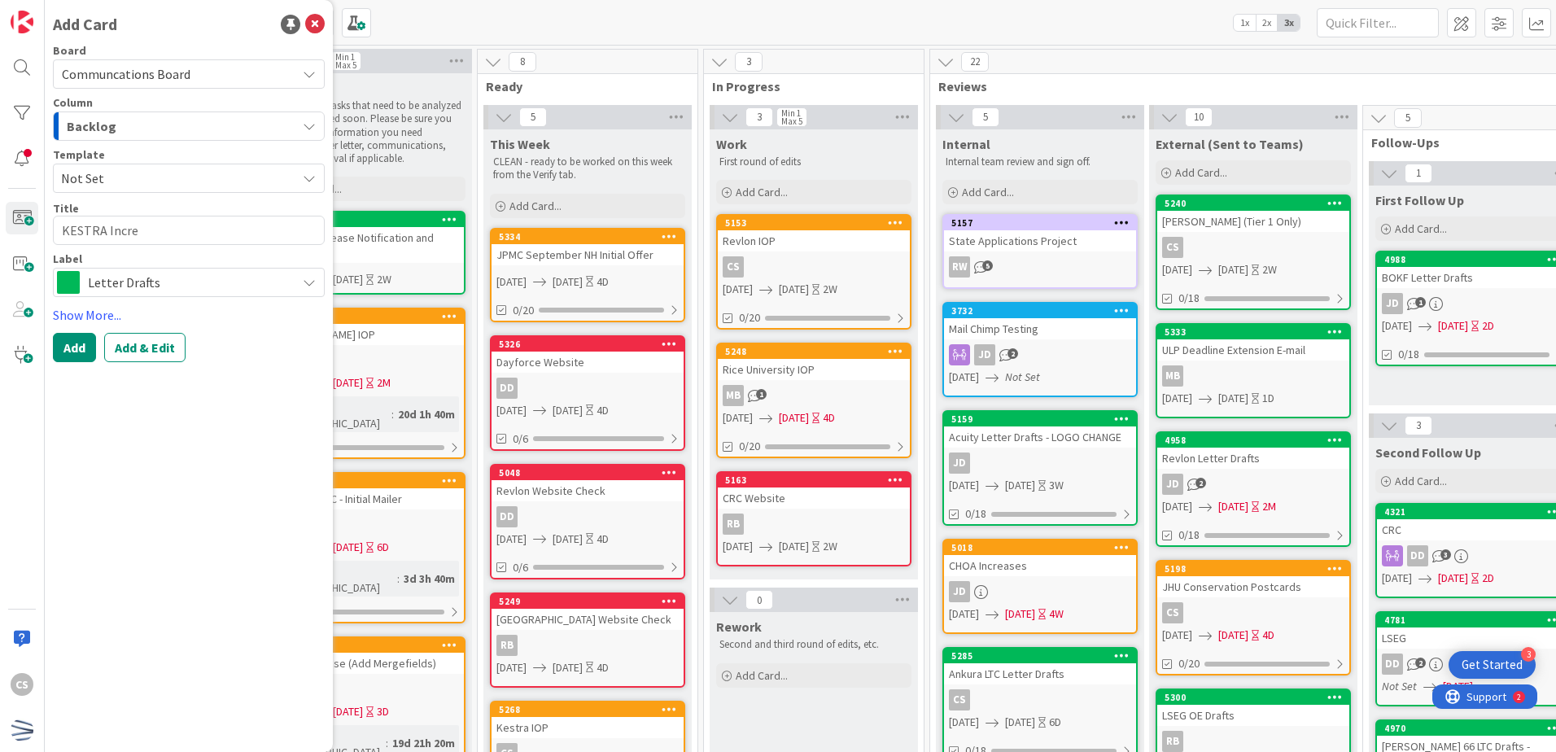
type textarea "KESTRA Increa"
type textarea "x"
type textarea "KESTRA Increas"
type textarea "x"
type textarea "KESTRA Increase"
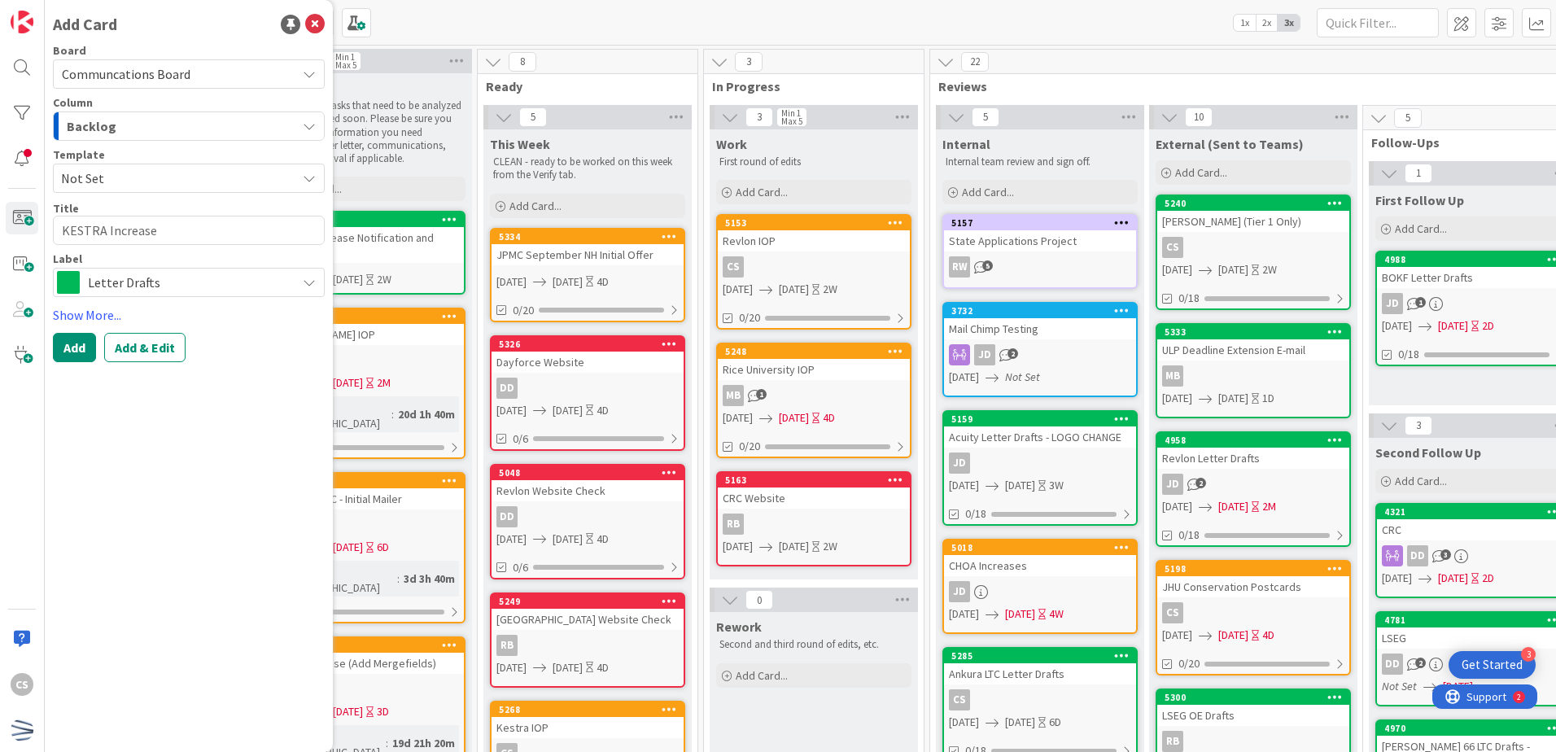
type textarea "x"
type textarea "KESTRA Increase,"
type textarea "x"
type textarea "KESTRA Increase,"
type textarea "x"
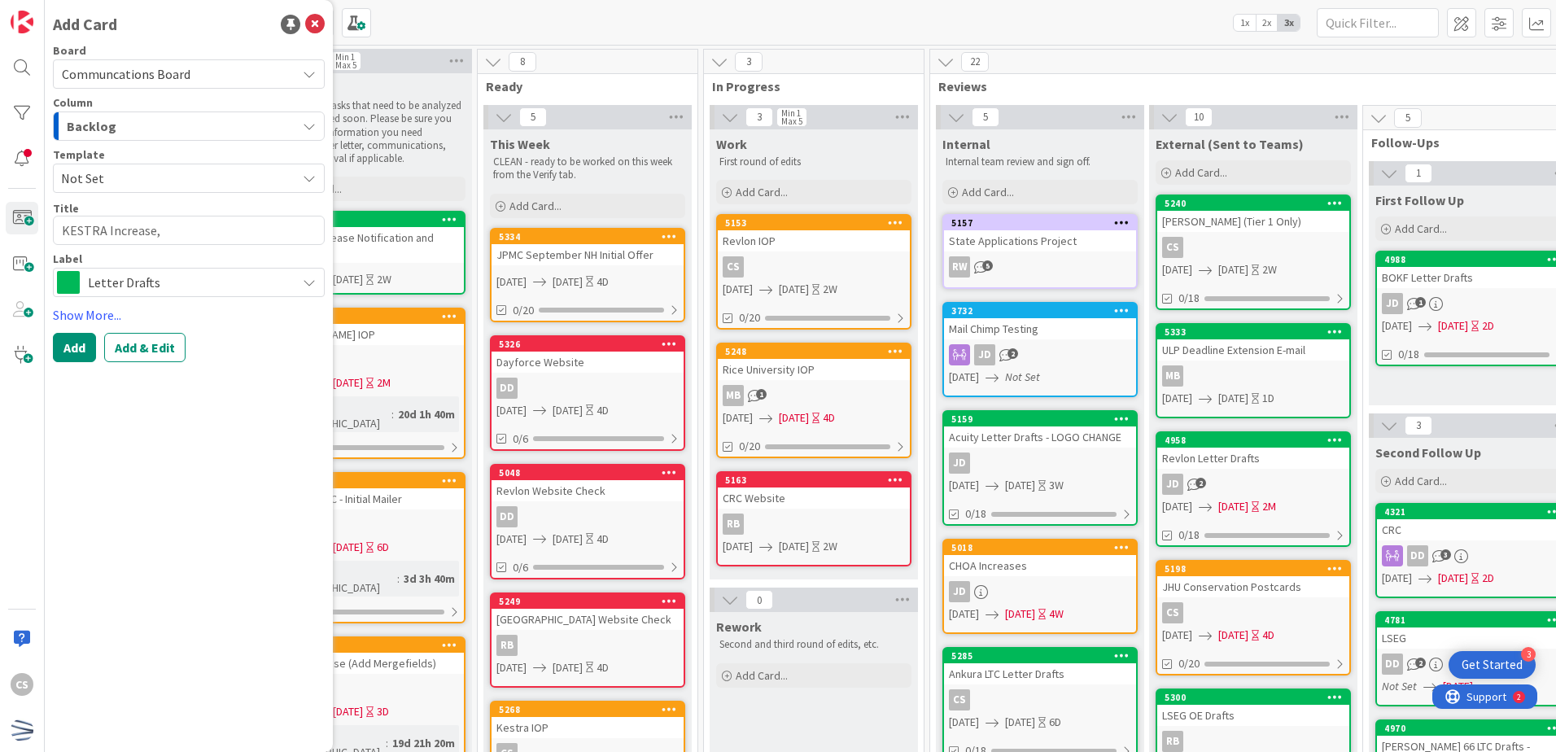
type textarea "KESTRA Increase, A"
type textarea "x"
type textarea "KESTRA Increase, AB"
type textarea "x"
type textarea "KESTRA Increase, ABS"
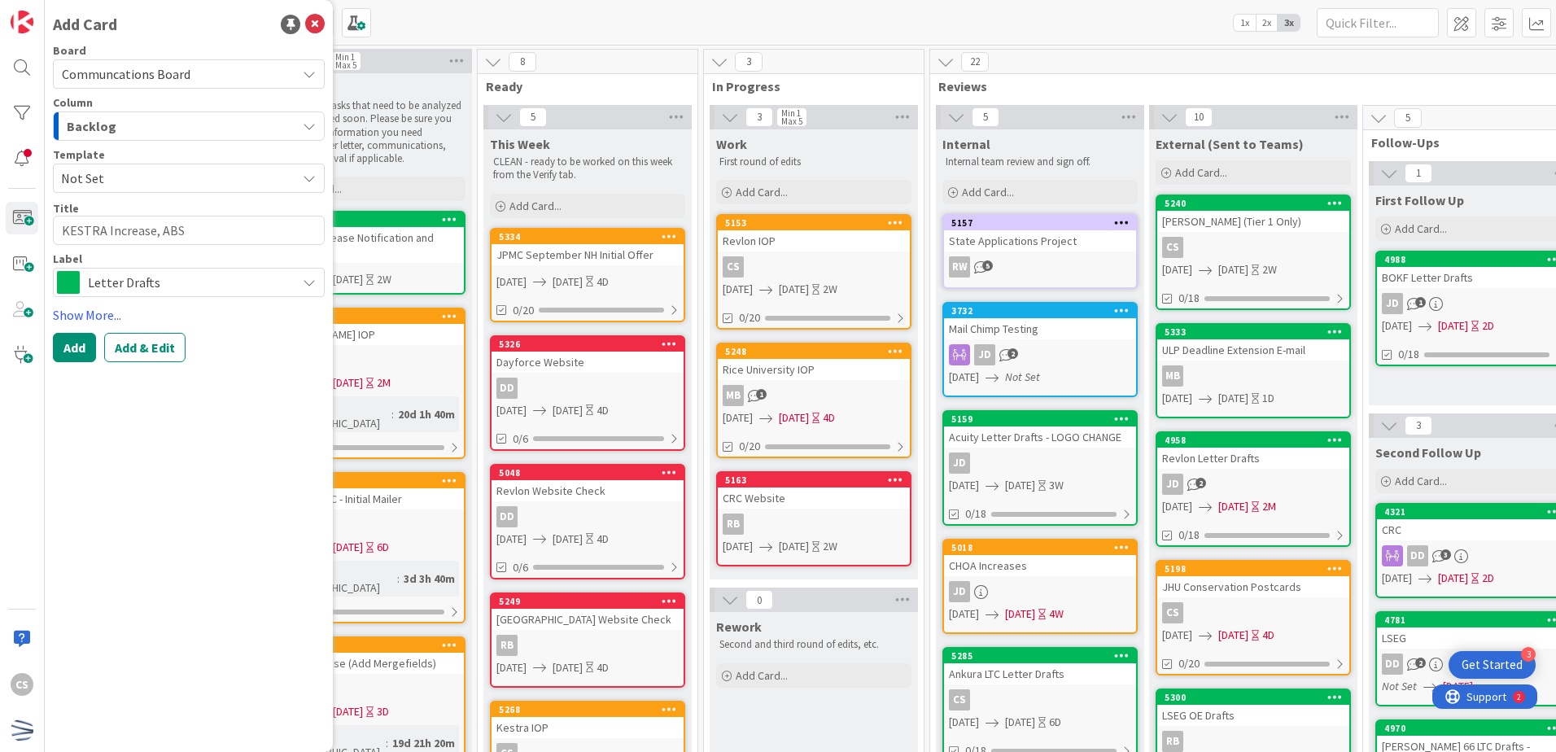
type textarea "x"
type textarea "KESTRA Increase, ABS"
type textarea "x"
type textarea "KESTRA Increase, ABS F"
type textarea "x"
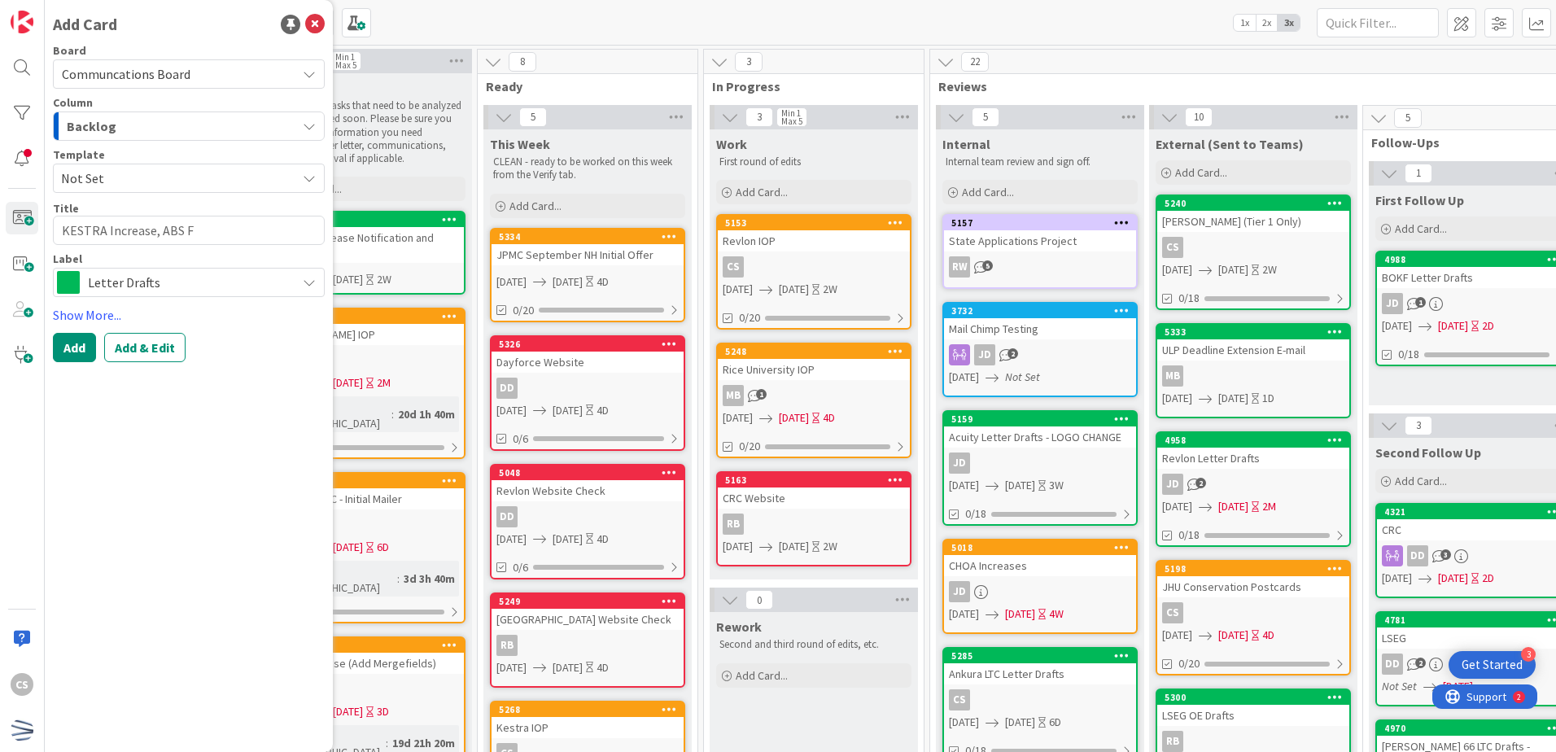
type textarea "KESTRA Increase, ABS FN"
type textarea "x"
type textarea "KESTRA Increase, ABS FN"
type textarea "x"
type textarea "KESTRA Increase, ABS & FN"
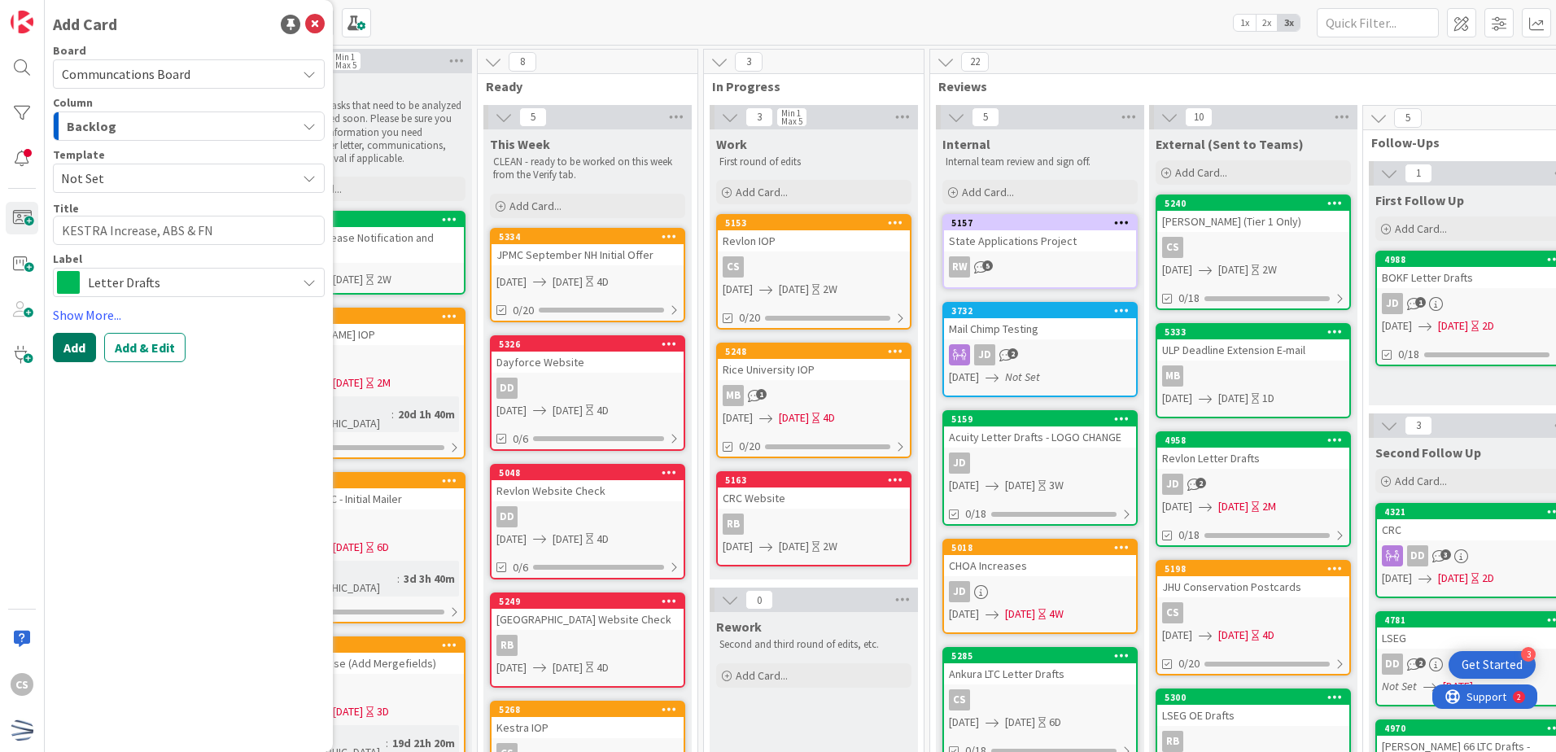
click at [79, 345] on button "Add" at bounding box center [74, 347] width 43 height 29
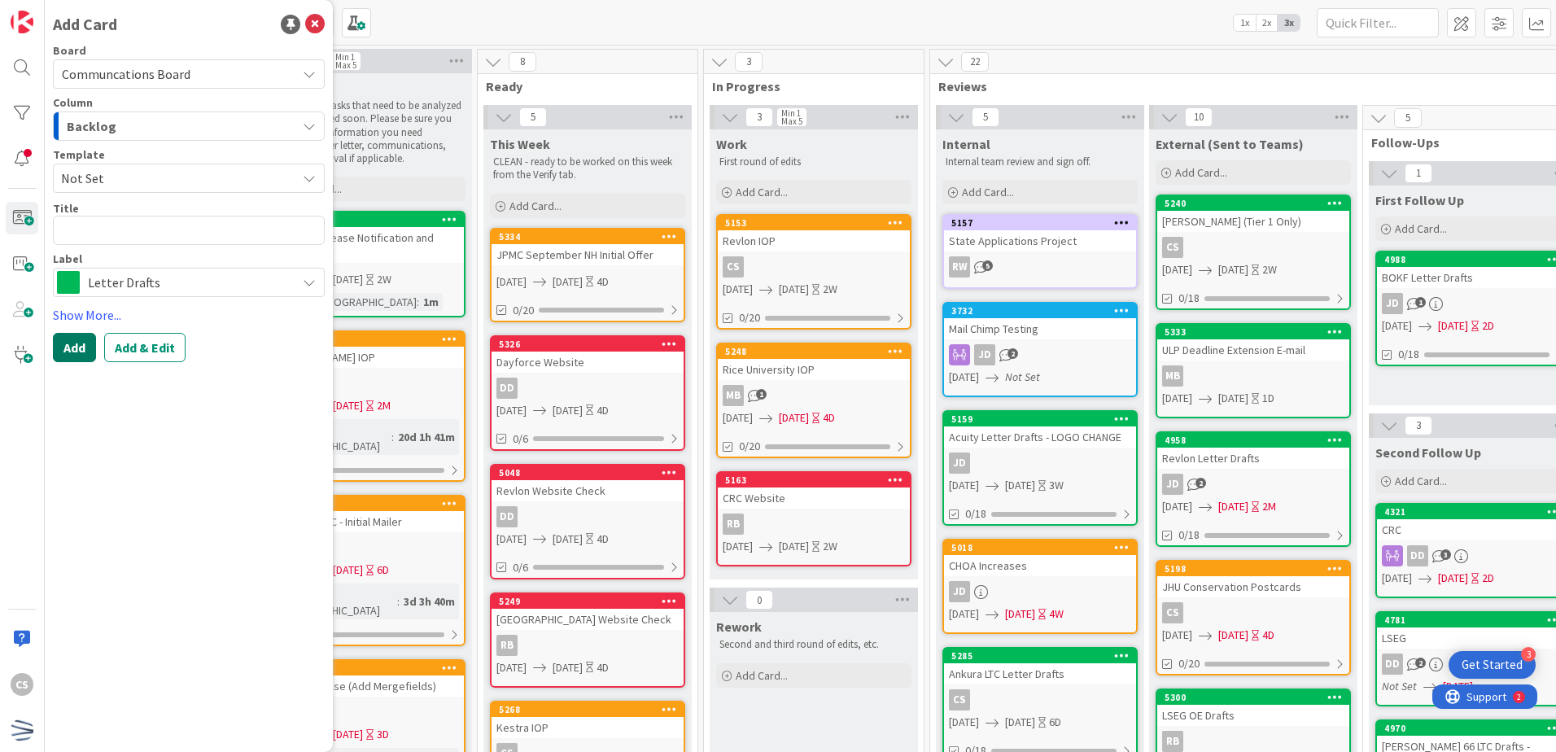
click at [75, 345] on button "Add" at bounding box center [74, 347] width 43 height 29
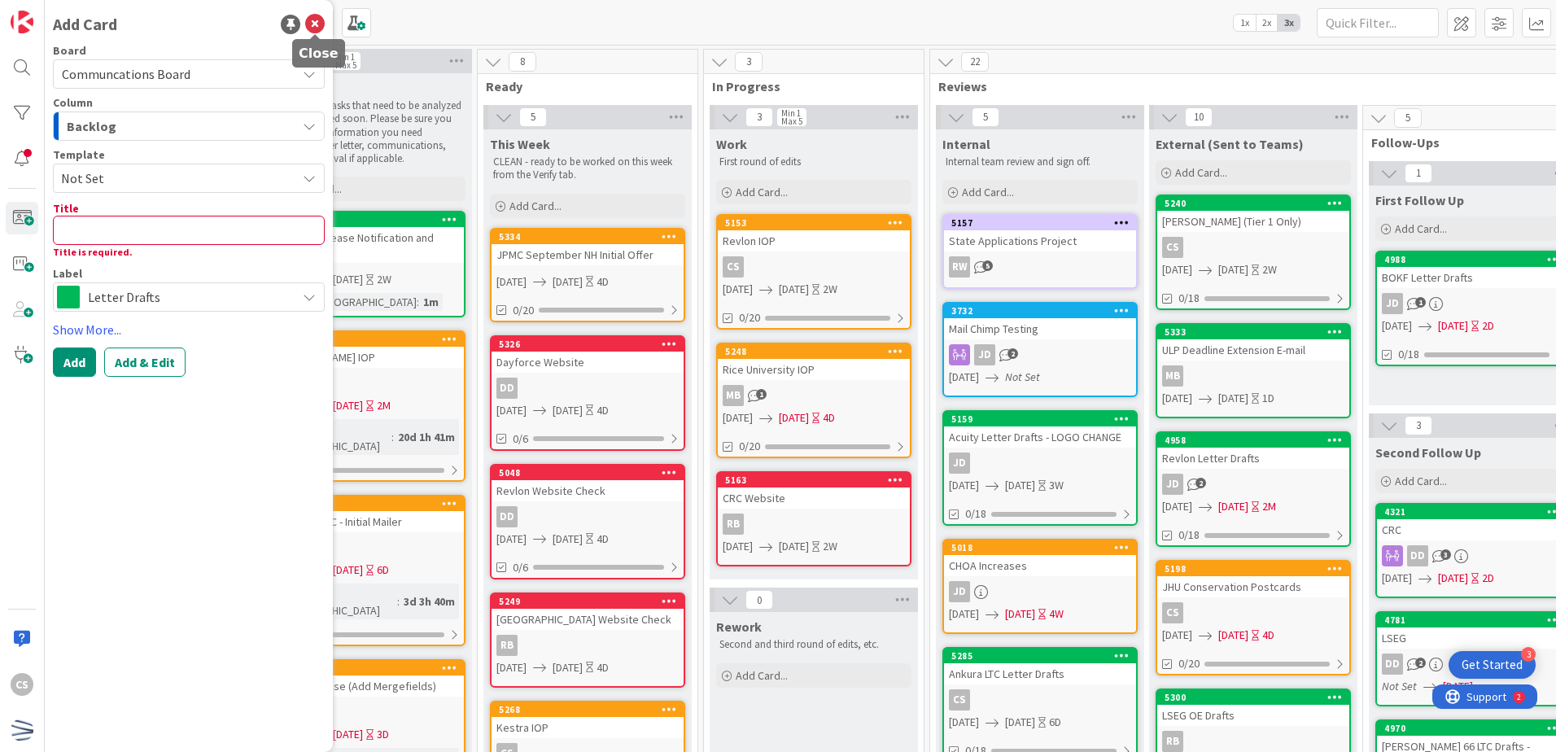
click at [315, 23] on icon at bounding box center [315, 25] width 20 height 20
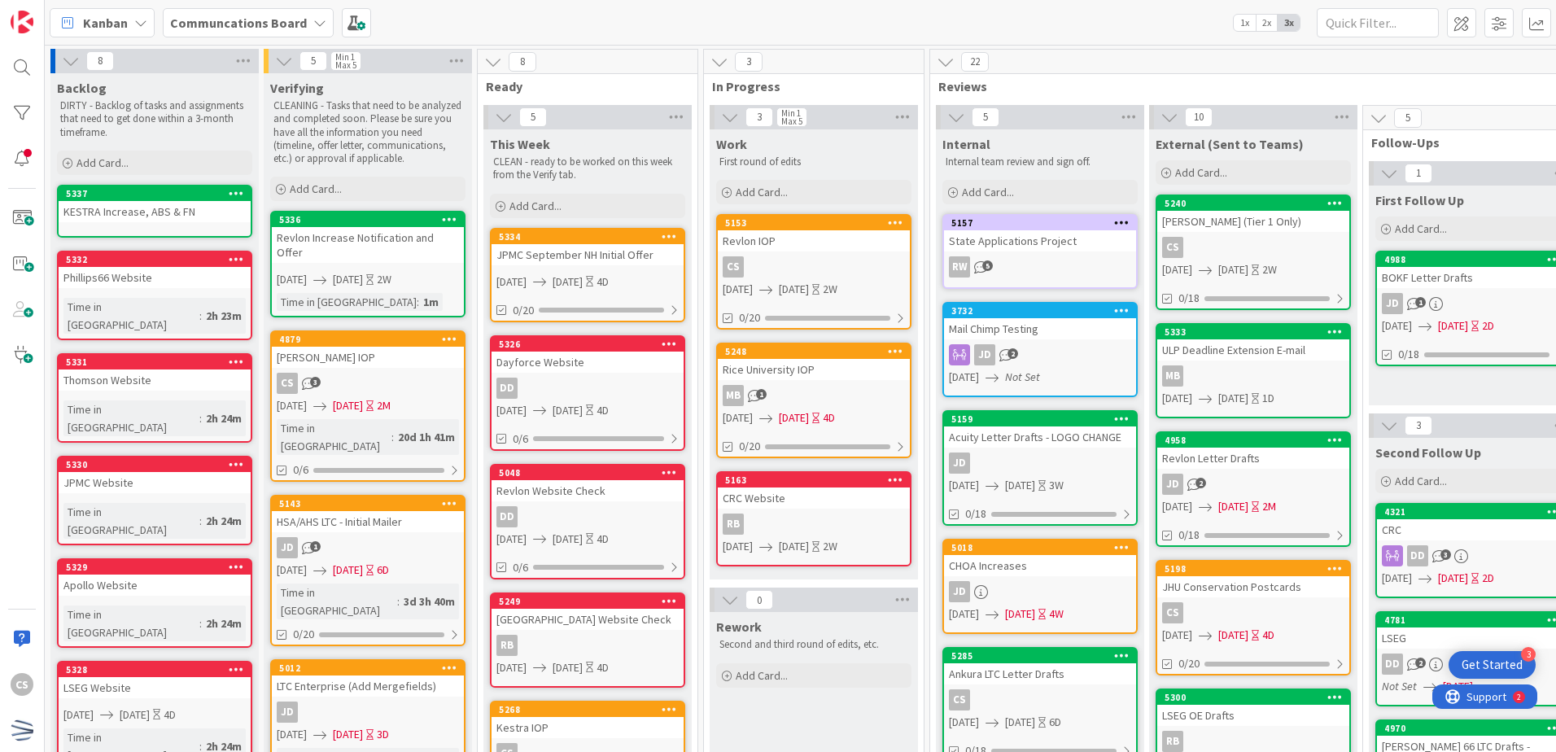
click at [416, 233] on div "Revlon Increase Notification and Offer" at bounding box center [368, 245] width 192 height 36
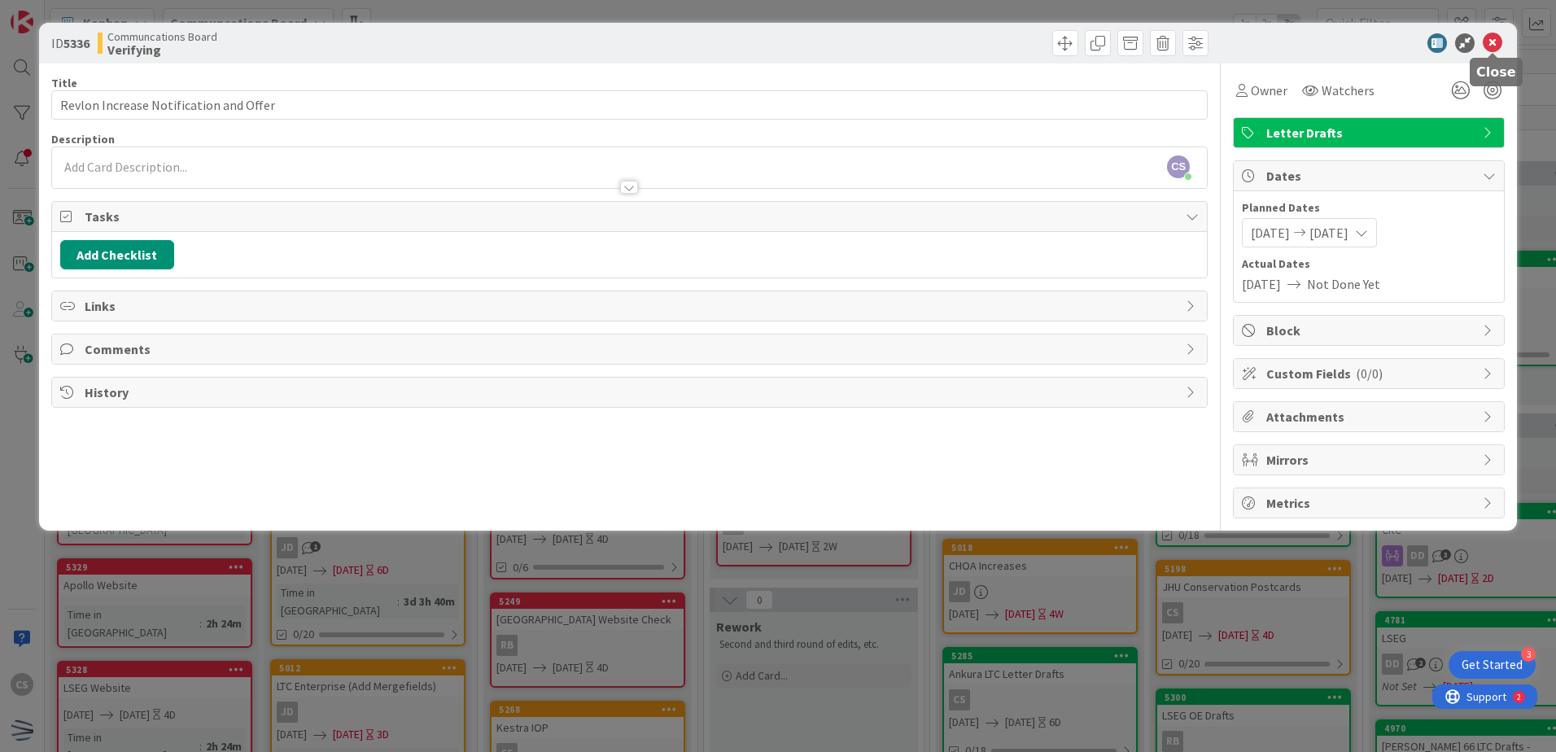
click at [1494, 42] on icon at bounding box center [1493, 43] width 20 height 20
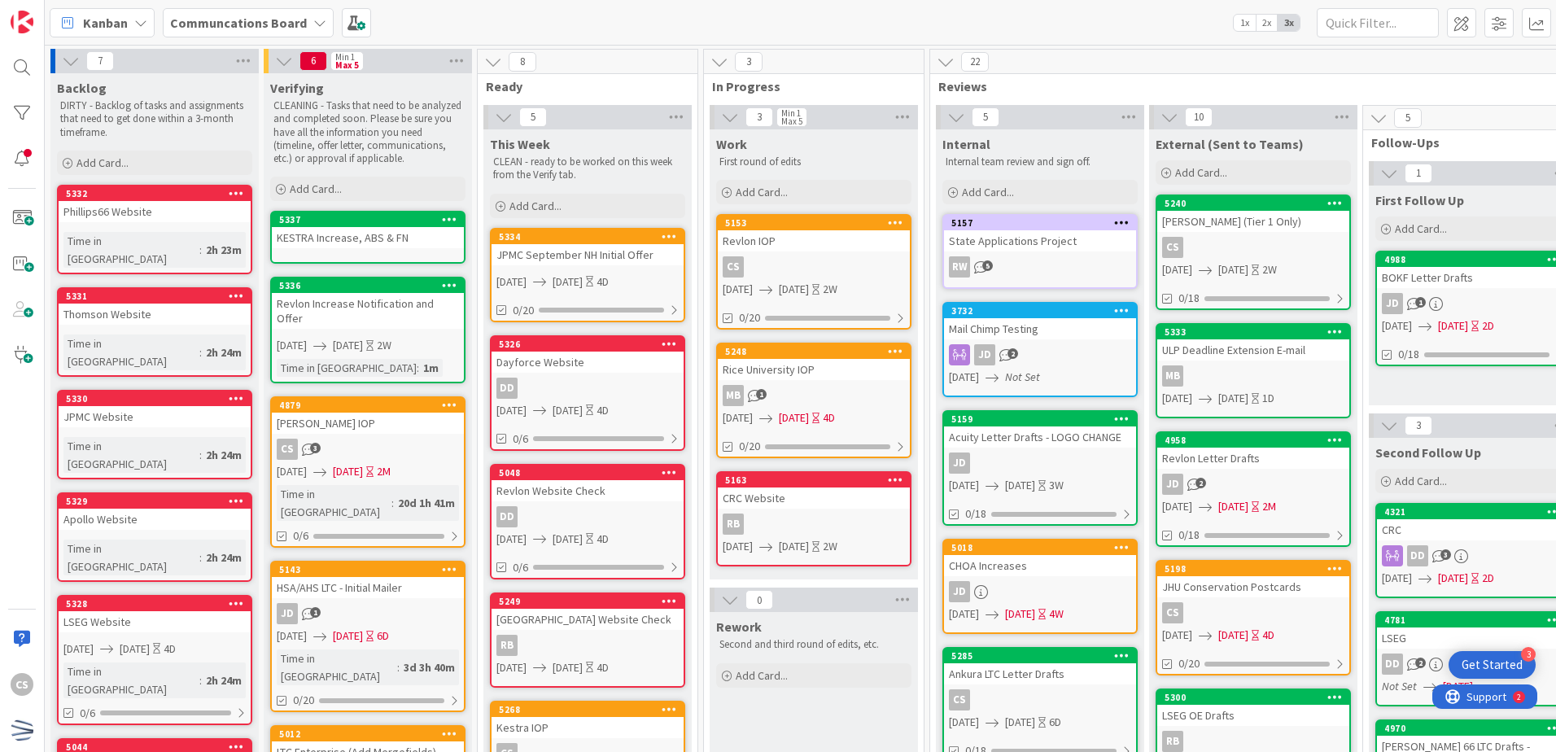
click at [405, 241] on div "KESTRA Increase, ABS & FN" at bounding box center [368, 237] width 192 height 21
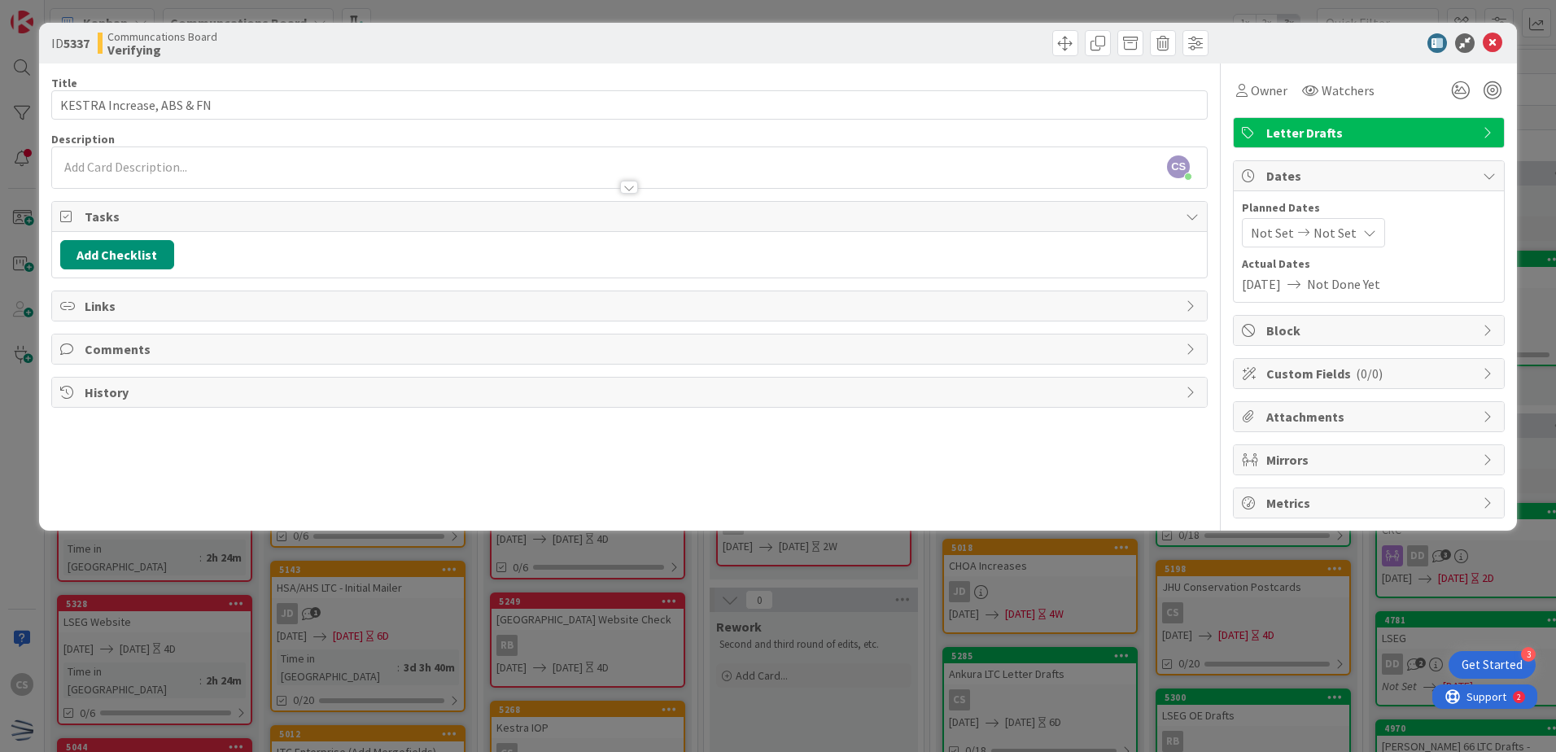
click at [1277, 233] on span "Not Set" at bounding box center [1272, 233] width 43 height 20
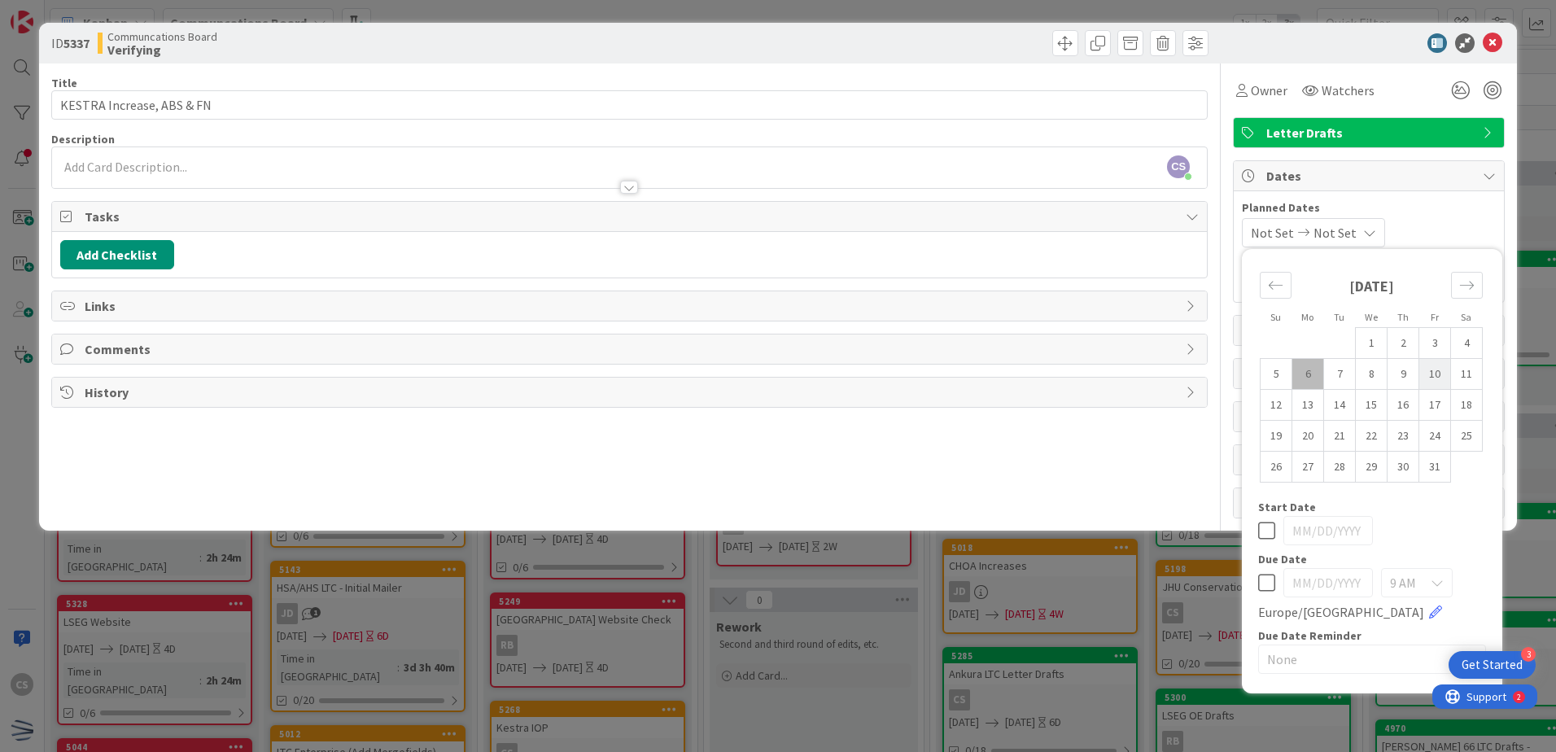
click at [1442, 370] on td "10" at bounding box center [1436, 374] width 32 height 31
type input "[DATE]"
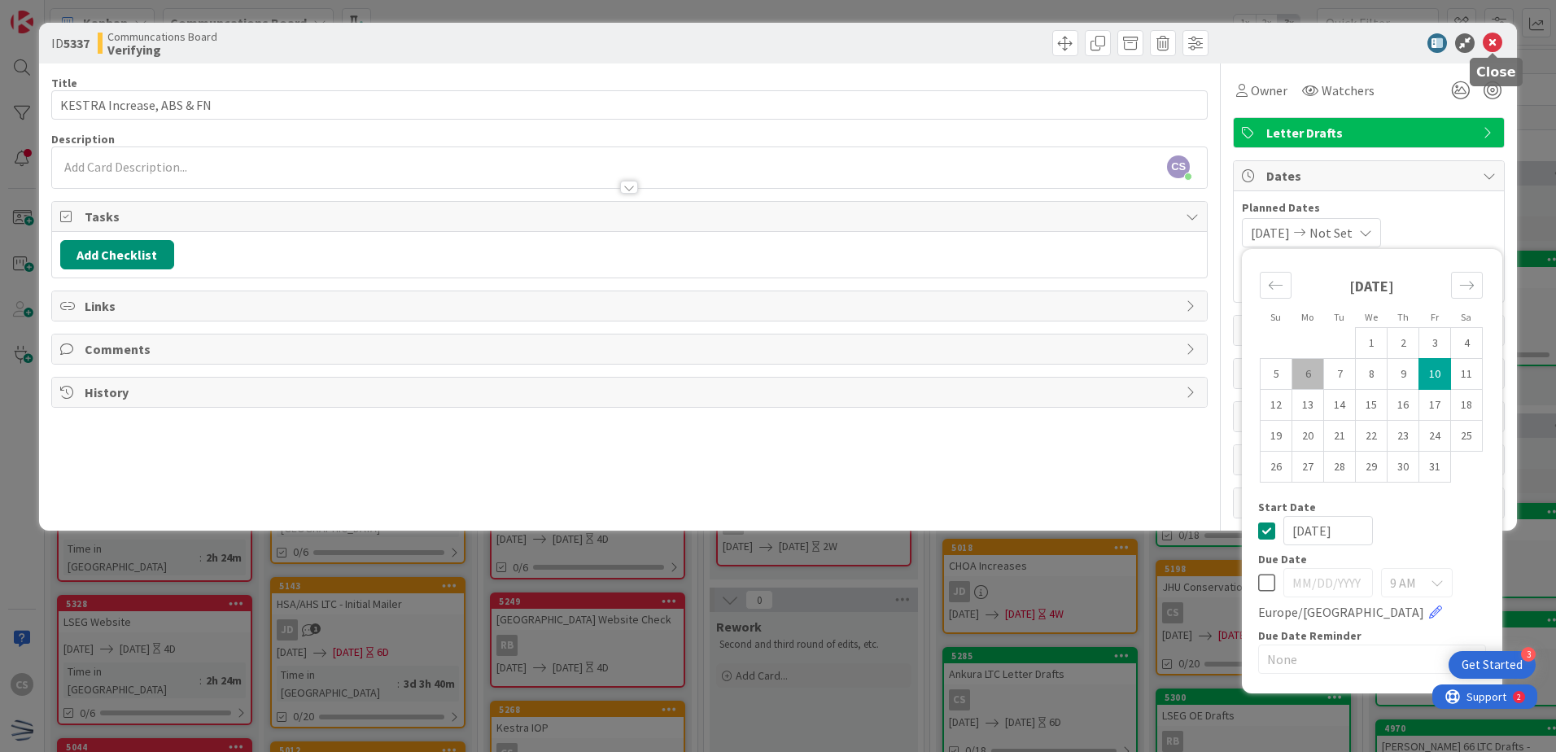
click at [1492, 43] on icon at bounding box center [1493, 43] width 20 height 20
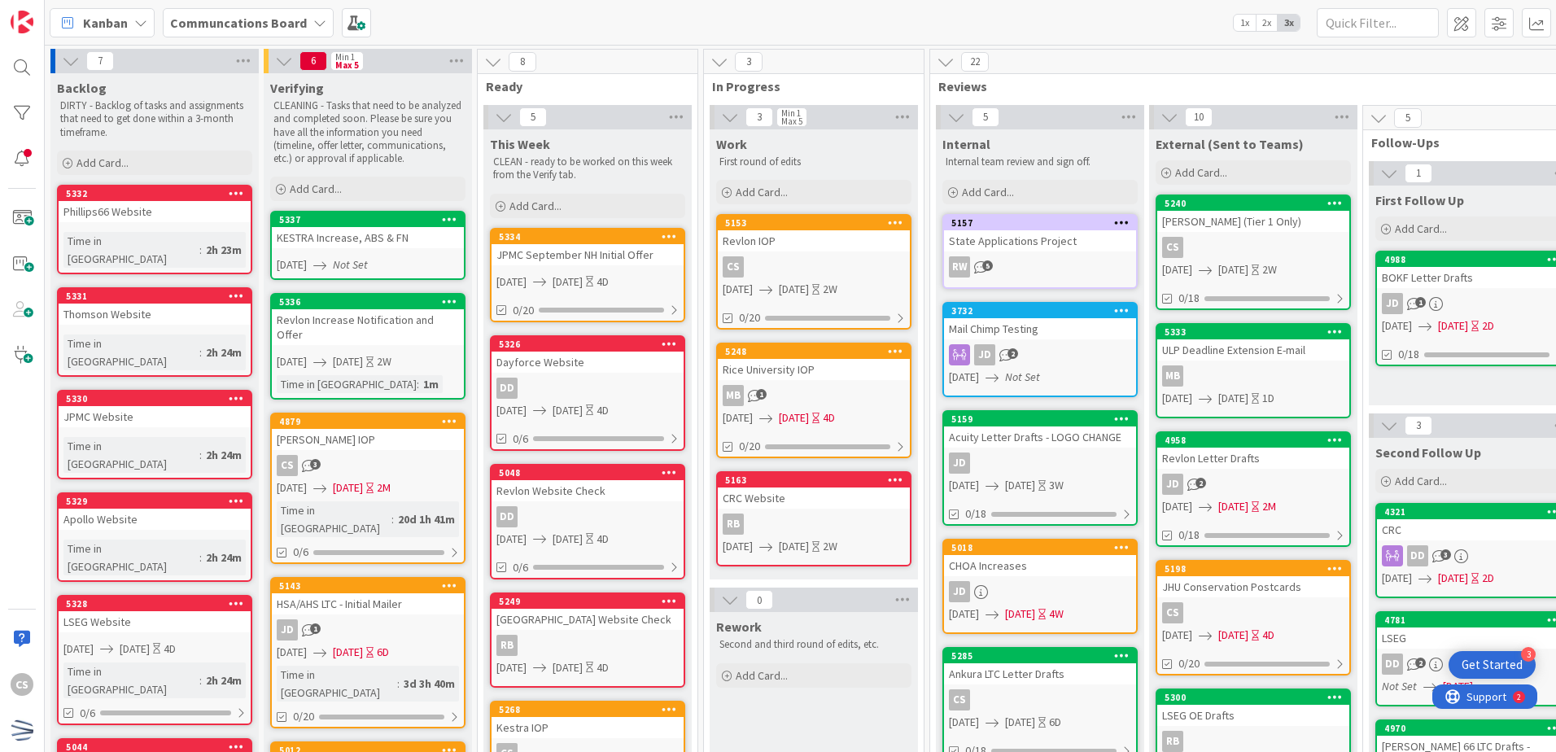
click at [381, 234] on div "KESTRA Increase, ABS & FN" at bounding box center [368, 237] width 192 height 21
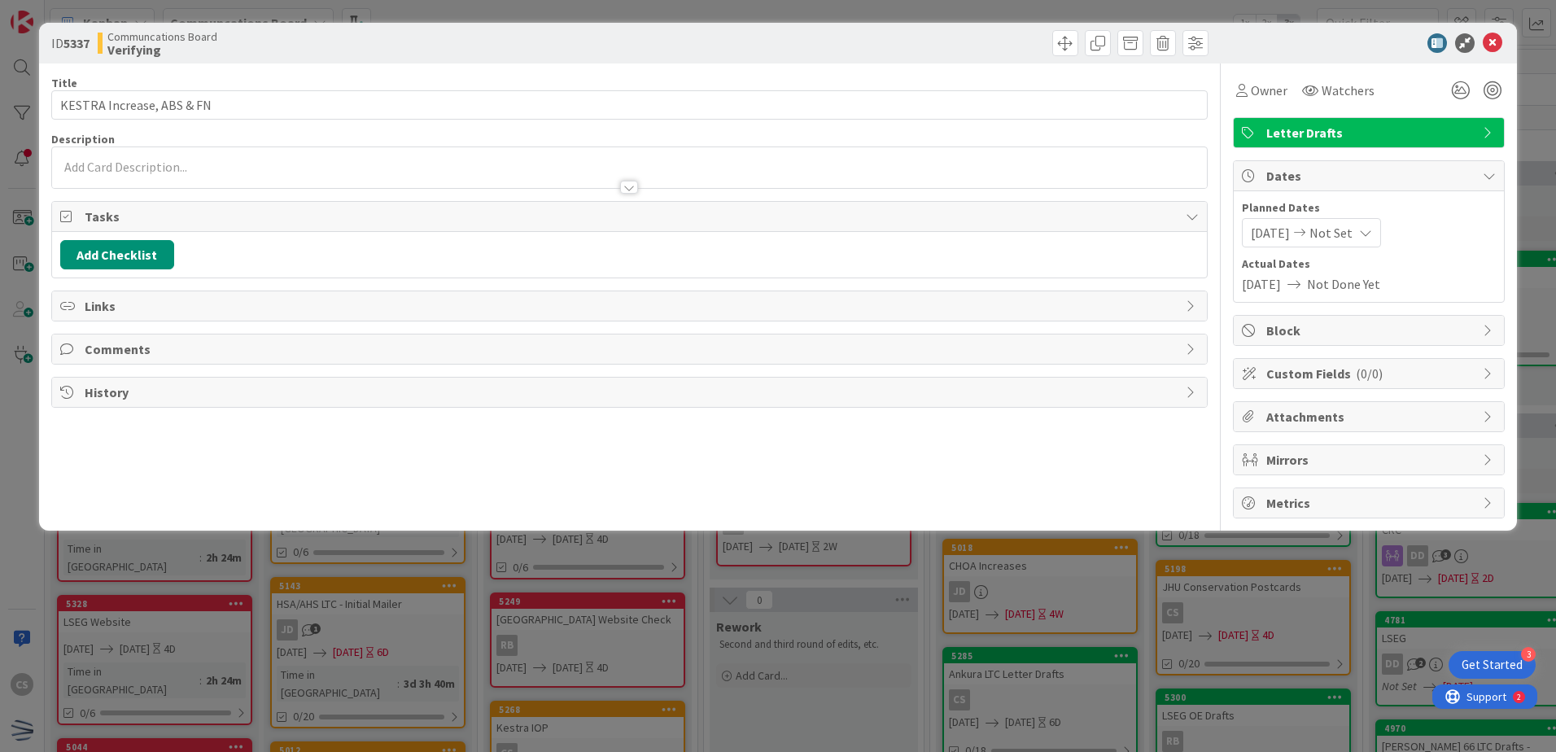
click at [1353, 233] on span "Not Set" at bounding box center [1331, 233] width 43 height 20
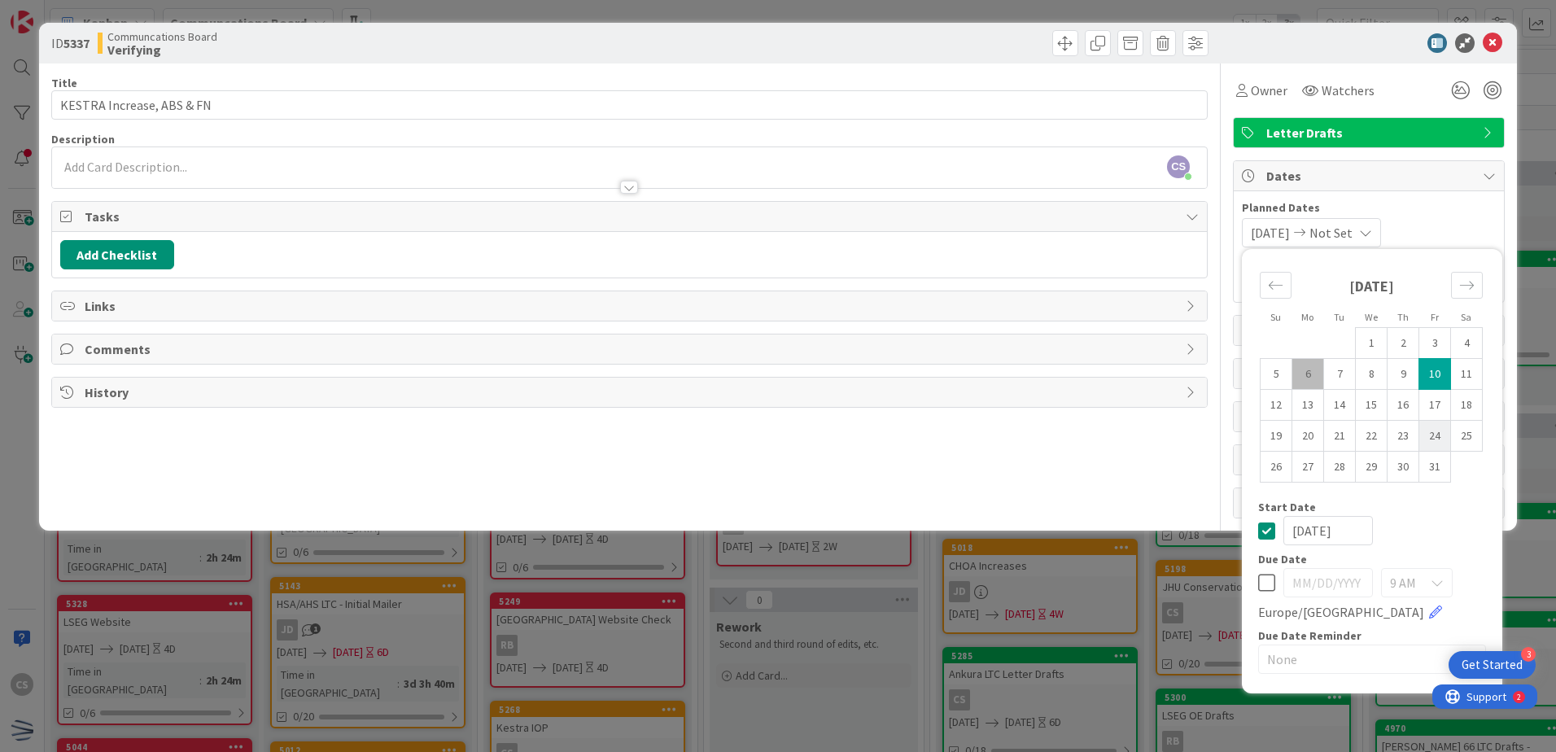
click at [1429, 433] on td "24" at bounding box center [1436, 436] width 32 height 31
type input "[DATE]"
click at [1473, 216] on span "Planned Dates" at bounding box center [1369, 207] width 254 height 17
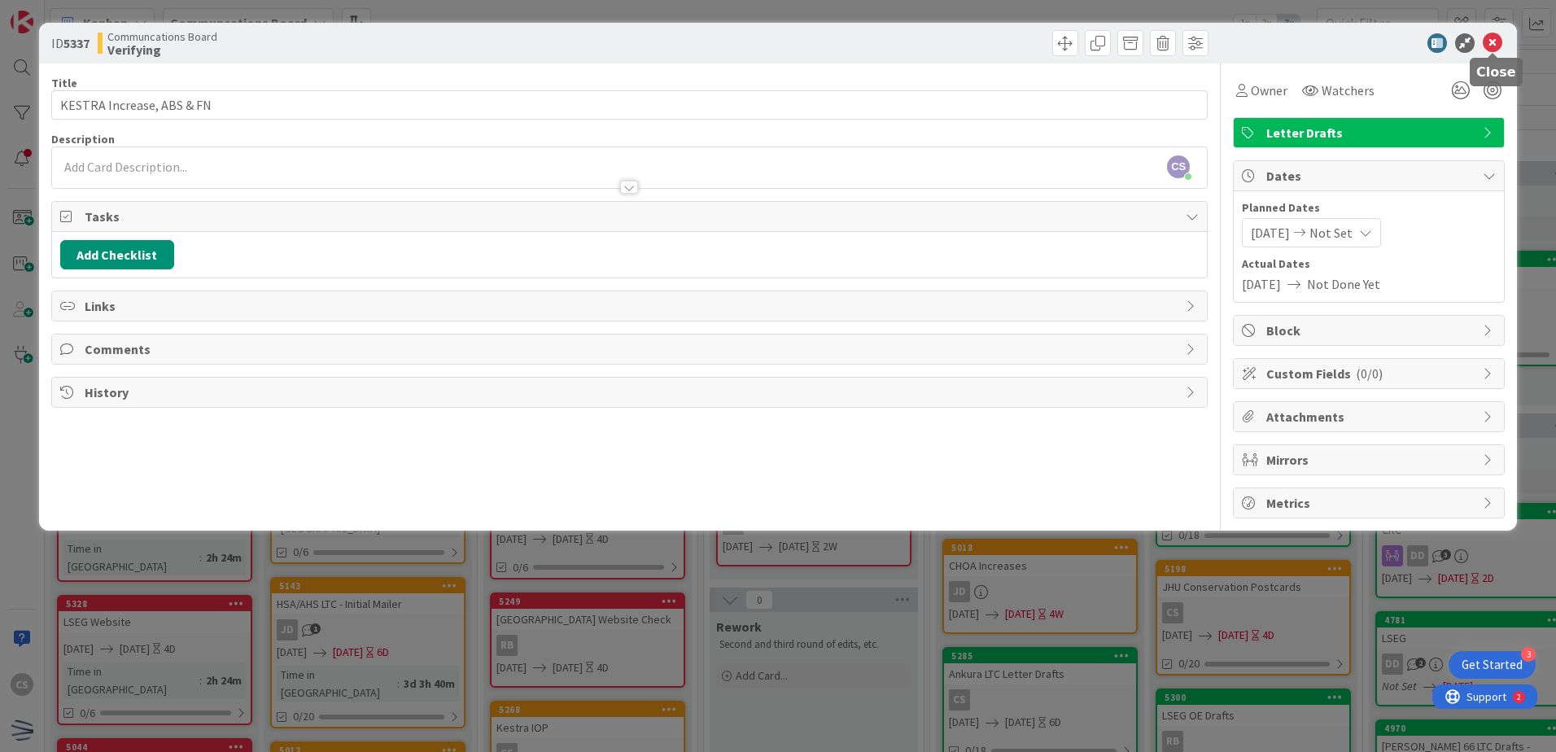
click at [1491, 44] on icon at bounding box center [1493, 43] width 20 height 20
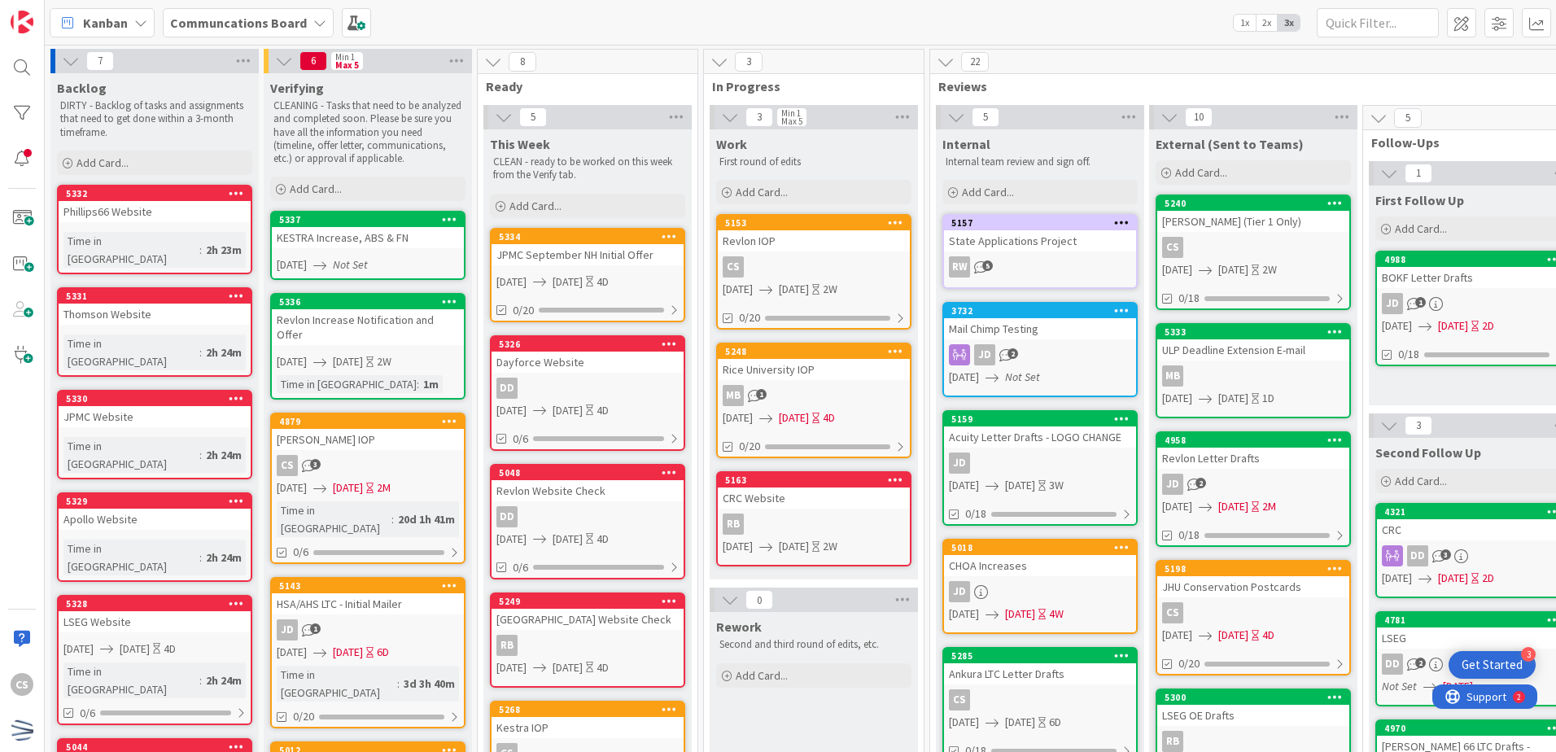
click at [422, 320] on div "Revlon Increase Notification and Offer" at bounding box center [368, 327] width 192 height 36
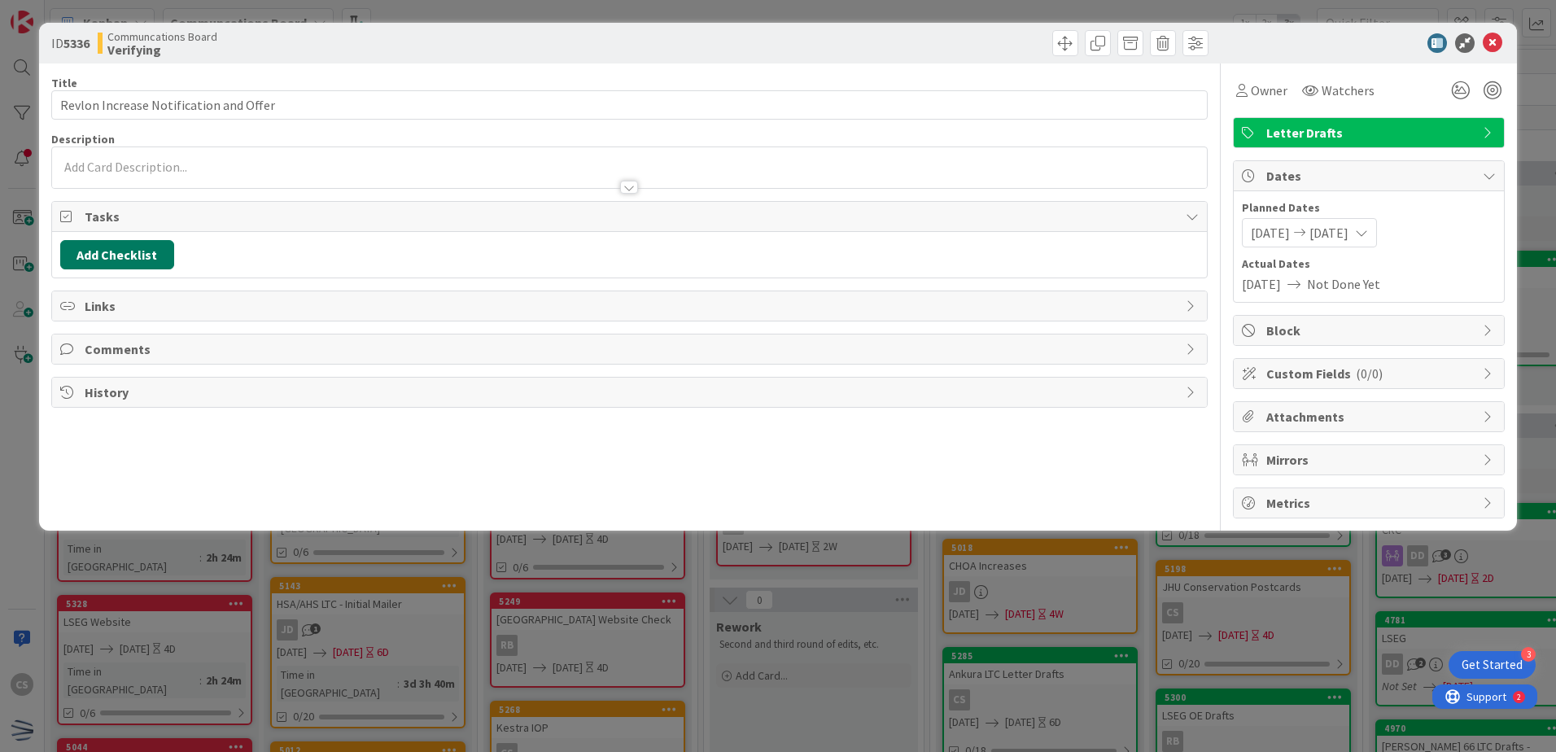
click at [116, 252] on button "Add Checklist" at bounding box center [117, 254] width 114 height 29
type input "letter"
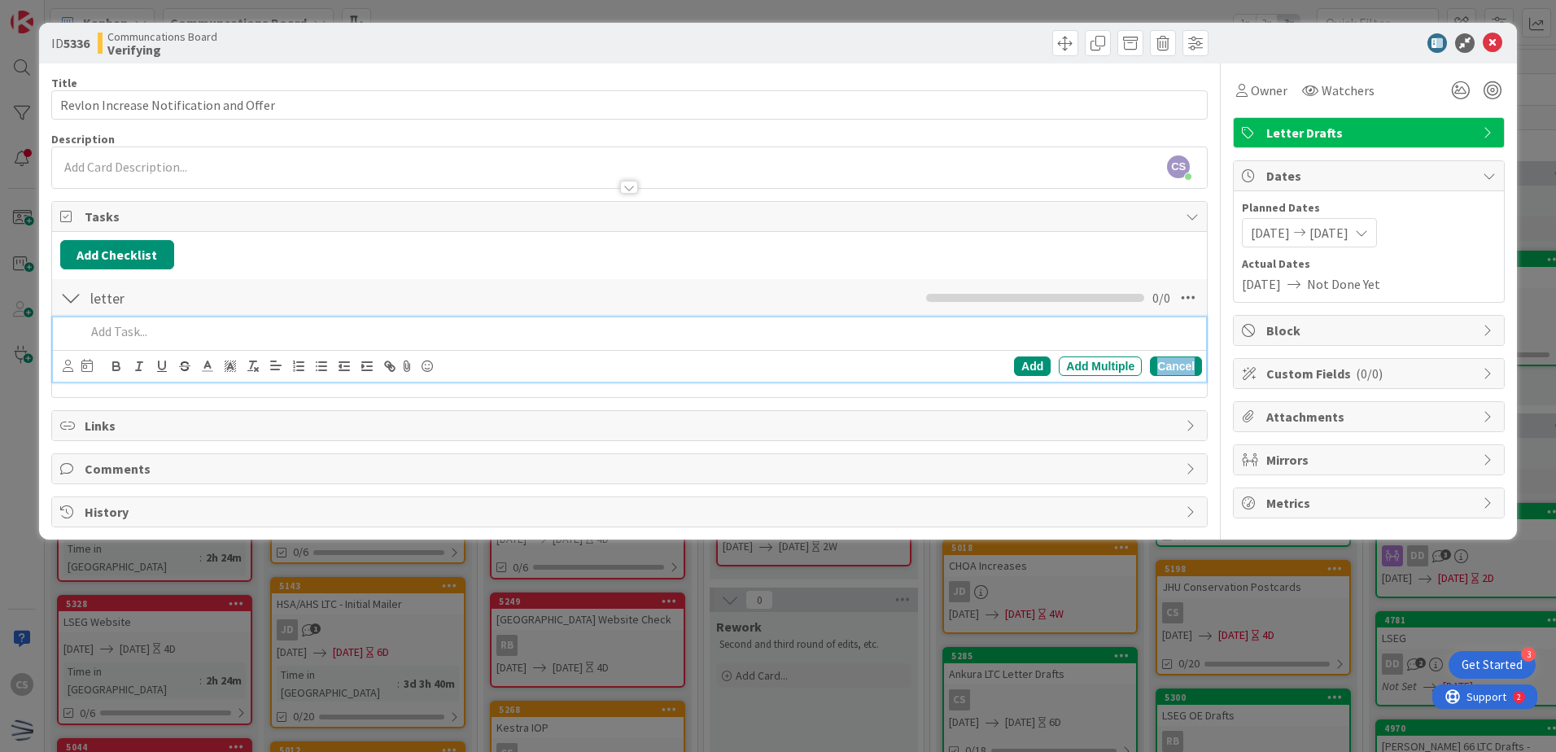
click at [1174, 361] on div "Cancel" at bounding box center [1176, 367] width 52 height 20
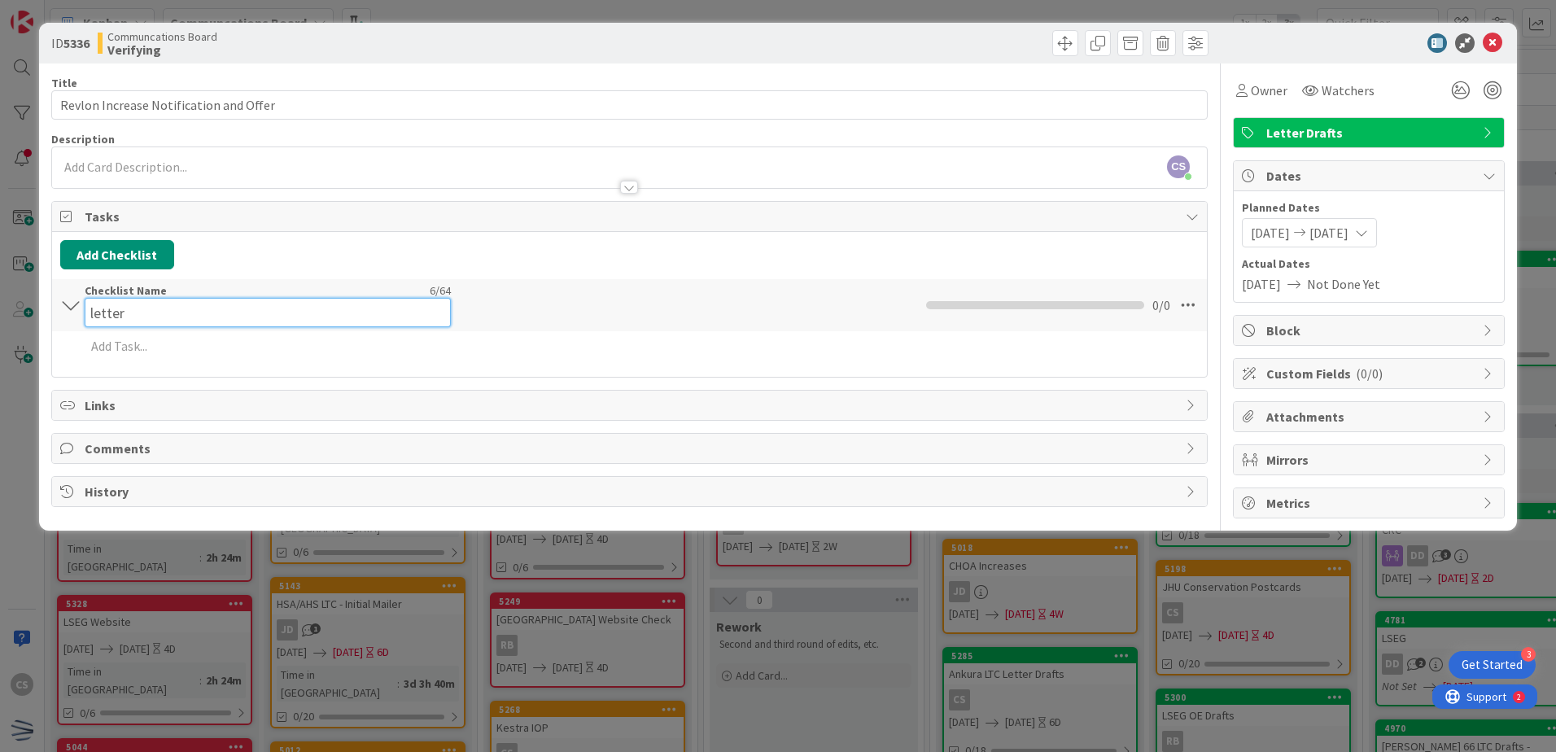
click at [107, 302] on input "letter" at bounding box center [268, 312] width 366 height 29
drag, startPoint x: 387, startPoint y: 305, endPoint x: -3, endPoint y: 282, distance: 391.4
click at [0, 282] on html "3 Get Started CS Kanban Communcations Board 1x 2x 3x 7 Backlog DIRTY - Backlog …" at bounding box center [778, 376] width 1556 height 752
click at [576, 290] on div "Checklist Name 0 / 64 0 / 0" at bounding box center [629, 297] width 1155 height 37
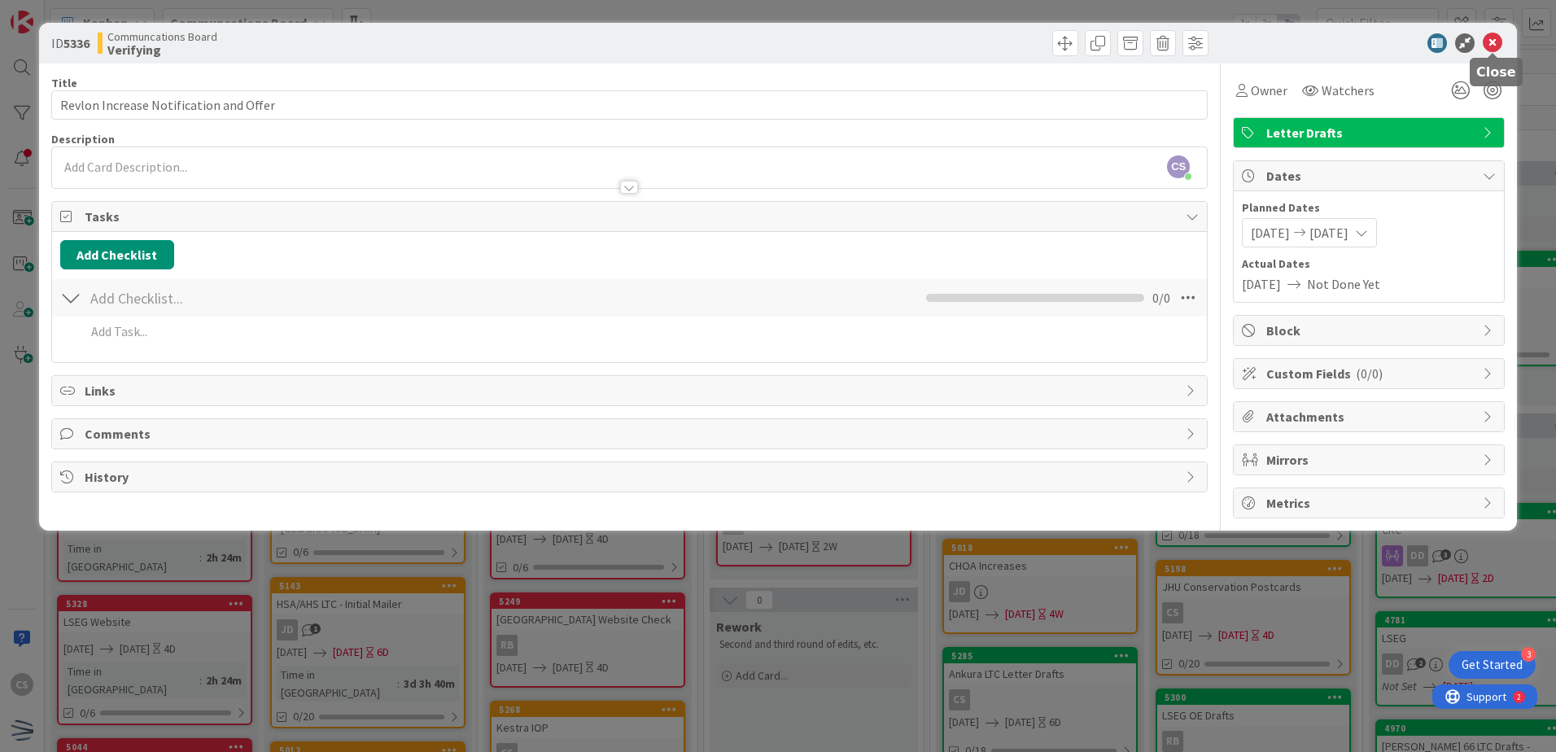
click at [1493, 35] on icon at bounding box center [1493, 43] width 20 height 20
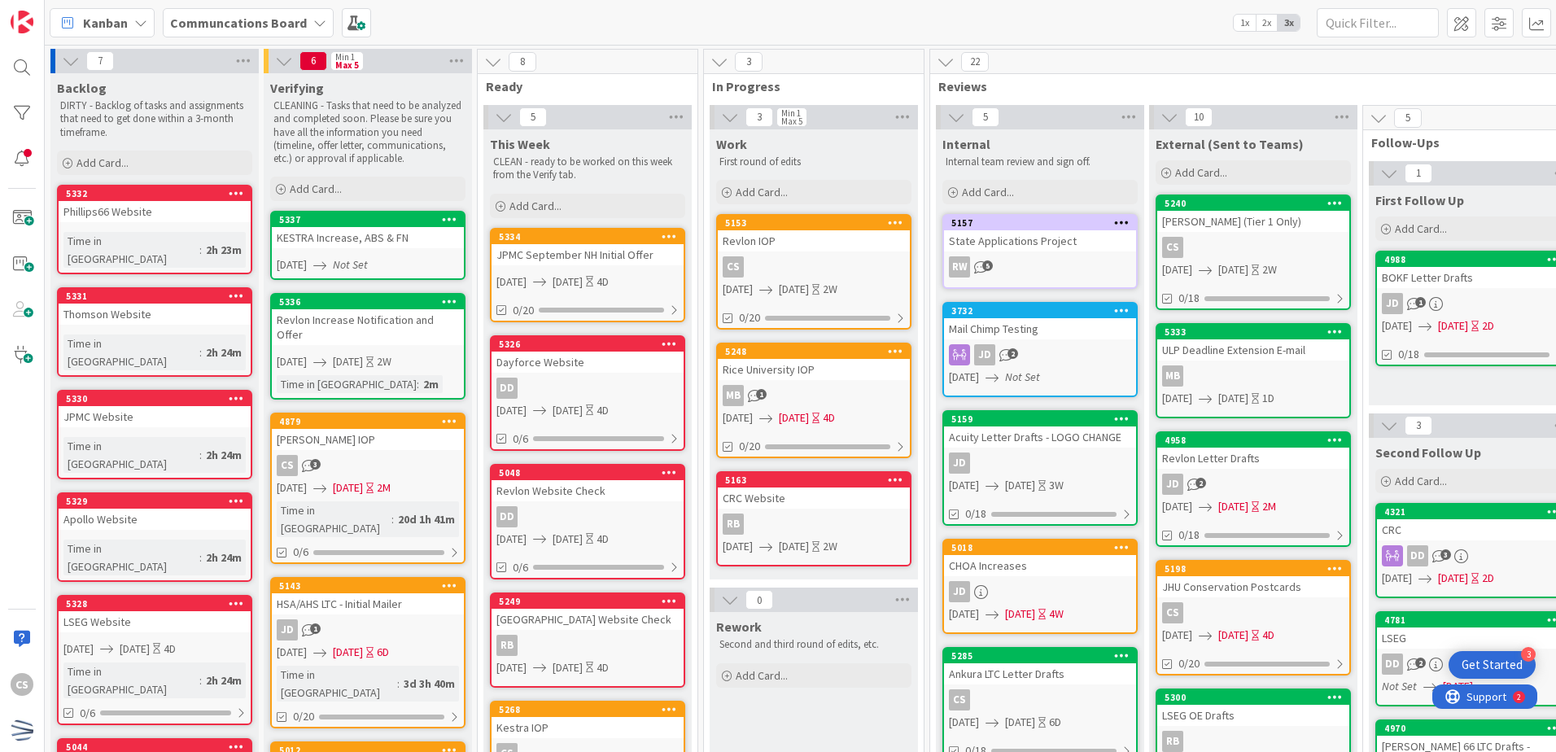
click at [387, 254] on div "5337 KESTRA Increase, ABS & FN 10/24/2025 Not Set" at bounding box center [367, 245] width 195 height 69
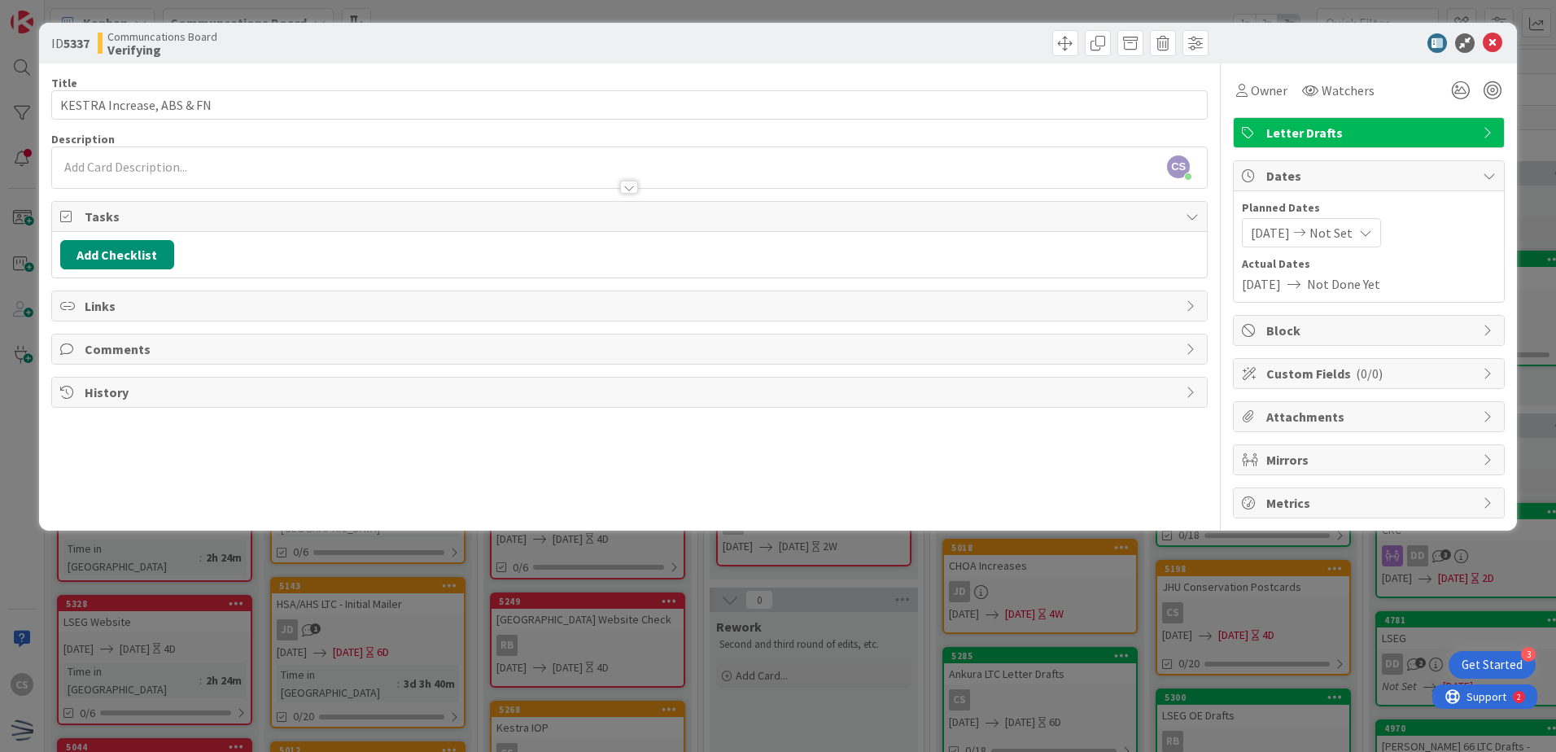
click at [1277, 233] on span "[DATE]" at bounding box center [1270, 233] width 39 height 20
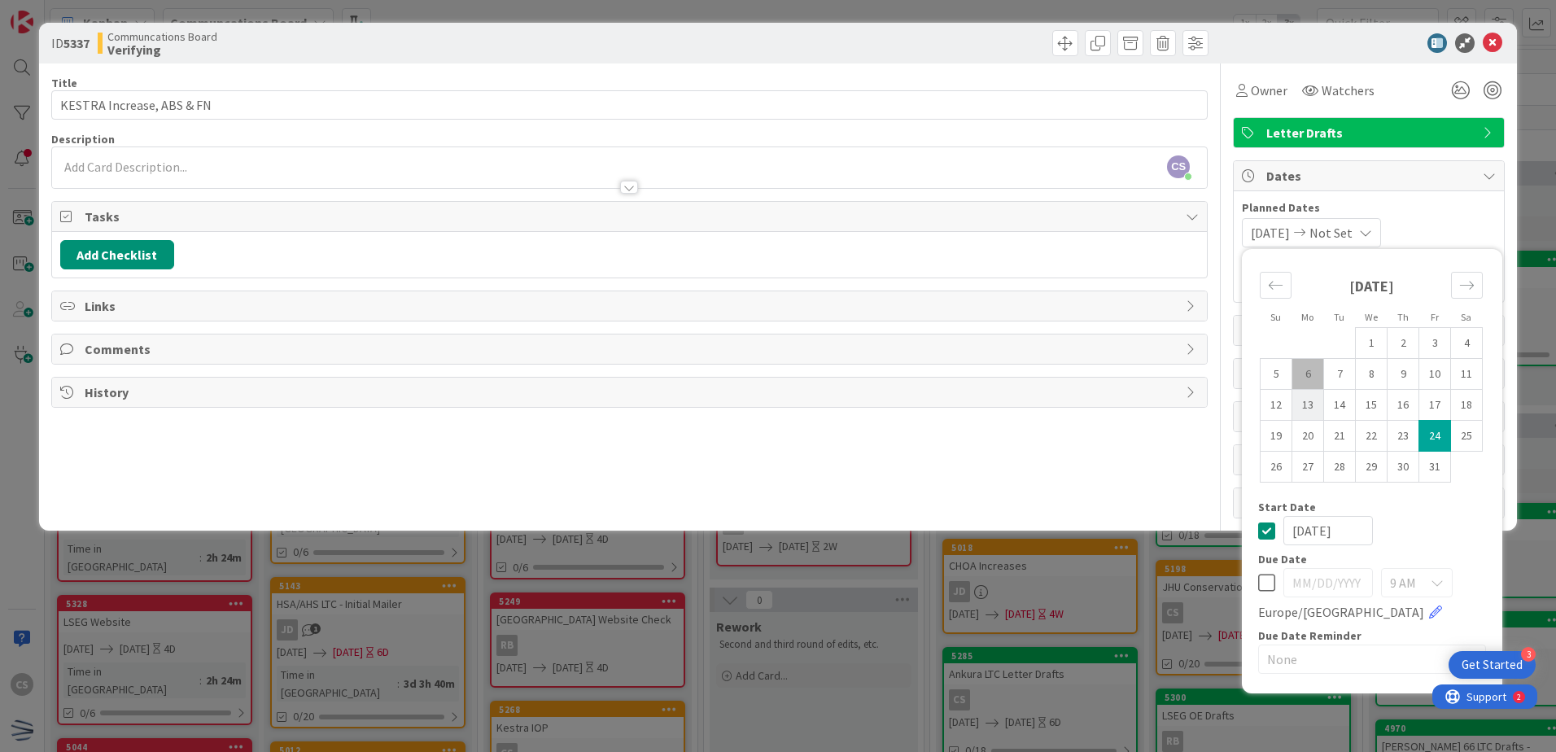
click at [1310, 400] on td "13" at bounding box center [1309, 405] width 32 height 31
type input "[DATE]"
click at [1435, 432] on td "24" at bounding box center [1436, 436] width 32 height 31
type input "[DATE]"
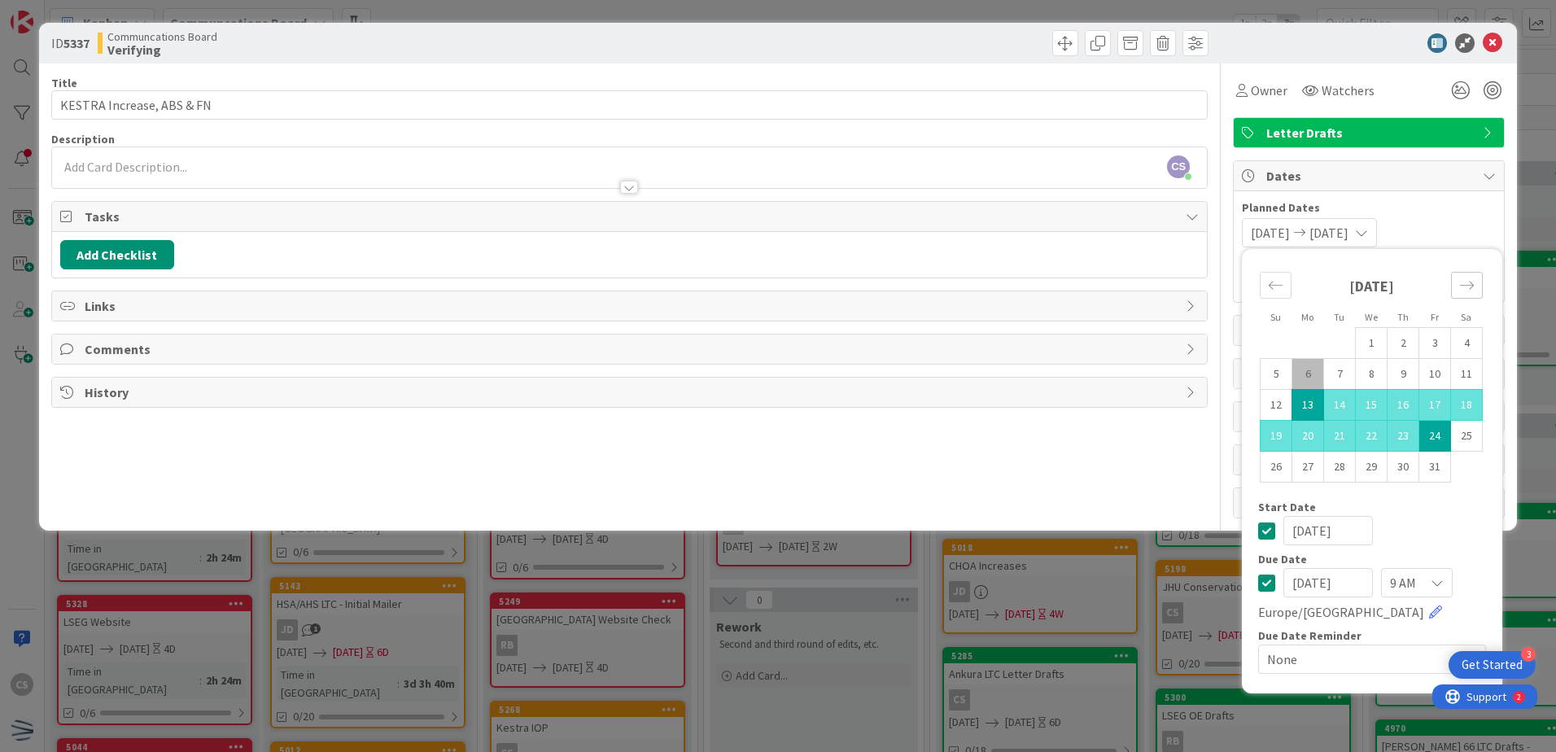
click at [1469, 281] on icon "Move forward to switch to the next month." at bounding box center [1467, 285] width 15 height 15
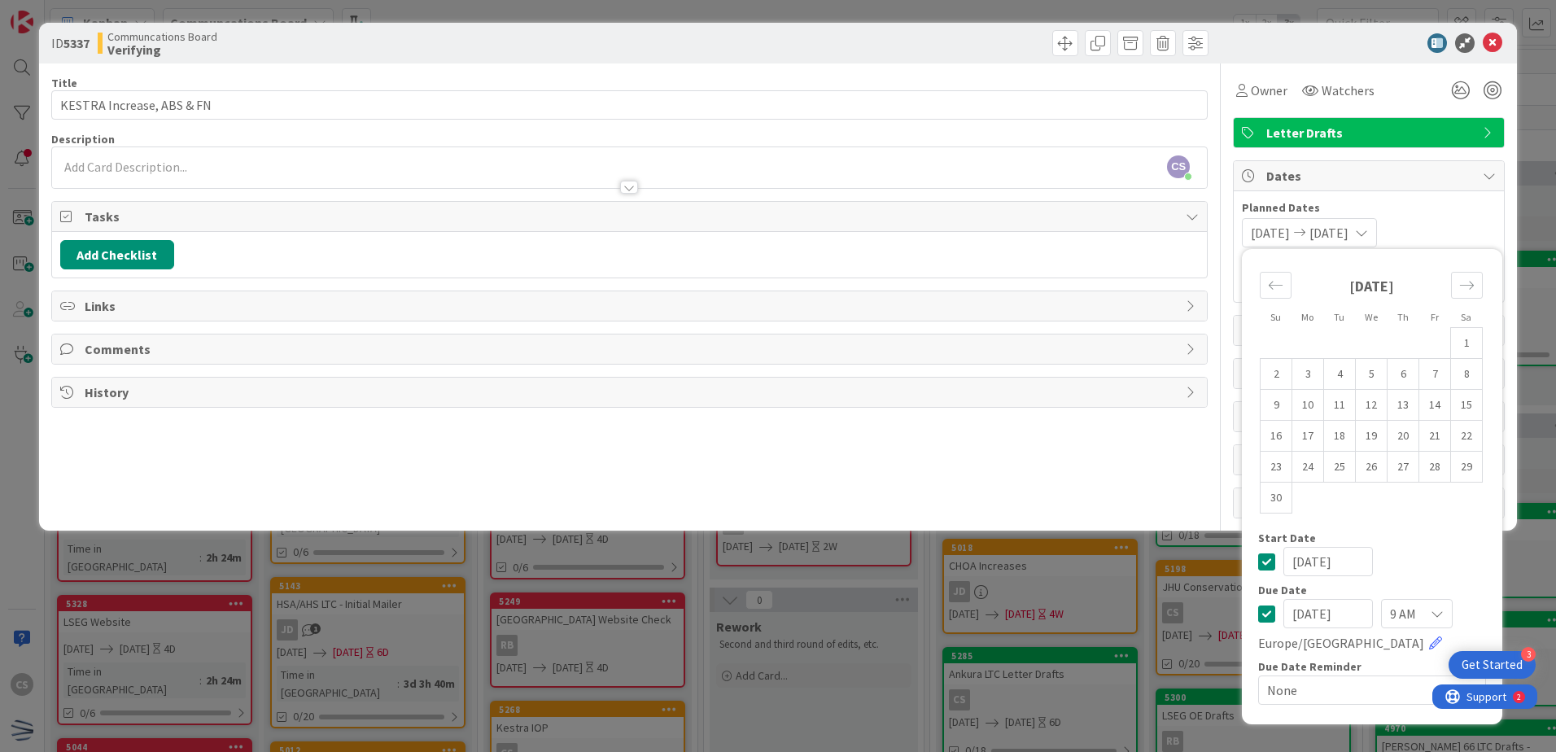
click at [1466, 225] on div "10/13/2025 10/24/2025 Su Mo Tu We Th Fr Sa October 2025 1 2 3 4 5 6 7 8 9 10 11…" at bounding box center [1369, 232] width 254 height 29
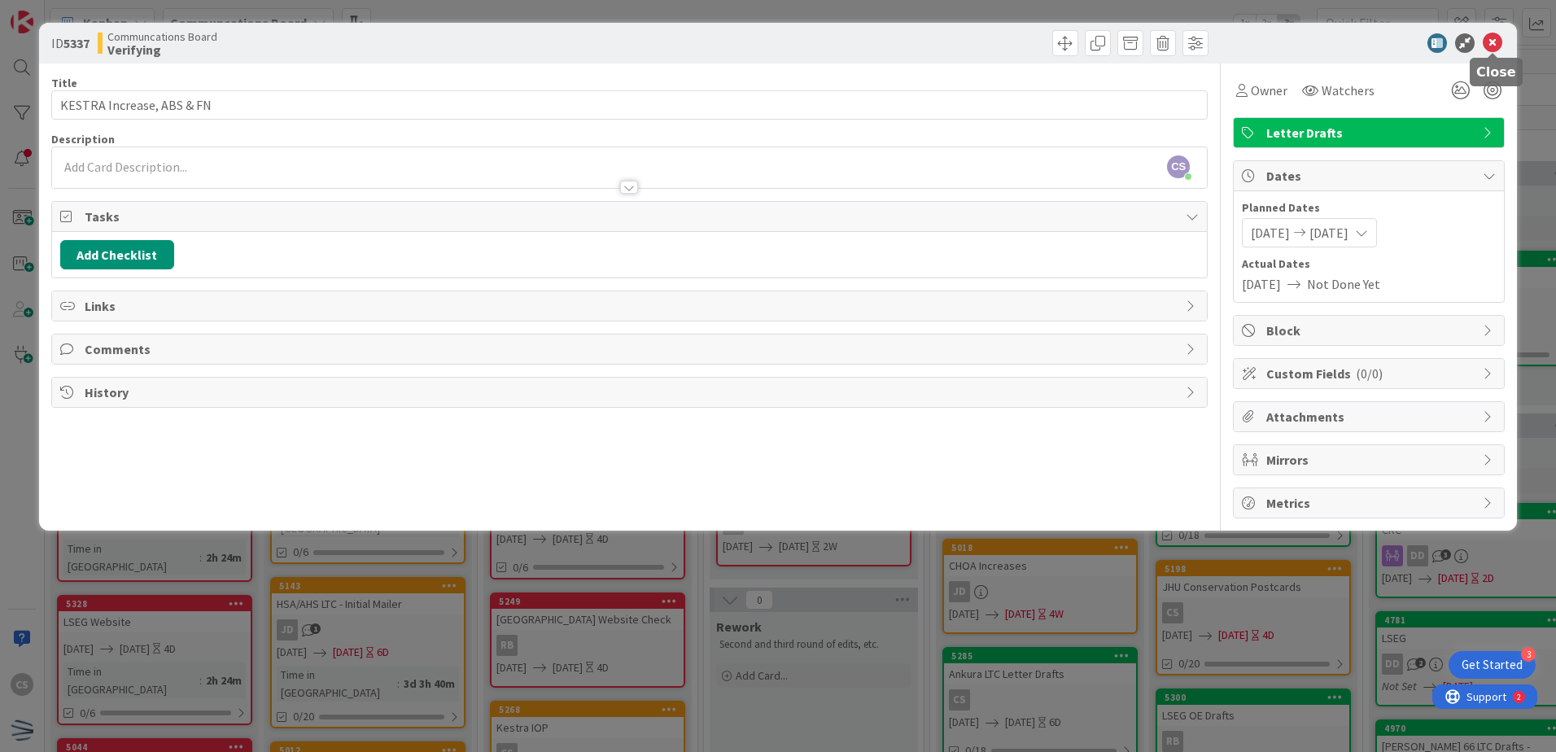
click at [1502, 42] on icon at bounding box center [1493, 43] width 20 height 20
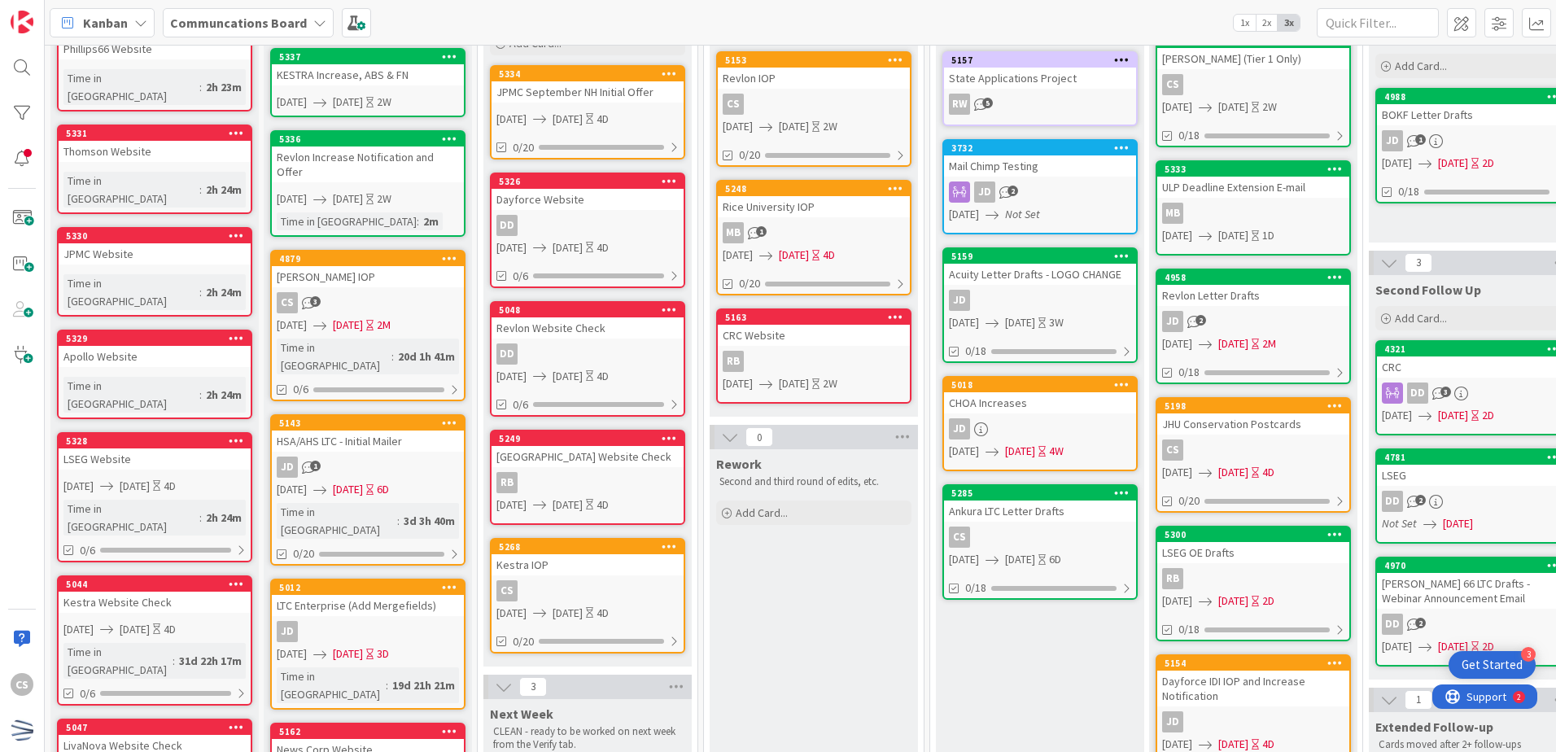
scroll to position [244, 0]
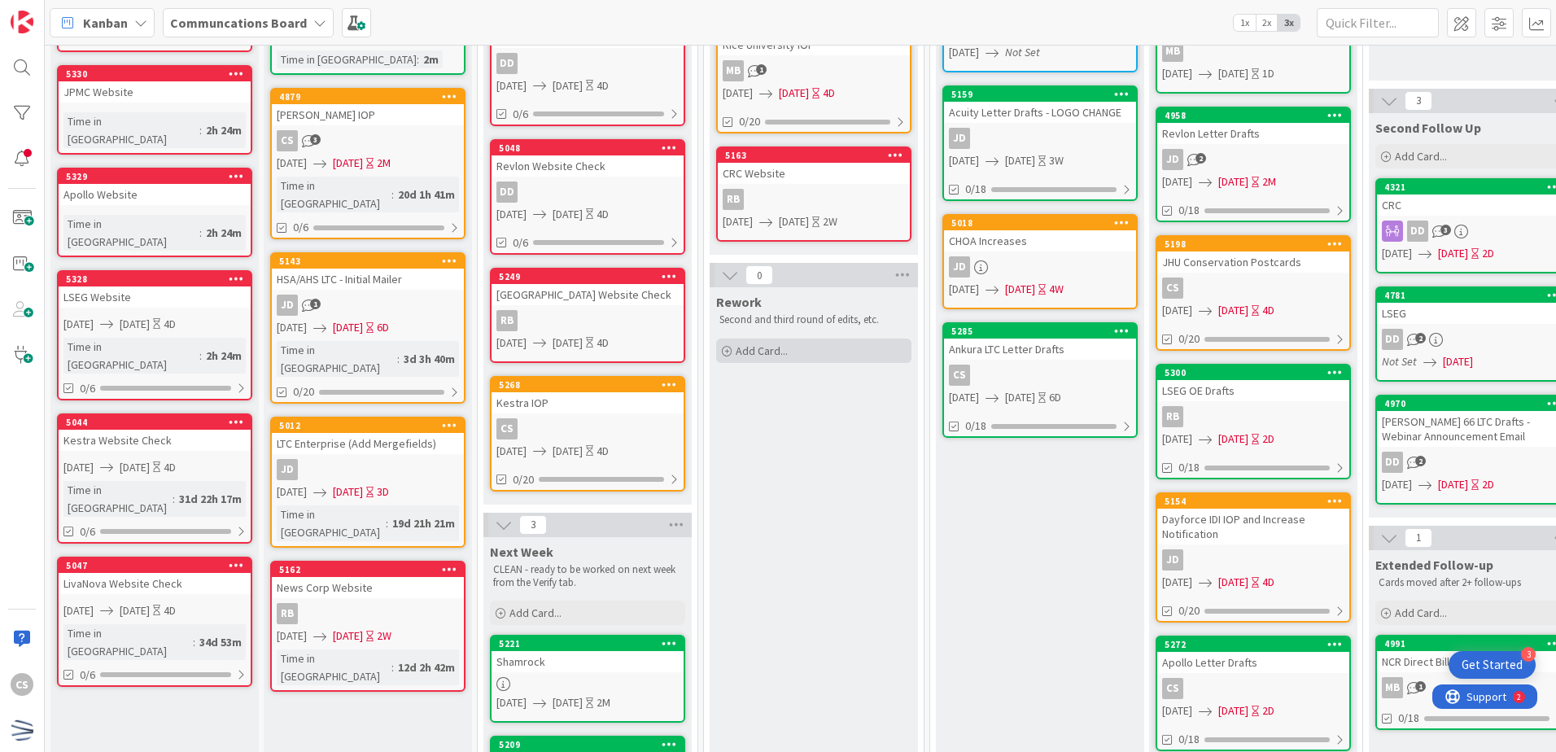
scroll to position [326, 0]
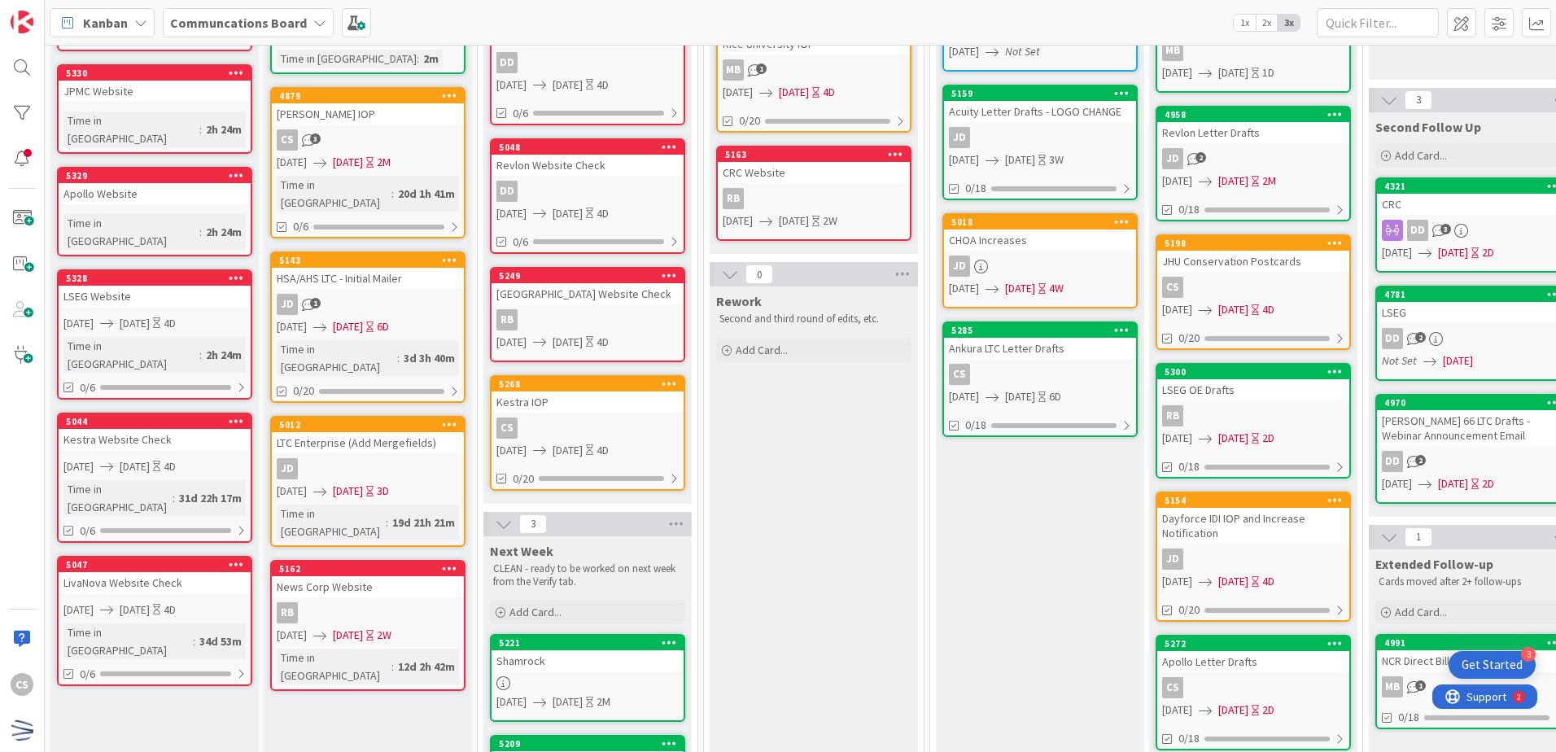
click at [1082, 363] on div "5285 Ankura LTC Letter Drafts CS 10/01/2025 10/07/2025 6D 0/18" at bounding box center [1040, 380] width 195 height 116
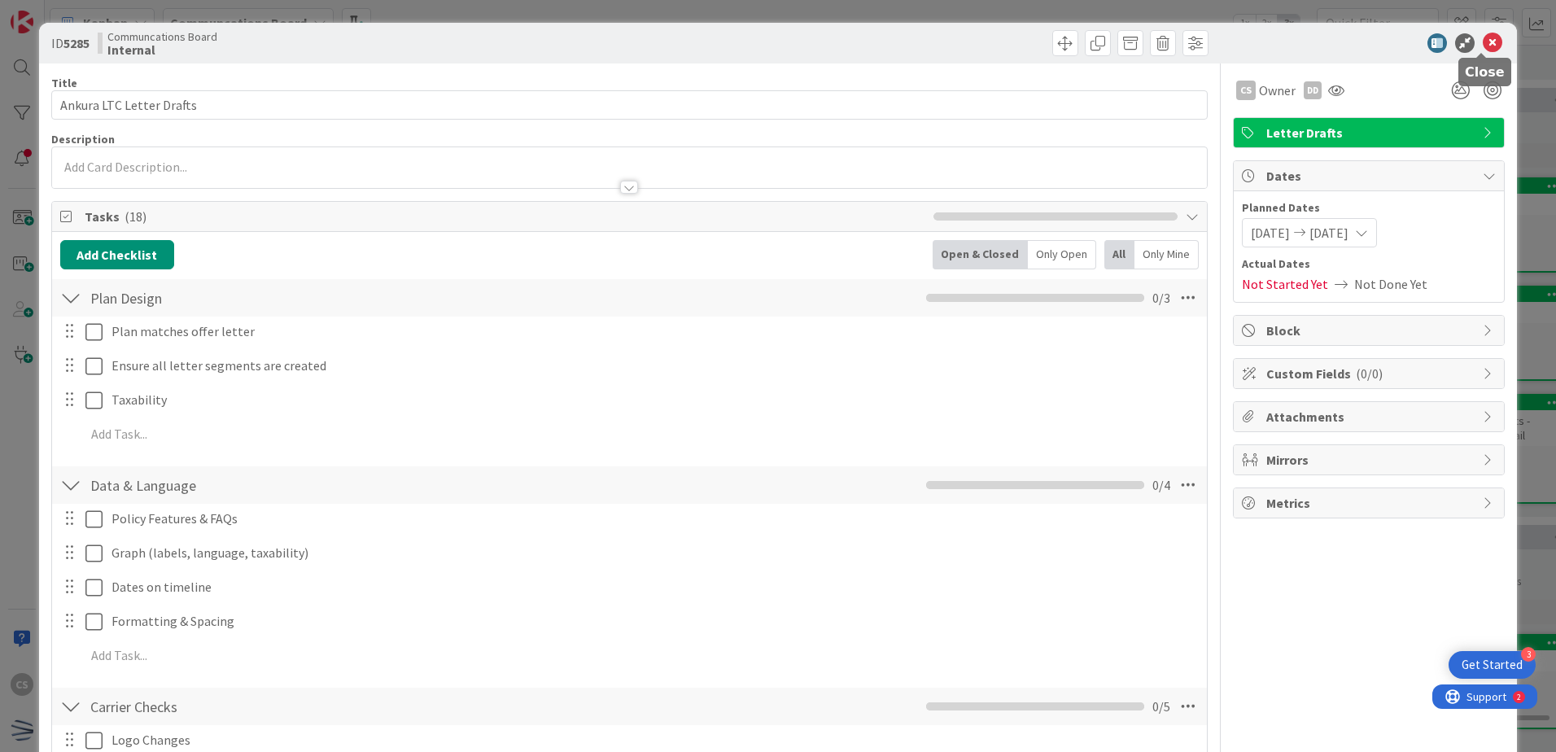
click at [1483, 46] on icon at bounding box center [1493, 43] width 20 height 20
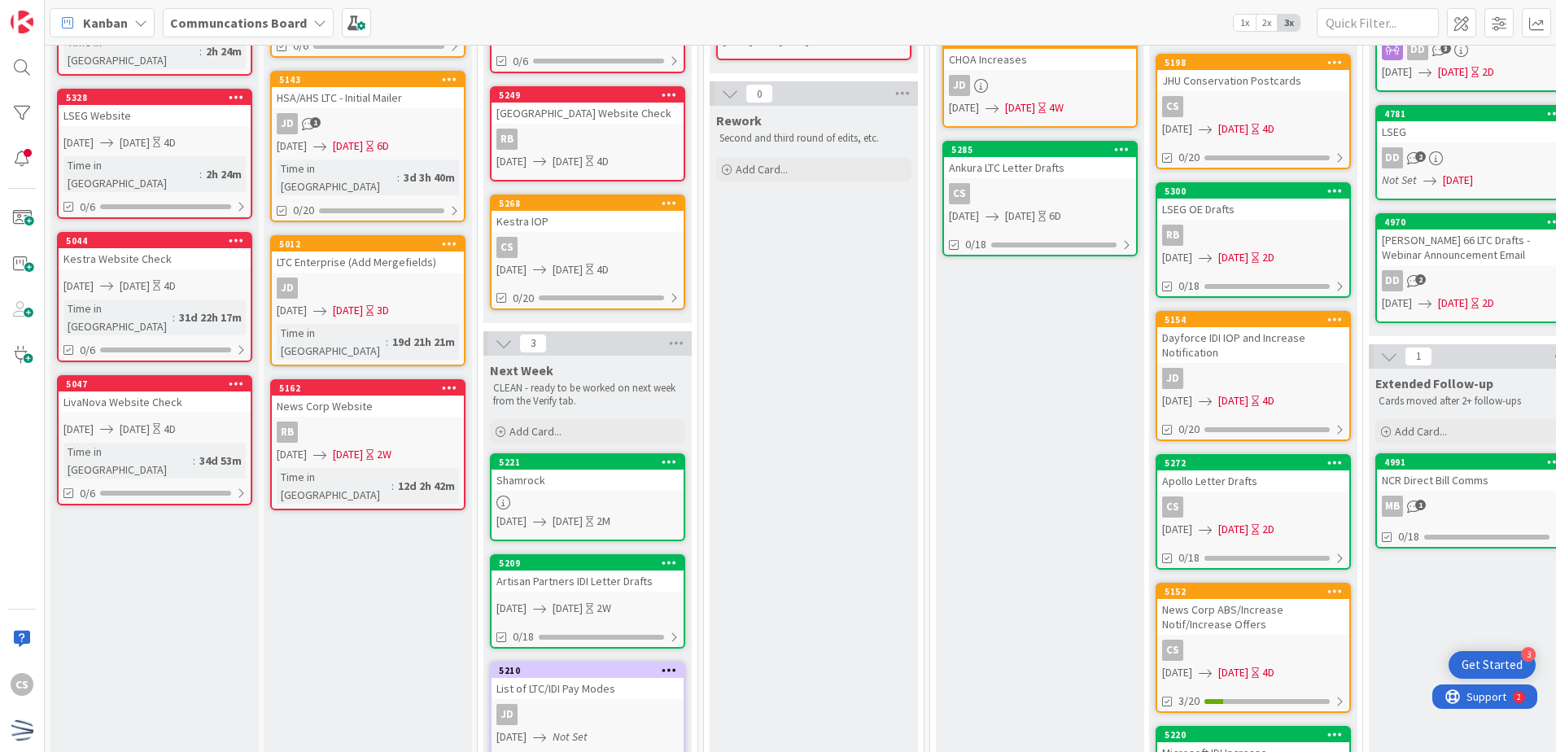
scroll to position [488, 0]
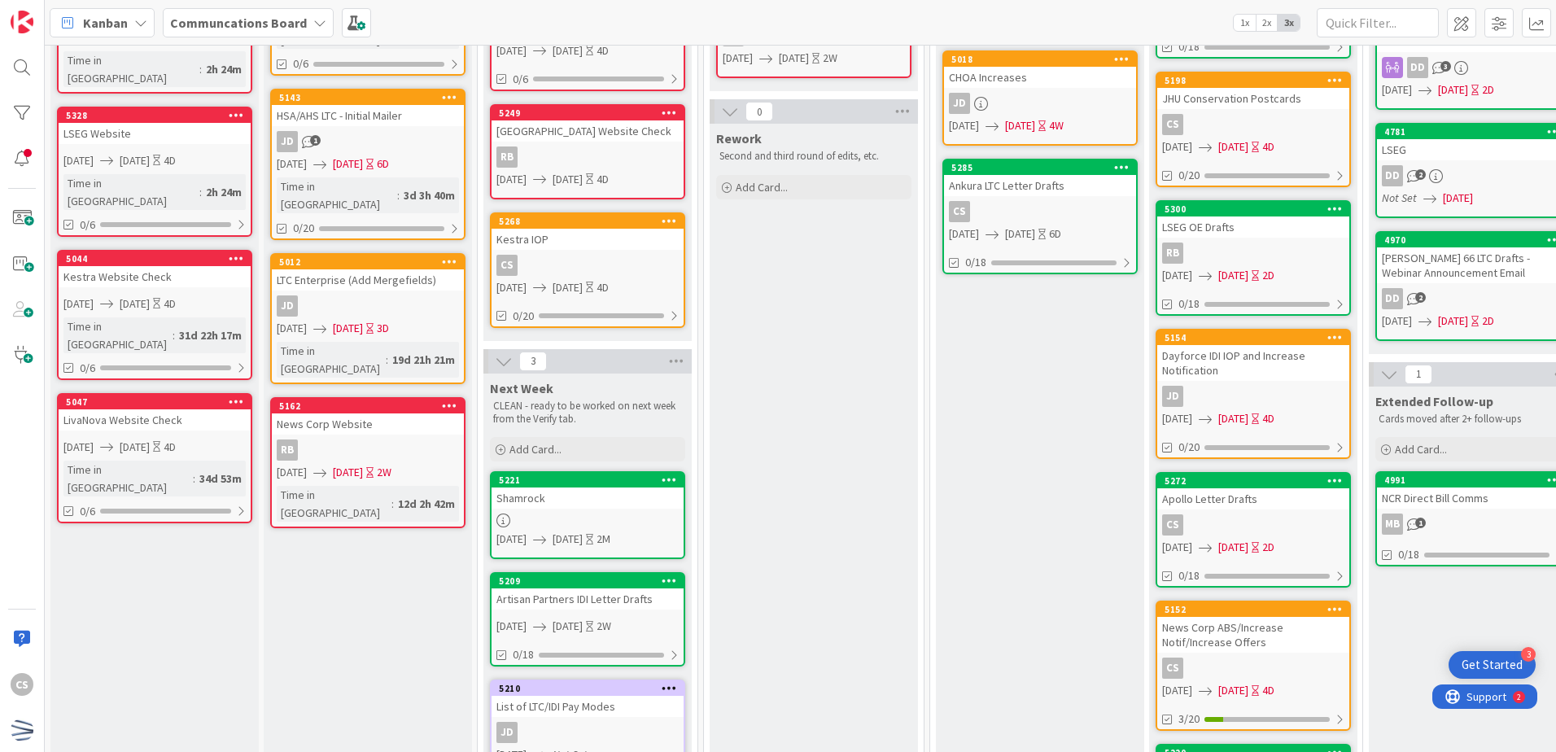
click at [1264, 370] on div "Dayforce IDI IOP and Increase Notification" at bounding box center [1254, 363] width 192 height 36
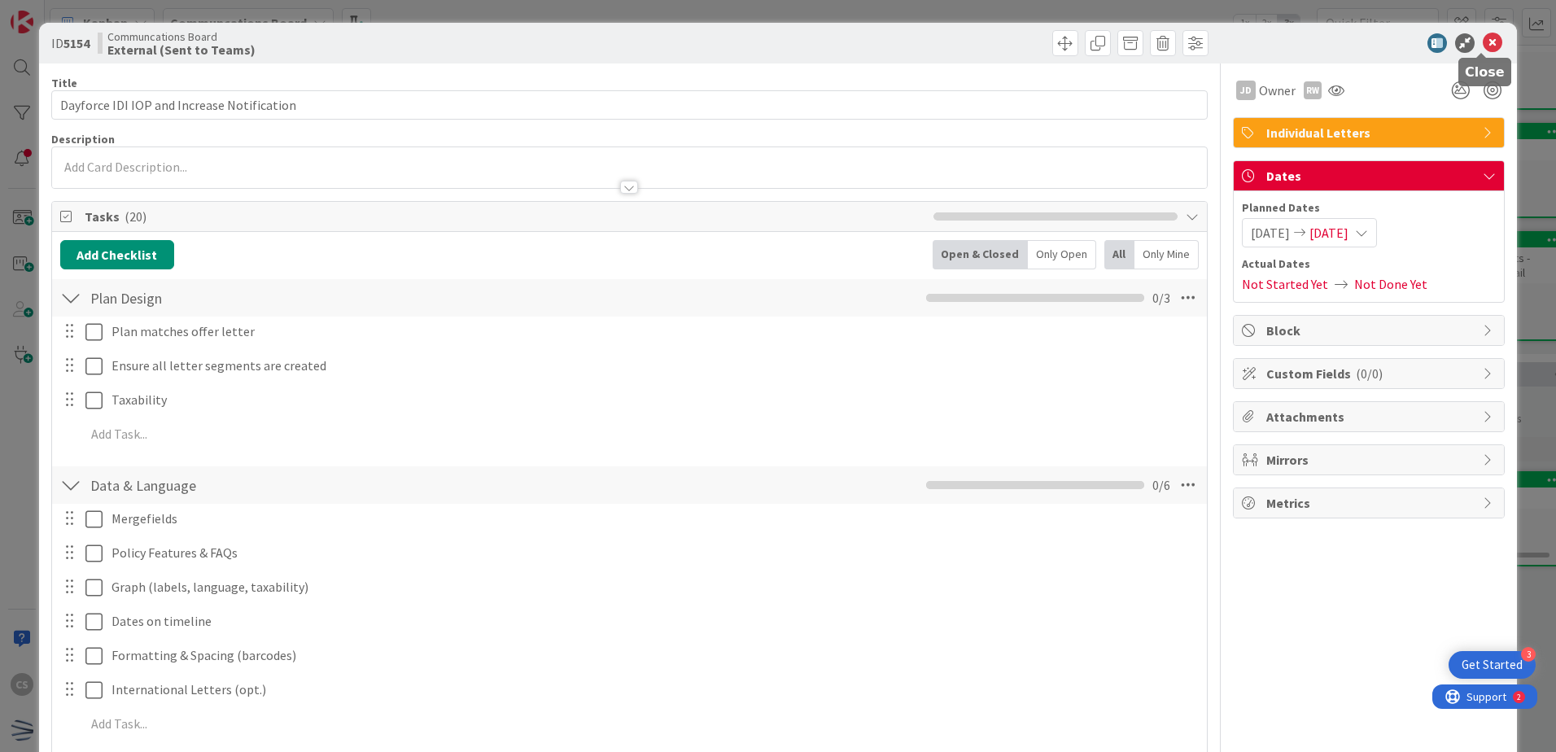
click at [1486, 40] on icon at bounding box center [1493, 43] width 20 height 20
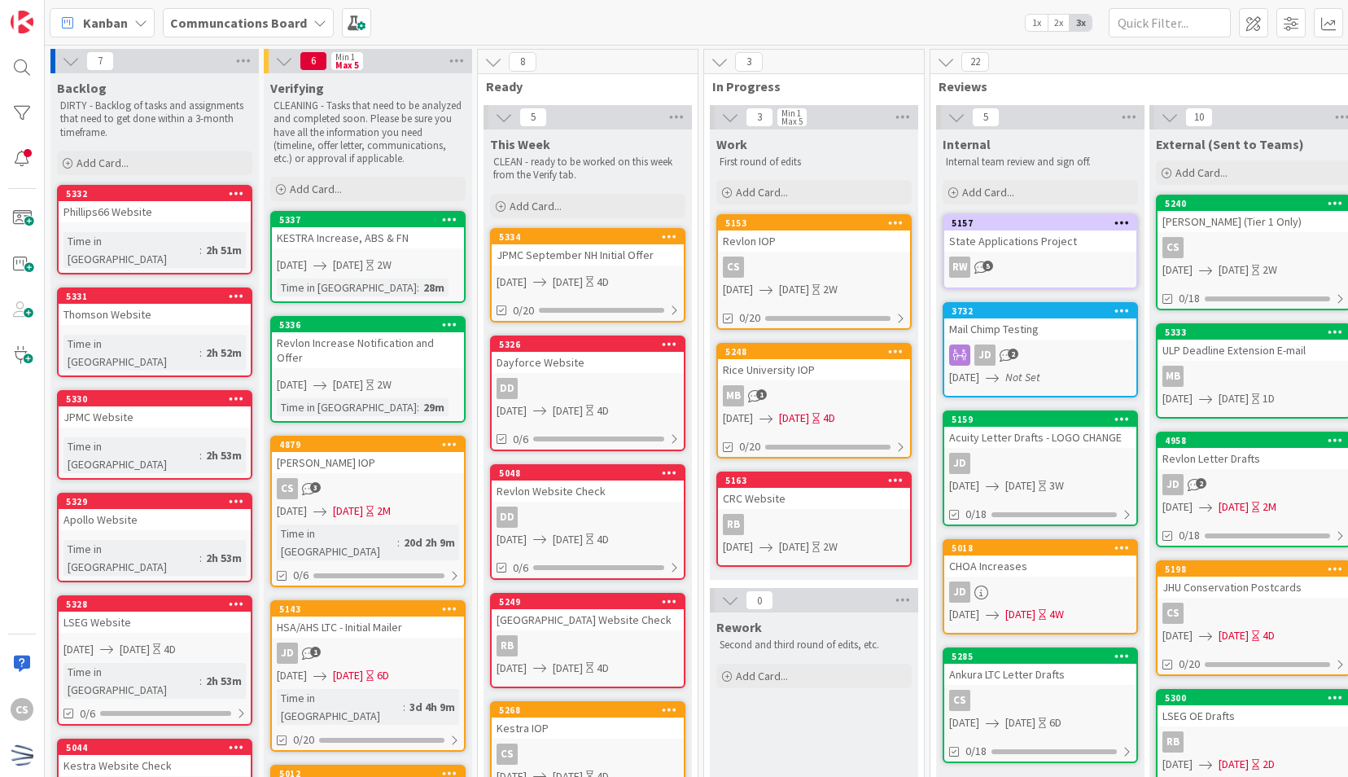
scroll to position [163, 0]
